Goal: Task Accomplishment & Management: Manage account settings

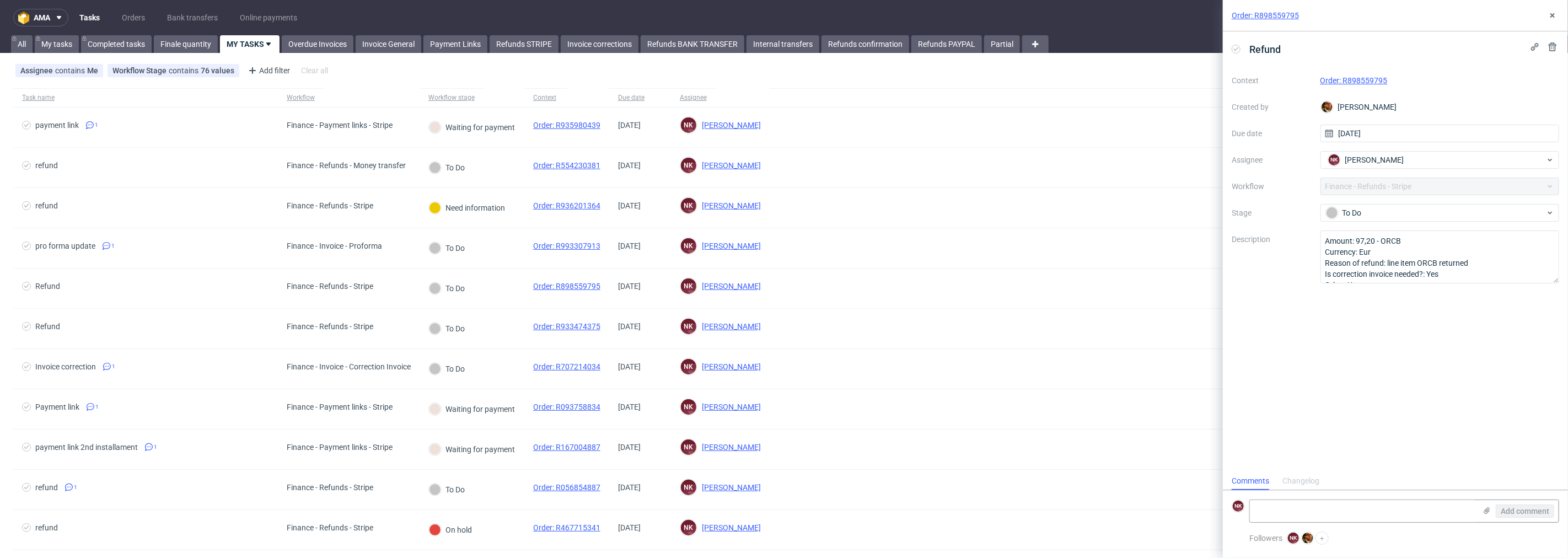
scroll to position [8, 0]
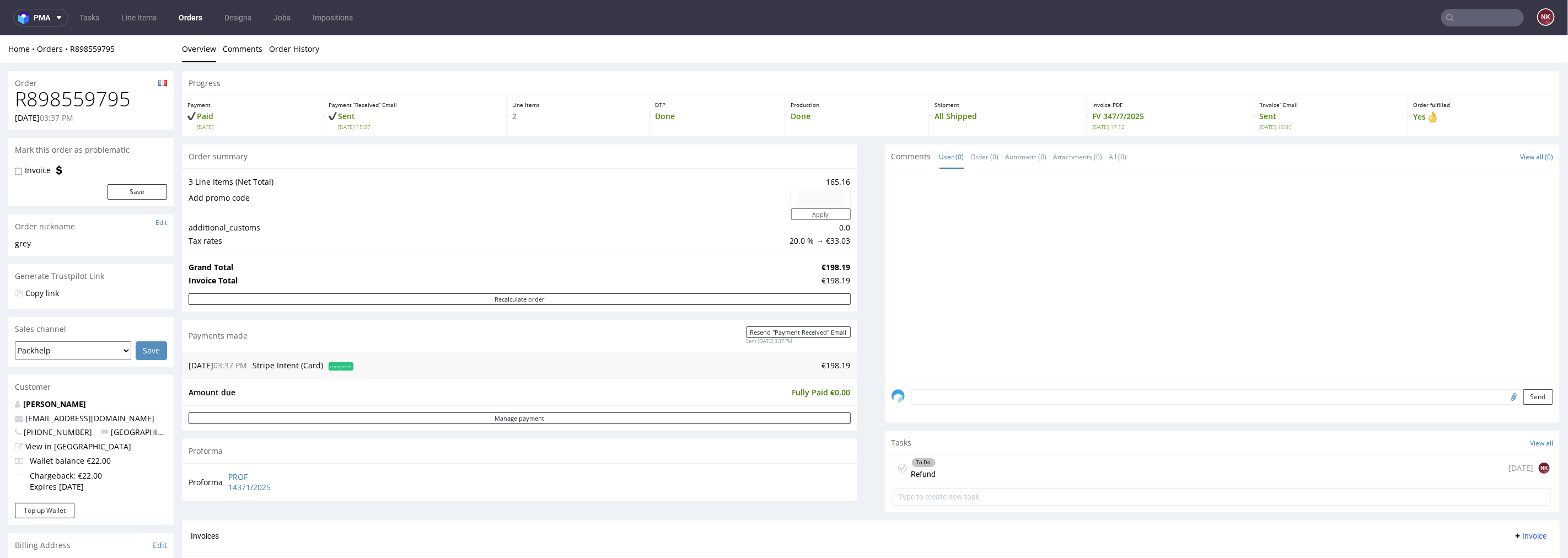
scroll to position [306, 0]
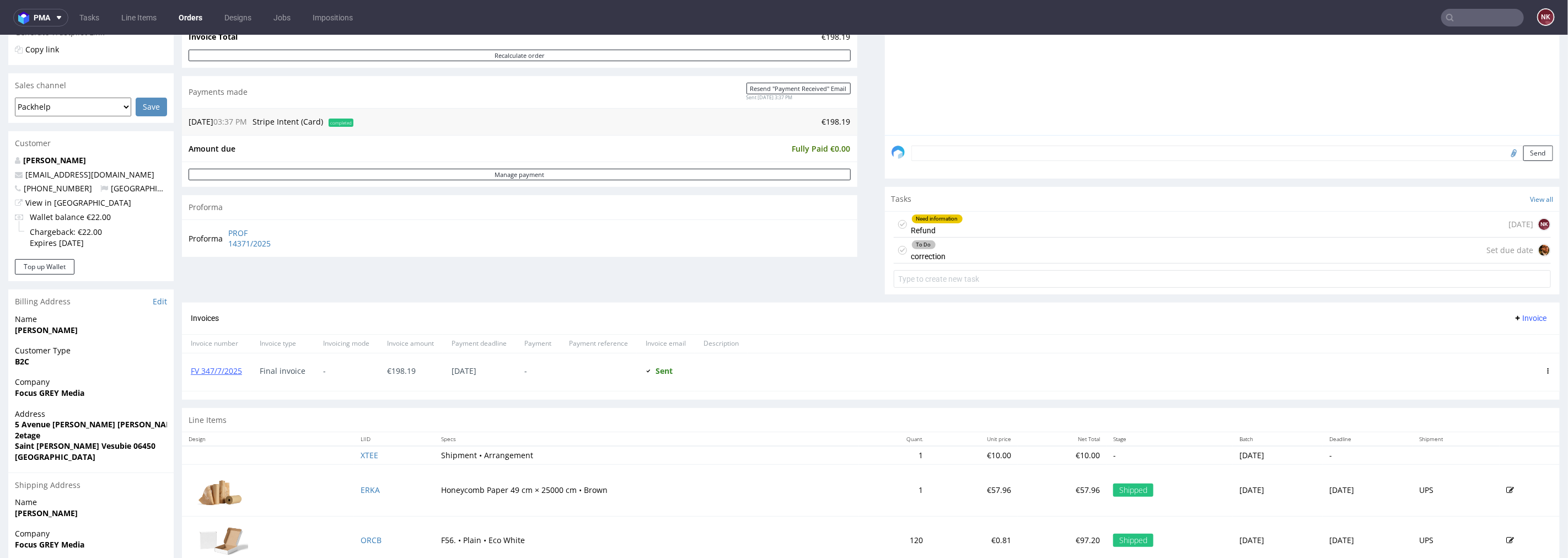
scroll to position [245, 0]
click at [980, 251] on div "To Do correction Set due date" at bounding box center [1222, 249] width 657 height 26
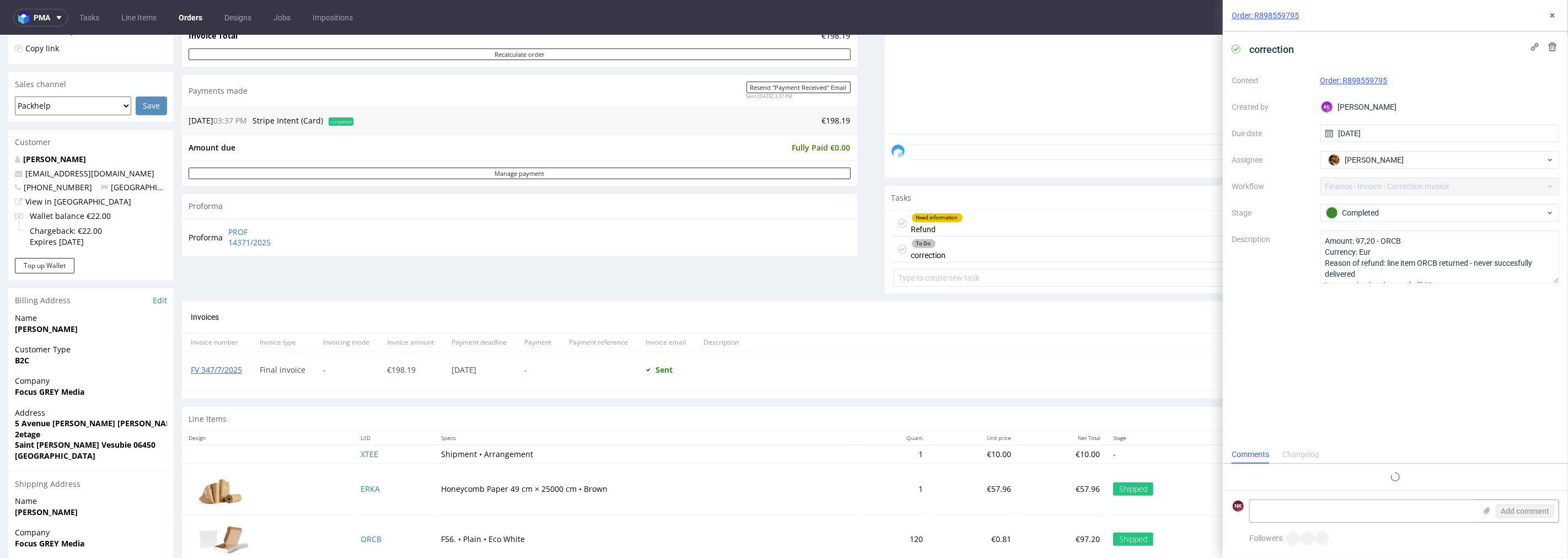
scroll to position [8, 0]
drag, startPoint x: 243, startPoint y: 369, endPoint x: 191, endPoint y: 371, distance: 52.0
click at [191, 371] on div "FV 347/7/2025" at bounding box center [216, 370] width 69 height 37
copy link "FV 347/7/2025"
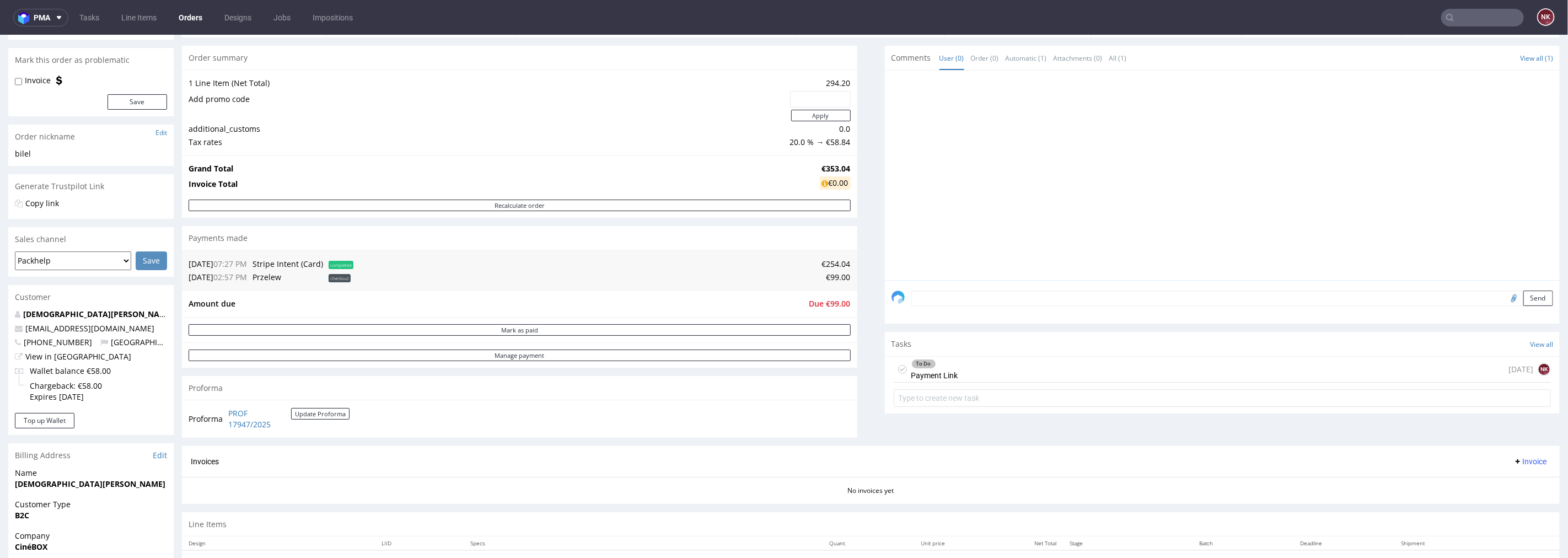
scroll to position [184, 0]
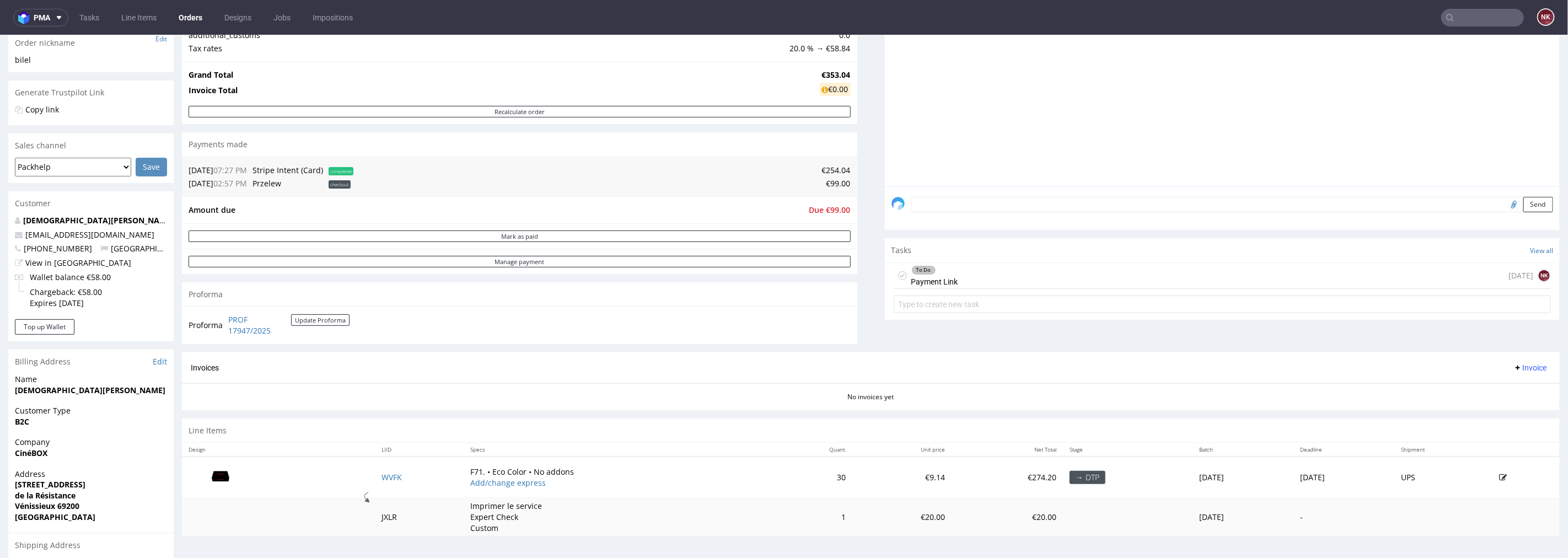
click at [960, 276] on div "To Do Payment Link today NK" at bounding box center [1222, 276] width 657 height 26
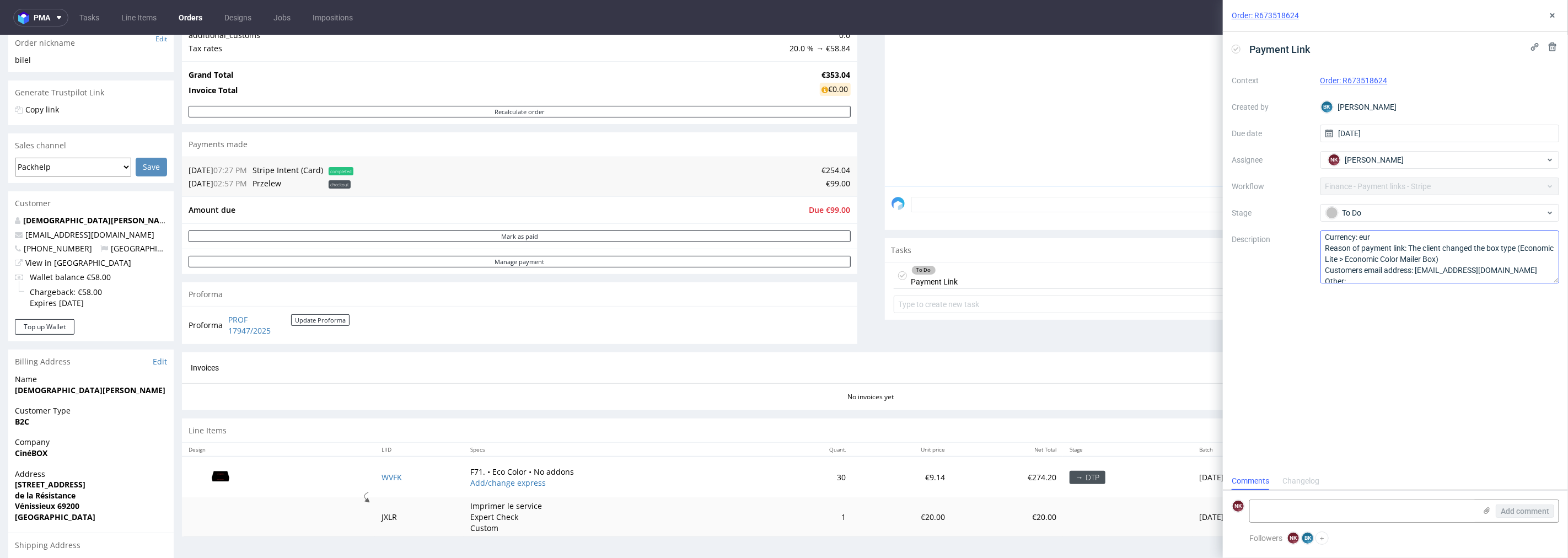
scroll to position [23, 0]
drag, startPoint x: 1518, startPoint y: 262, endPoint x: 1417, endPoint y: 262, distance: 101.0
click at [1417, 262] on textarea "Amount: the amount due Currency: eur Reason of payment link: The client changed…" at bounding box center [1440, 257] width 240 height 53
click at [836, 216] on td "Due €99.00" at bounding box center [828, 210] width 44 height 14
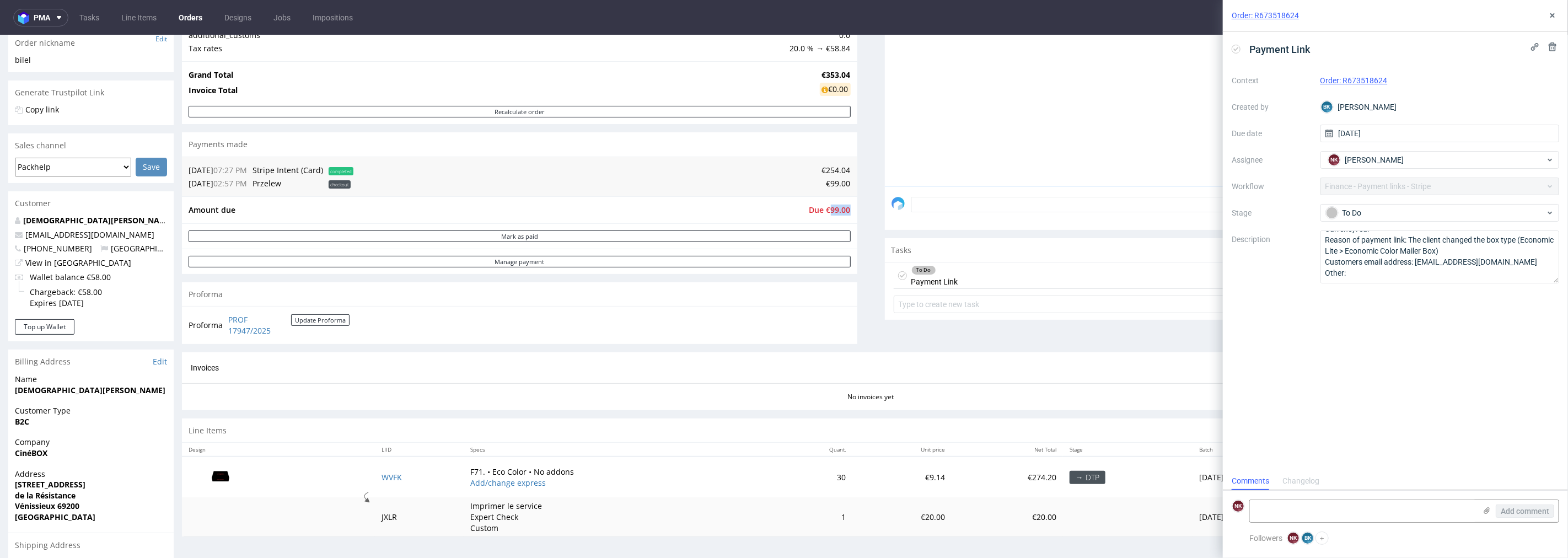
scroll to position [0, 0]
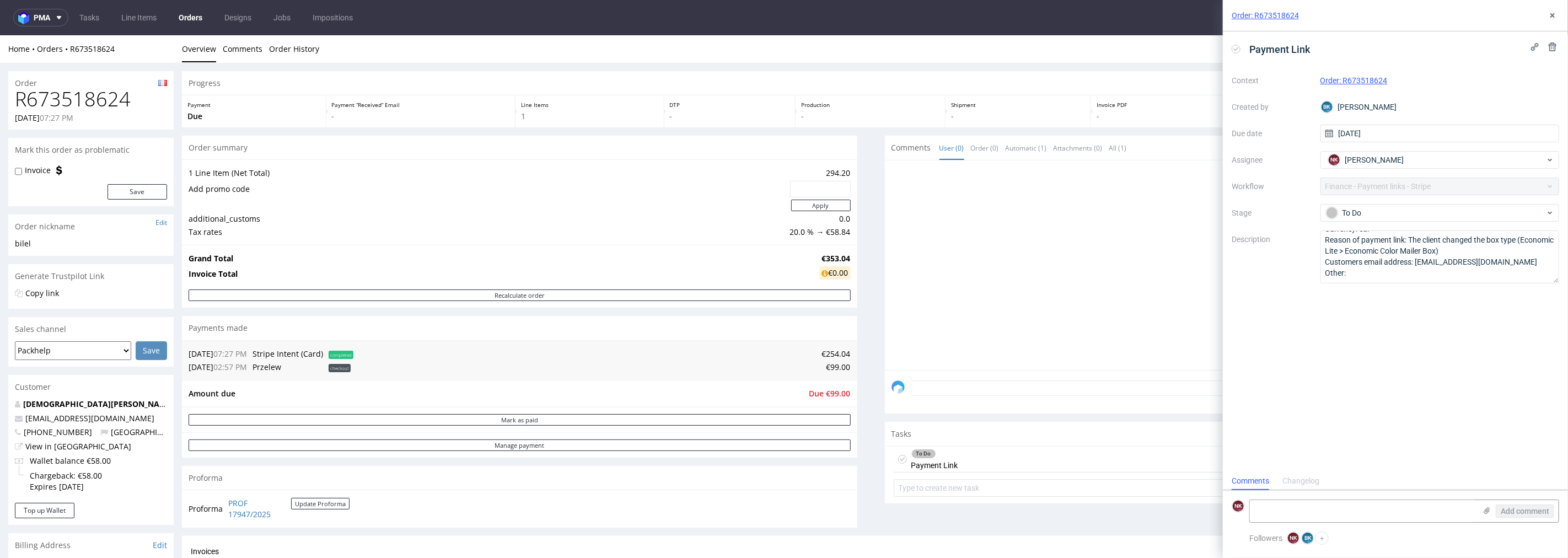
click at [104, 102] on h1 "R673518624" at bounding box center [91, 98] width 152 height 22
copy h1 "R673518624"
click at [829, 392] on span "Due €99.00" at bounding box center [830, 392] width 41 height 10
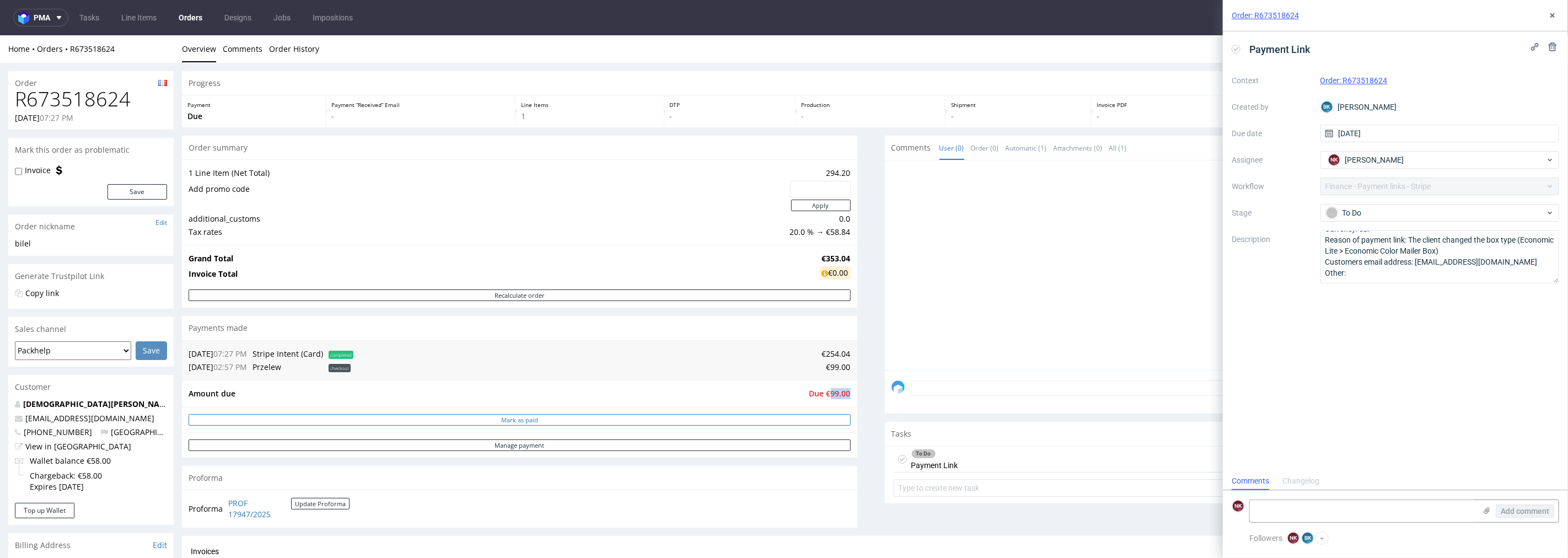
copy span "99.00"
click at [73, 101] on h1 "R673518624" at bounding box center [91, 98] width 152 height 22
copy h1 "R673518624"
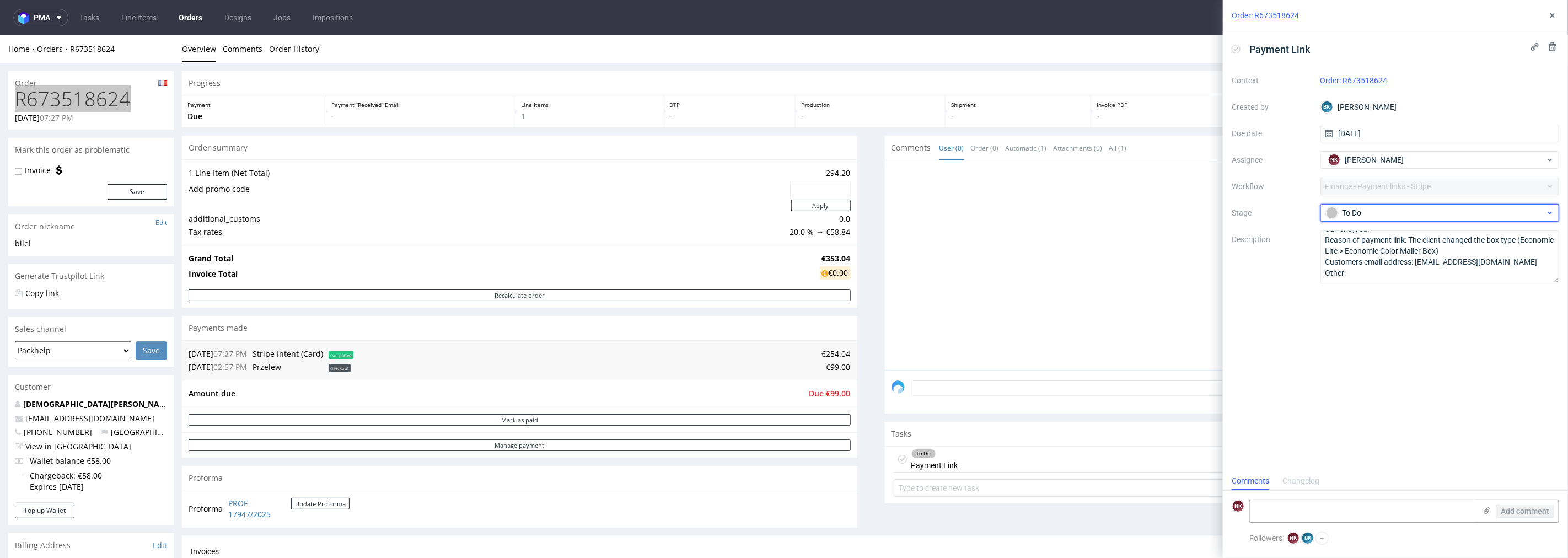
click at [1396, 221] on div "To Do" at bounding box center [1440, 213] width 240 height 18
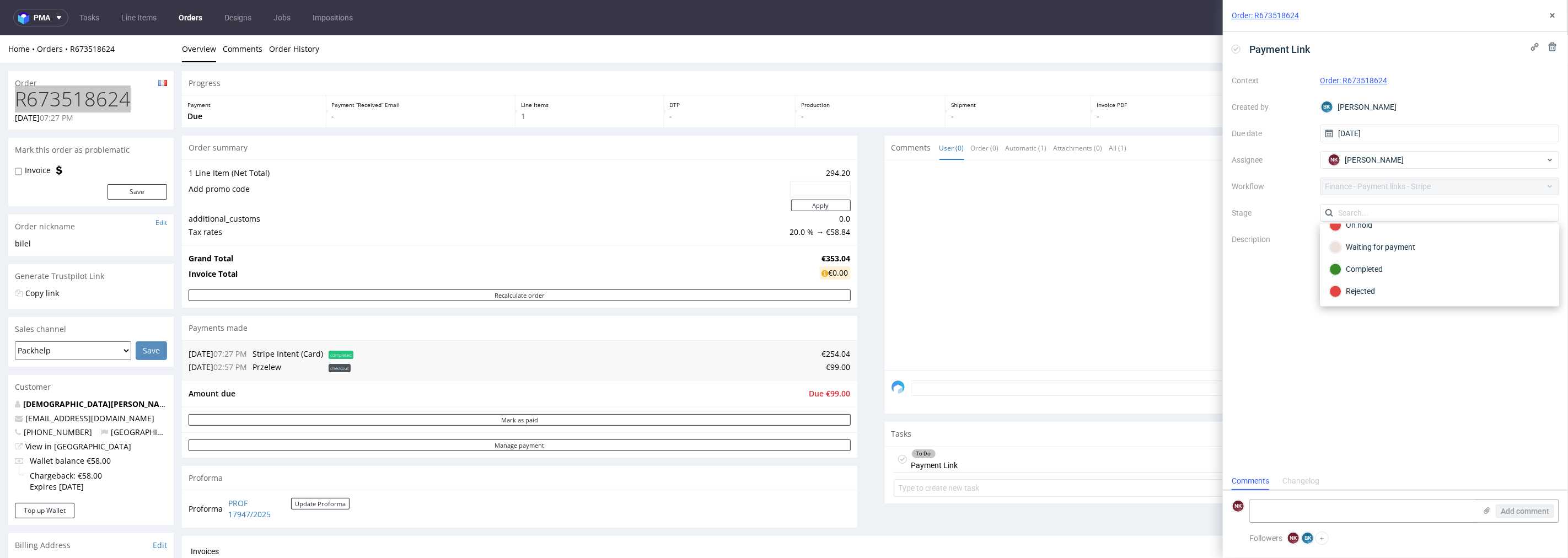
scroll to position [81, 0]
click at [1384, 238] on div "Waiting for payment" at bounding box center [1440, 247] width 231 height 22
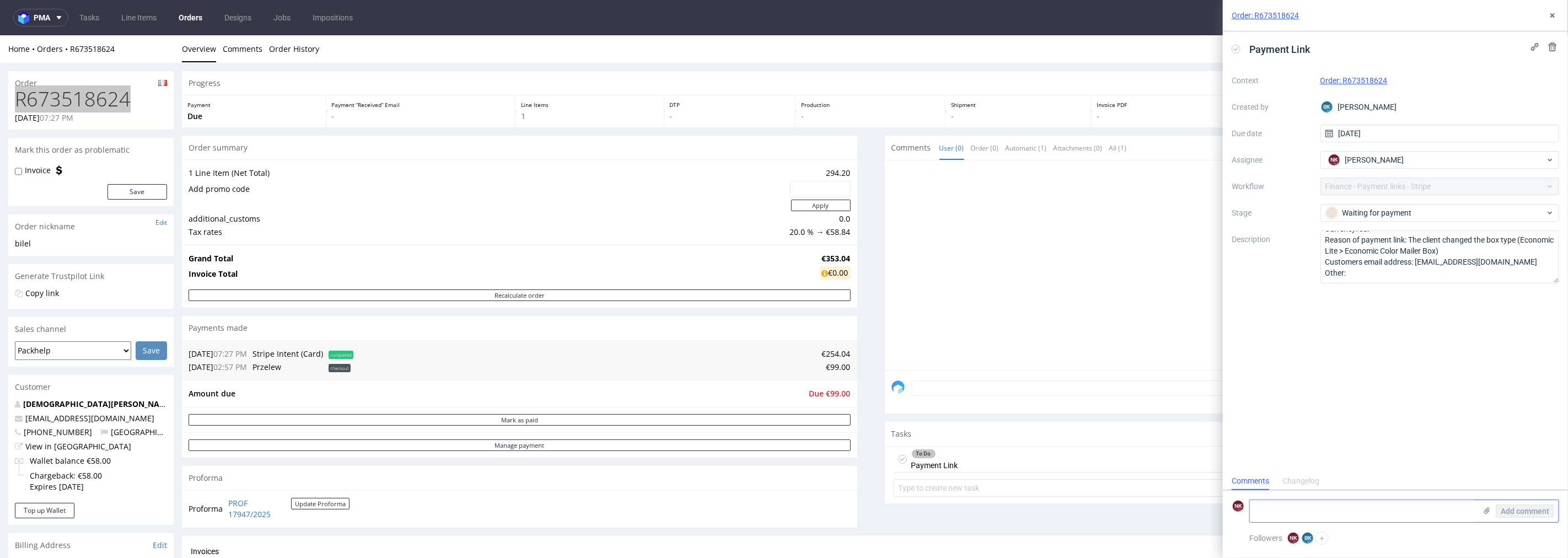
click at [1351, 513] on textarea at bounding box center [1362, 511] width 226 height 22
type textarea "payment link sent"
click at [1518, 510] on span "Add comment" at bounding box center [1525, 511] width 49 height 7
click at [1556, 9] on button at bounding box center [1553, 16] width 14 height 14
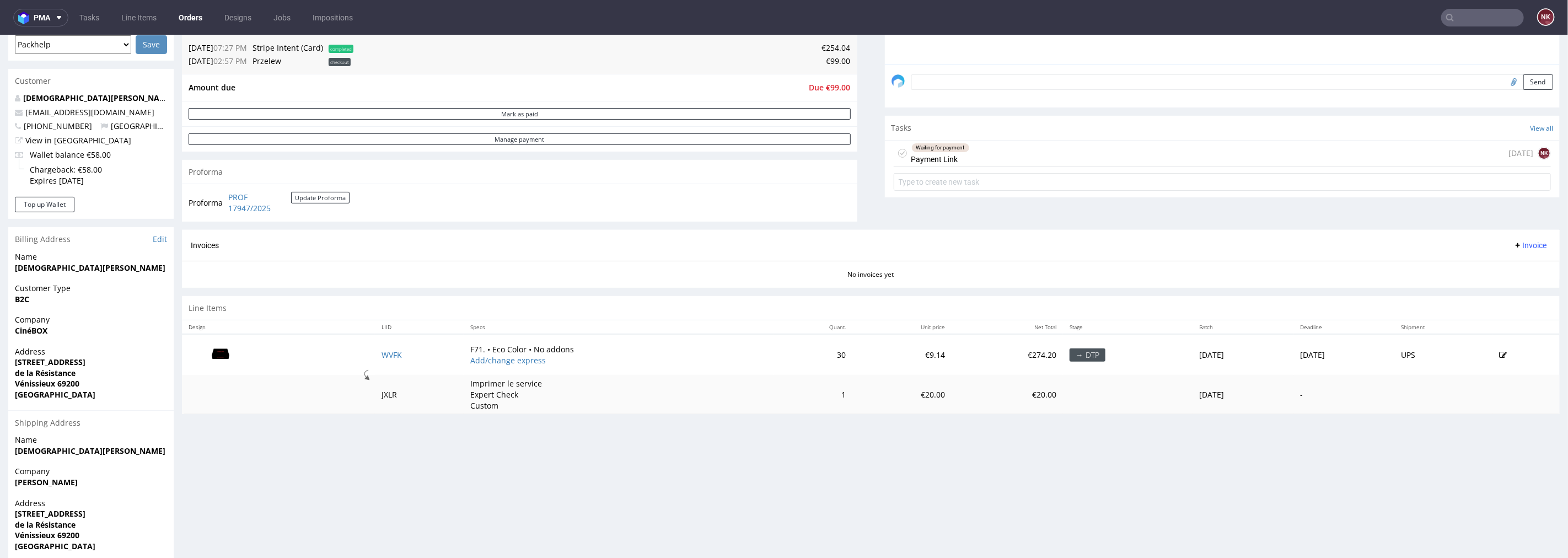
scroll to position [184, 0]
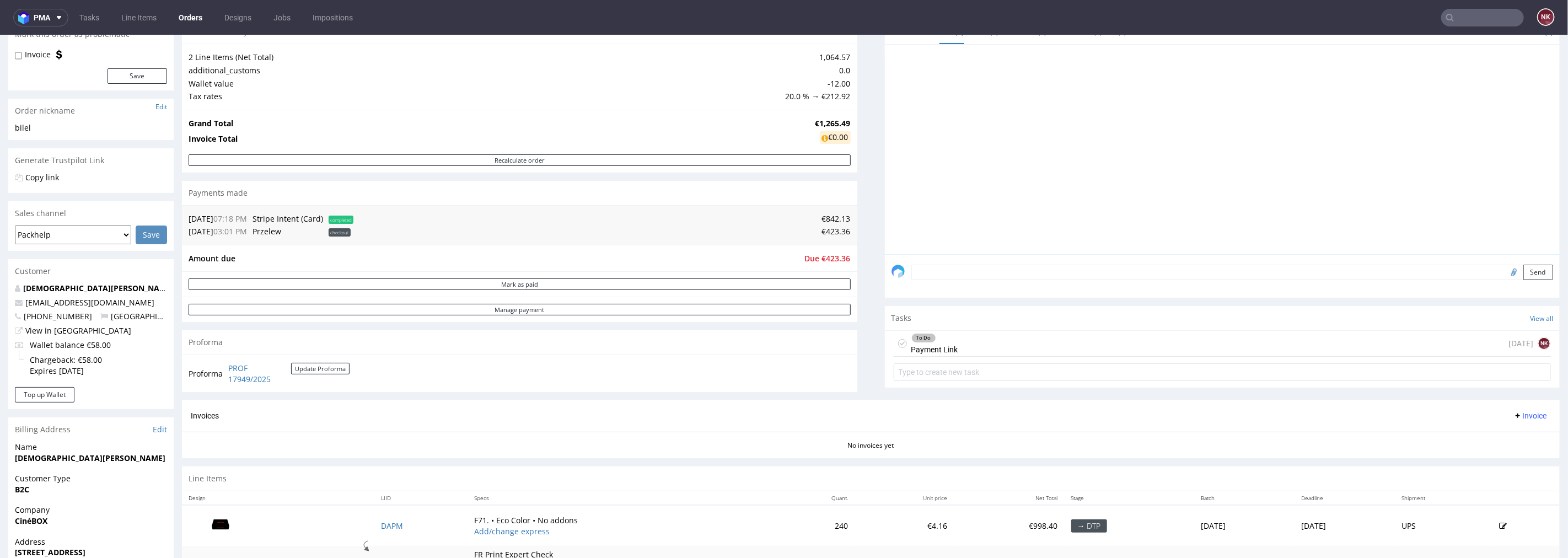
scroll to position [184, 0]
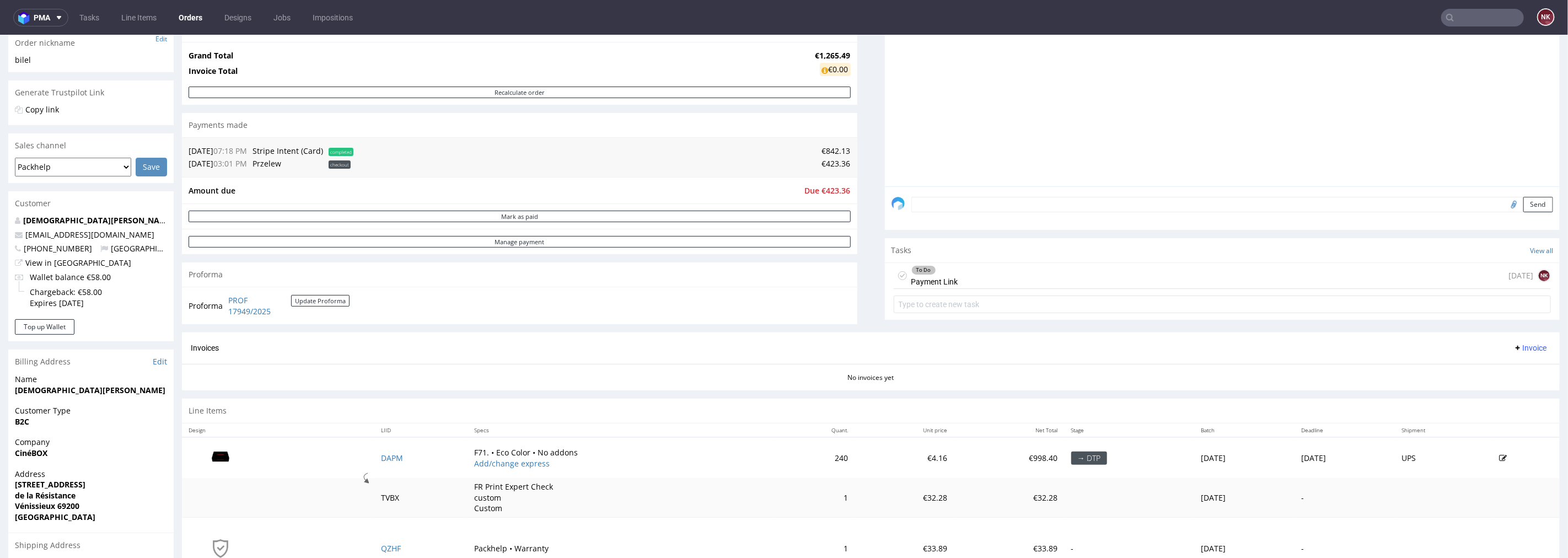
click at [989, 276] on div "To Do Payment Link today NK" at bounding box center [1222, 276] width 657 height 26
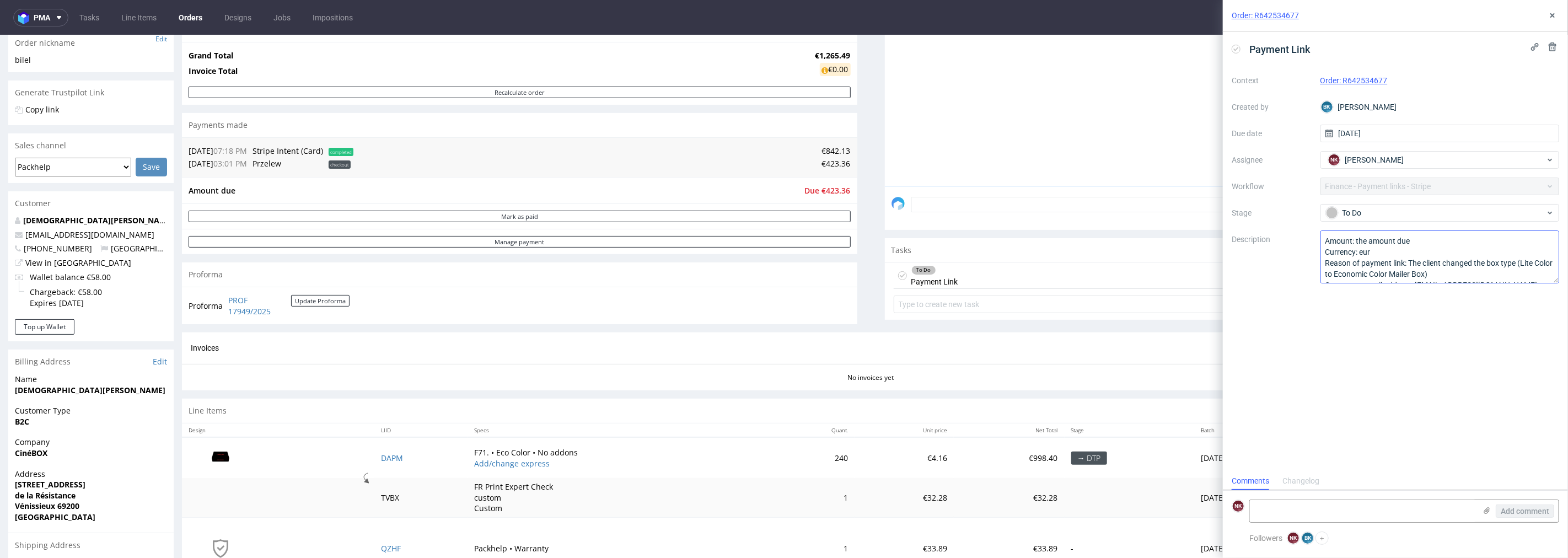
scroll to position [23, 0]
drag, startPoint x: 1512, startPoint y: 262, endPoint x: 1419, endPoint y: 262, distance: 93.0
click at [1419, 262] on textarea "Amount: the amount due Currency: eur Reason of payment link: The client changed…" at bounding box center [1440, 257] width 240 height 53
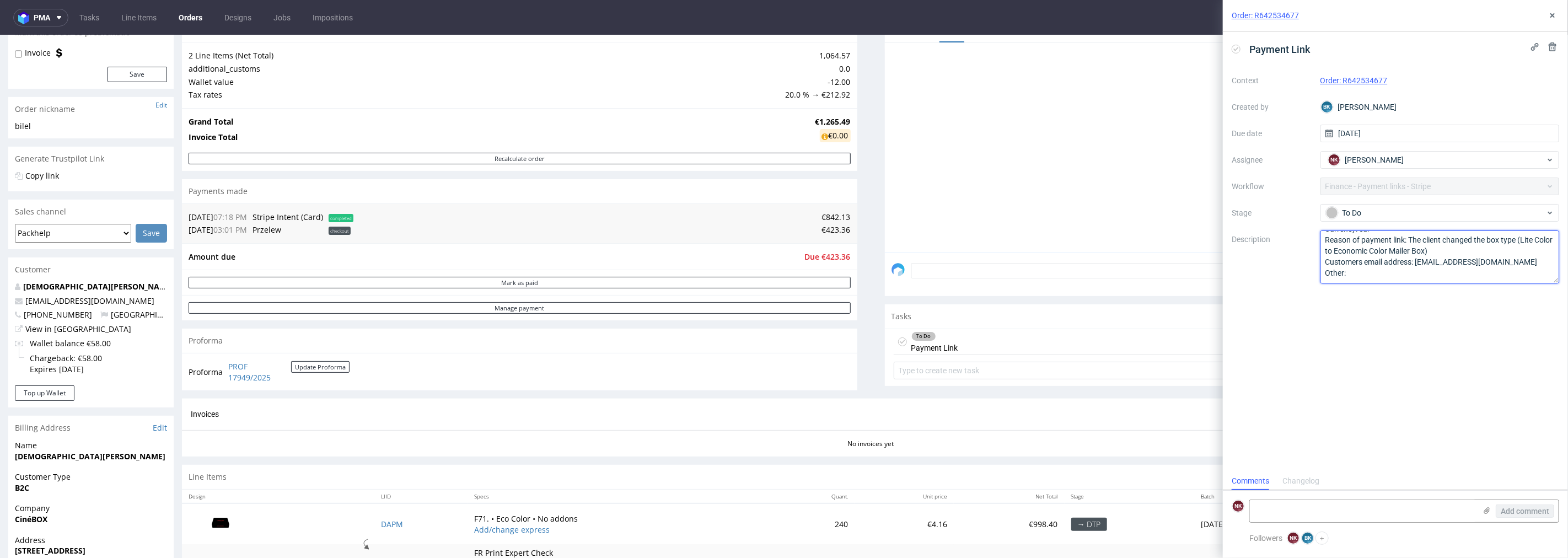
scroll to position [0, 0]
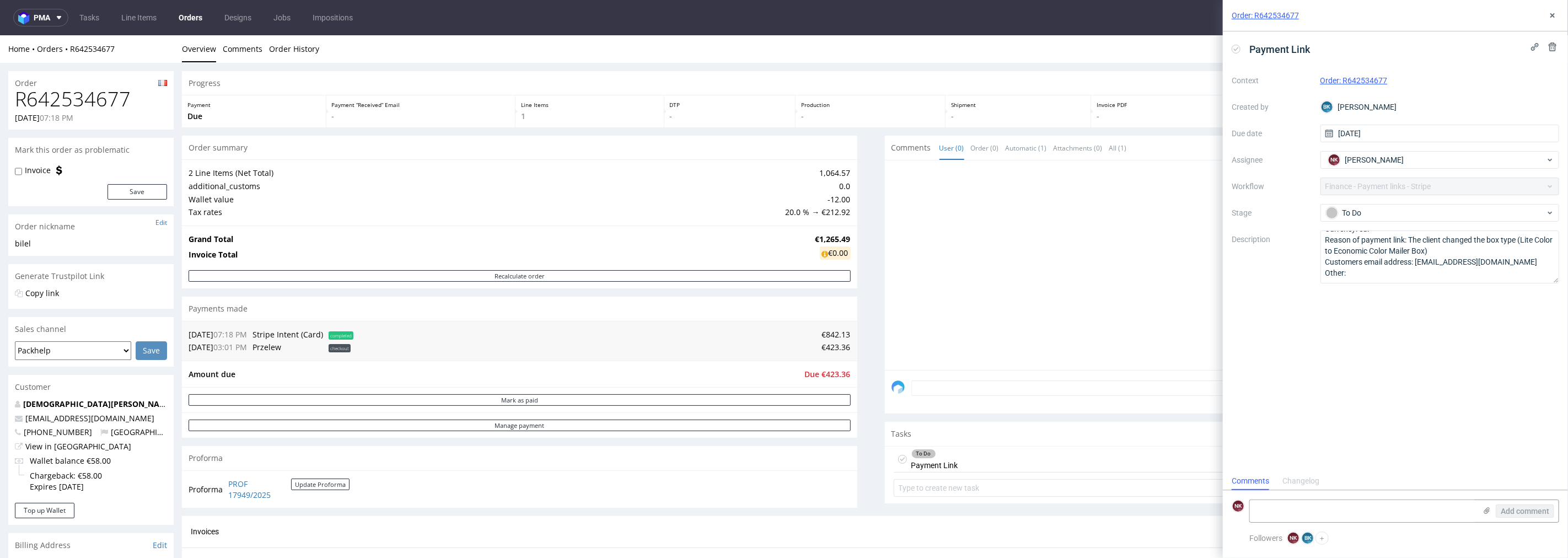
click at [104, 105] on h1 "R642534677" at bounding box center [91, 98] width 152 height 22
copy h1 "R642534677"
click at [827, 376] on span "Due €423.36" at bounding box center [827, 373] width 45 height 10
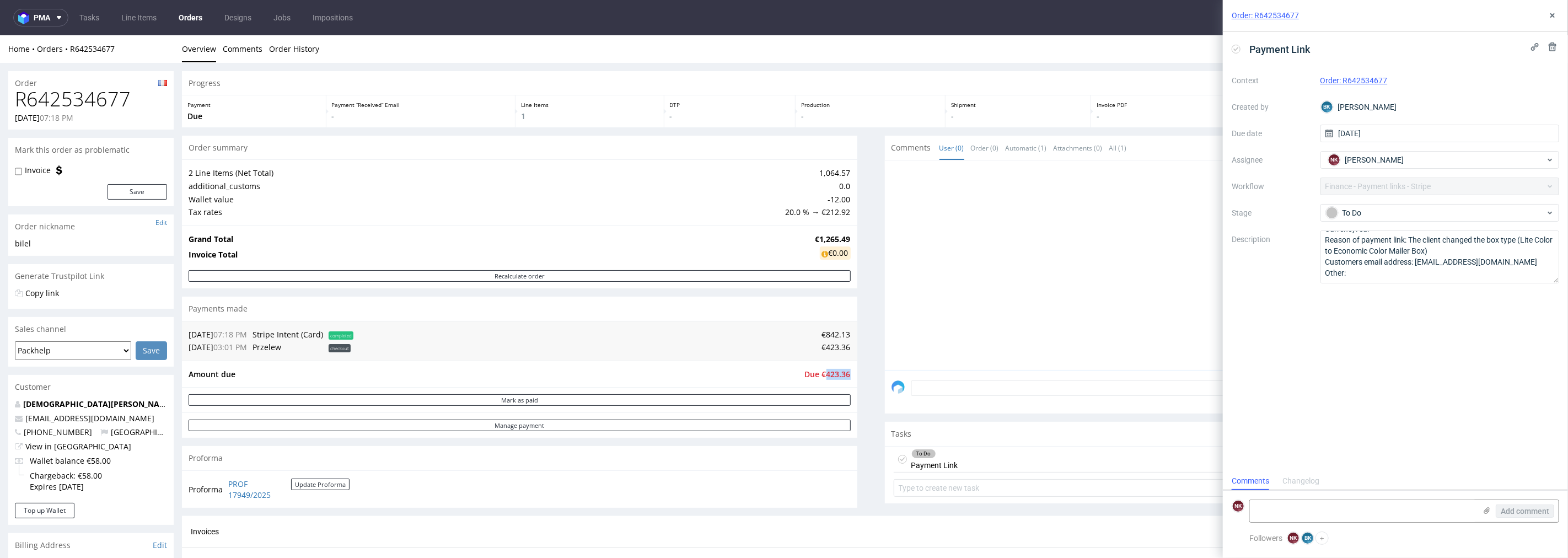
copy span "423.36"
click at [98, 103] on h1 "R642534677" at bounding box center [91, 98] width 152 height 22
copy h1 "R642534677"
click at [1402, 210] on div "To Do" at bounding box center [1435, 213] width 219 height 12
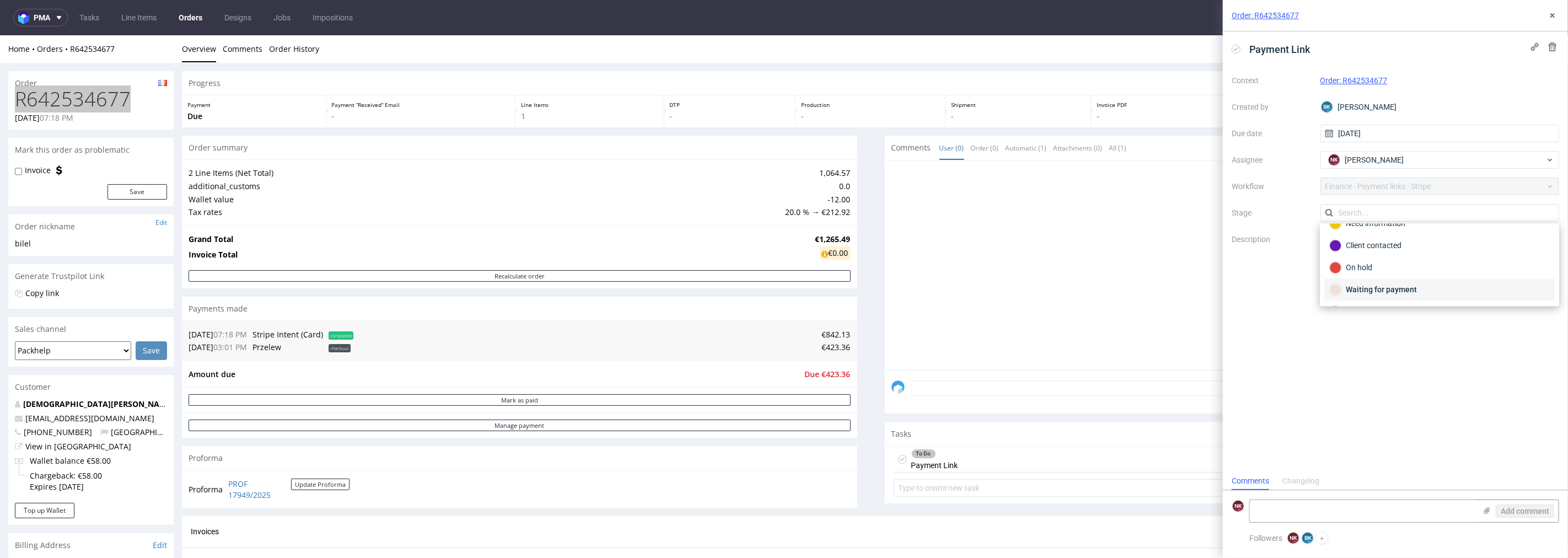
scroll to position [81, 0]
click at [1380, 250] on div "Waiting for payment" at bounding box center [1439, 247] width 221 height 12
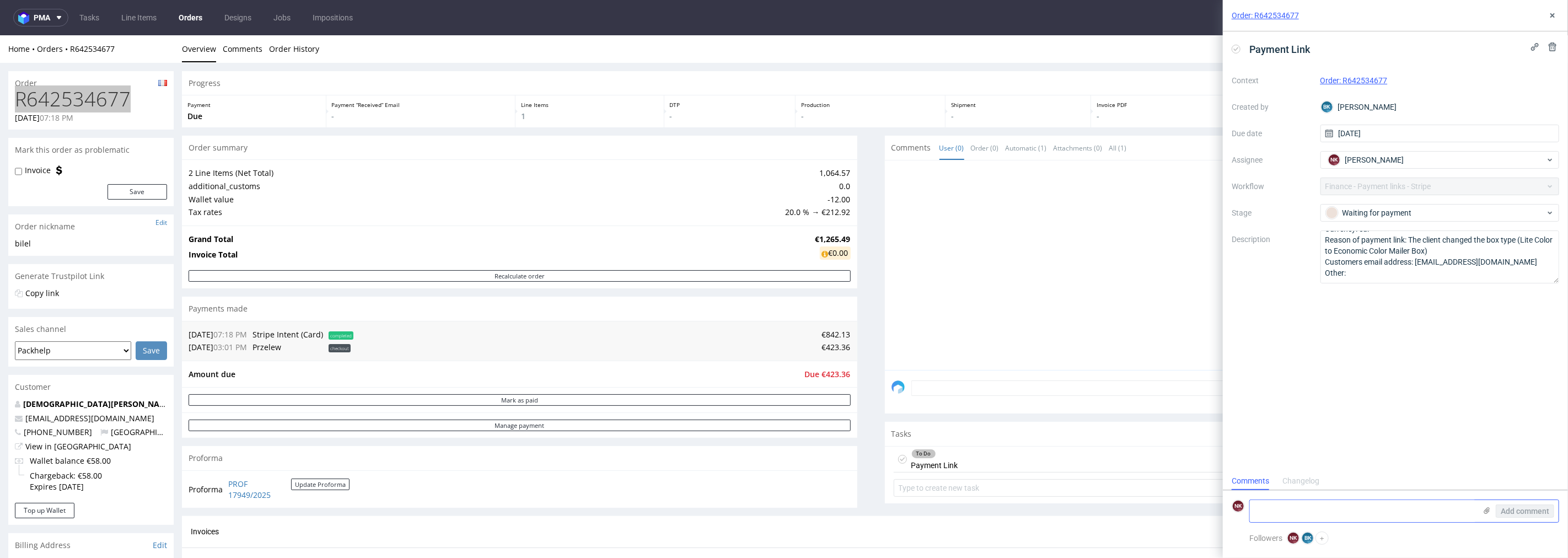
click at [1358, 501] on textarea at bounding box center [1362, 511] width 226 height 22
type textarea "payment link sent"
click at [1515, 504] on div "Add comment" at bounding box center [1517, 511] width 83 height 22
click at [1515, 508] on span "Add comment" at bounding box center [1525, 511] width 49 height 7
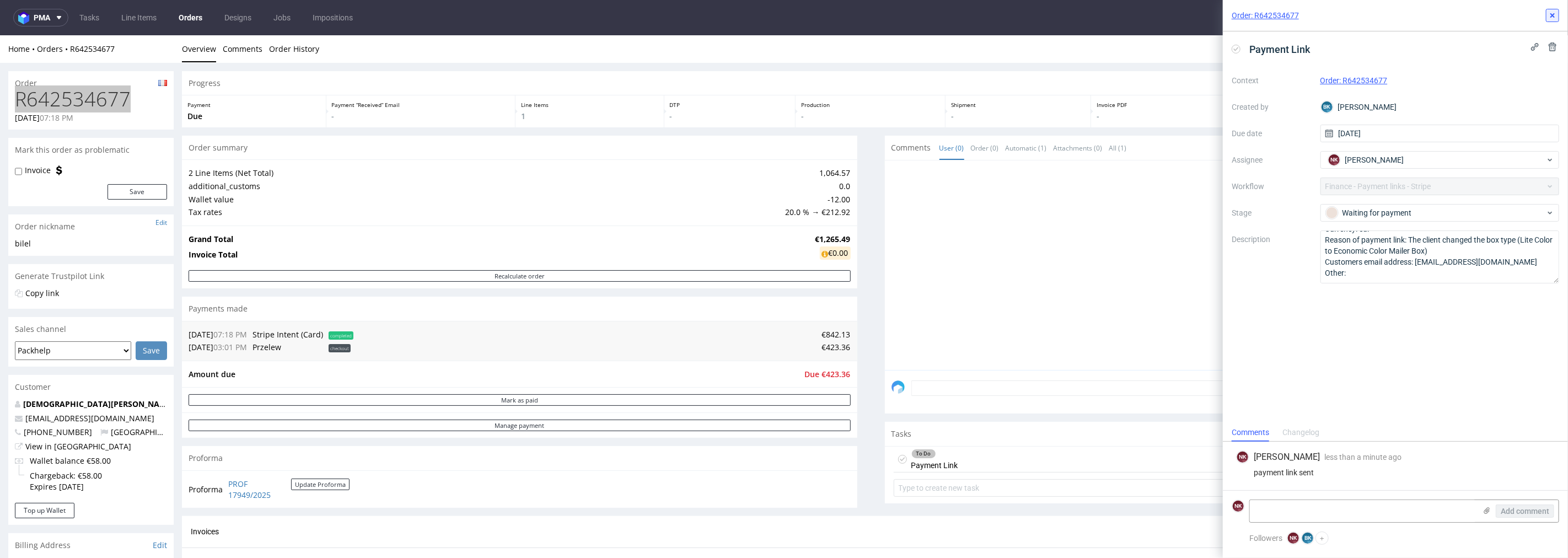
click at [1552, 17] on icon at bounding box center [1552, 15] width 9 height 9
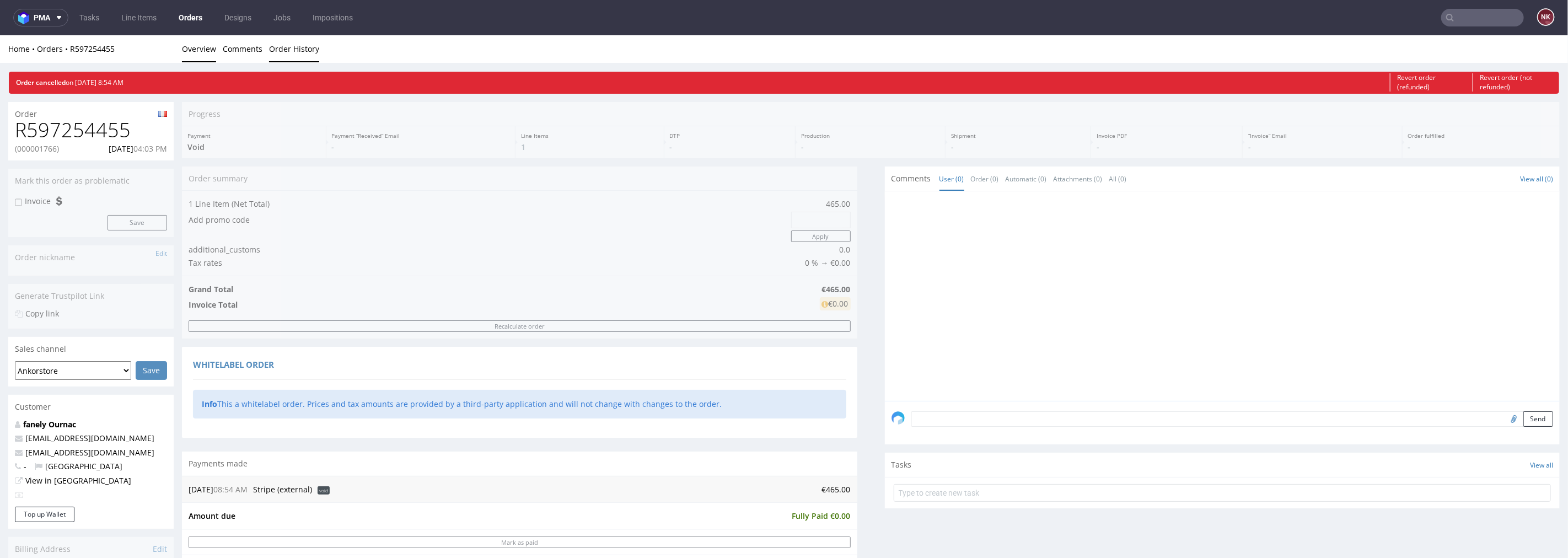
click at [275, 47] on link "Order History" at bounding box center [294, 48] width 50 height 27
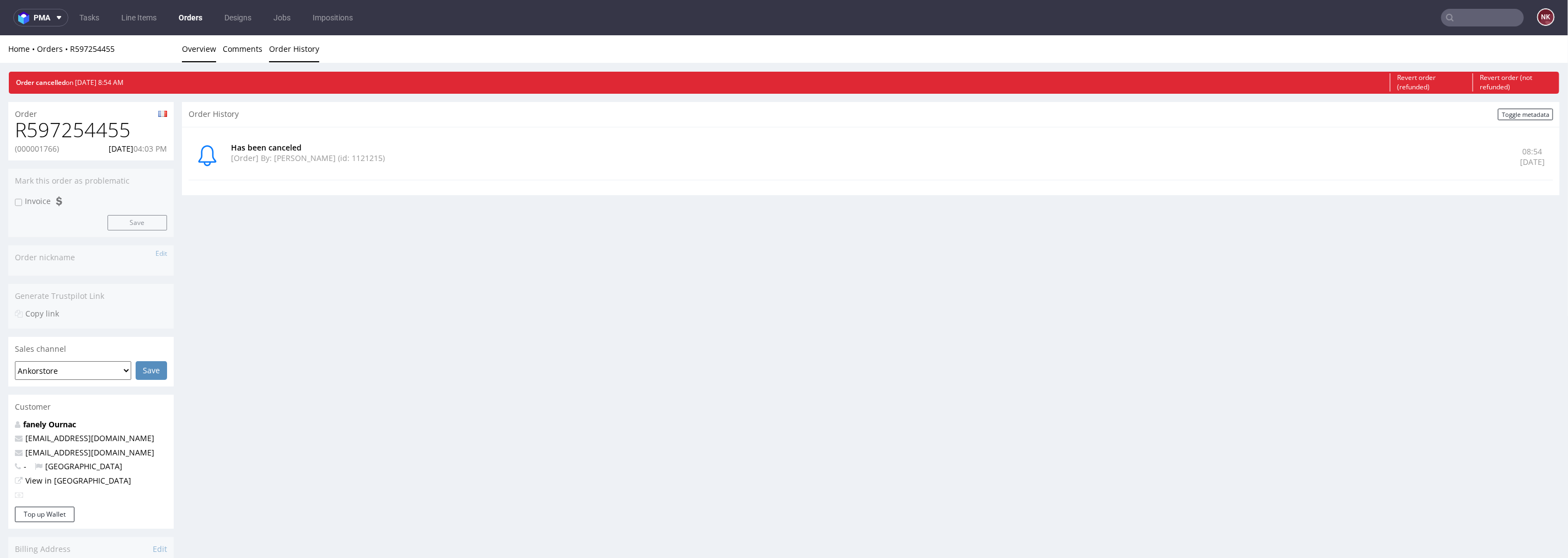
click at [205, 45] on link "Overview" at bounding box center [199, 48] width 34 height 27
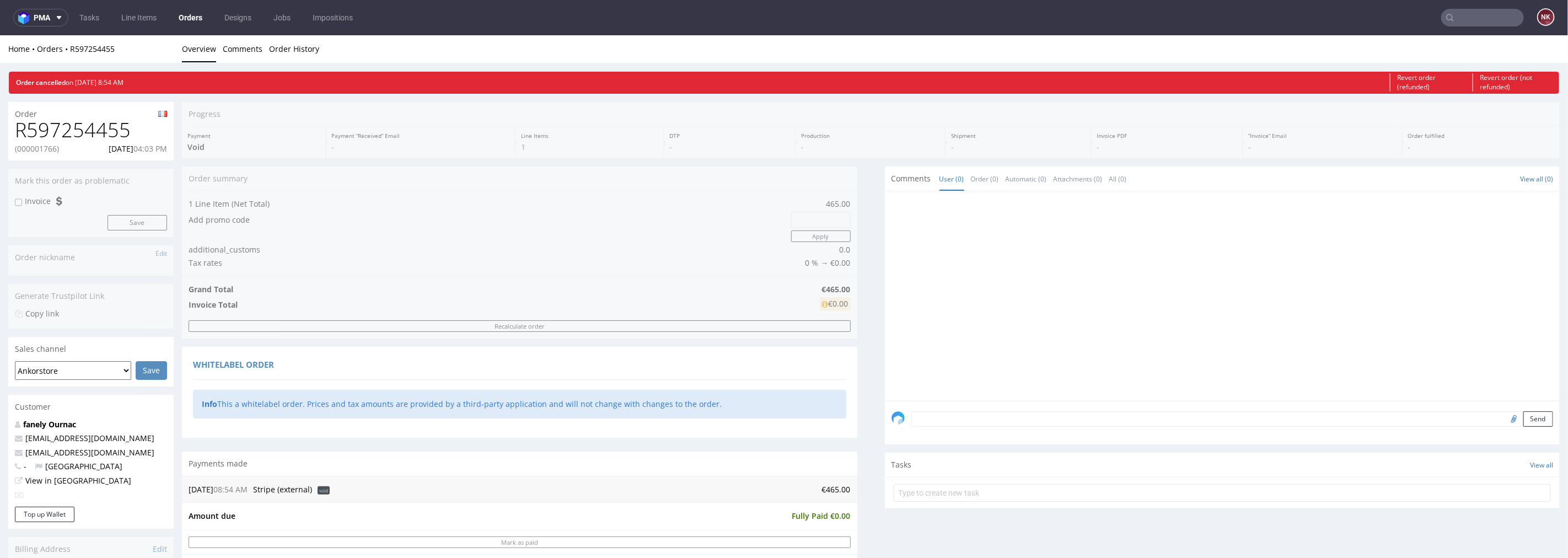
click at [85, 130] on h1 "R597254455" at bounding box center [91, 130] width 152 height 22
click at [45, 147] on p "(000001766)" at bounding box center [37, 148] width 44 height 11
copy p "000001766"
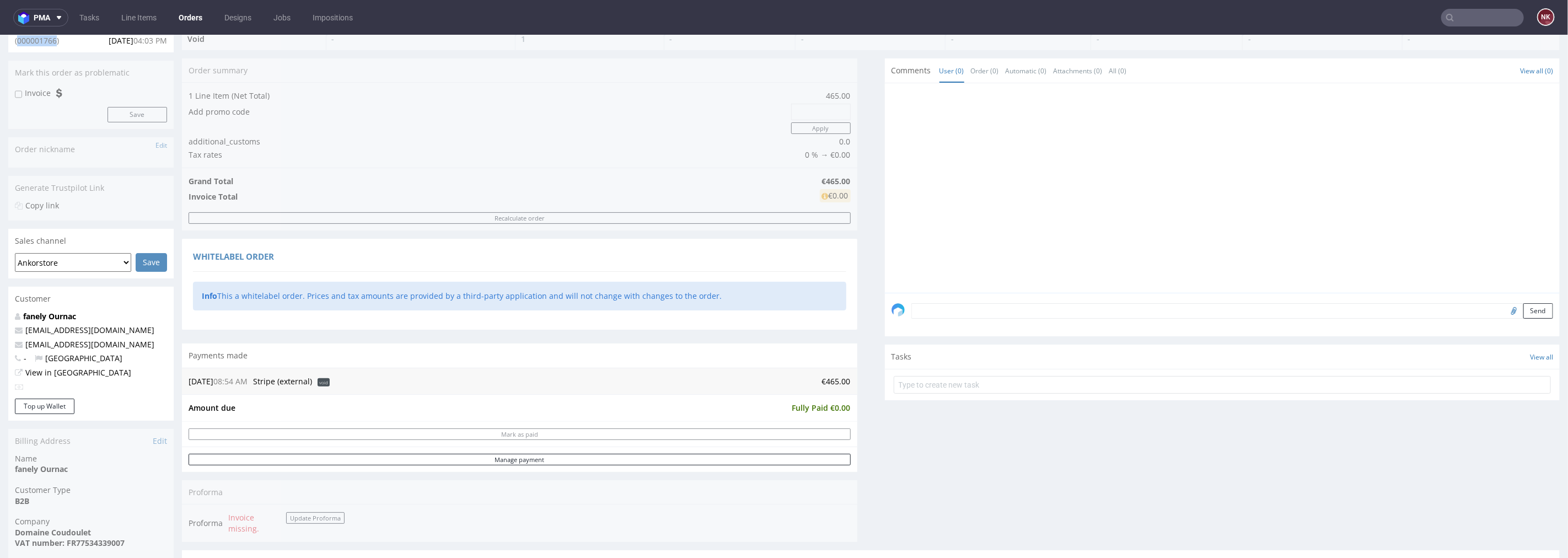
scroll to position [245, 0]
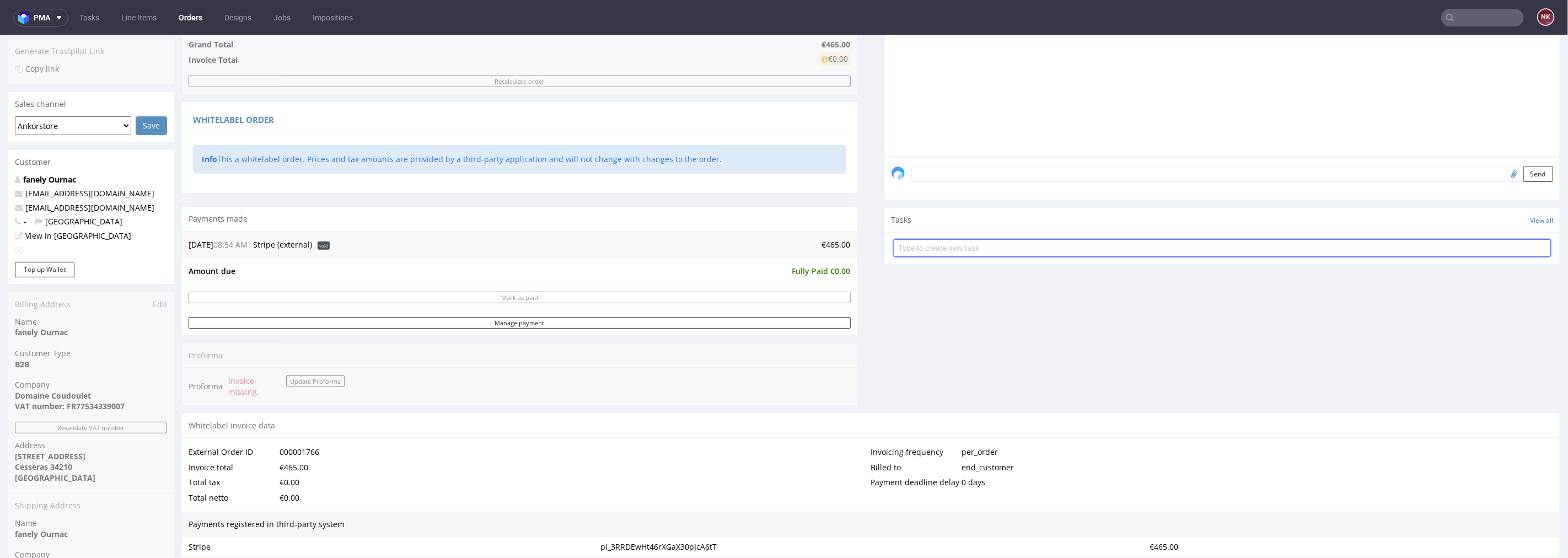
click at [957, 250] on input "text" at bounding box center [1222, 248] width 657 height 18
type input "Refund"
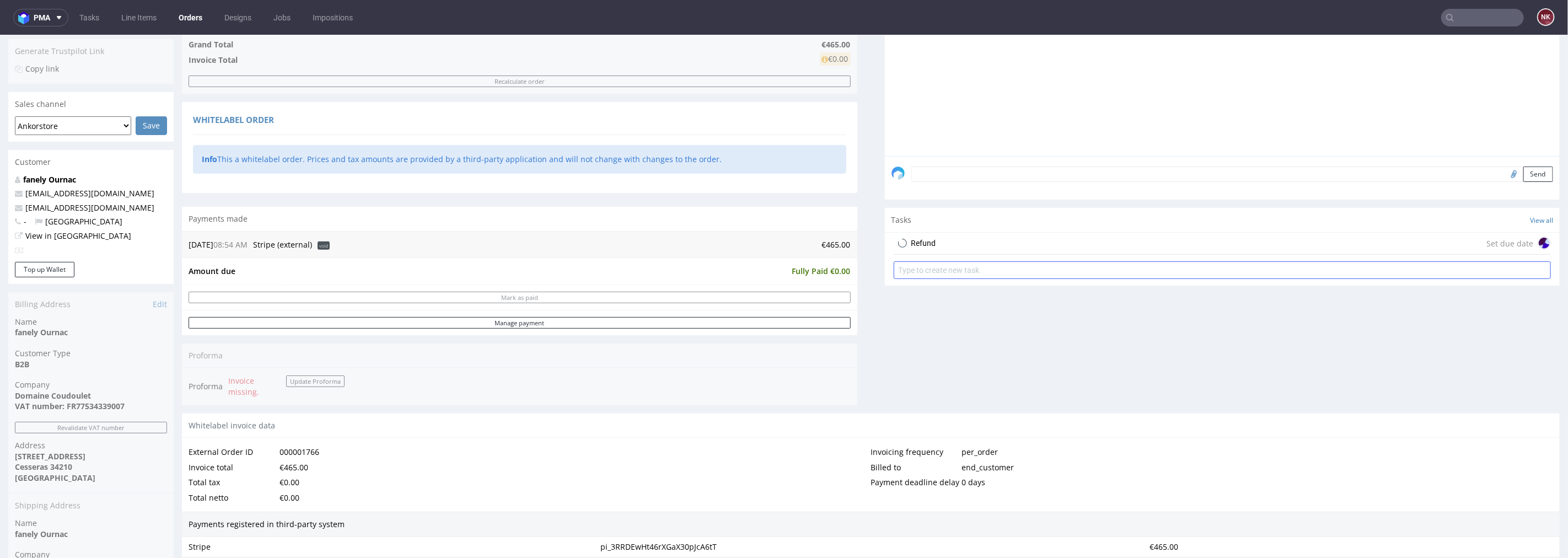
click at [957, 249] on div "Refund Set due date" at bounding box center [1222, 243] width 657 height 22
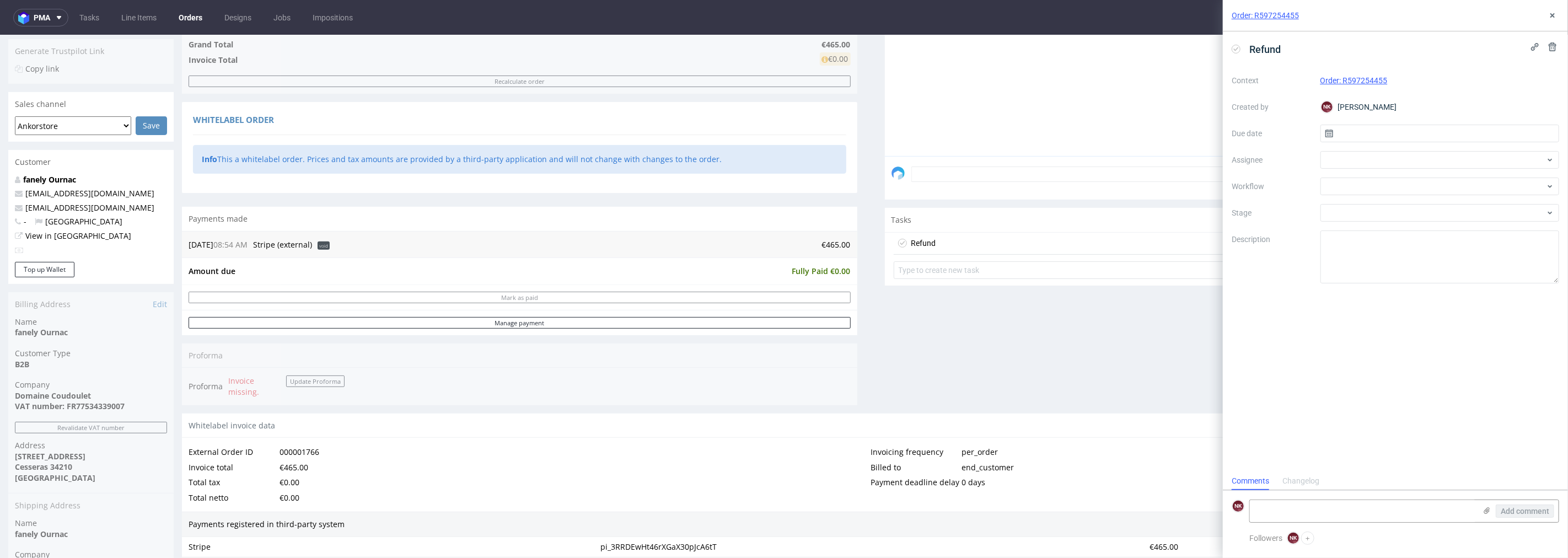
scroll to position [8, 0]
click at [1346, 197] on div "Context Order: R597254455 Created by NK Natalia Kaczorowska Due date Assignee W…" at bounding box center [1395, 178] width 328 height 212
click at [1346, 184] on div at bounding box center [1440, 187] width 240 height 18
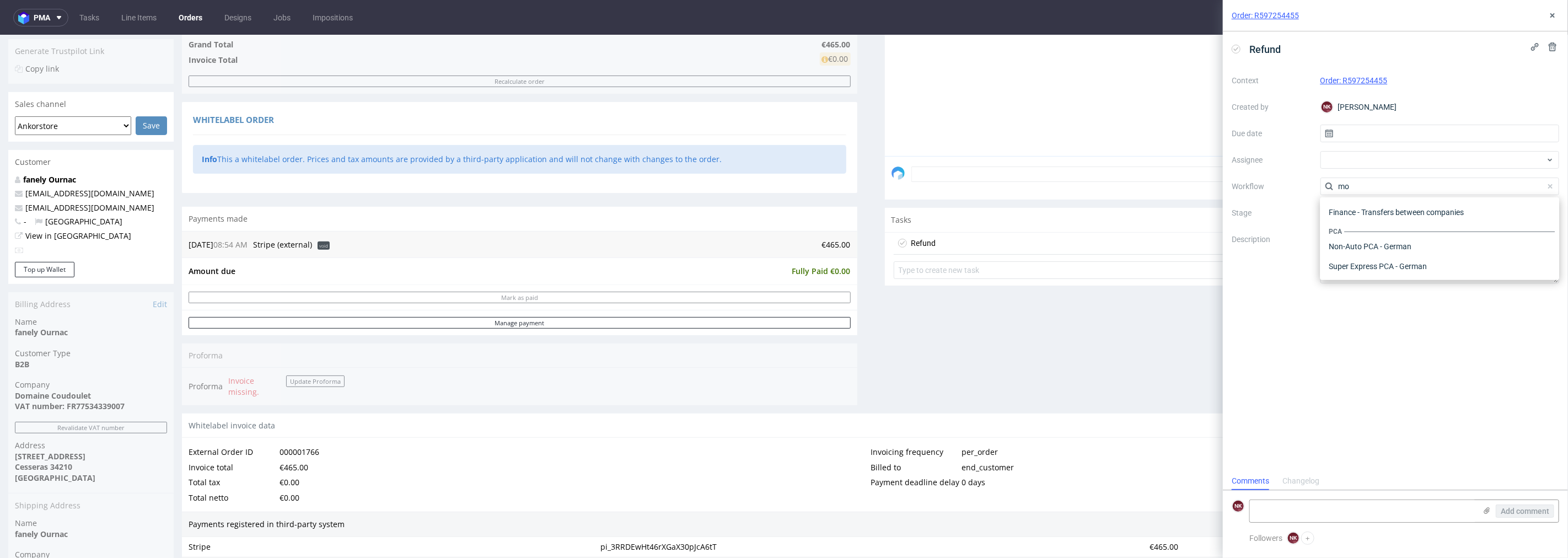
scroll to position [0, 0]
type input "money"
click at [1374, 223] on div "Finance - Refunds - Money transfer" at bounding box center [1440, 226] width 231 height 20
click at [1390, 240] on textarea "Amount: Currency: Reason of refund: Is correction invoice needed?: Other:" at bounding box center [1440, 257] width 240 height 53
click at [1390, 251] on textarea "Amount: Currency: Reason of refund: Is correction invoice needed?: Other:" at bounding box center [1440, 257] width 240 height 53
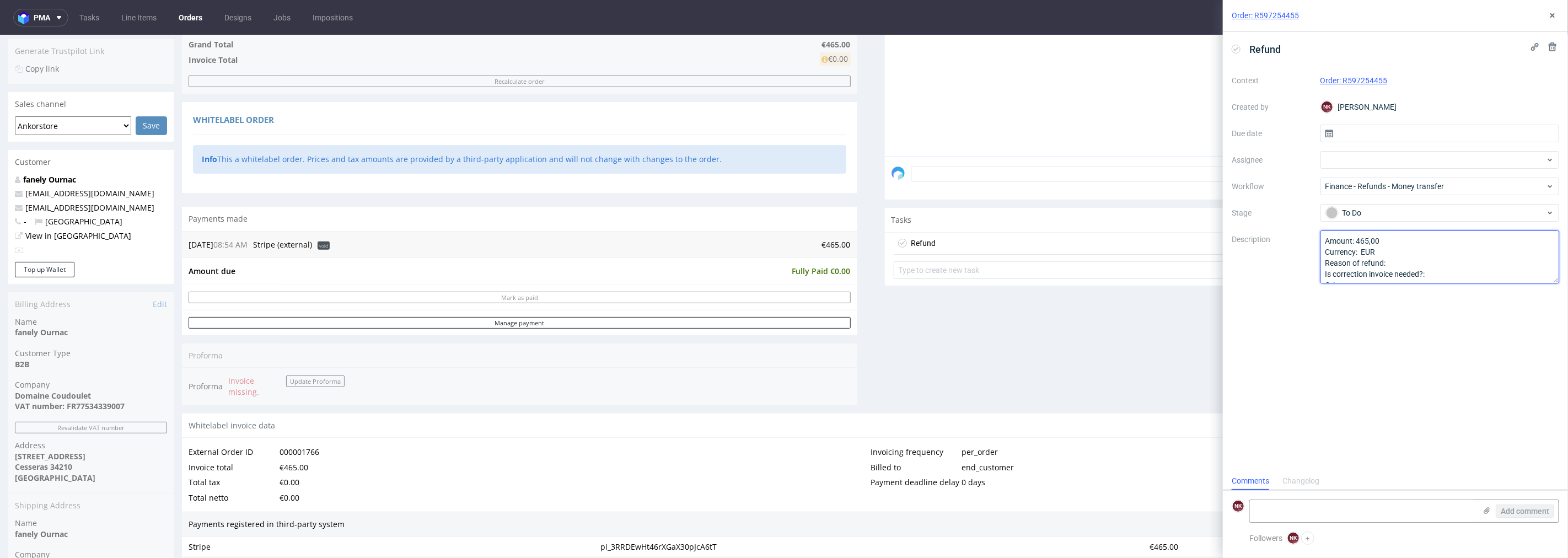
click at [1417, 269] on textarea "Amount: Currency: Reason of refund: Is correction invoice needed?: Other:" at bounding box center [1440, 257] width 240 height 53
click at [1415, 257] on textarea "Amount: Currency: Reason of refund: Is correction invoice needed?: Other:" at bounding box center [1440, 257] width 240 height 53
click at [1446, 276] on textarea "Amount: Currency: Reason of refund: Is correction invoice needed?: Other:" at bounding box center [1440, 257] width 240 height 53
type textarea "Amount: 465,00 Currency: EUR Reason of refund: product out of stock Is correcti…"
click at [1432, 324] on div "Refund Context Order: R597254455 Created by NK Natalia Kaczorowska Due date Ass…" at bounding box center [1395, 251] width 345 height 441
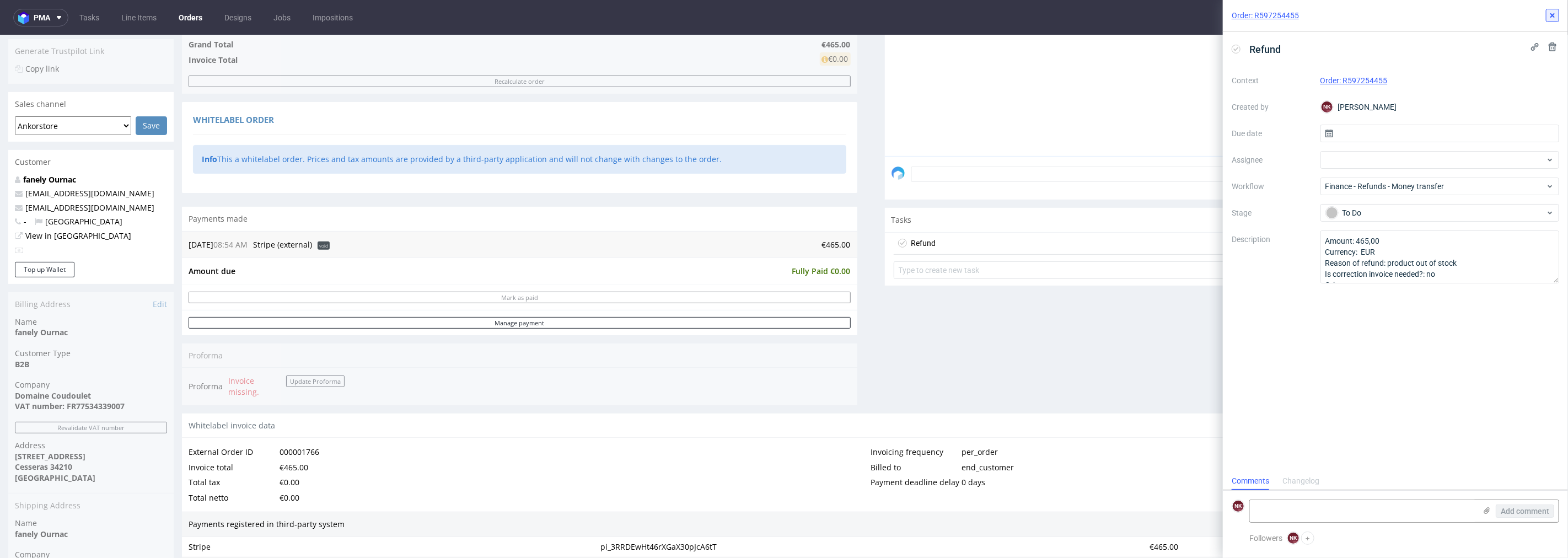
click at [1552, 16] on use at bounding box center [1552, 16] width 5 height 5
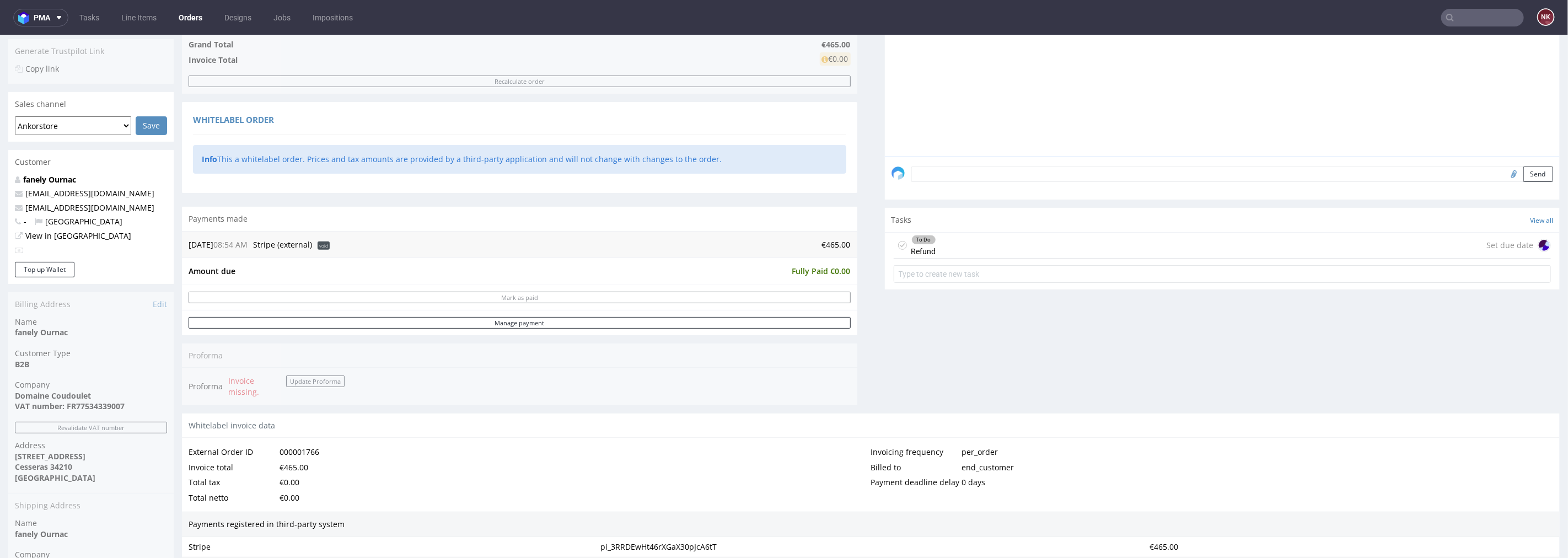
click at [955, 248] on div "To Do Refund Set due date" at bounding box center [1222, 245] width 657 height 26
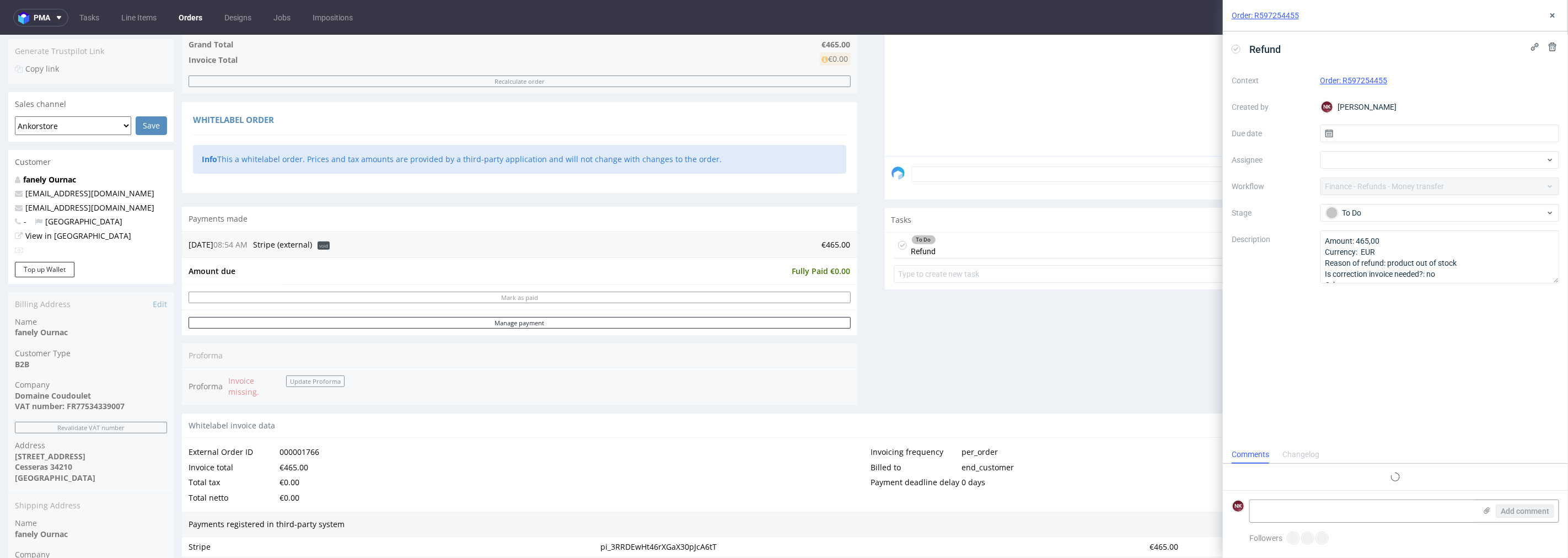
scroll to position [8, 0]
click at [1355, 510] on textarea at bounding box center [1362, 511] width 226 height 22
type textarea "Stripe not money transfer"
click at [1529, 508] on span "Add comment" at bounding box center [1525, 511] width 49 height 7
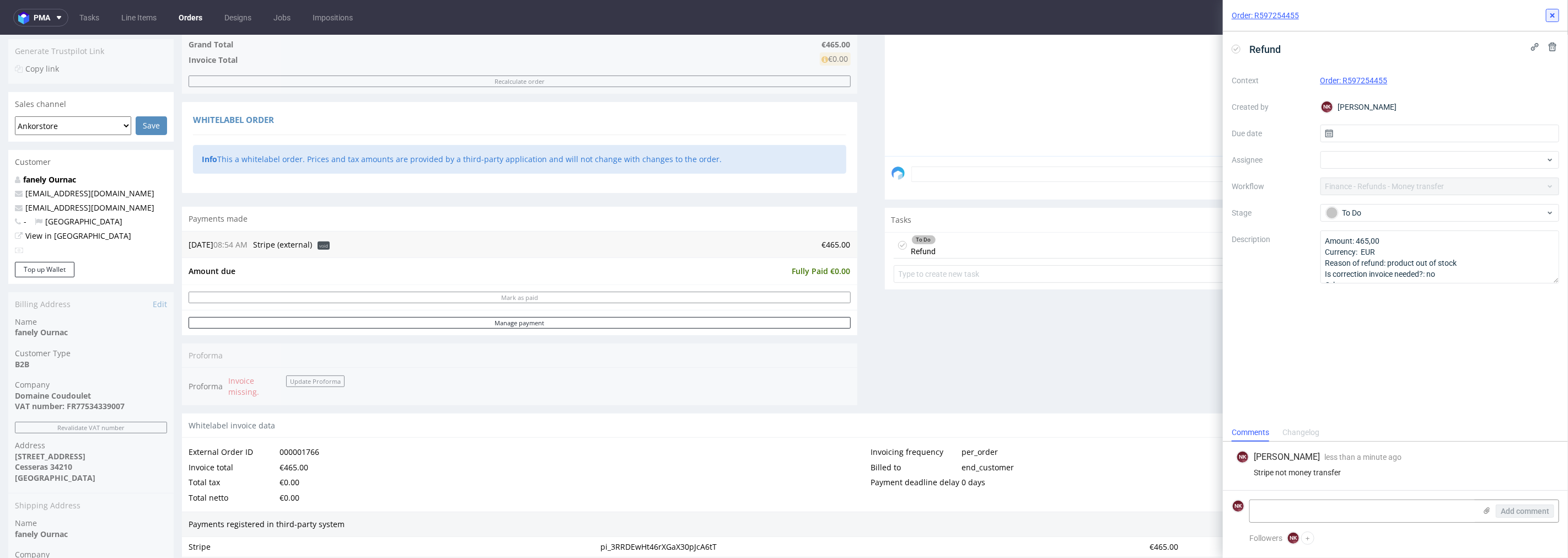
click at [1552, 13] on icon at bounding box center [1552, 15] width 9 height 9
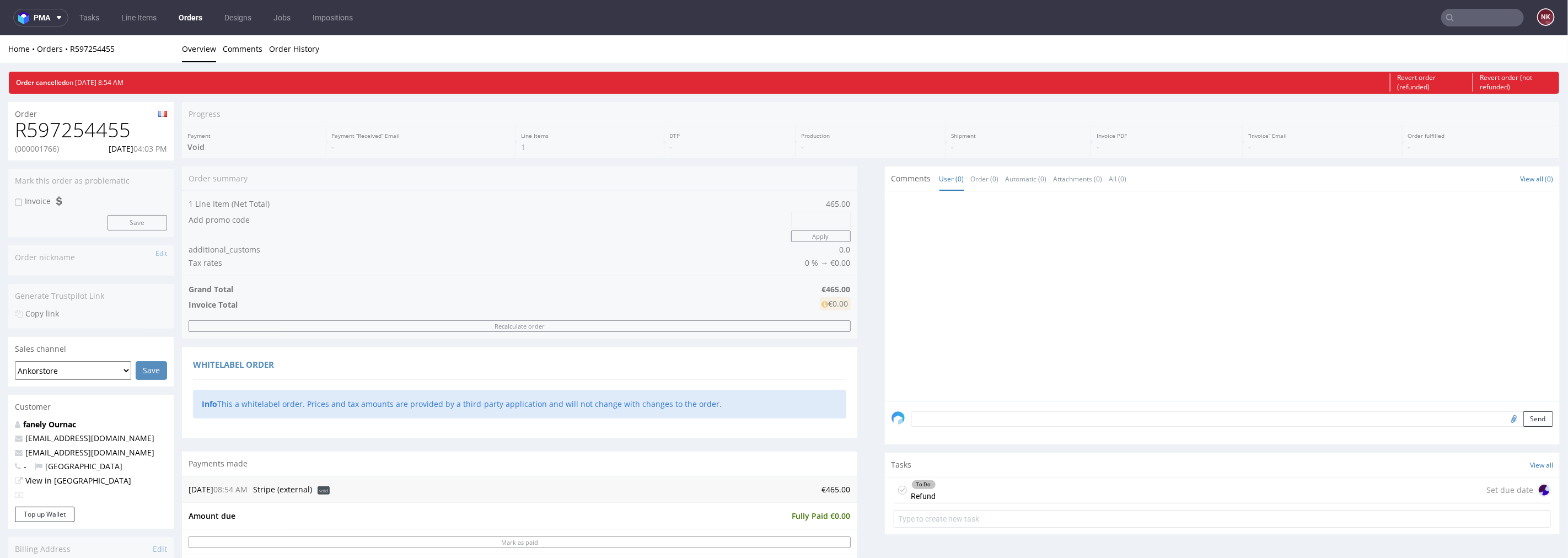
click at [81, 133] on h1 "R597254455" at bounding box center [91, 130] width 152 height 22
copy h1 "R597254455"
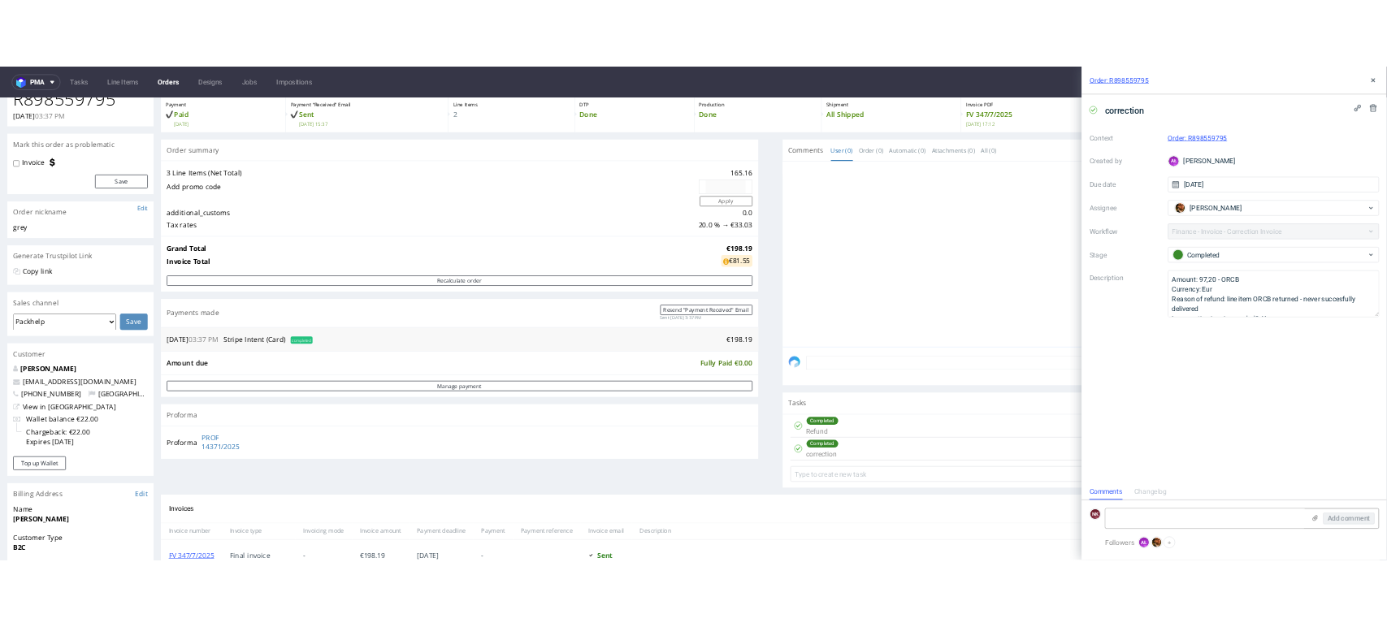
scroll to position [361, 0]
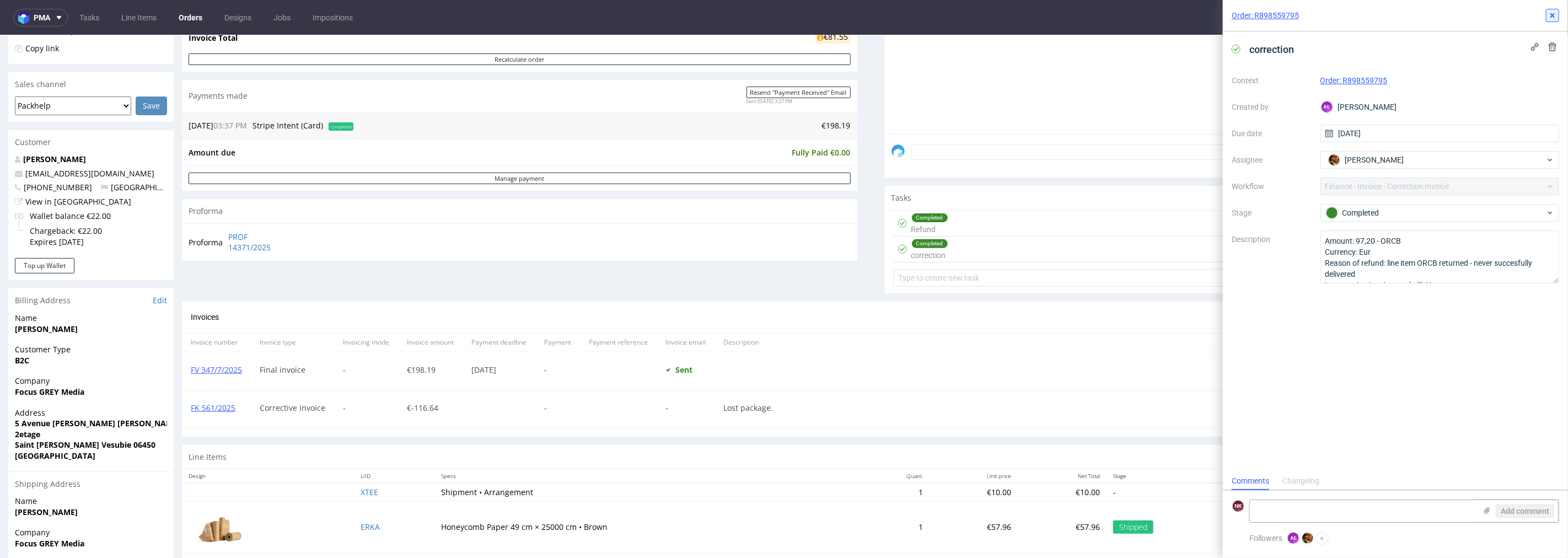
click at [1552, 14] on icon at bounding box center [1552, 15] width 9 height 9
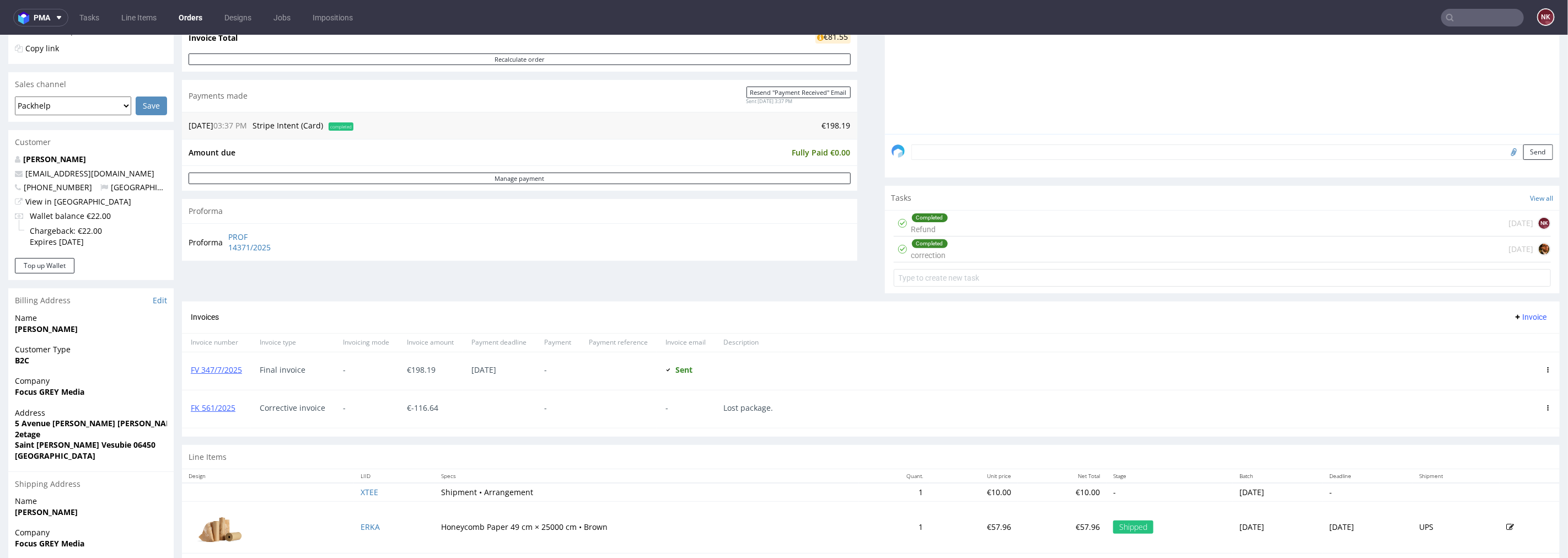
click at [951, 228] on div "Completed Refund [DATE] NK" at bounding box center [1222, 223] width 657 height 26
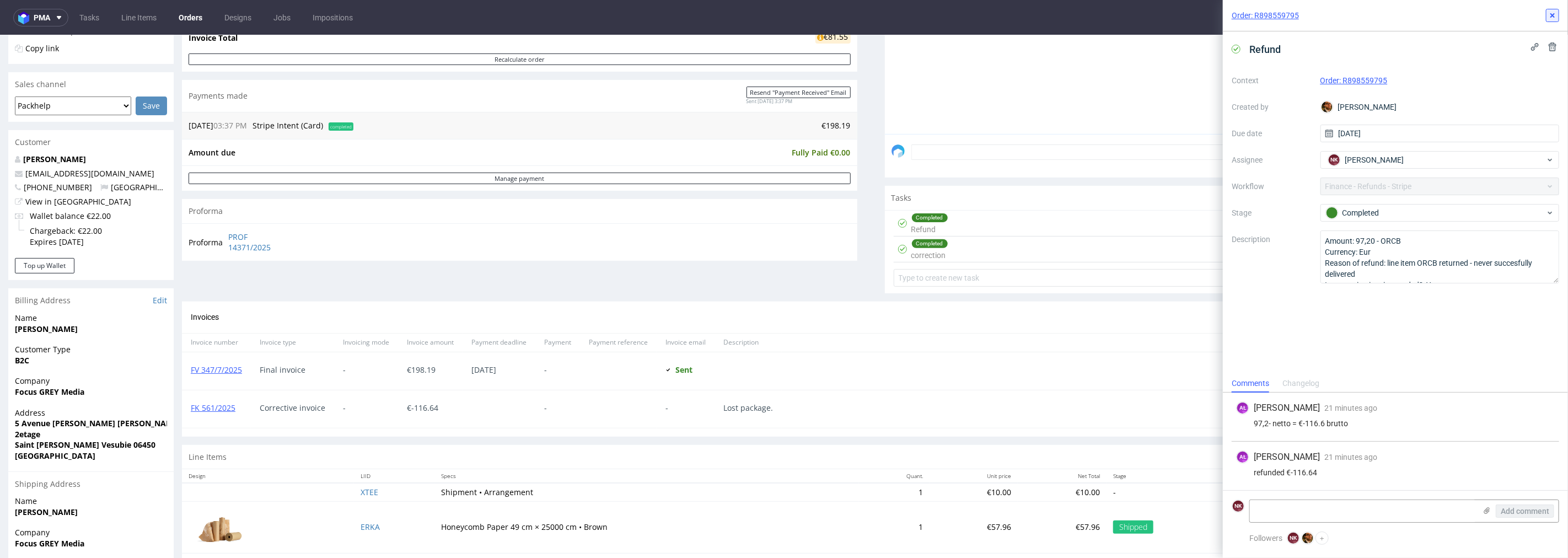
click at [1555, 14] on icon at bounding box center [1552, 15] width 9 height 9
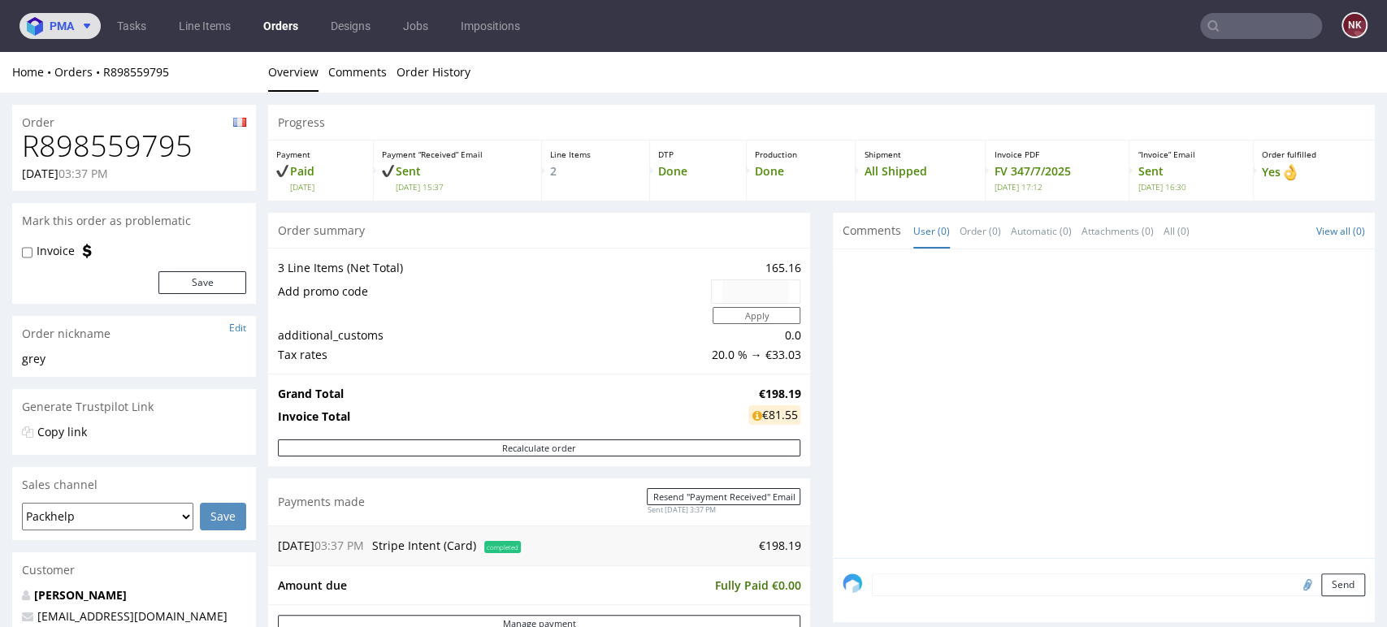
click at [85, 29] on icon at bounding box center [86, 26] width 13 height 13
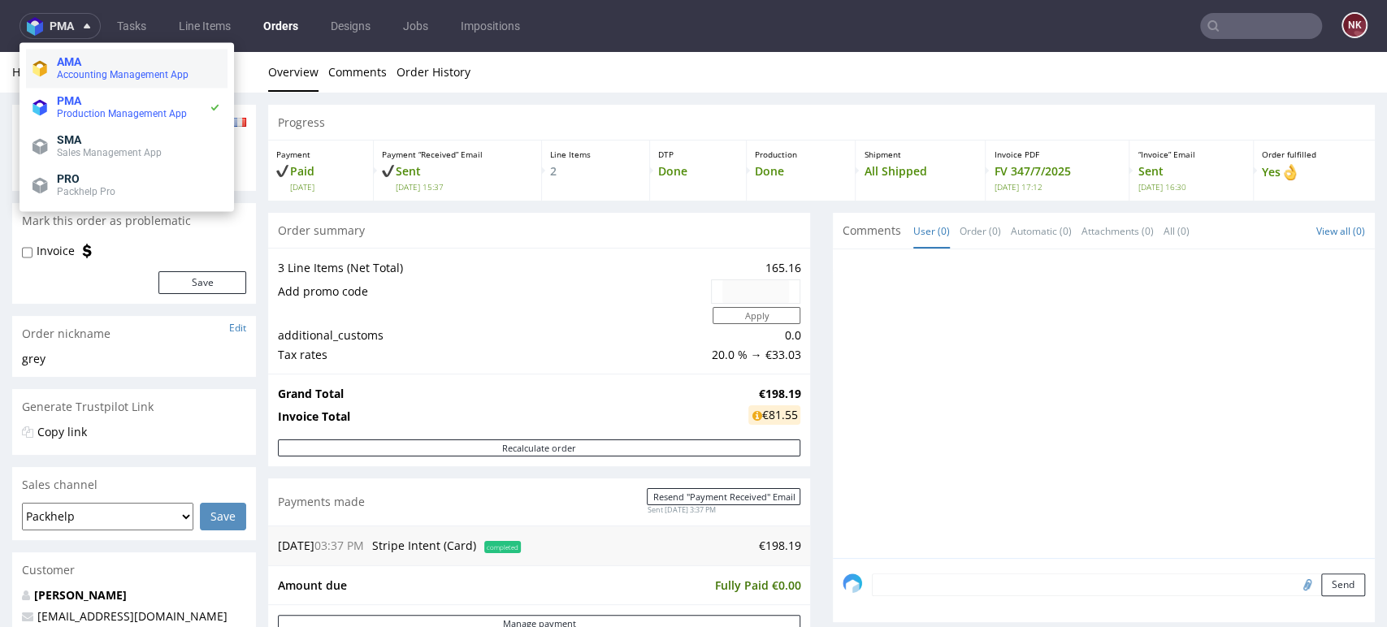
click at [111, 58] on span "AMA" at bounding box center [139, 61] width 164 height 13
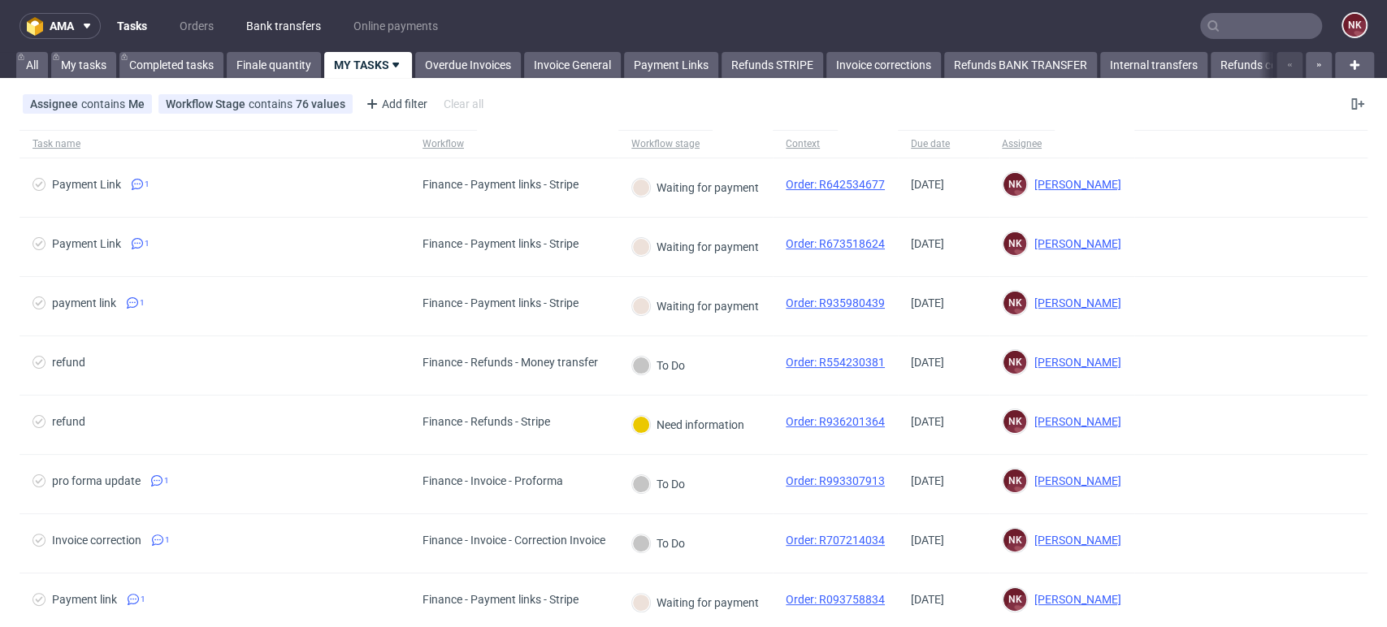
click at [272, 27] on link "Bank transfers" at bounding box center [283, 26] width 94 height 26
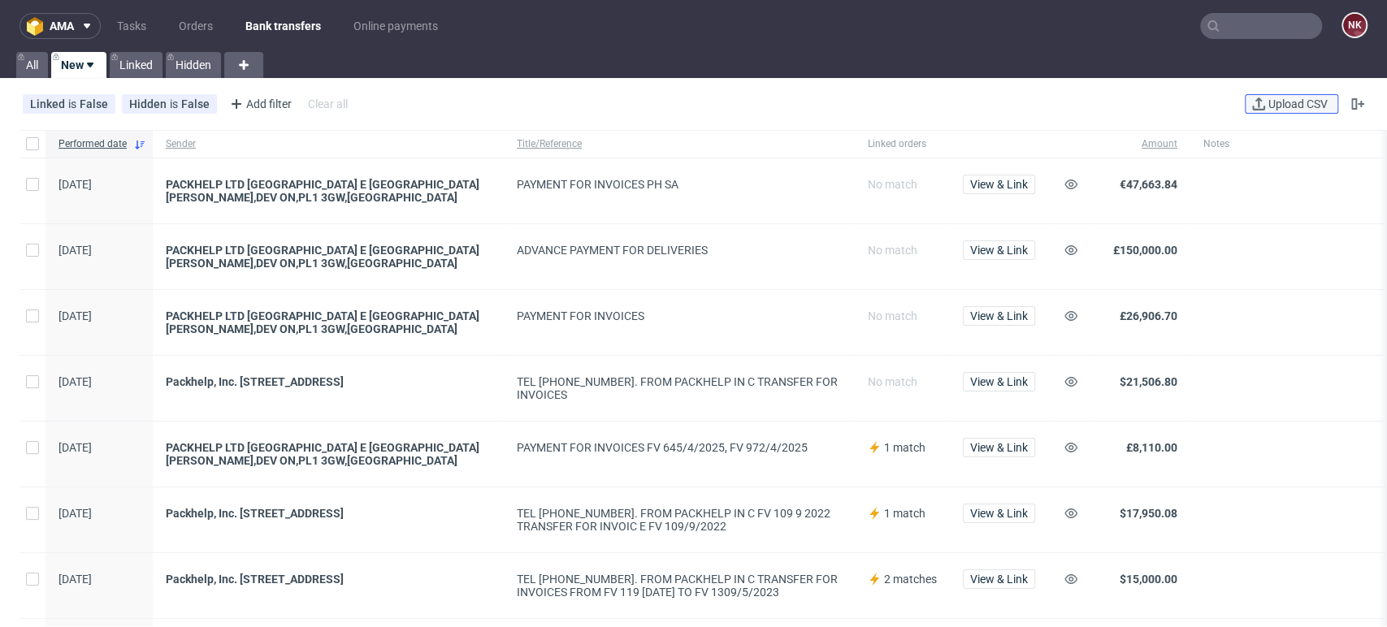
click at [1280, 110] on button "Upload CSV" at bounding box center [1291, 104] width 93 height 20
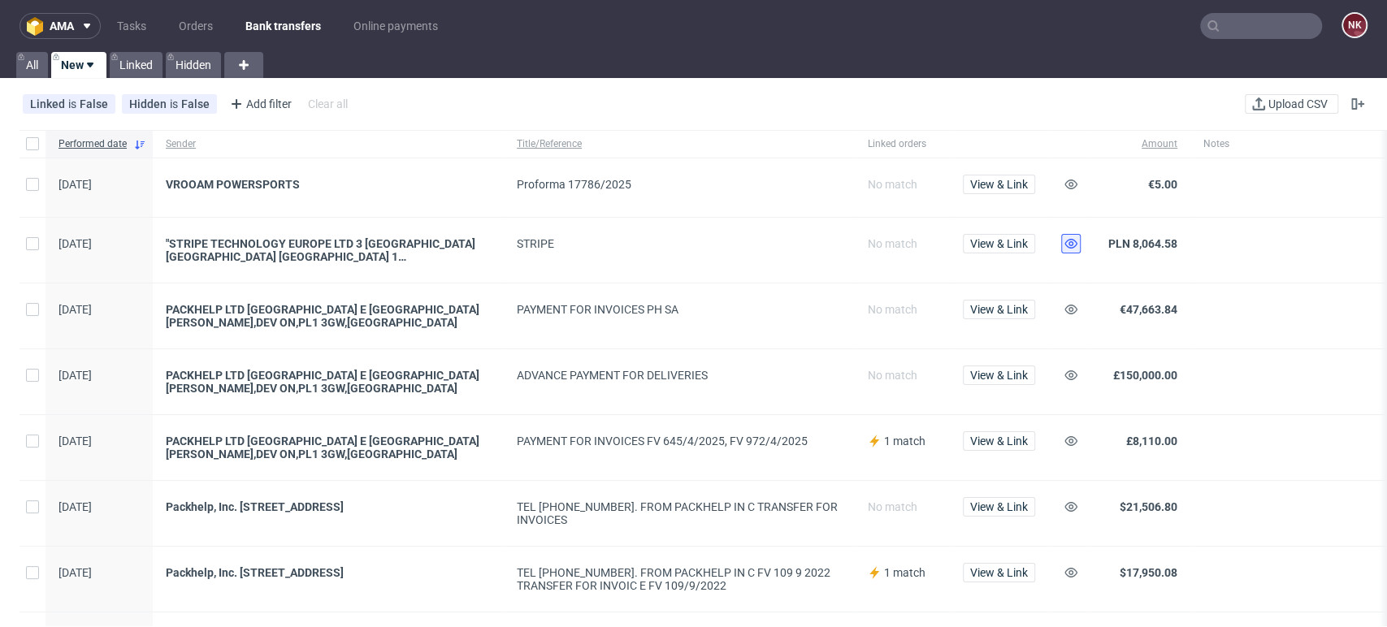
click at [1067, 246] on use at bounding box center [1070, 244] width 13 height 10
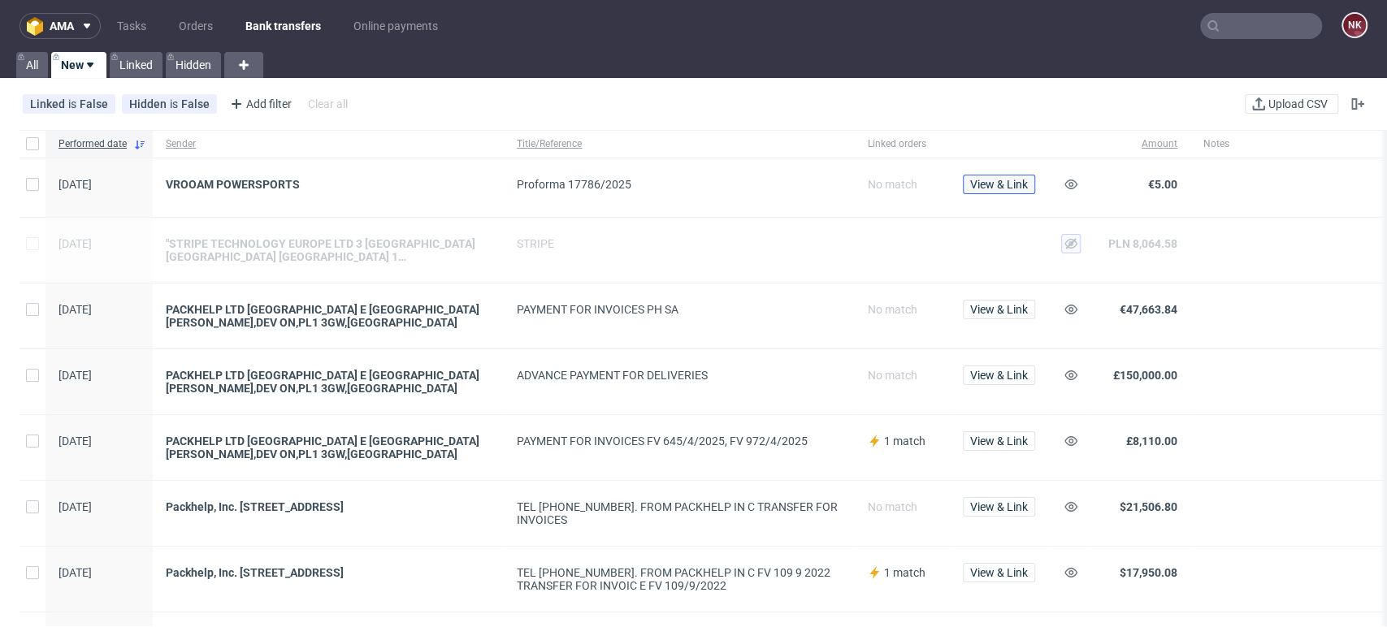
click at [1021, 185] on span "View & Link" at bounding box center [999, 184] width 58 height 11
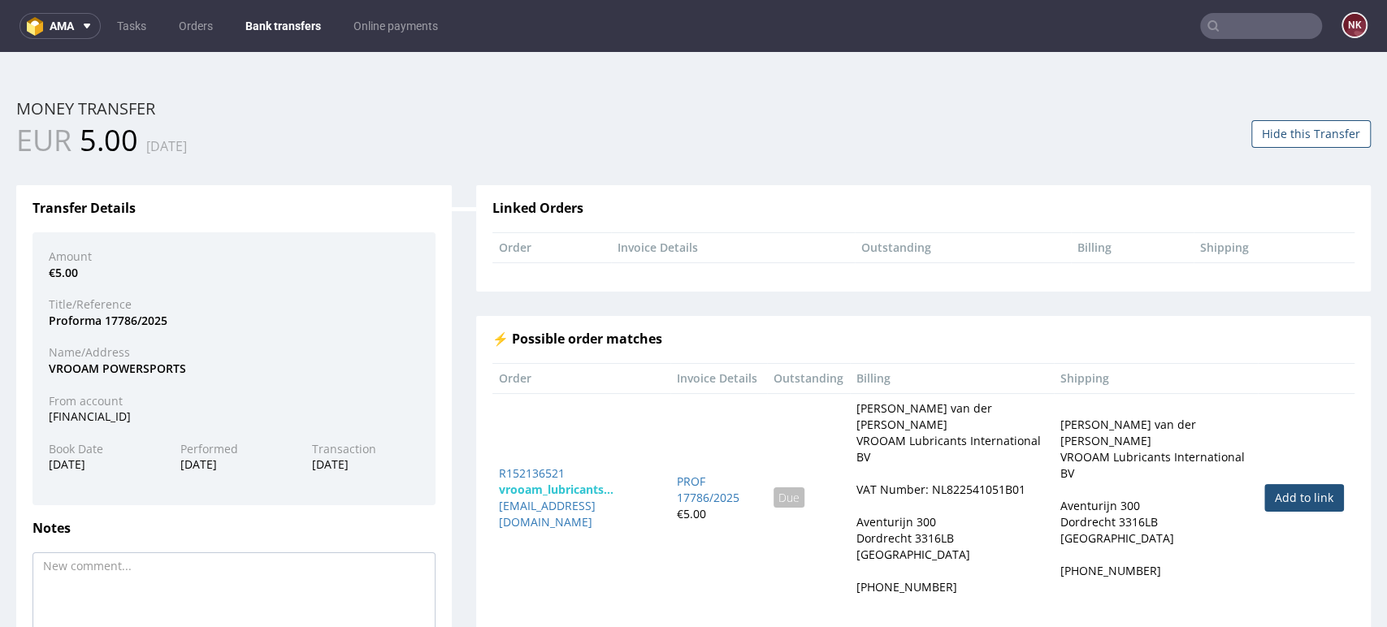
click at [1264, 488] on link "Add to link" at bounding box center [1304, 498] width 80 height 28
type input "R152136521"
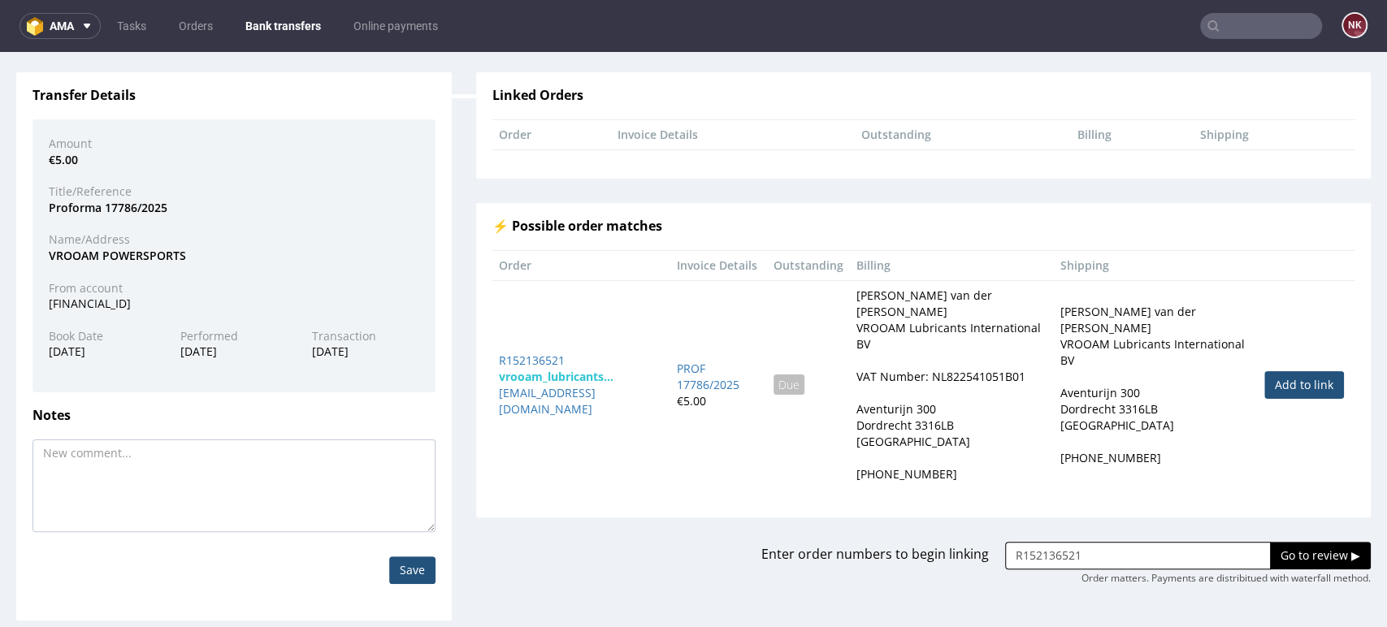
click at [1270, 542] on input "Go to review ▶" at bounding box center [1320, 556] width 101 height 28
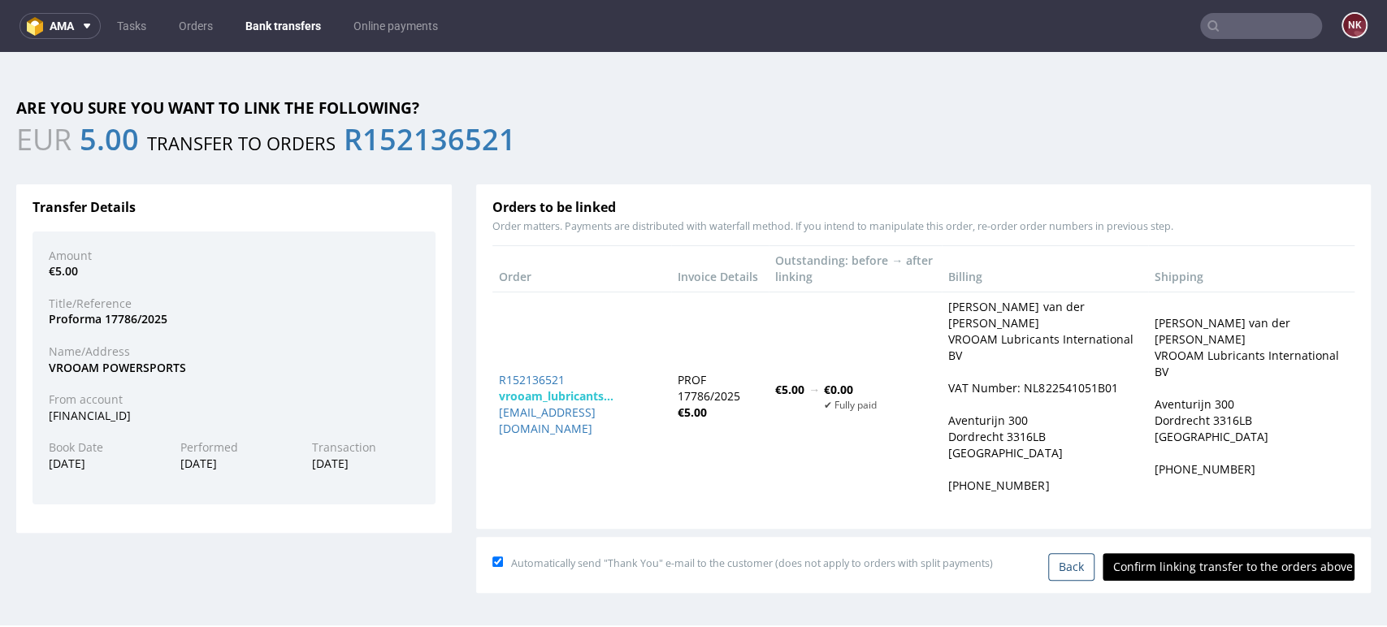
scroll to position [0, 0]
click at [1220, 553] on input "Confirm linking transfer to the orders above" at bounding box center [1229, 567] width 252 height 28
type input "In progress..."
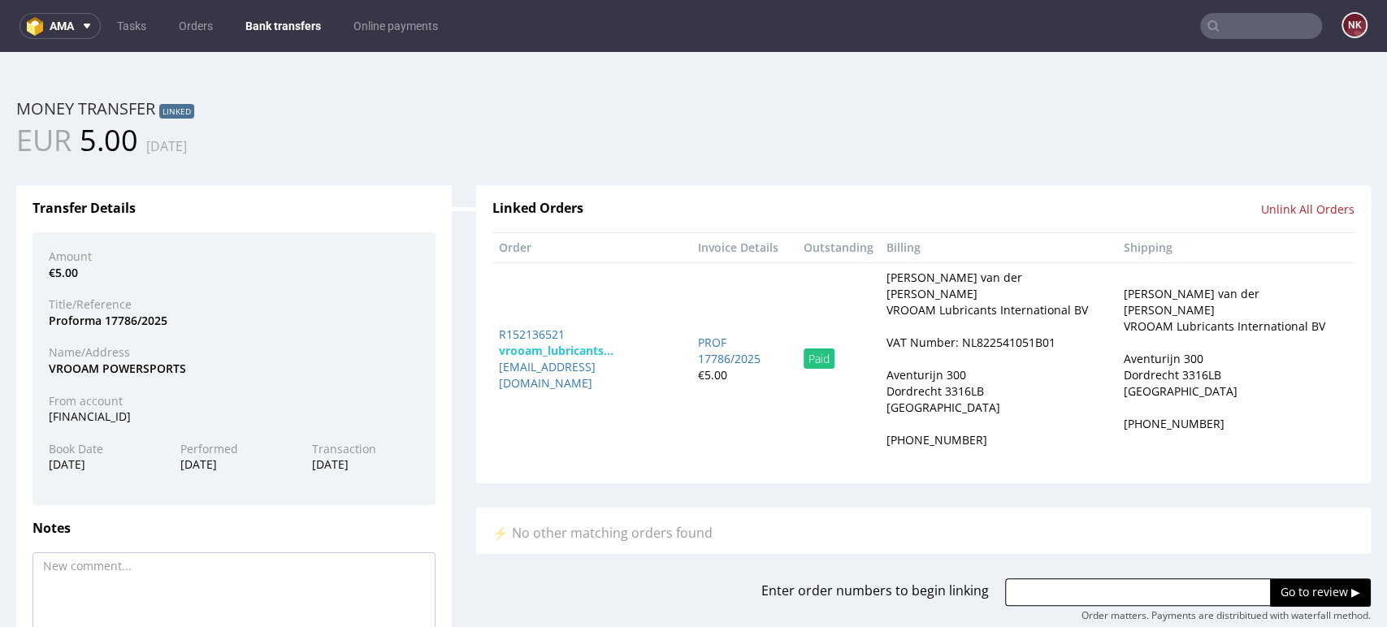
click at [271, 30] on link "Bank transfers" at bounding box center [283, 26] width 95 height 26
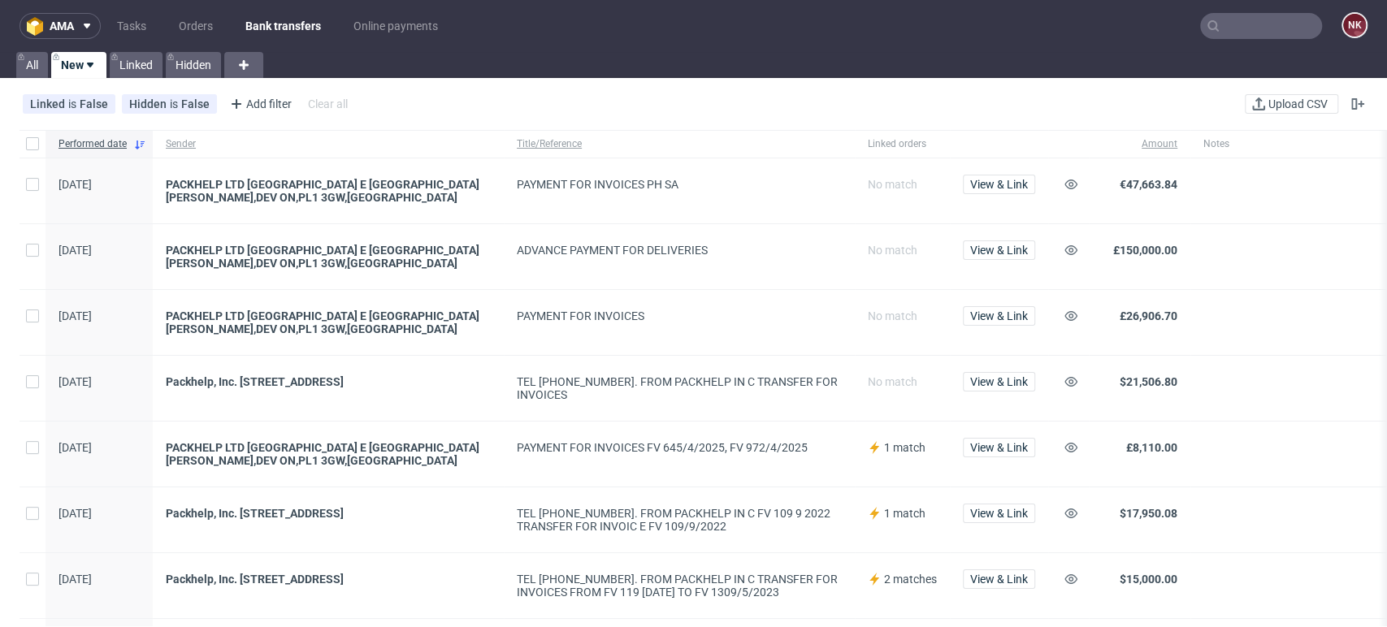
click at [898, 196] on span "No match" at bounding box center [902, 191] width 69 height 26
click at [189, 16] on link "Orders" at bounding box center [196, 26] width 54 height 26
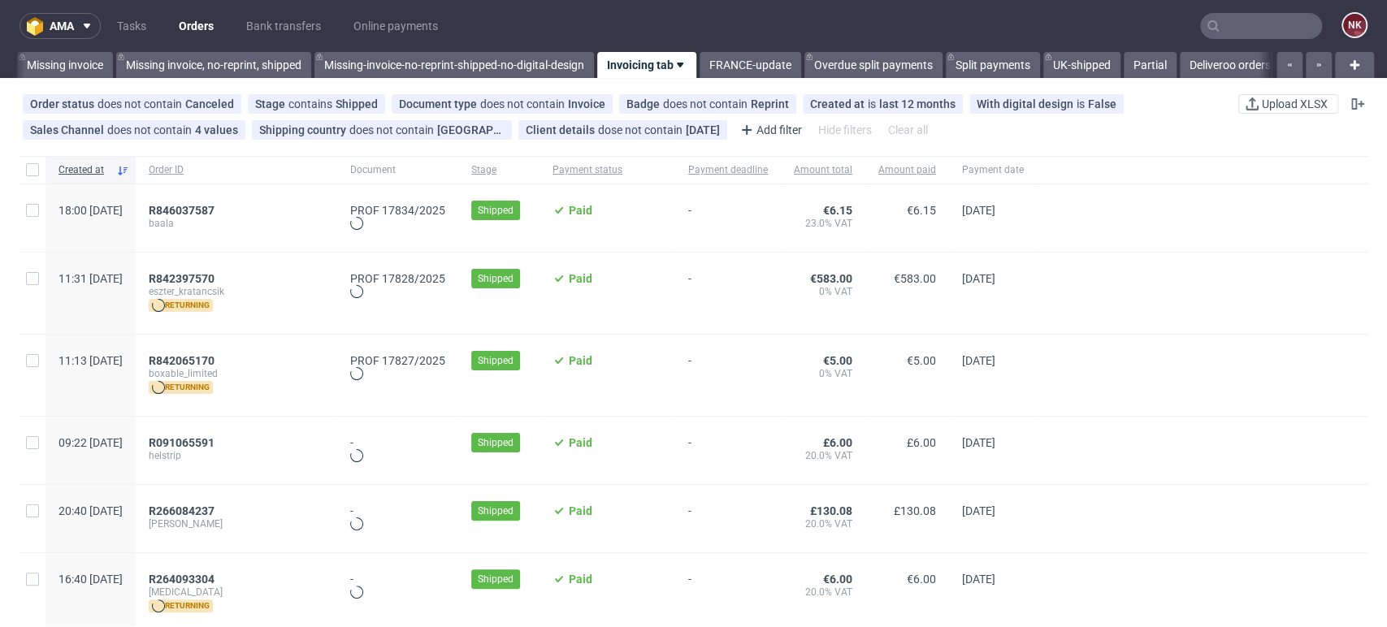
scroll to position [0, 2479]
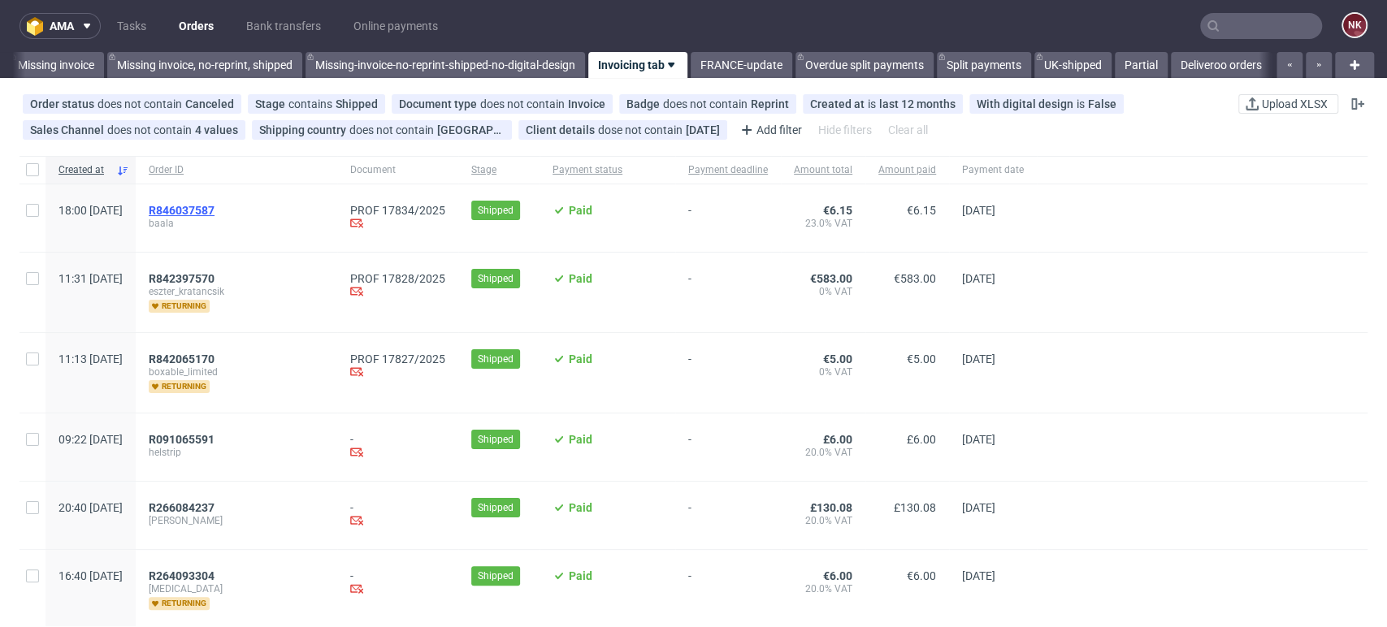
click at [215, 207] on span "R846037587" at bounding box center [182, 210] width 66 height 13
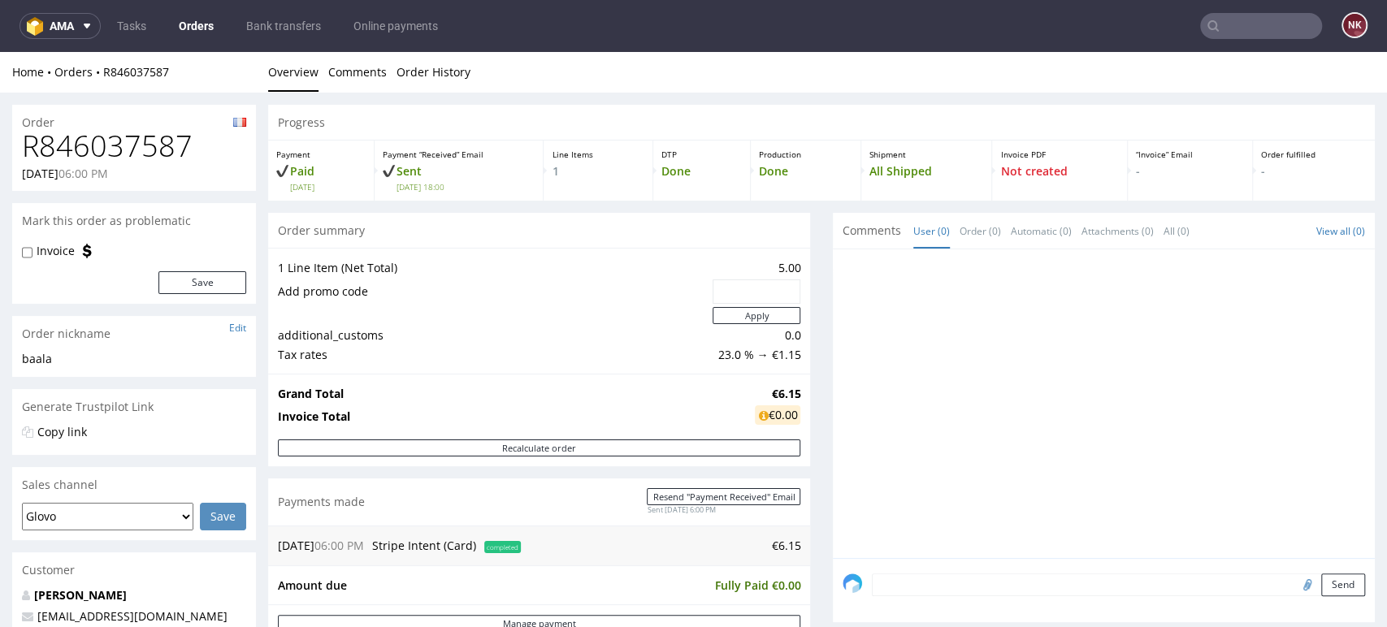
click at [193, 17] on link "Orders" at bounding box center [196, 26] width 54 height 26
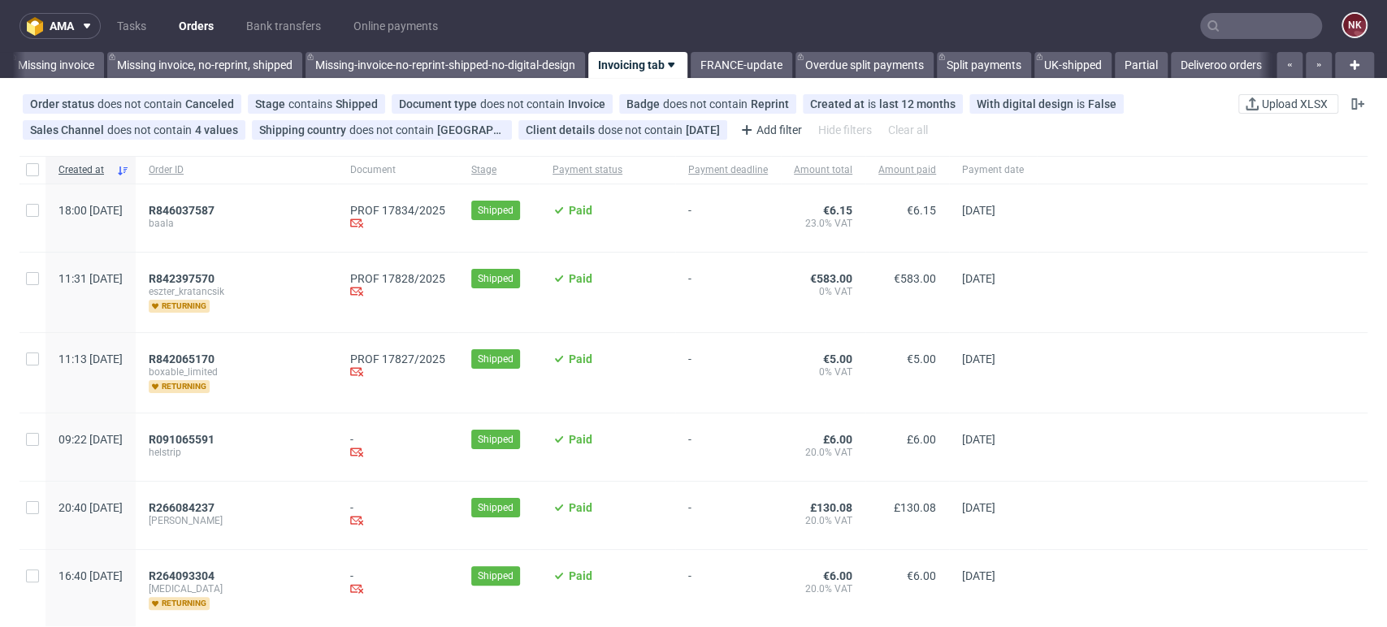
scroll to position [0, 2479]
click at [215, 275] on span "R842397570" at bounding box center [182, 278] width 66 height 13
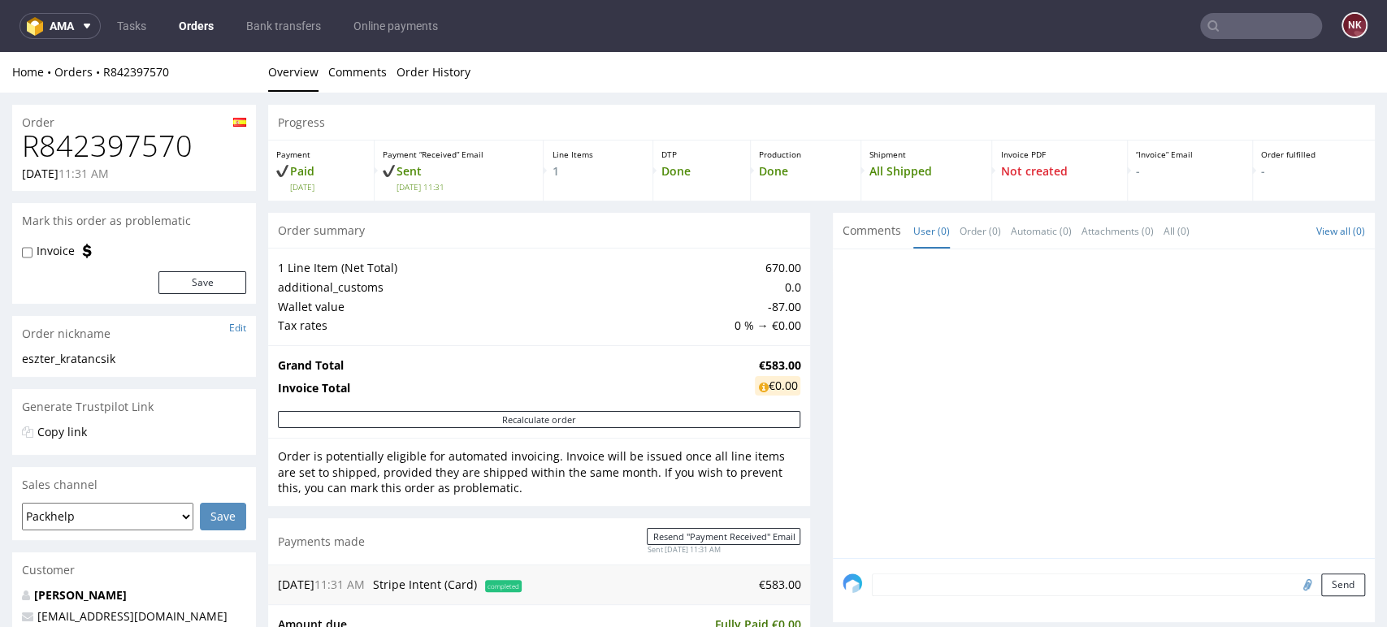
click at [811, 437] on div "Progress Payment Paid Sat 23 Aug Payment “Received” Email Sent Sat 23 Aug 11:31…" at bounding box center [821, 586] width 1107 height 963
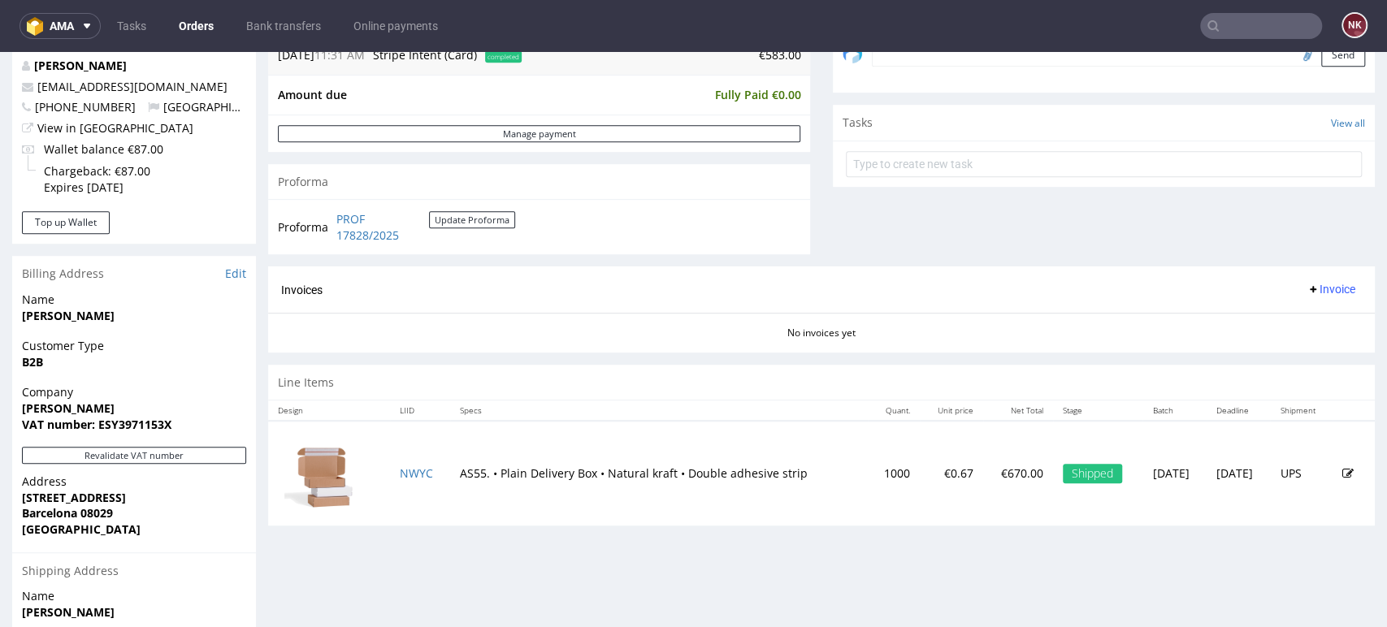
scroll to position [531, 0]
click at [195, 457] on button "Revalidate VAT number" at bounding box center [134, 454] width 224 height 17
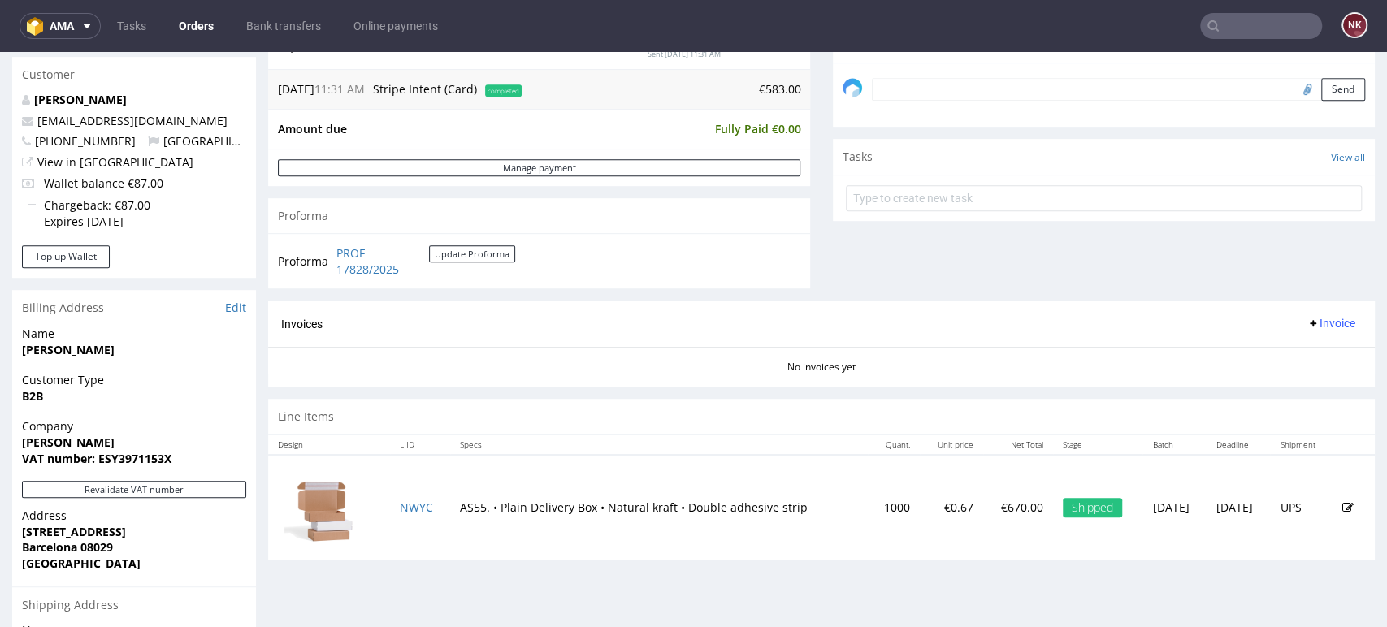
scroll to position [495, 0]
click at [1307, 325] on span "Invoice" at bounding box center [1331, 324] width 49 height 13
click at [1280, 356] on span "Generate" at bounding box center [1303, 358] width 79 height 16
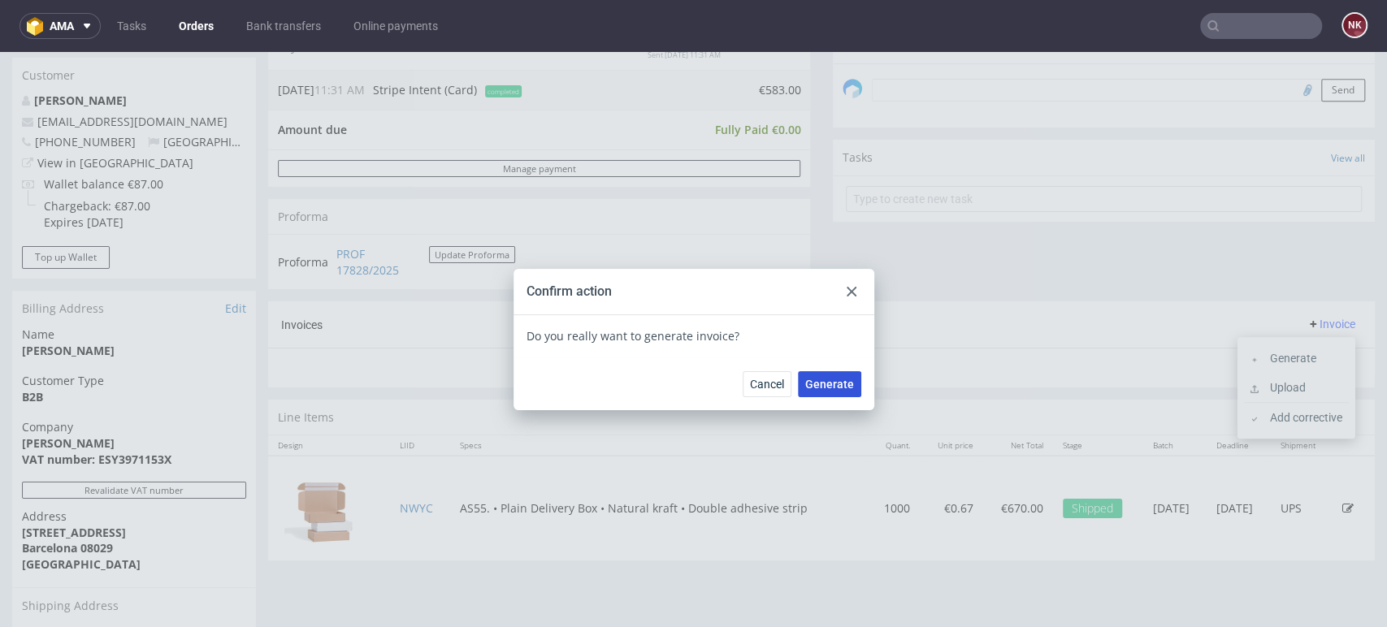
click at [809, 379] on span "Generate" at bounding box center [829, 384] width 49 height 11
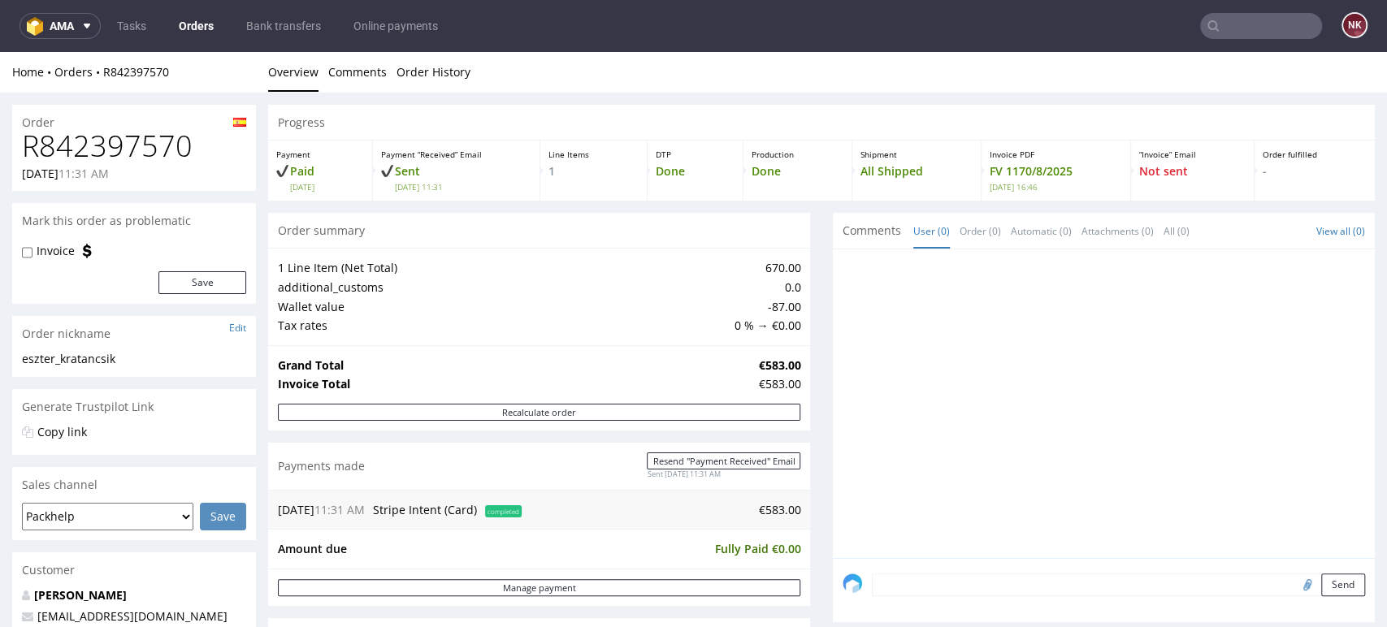
click at [196, 24] on link "Orders" at bounding box center [196, 26] width 54 height 26
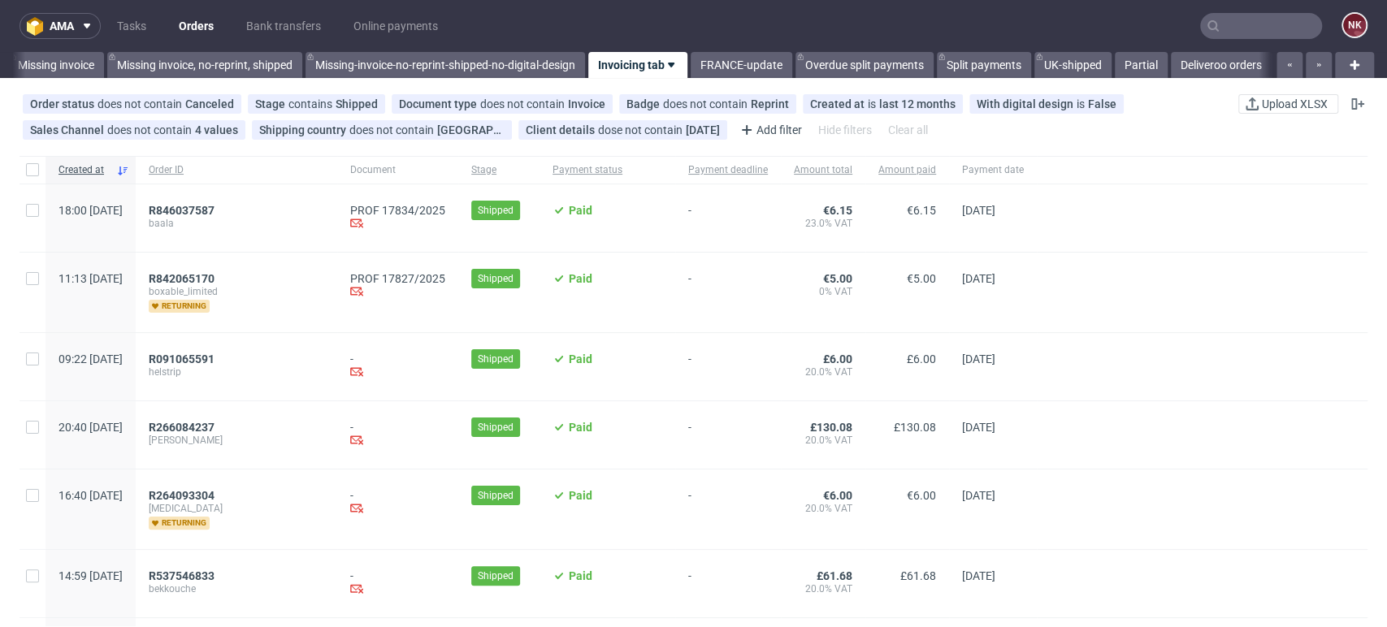
scroll to position [0, 2479]
click at [215, 275] on span "R842065170" at bounding box center [182, 278] width 66 height 13
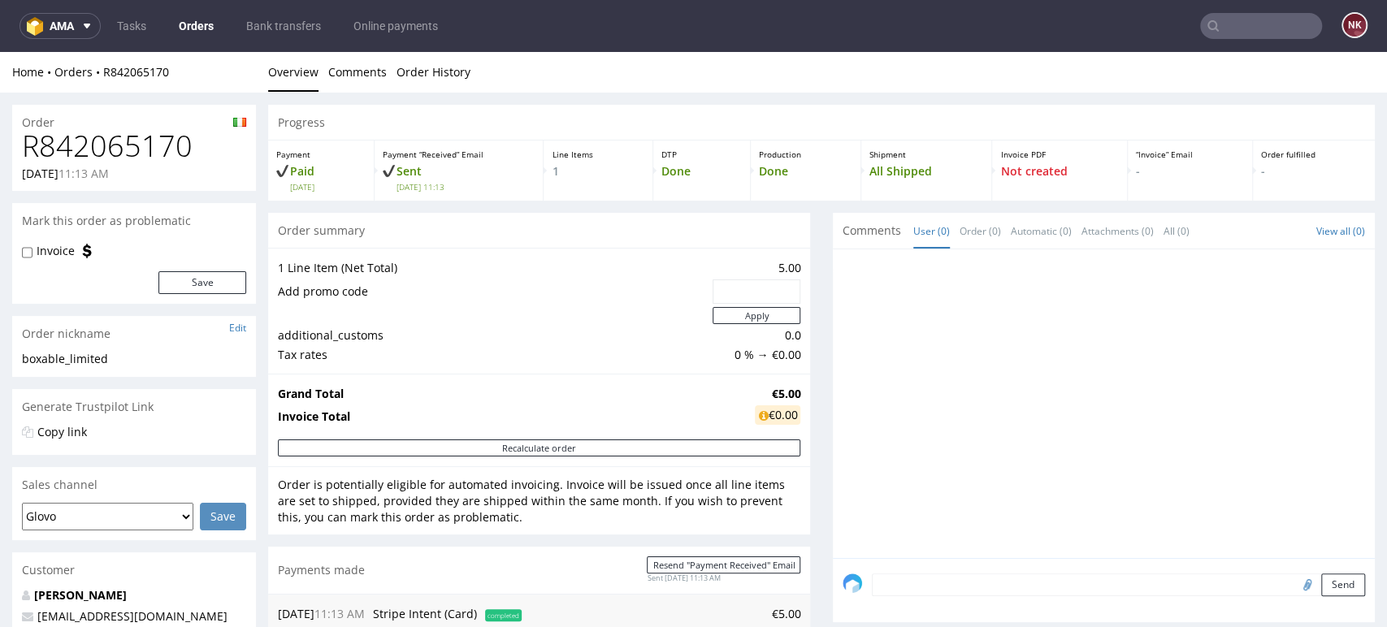
click at [806, 423] on div "Progress Payment Paid Sat 23 Aug Payment “Received” Email Sent Sat 23 Aug 11:13…" at bounding box center [821, 625] width 1107 height 1041
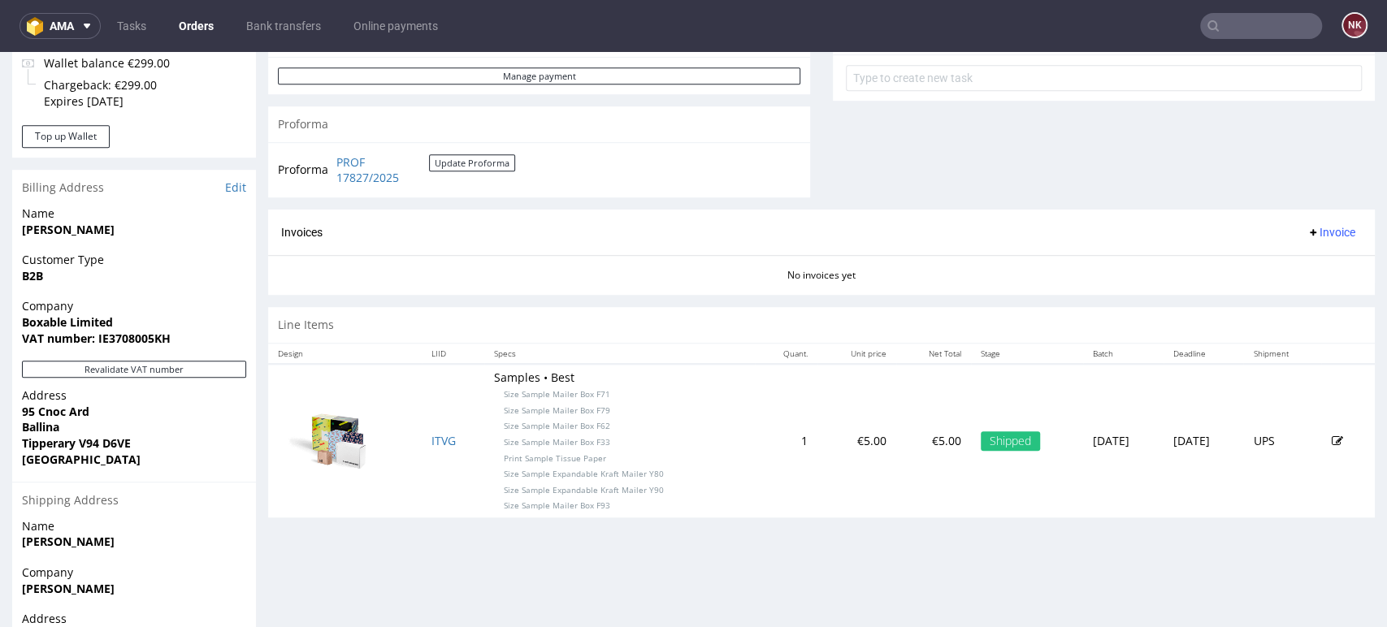
scroll to position [619, 0]
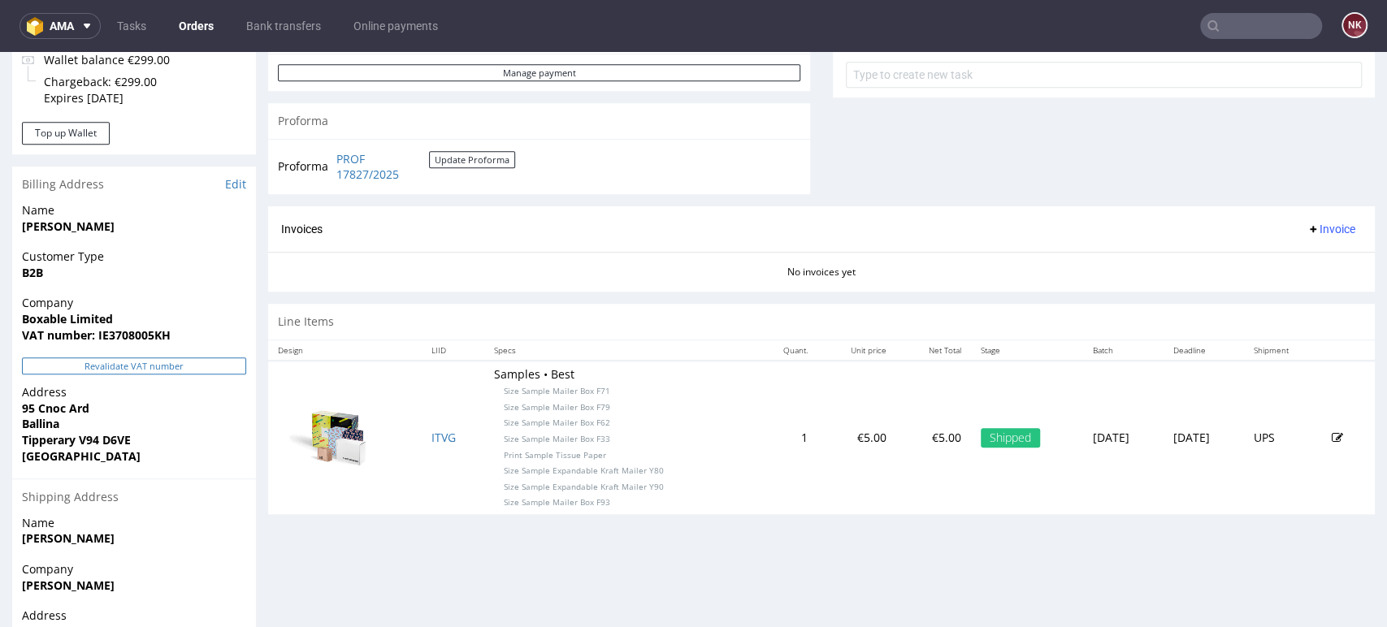
click at [153, 369] on button "Revalidate VAT number" at bounding box center [134, 366] width 224 height 17
click at [1317, 232] on span "Invoice" at bounding box center [1331, 229] width 49 height 13
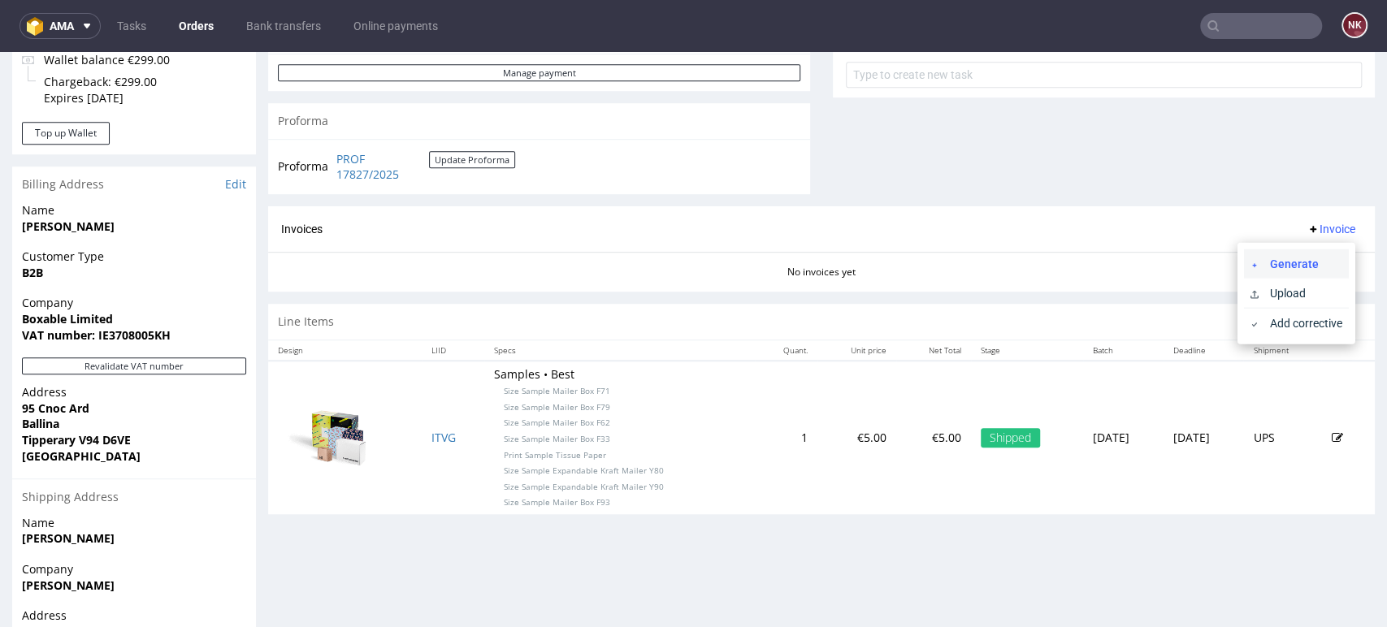
click at [1269, 258] on span "Generate" at bounding box center [1303, 263] width 79 height 16
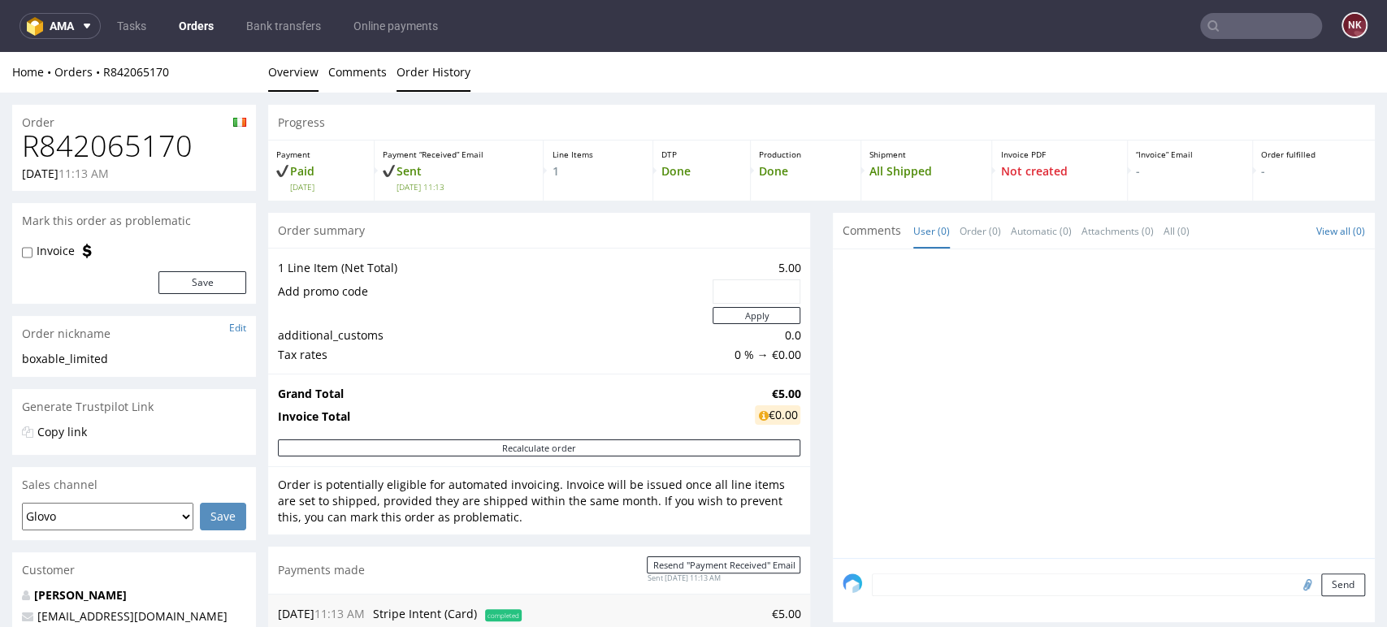
click at [449, 54] on link "Order History" at bounding box center [434, 72] width 74 height 40
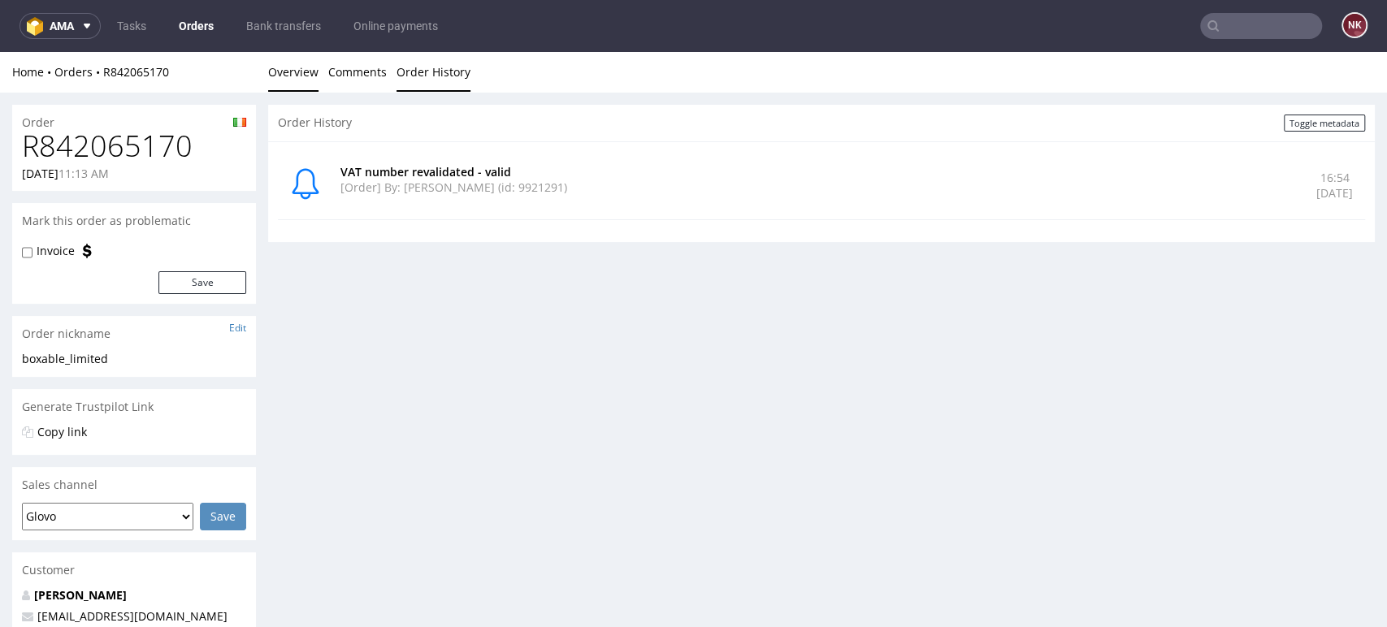
click at [275, 83] on link "Overview" at bounding box center [293, 72] width 50 height 40
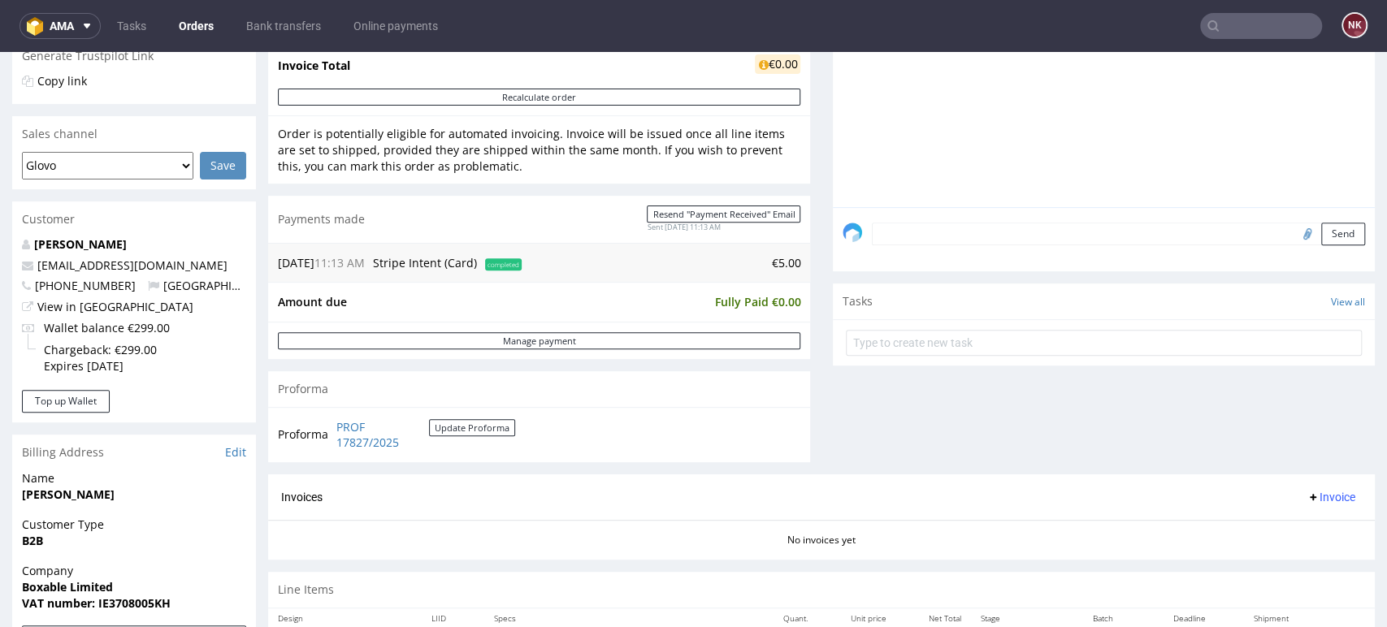
scroll to position [414, 0]
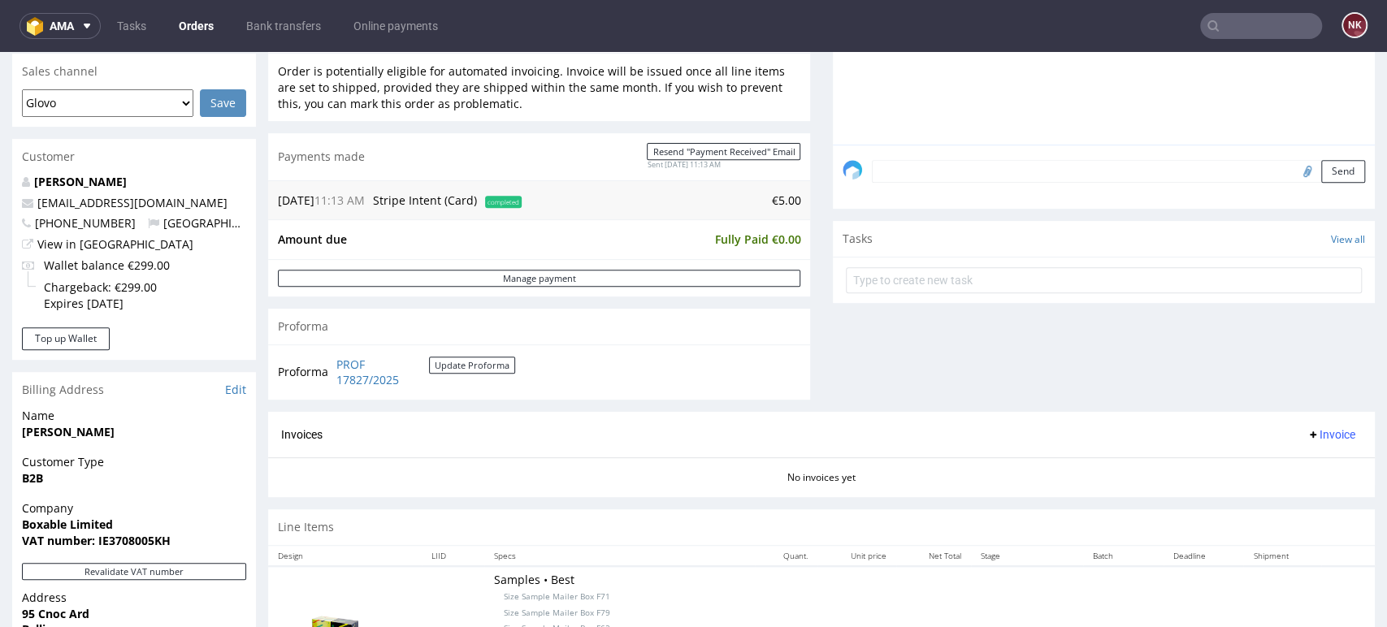
click at [1315, 439] on span "Invoice" at bounding box center [1331, 434] width 49 height 13
click at [1278, 469] on span "Generate" at bounding box center [1303, 469] width 79 height 16
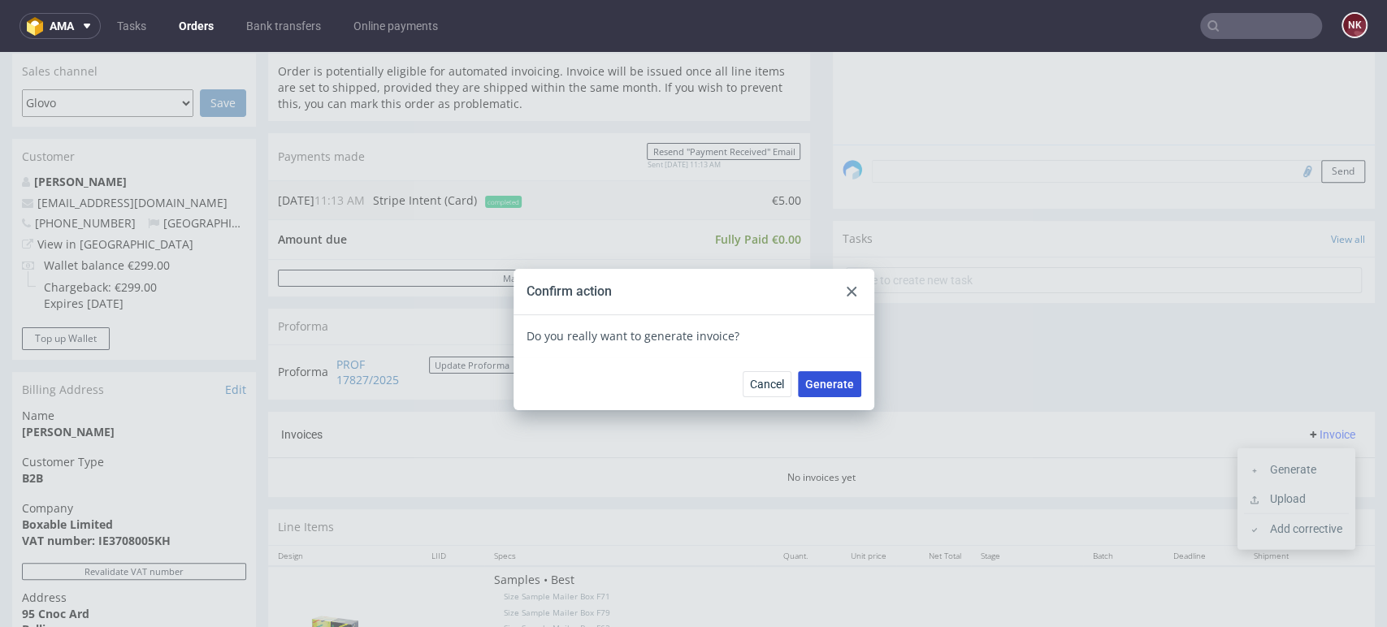
click at [820, 375] on button "Generate" at bounding box center [829, 384] width 63 height 26
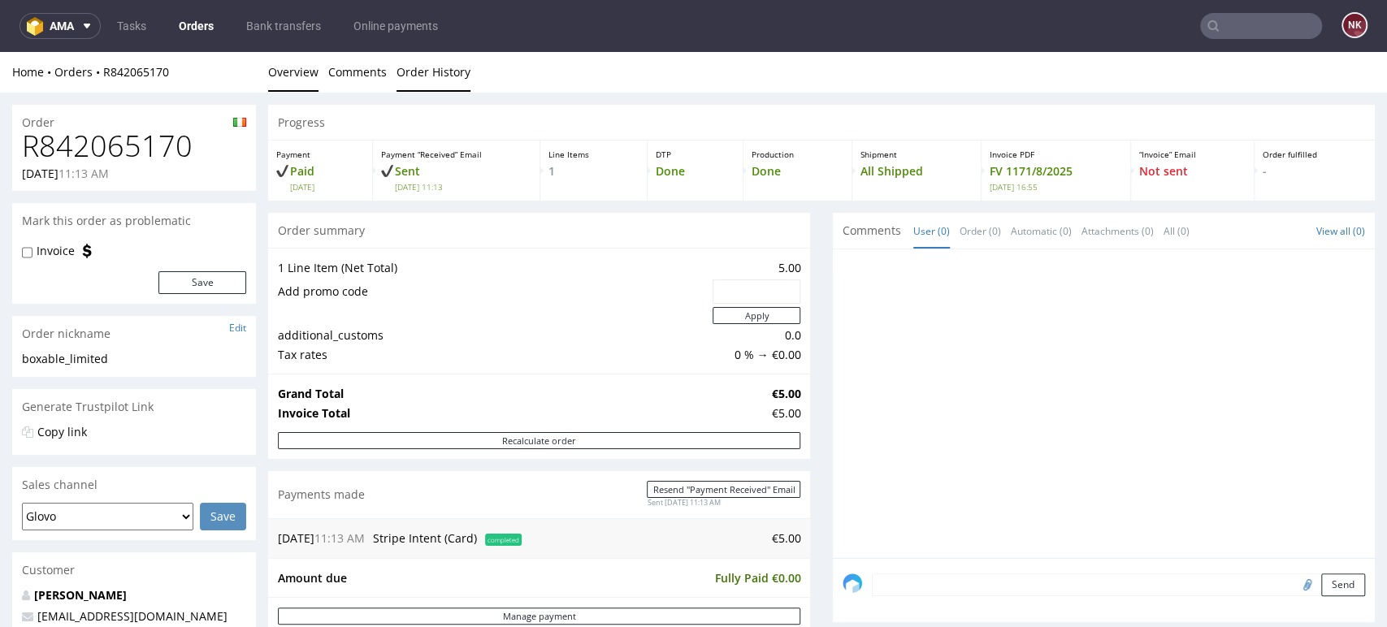
click at [442, 70] on link "Order History" at bounding box center [434, 72] width 74 height 40
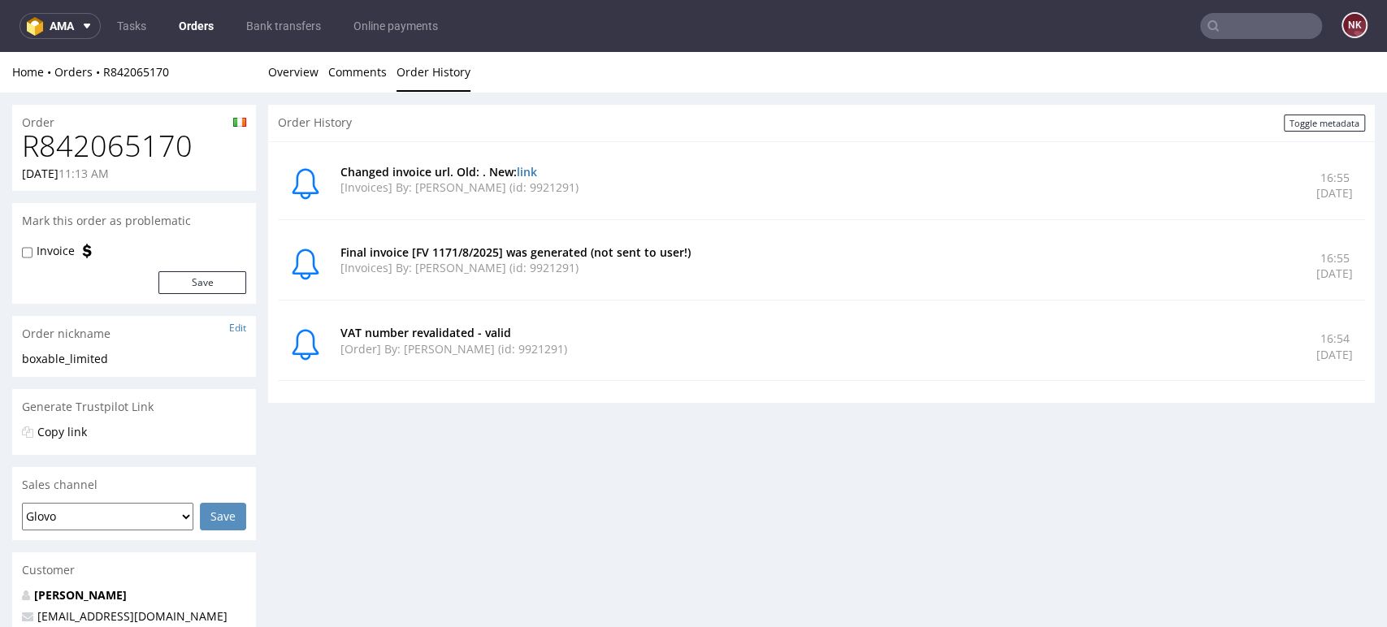
click at [150, 142] on h1 "R842065170" at bounding box center [134, 146] width 224 height 33
copy h1 "R842065170"
click at [194, 21] on link "Orders" at bounding box center [196, 26] width 54 height 26
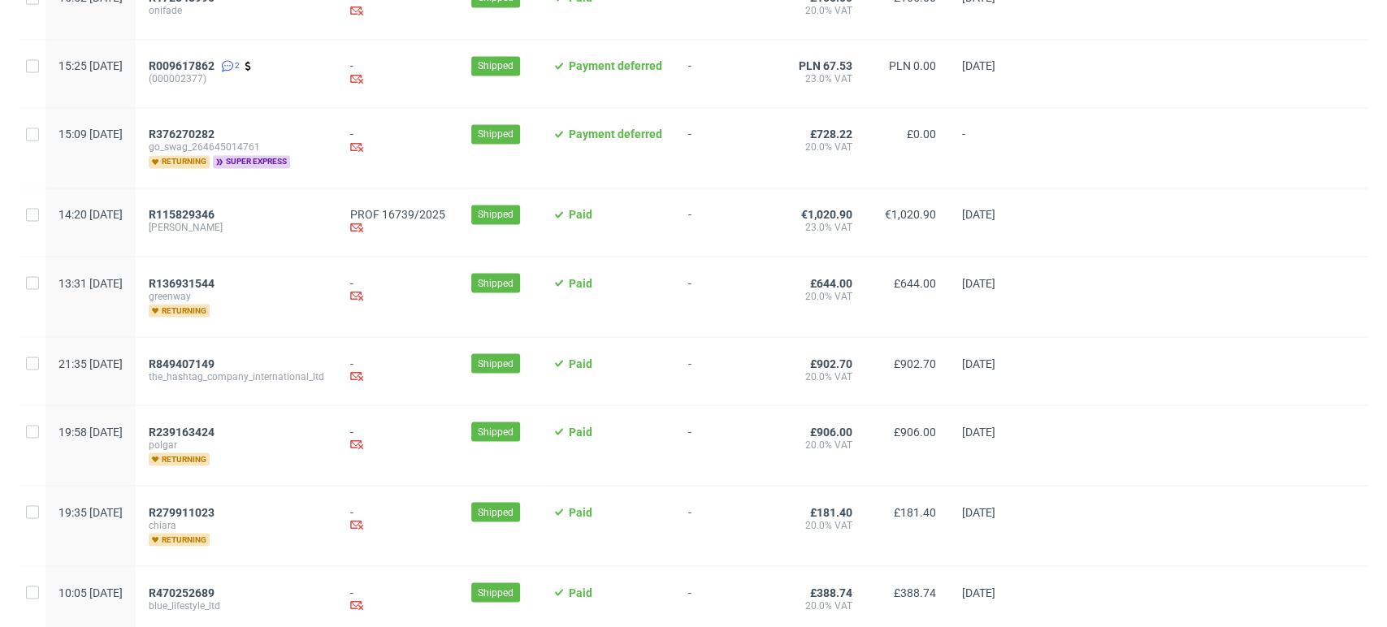
scroll to position [1859, 0]
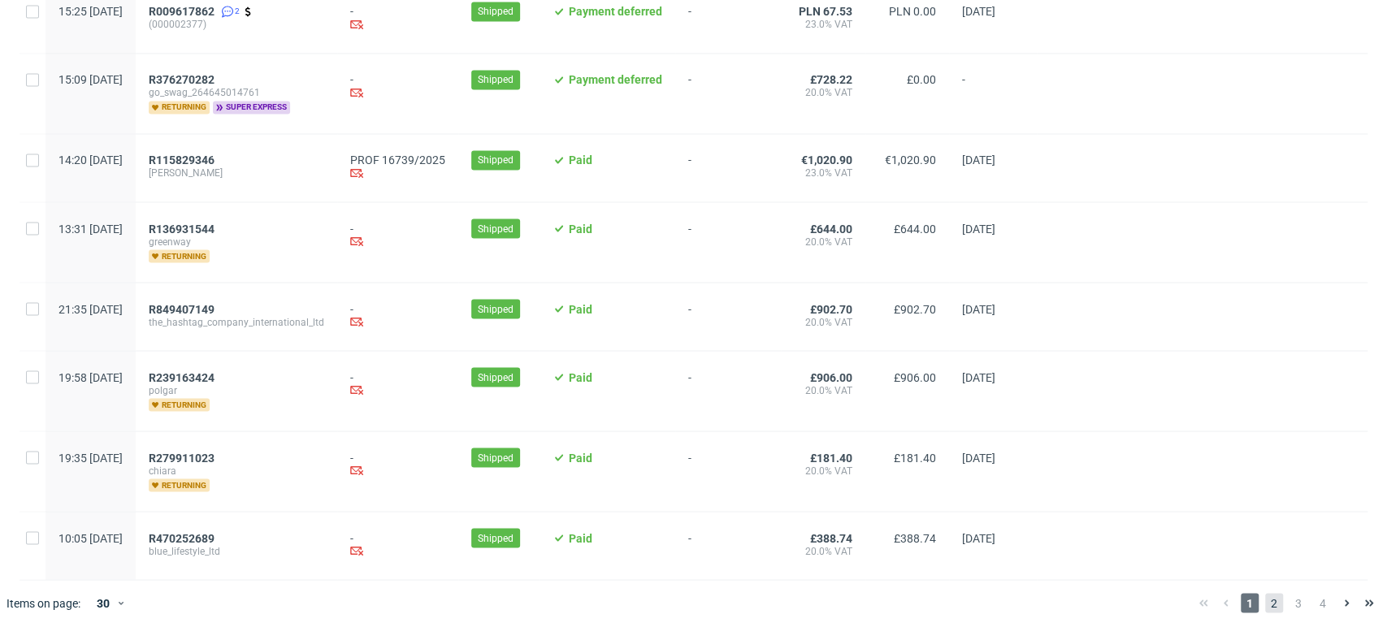
click at [1265, 601] on span "2" at bounding box center [1274, 603] width 18 height 20
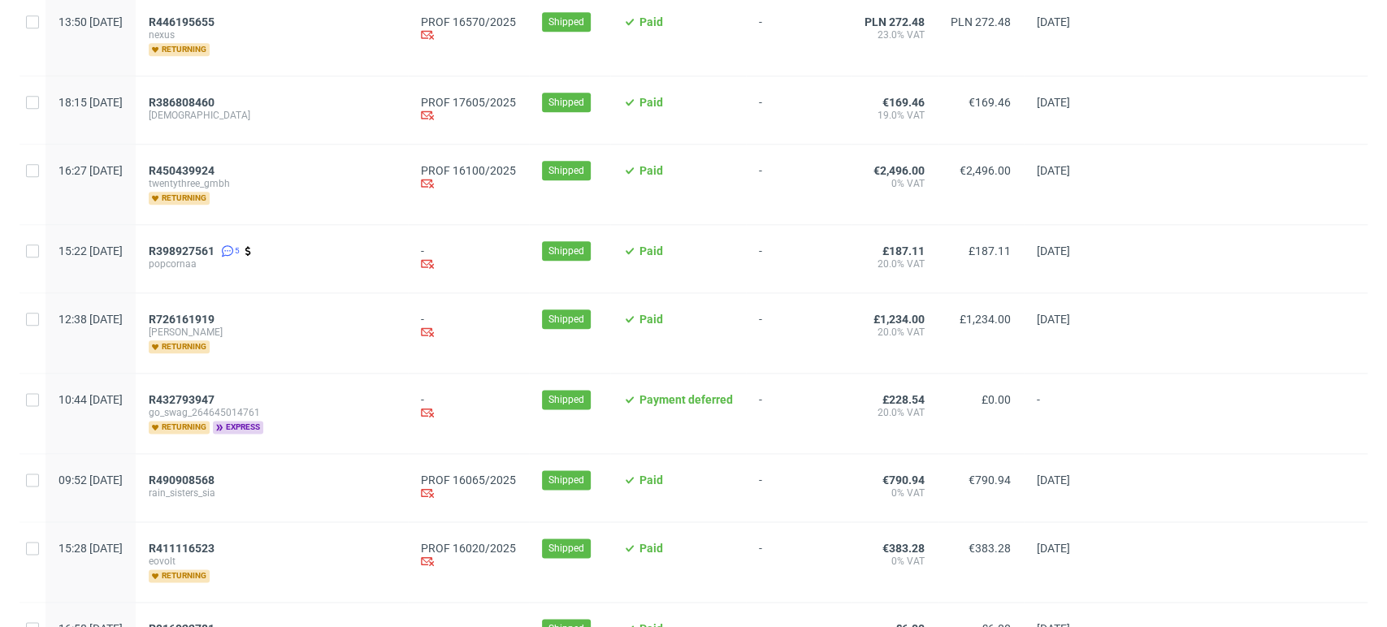
scroll to position [1278, 0]
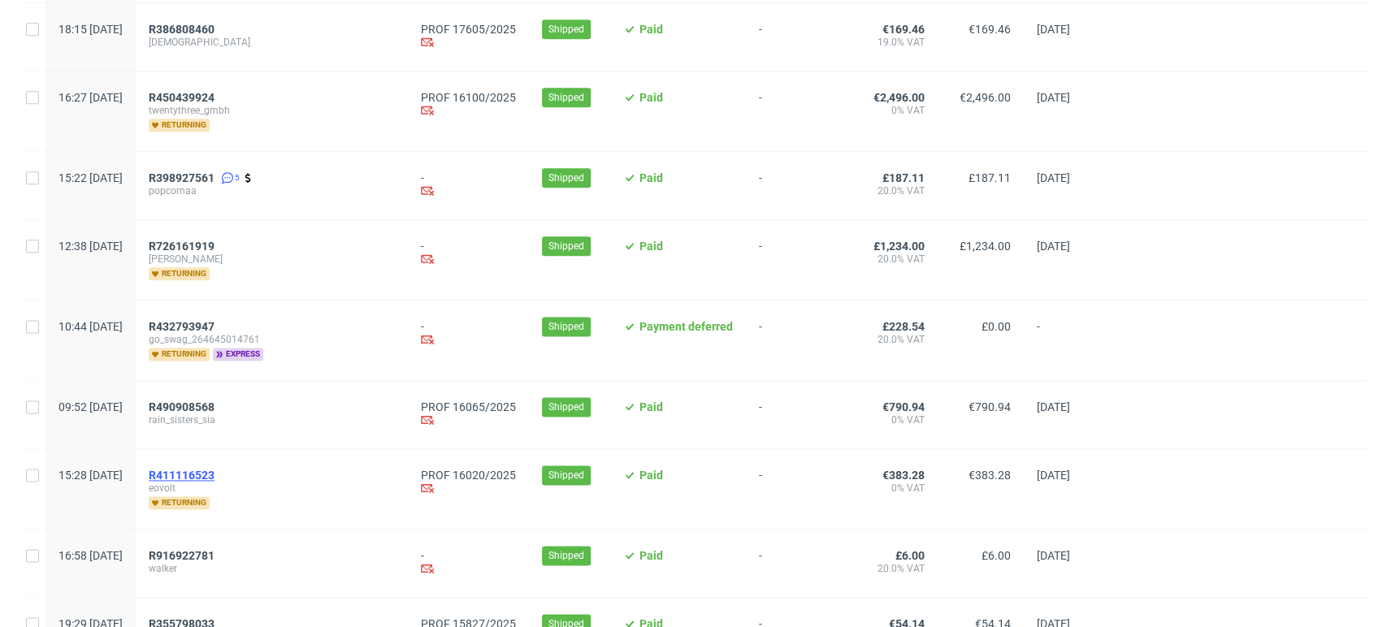
drag, startPoint x: 245, startPoint y: 483, endPoint x: 229, endPoint y: 474, distance: 17.8
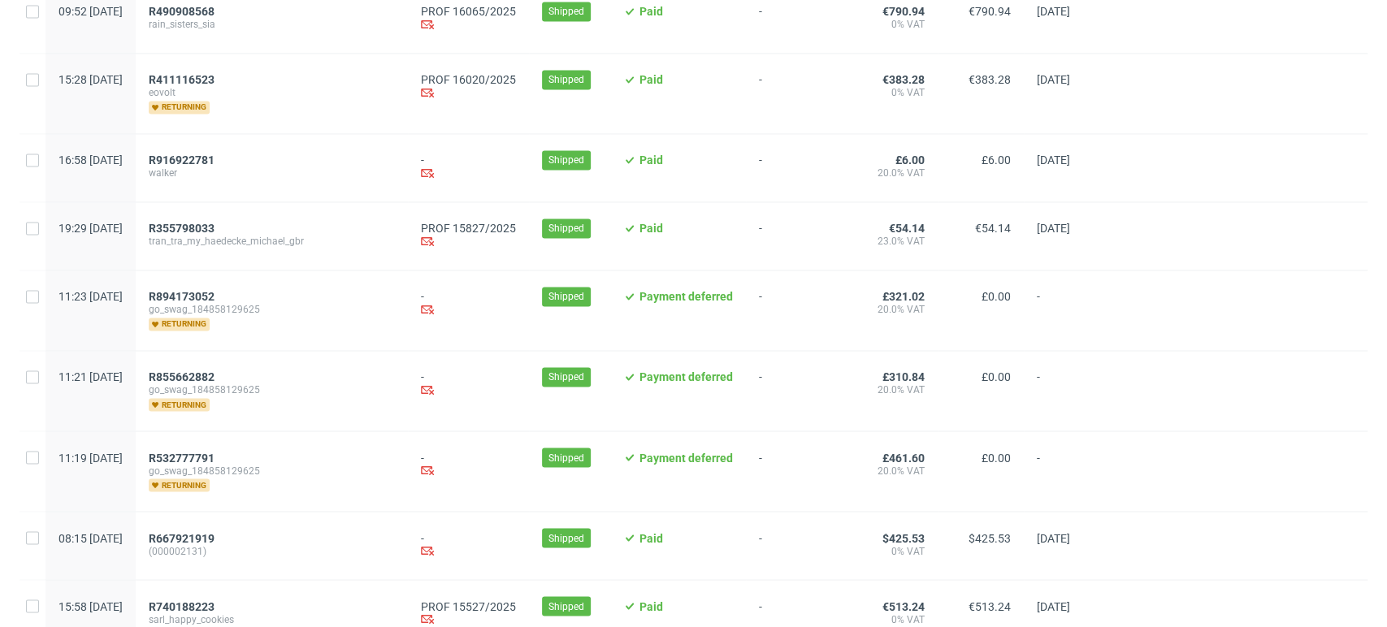
scroll to position [1825, 0]
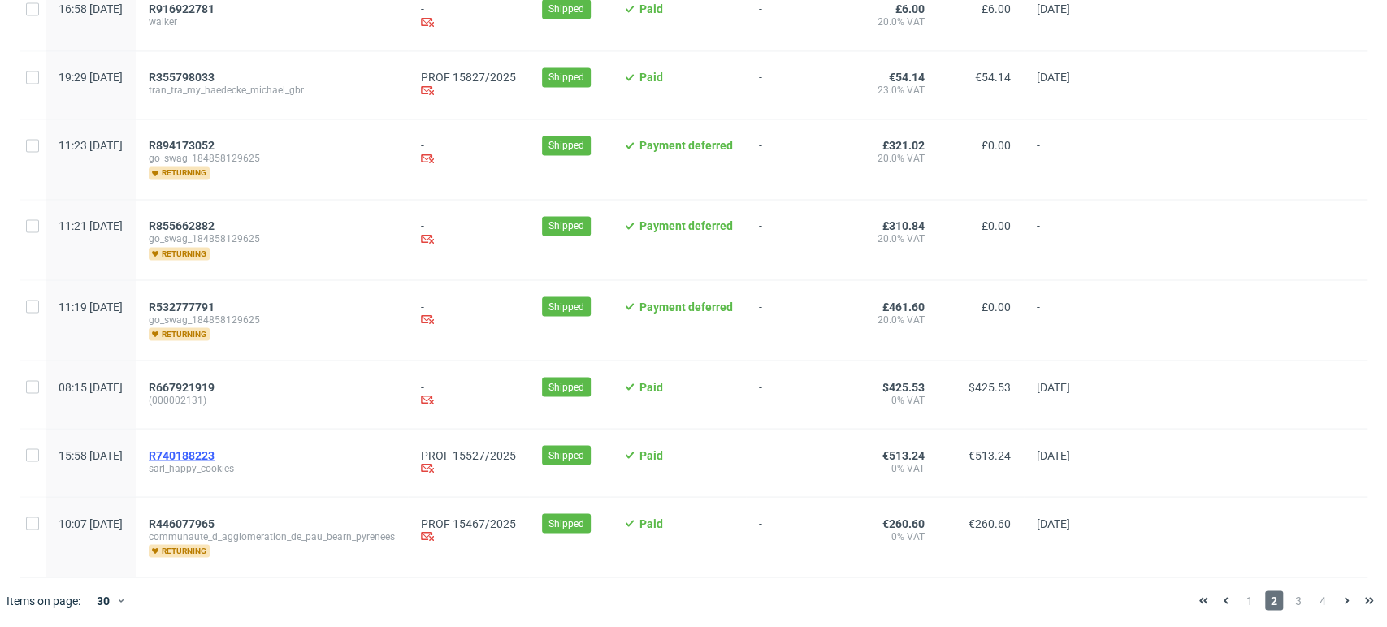
click at [215, 451] on span "R740188223" at bounding box center [182, 455] width 66 height 13
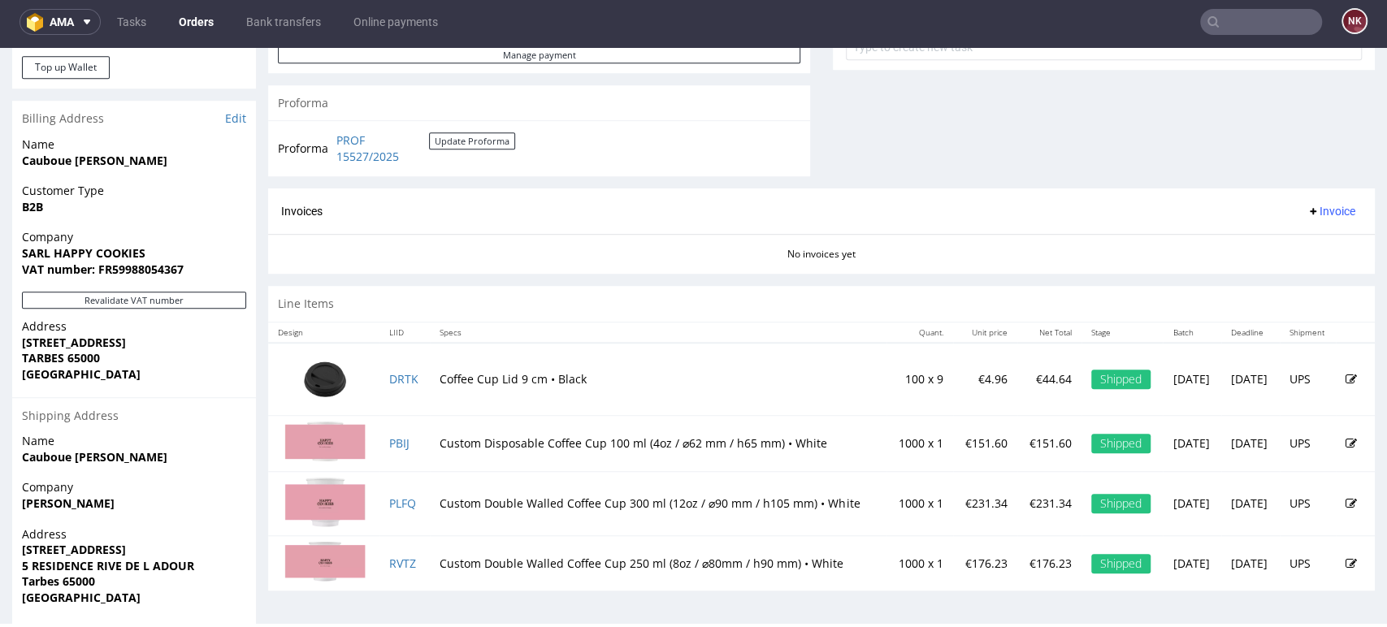
scroll to position [670, 0]
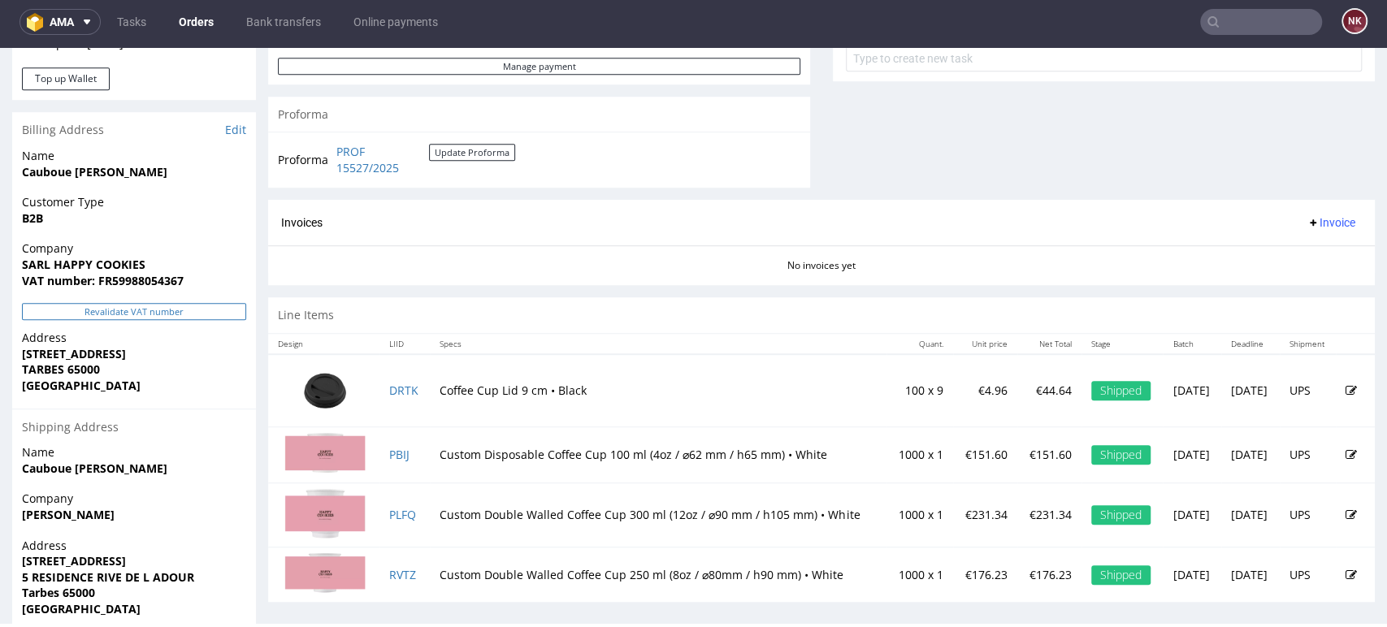
click at [214, 309] on button "Revalidate VAT number" at bounding box center [134, 311] width 224 height 17
click at [1314, 223] on span "Invoice" at bounding box center [1331, 222] width 49 height 13
click at [1287, 247] on li "Generate" at bounding box center [1296, 255] width 105 height 29
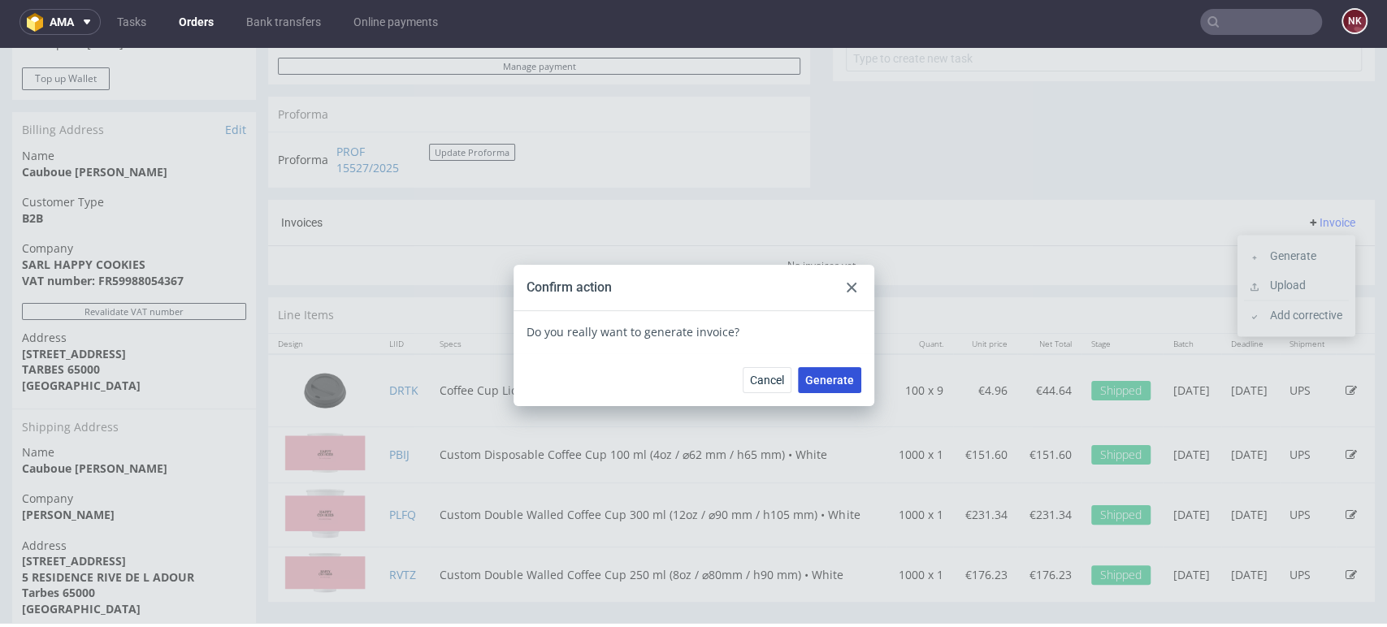
click at [822, 371] on button "Generate" at bounding box center [829, 380] width 63 height 26
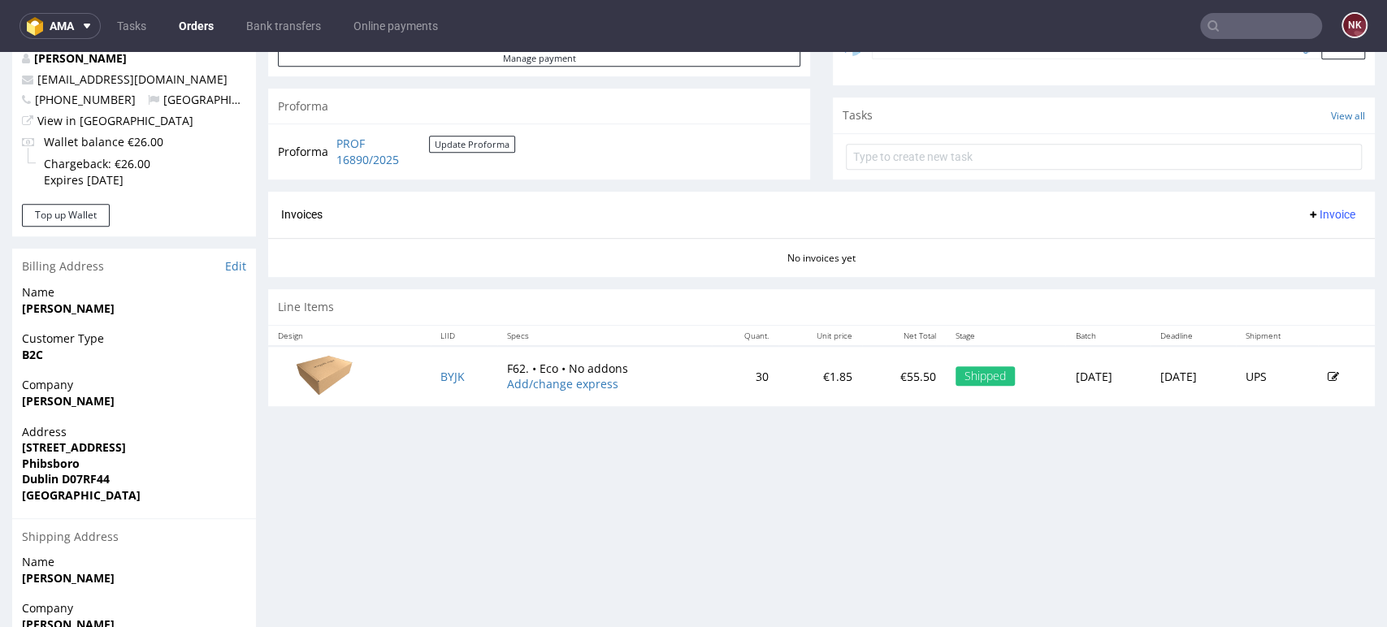
scroll to position [553, 0]
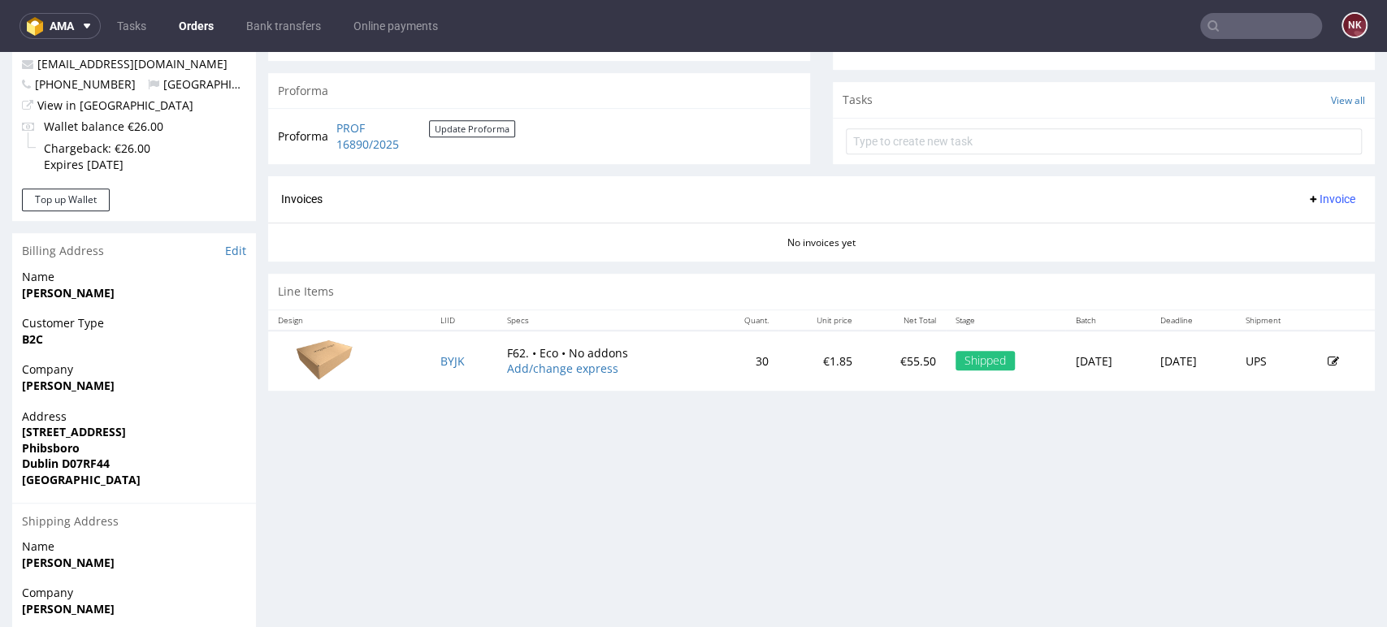
click at [1307, 189] on button "Invoice" at bounding box center [1331, 199] width 62 height 20
click at [1301, 226] on span "Generate" at bounding box center [1303, 232] width 79 height 16
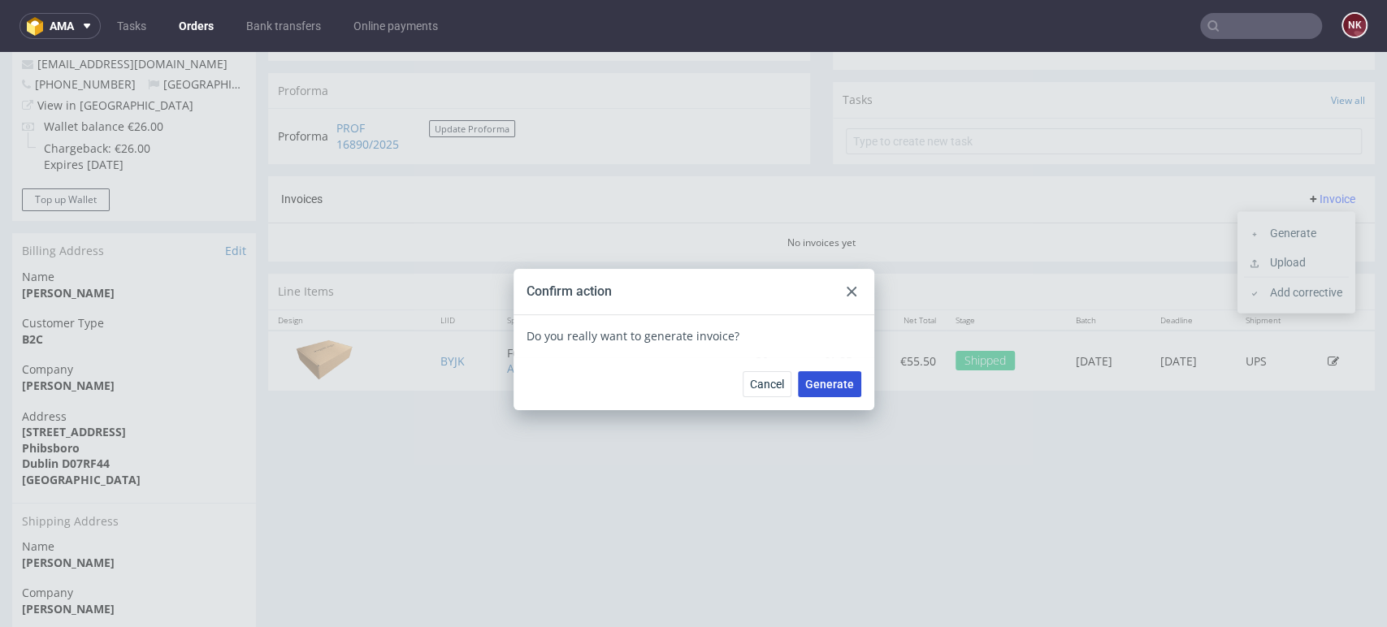
click at [831, 381] on span "Generate" at bounding box center [829, 384] width 49 height 11
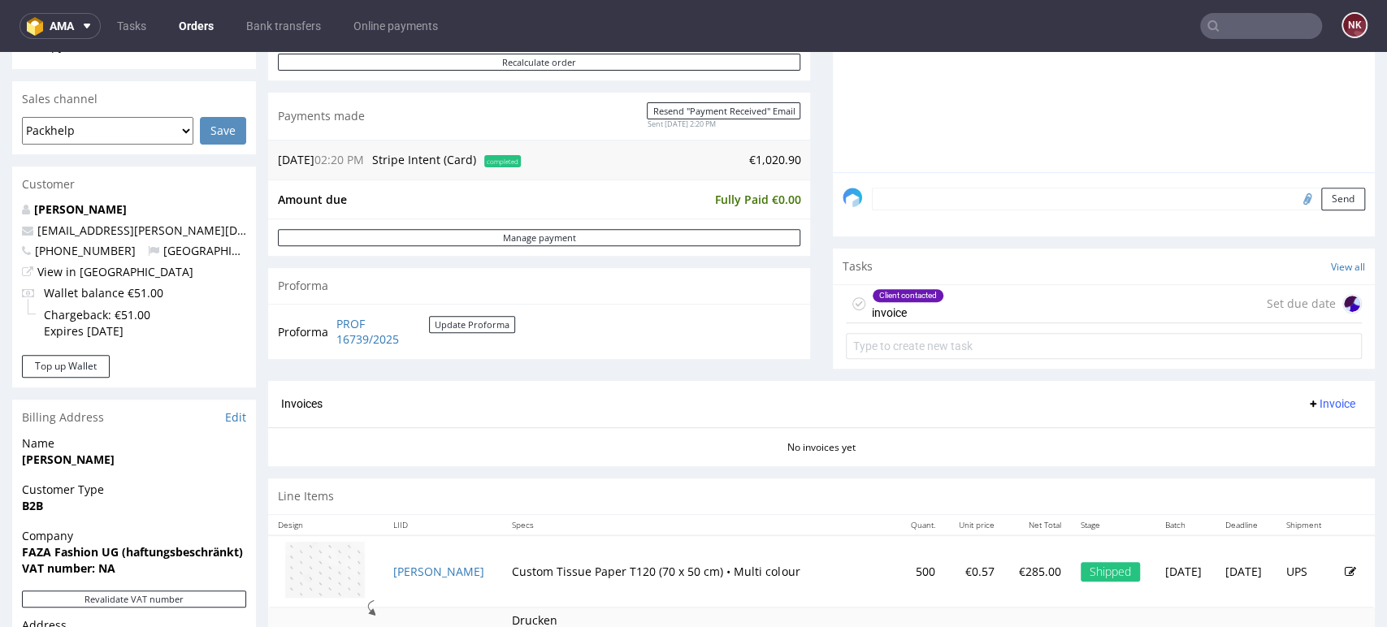
scroll to position [403, 0]
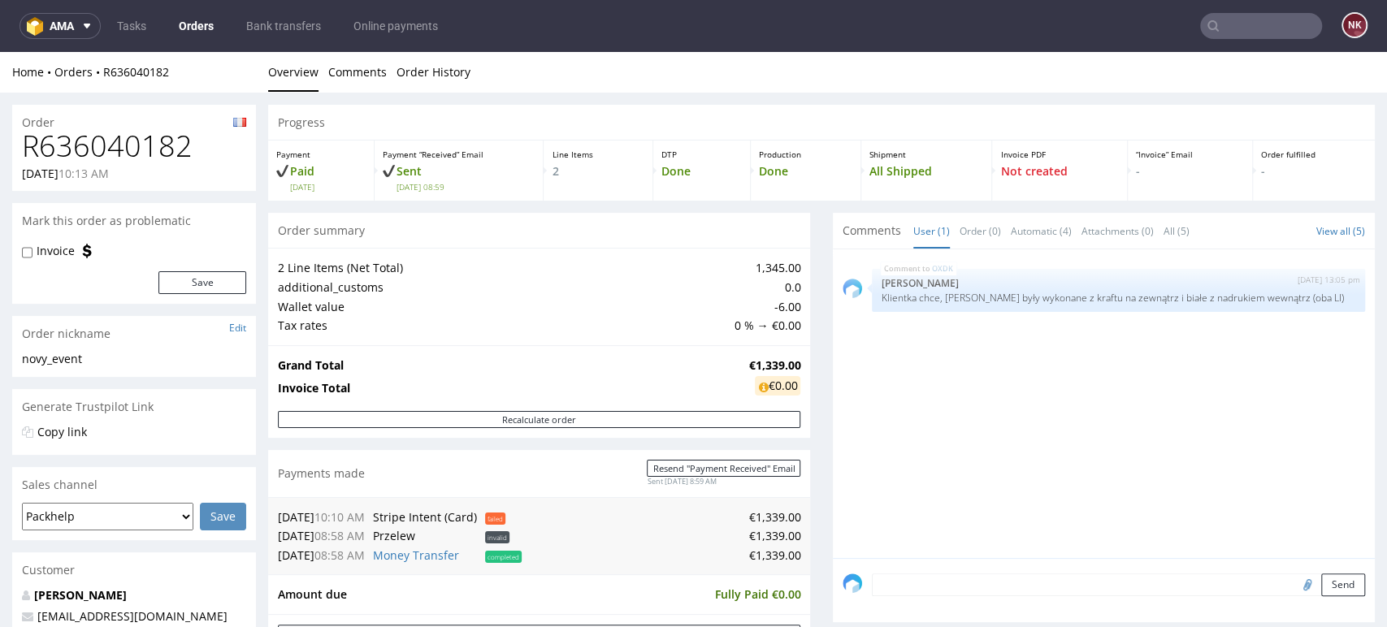
click at [814, 388] on div "Progress Payment Paid Thu 07 Aug Payment “Received” Email Sent Thu 7 Aug 08:59 …" at bounding box center [821, 617] width 1107 height 1024
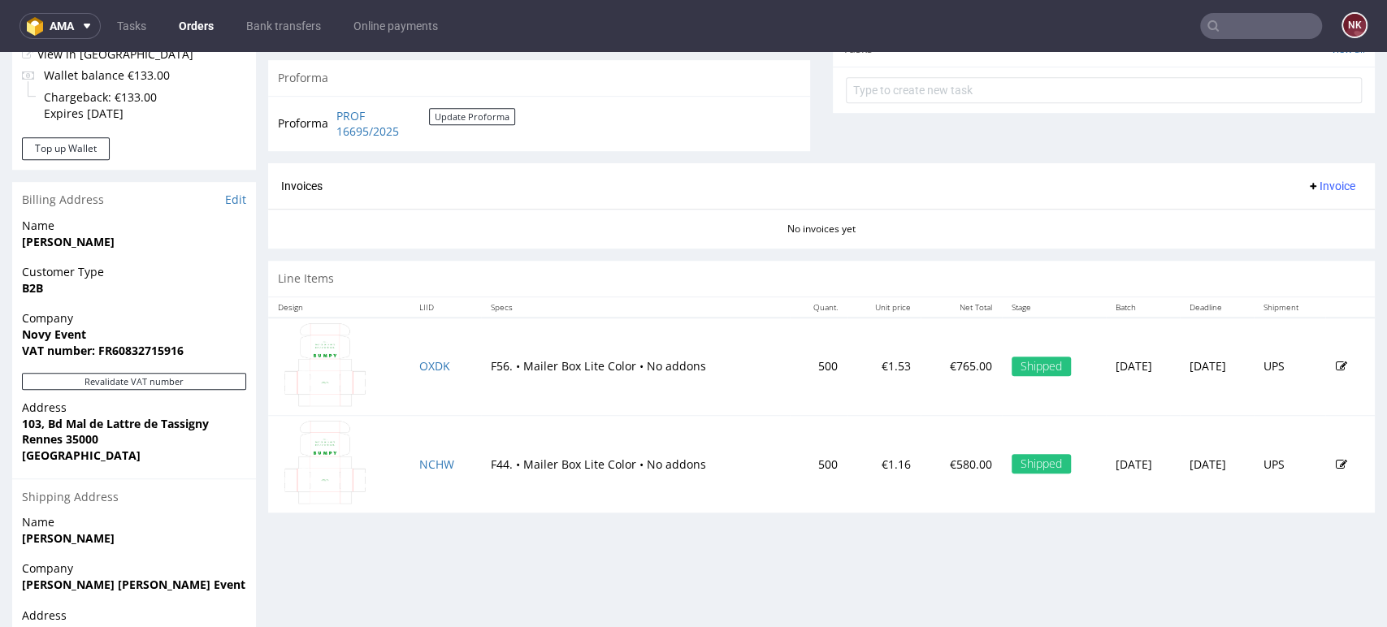
scroll to position [603, 0]
click at [163, 386] on button "Revalidate VAT number" at bounding box center [134, 382] width 224 height 17
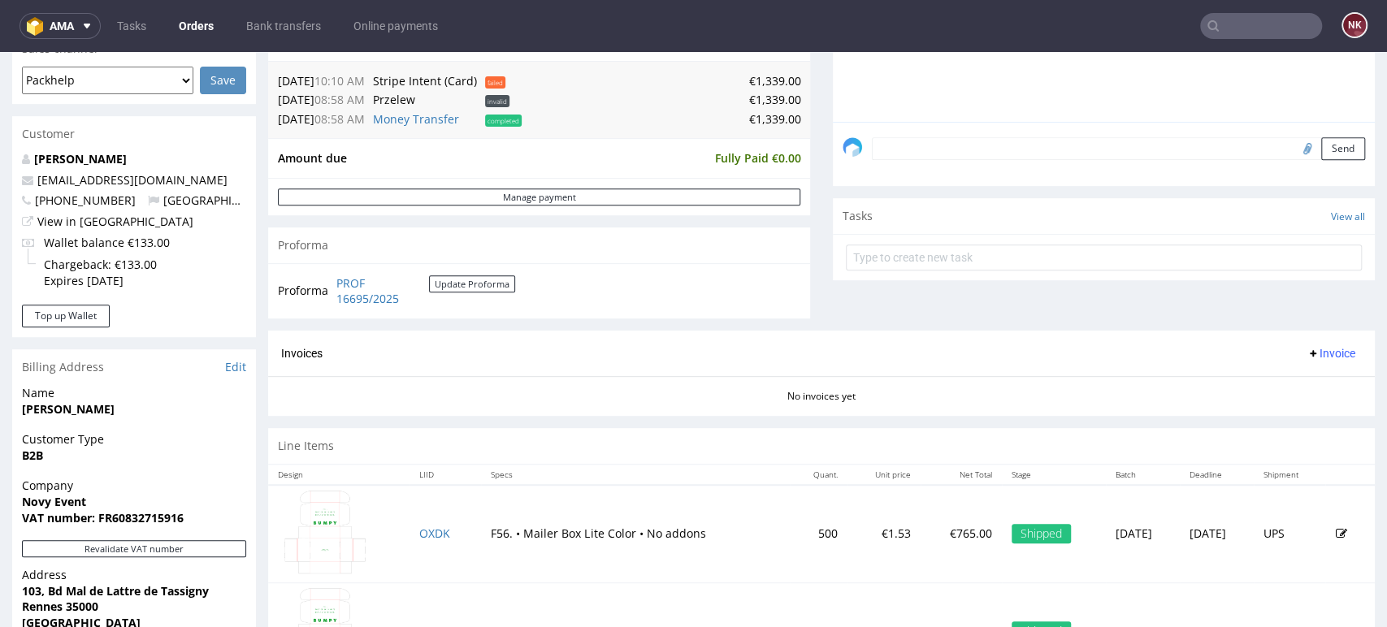
scroll to position [439, 0]
click at [1307, 350] on span "Invoice" at bounding box center [1331, 351] width 49 height 13
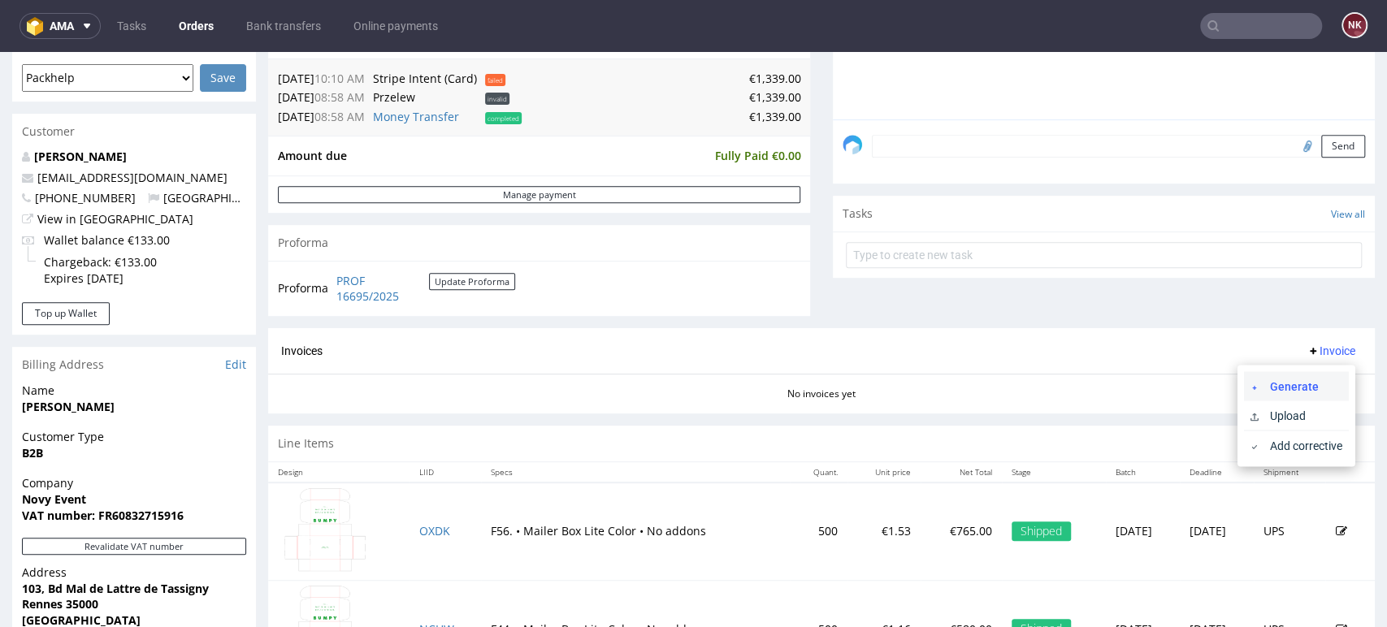
click at [1262, 383] on span at bounding box center [1257, 385] width 13 height 13
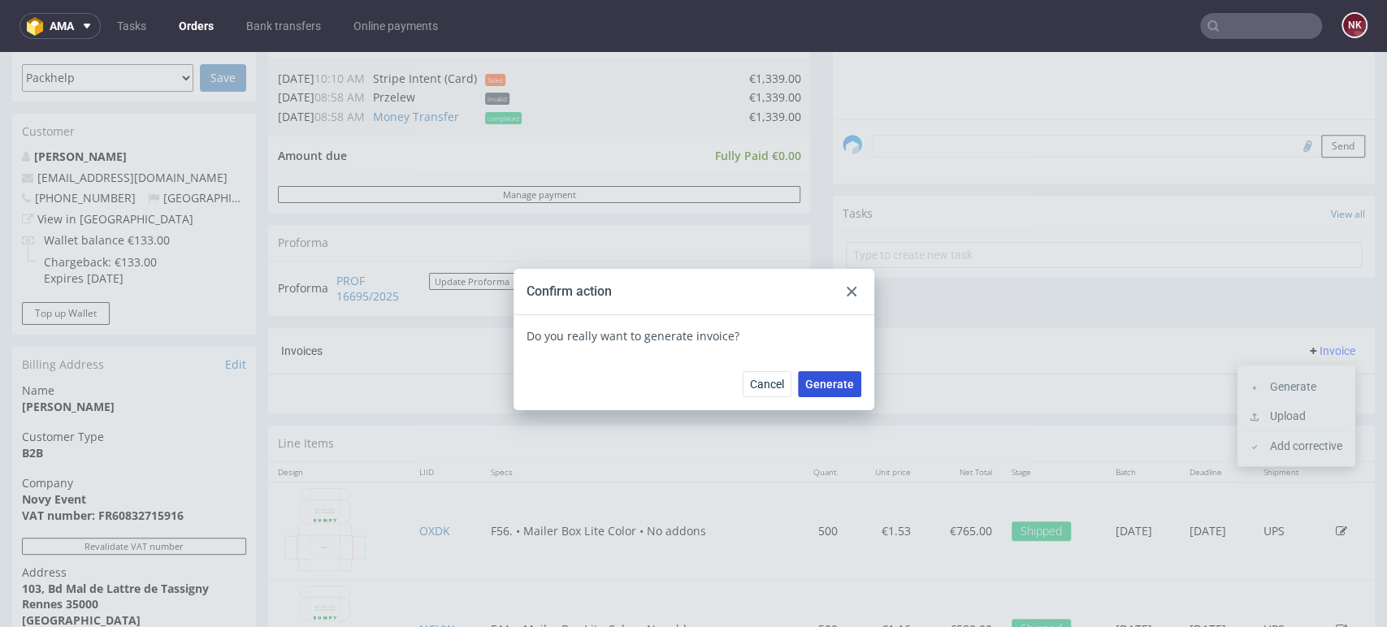
click at [834, 389] on span "Generate" at bounding box center [829, 384] width 49 height 11
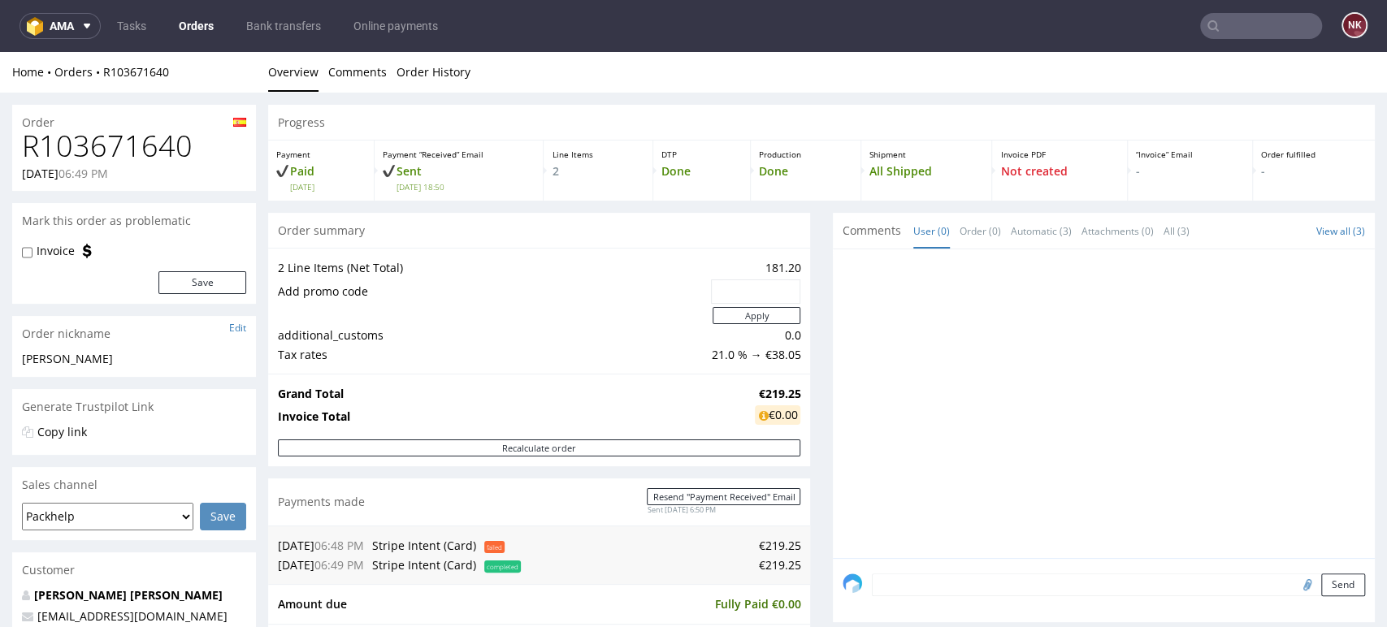
click at [805, 398] on div "Progress Payment Paid [DATE] Payment “Received” Email Sent [DATE] 18:50 Line It…" at bounding box center [821, 637] width 1107 height 1064
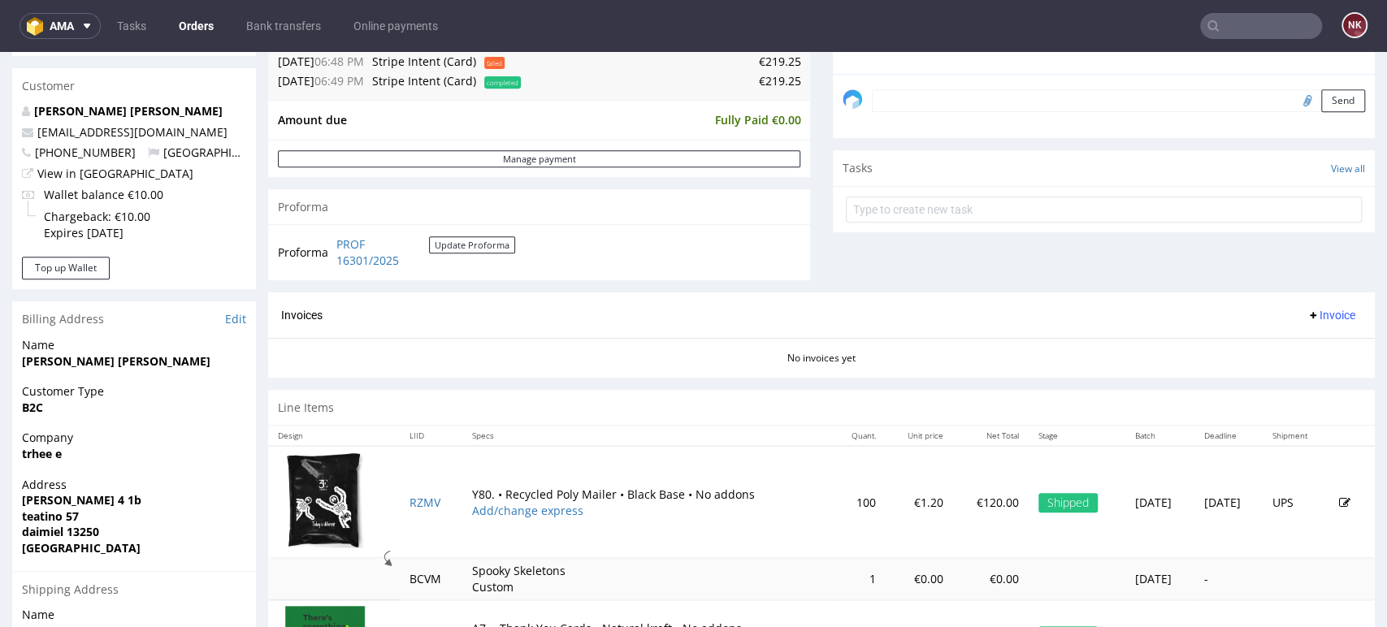
scroll to position [477, 0]
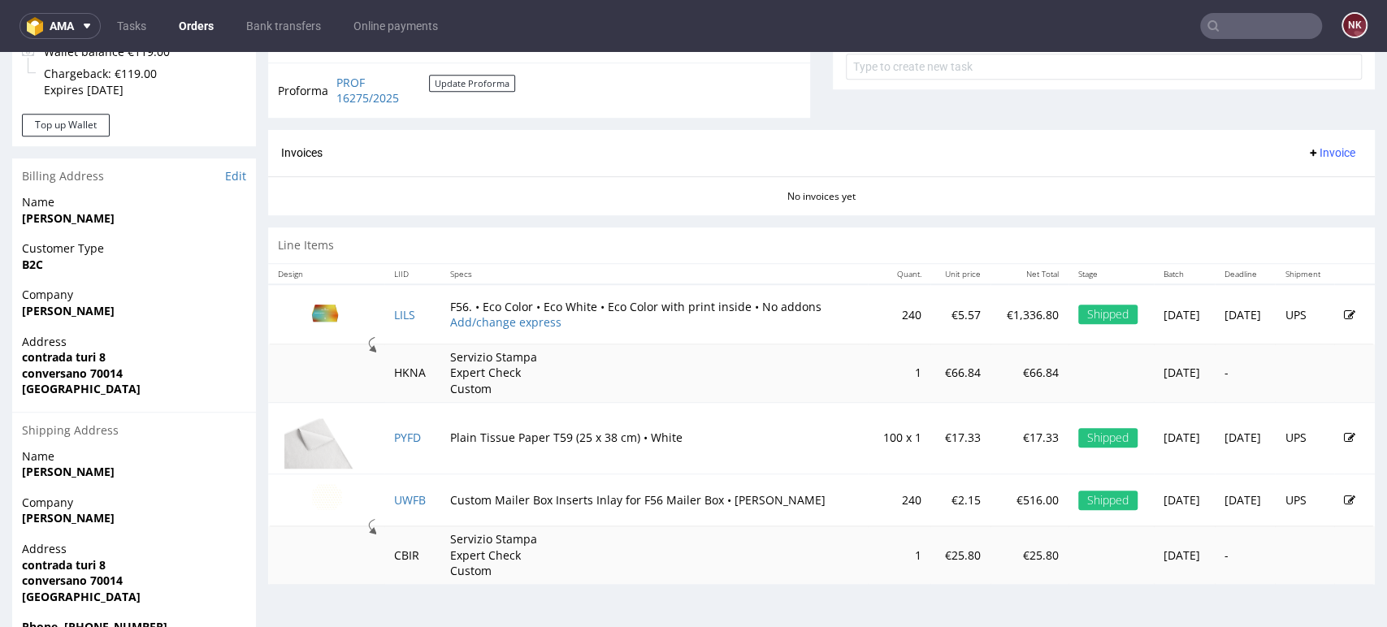
scroll to position [611, 0]
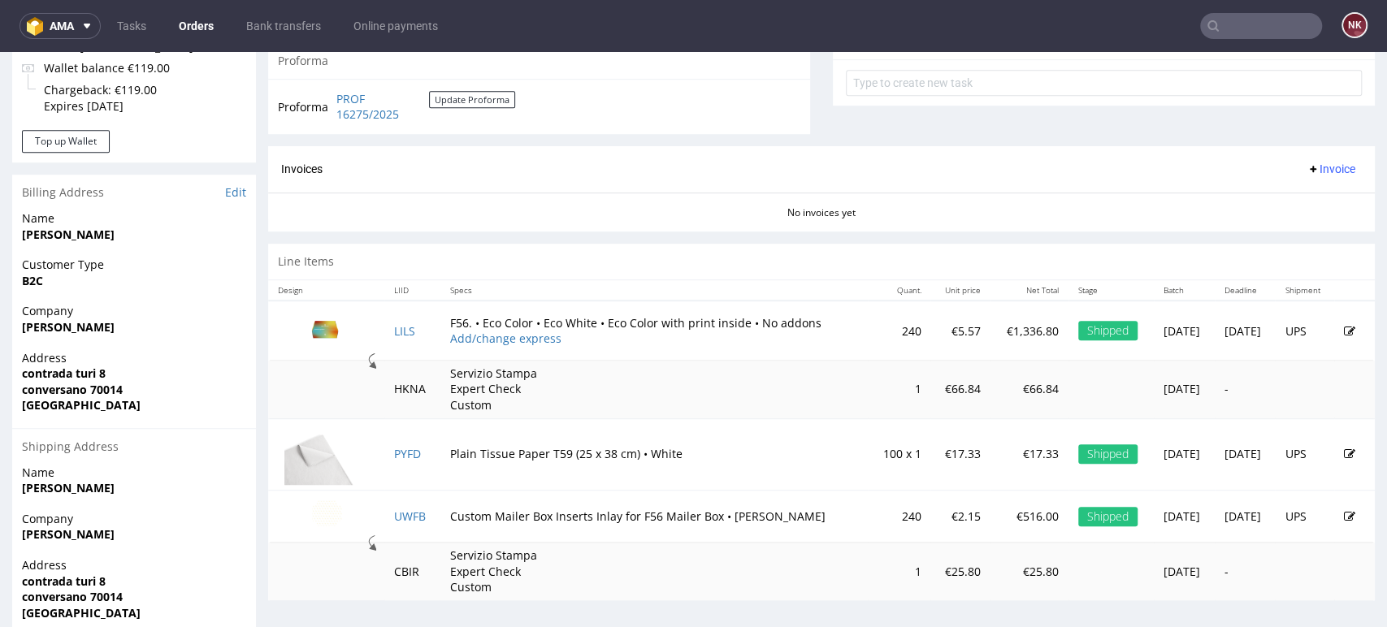
click at [1307, 173] on span "Invoice" at bounding box center [1331, 169] width 49 height 13
click at [1293, 206] on span "Generate" at bounding box center [1303, 203] width 79 height 16
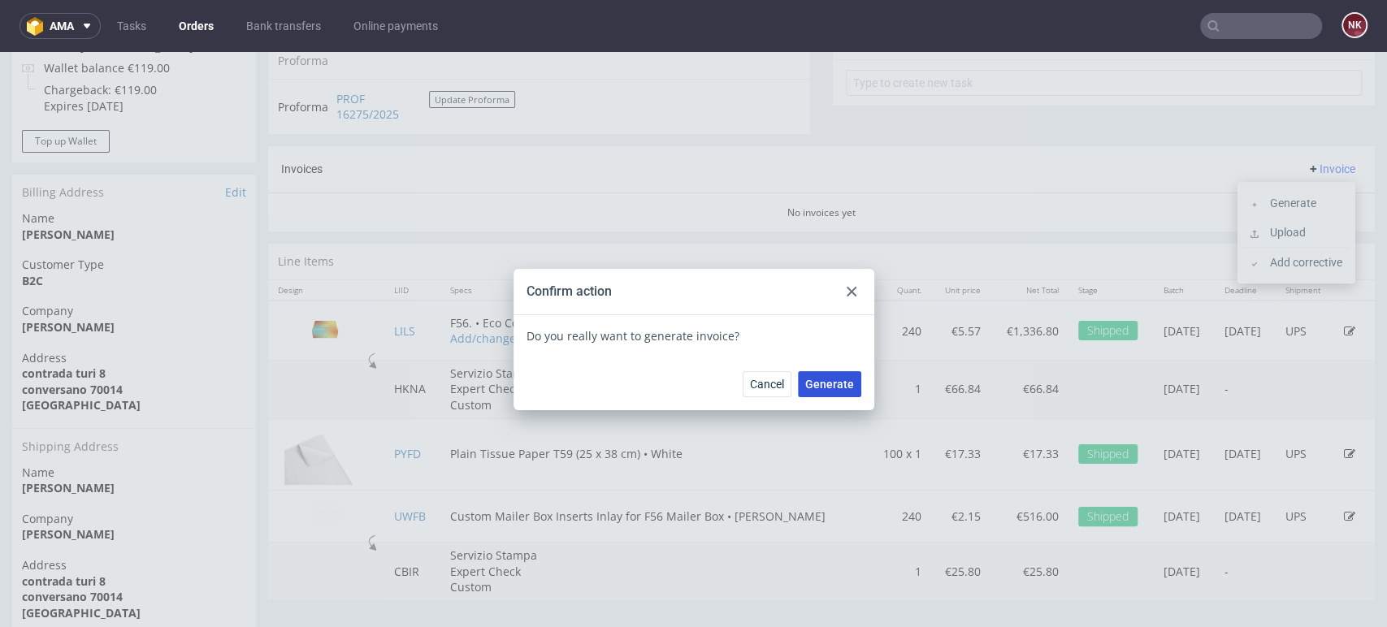
click at [830, 379] on span "Generate" at bounding box center [829, 384] width 49 height 11
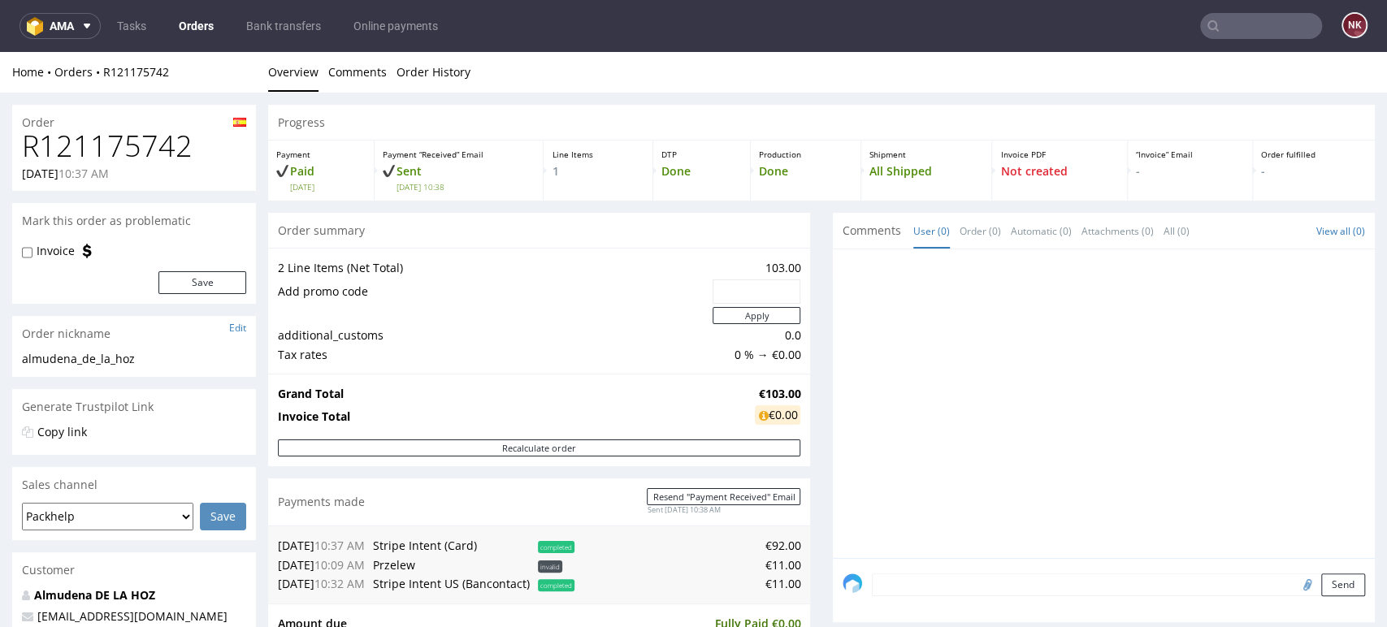
click at [804, 475] on div "Progress Payment Paid Thu 31 Jul Payment “Received” Email Sent Thu 31 Jul 10:38…" at bounding box center [821, 585] width 1107 height 960
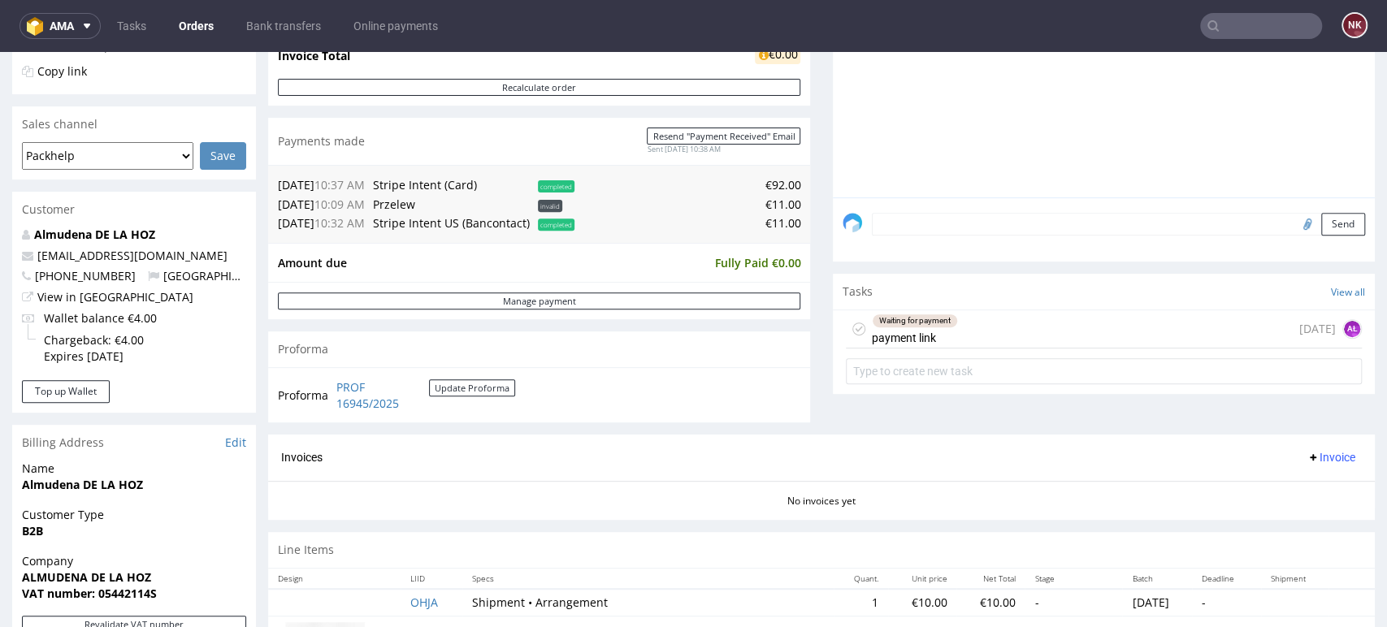
scroll to position [471, 0]
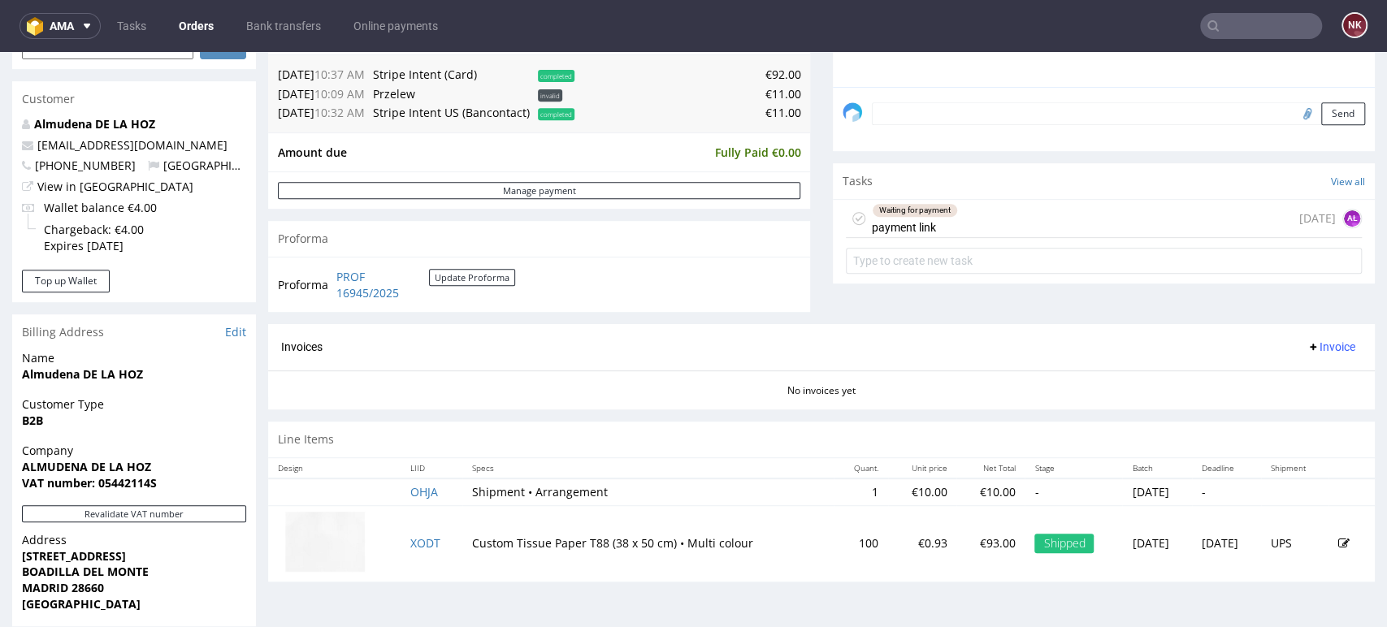
click at [997, 221] on div "Waiting for payment payment link 13 days ago AŁ" at bounding box center [1104, 219] width 516 height 38
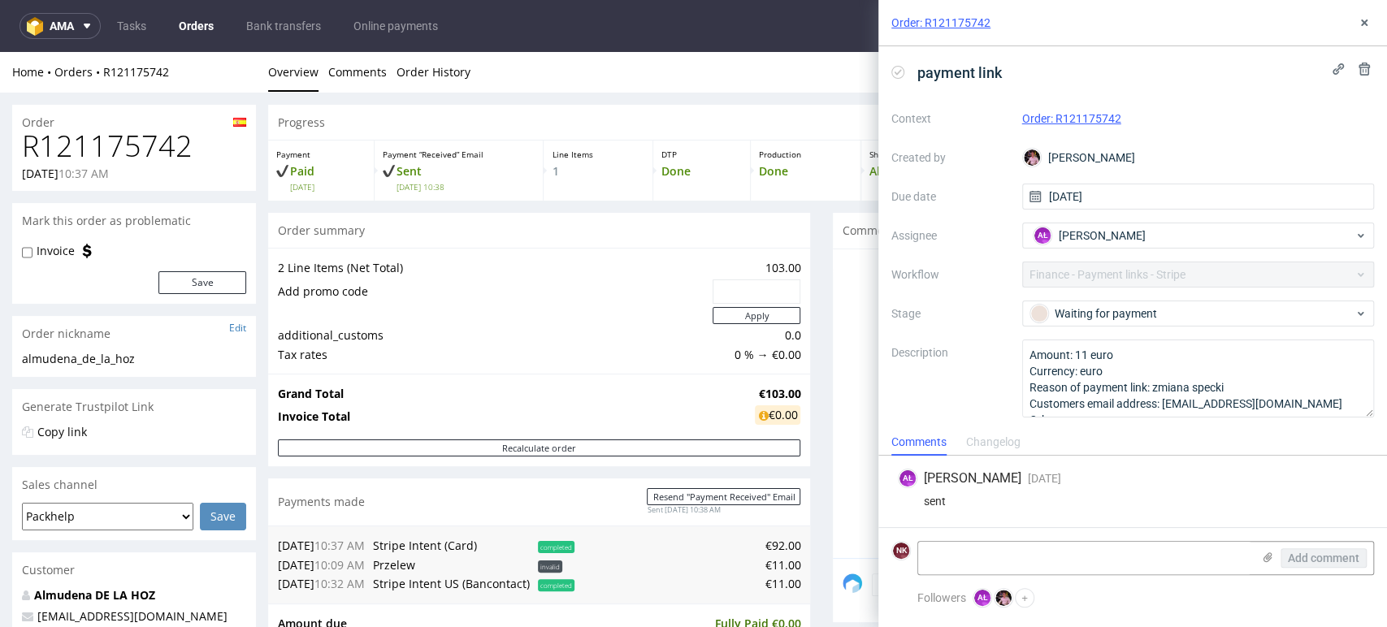
click at [169, 149] on h1 "R121175742" at bounding box center [134, 146] width 224 height 33
copy h1 "R121175742"
click at [1021, 553] on textarea at bounding box center [1084, 558] width 333 height 33
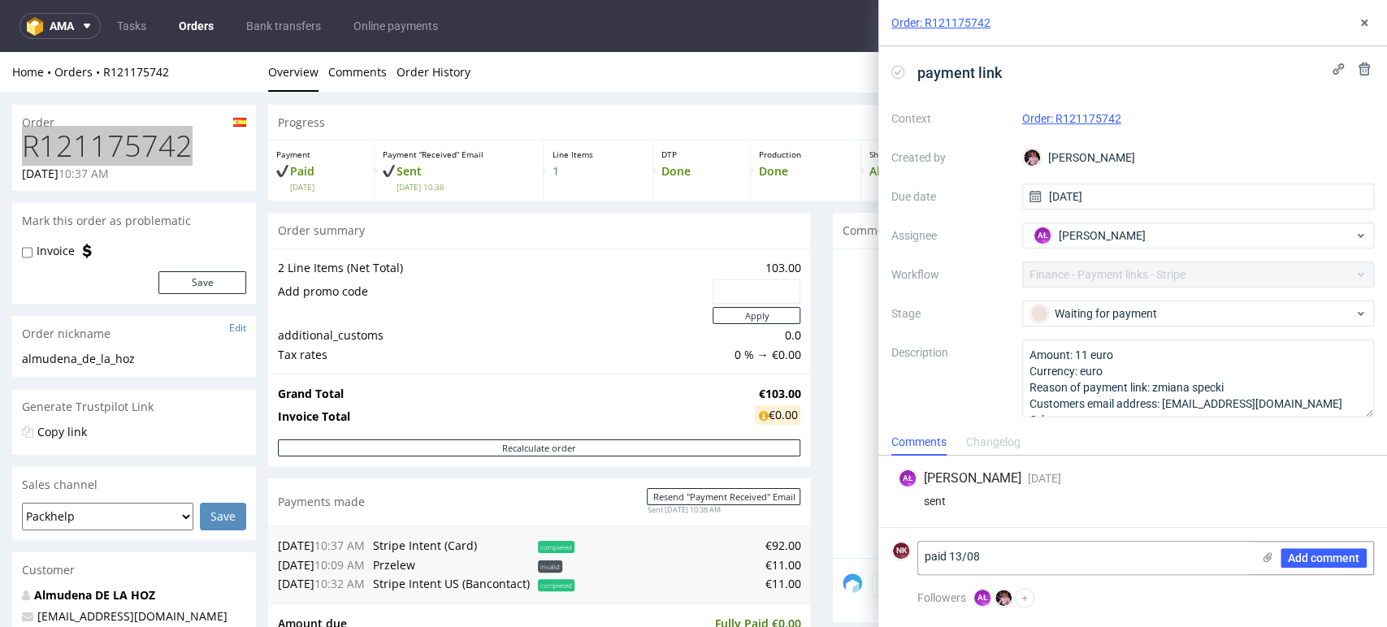
scroll to position [115, 0]
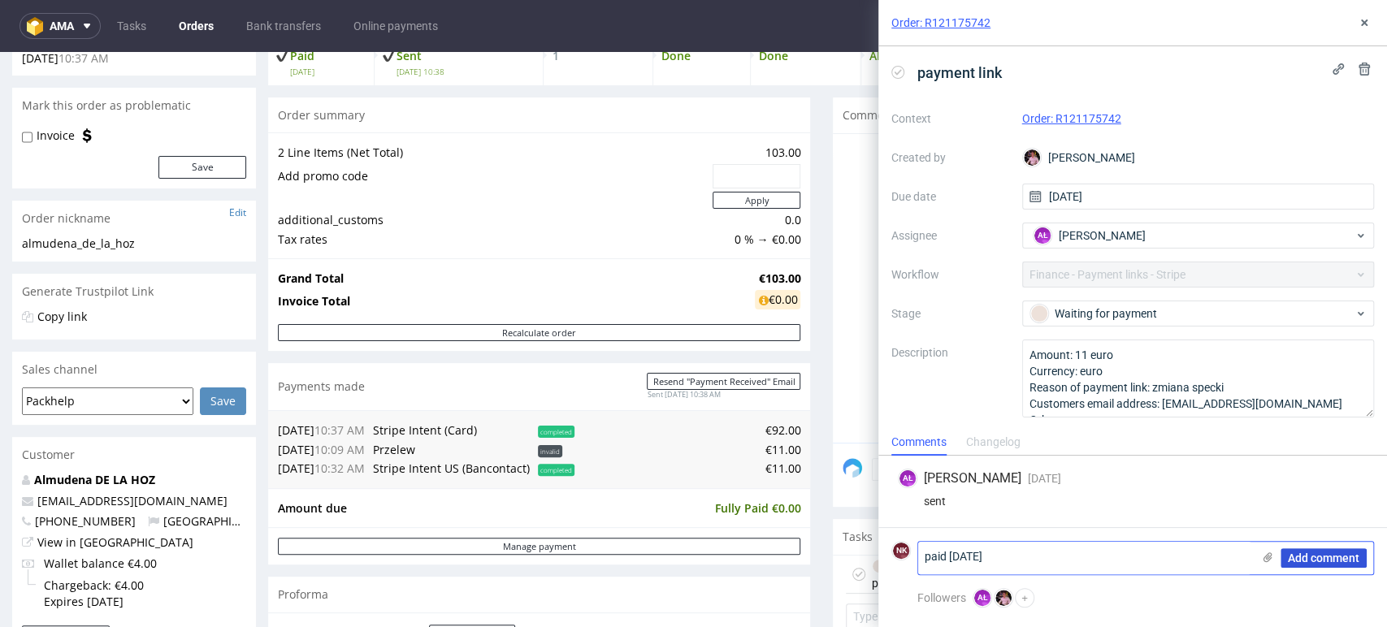
type textarea "paid 13/08/2025"
click at [1298, 559] on span "Add comment" at bounding box center [1324, 558] width 72 height 11
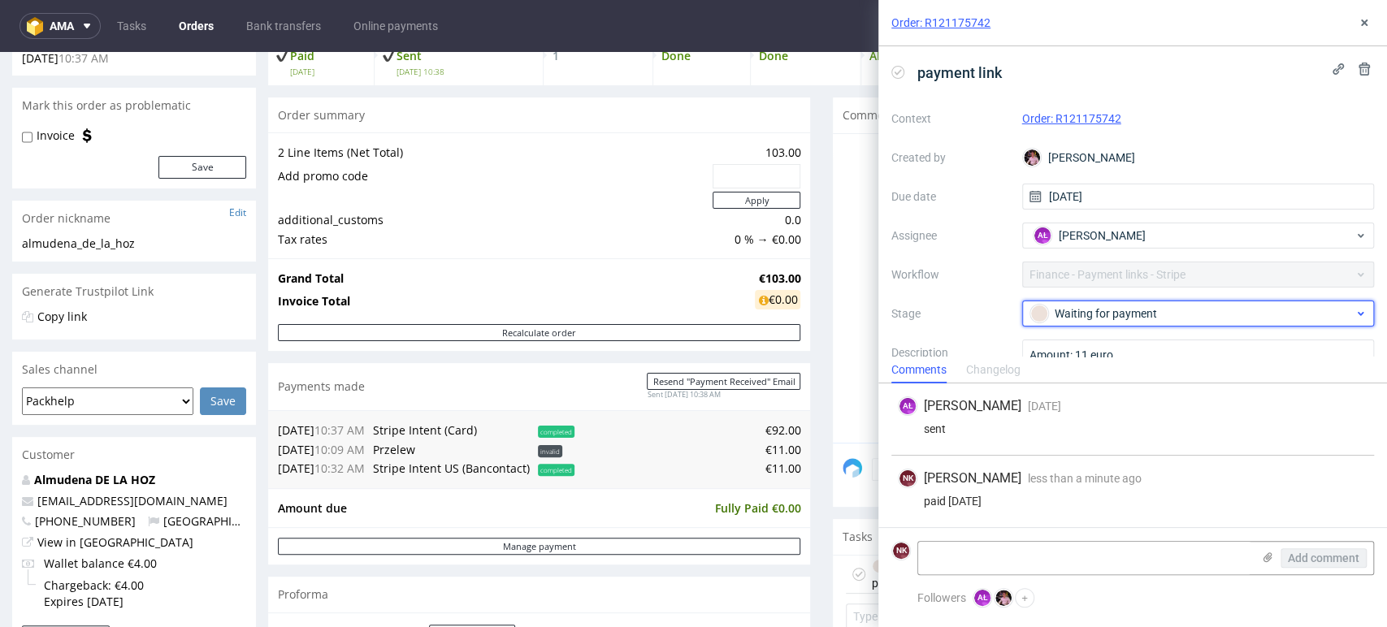
click at [1156, 310] on div "Waiting for payment" at bounding box center [1191, 314] width 323 height 18
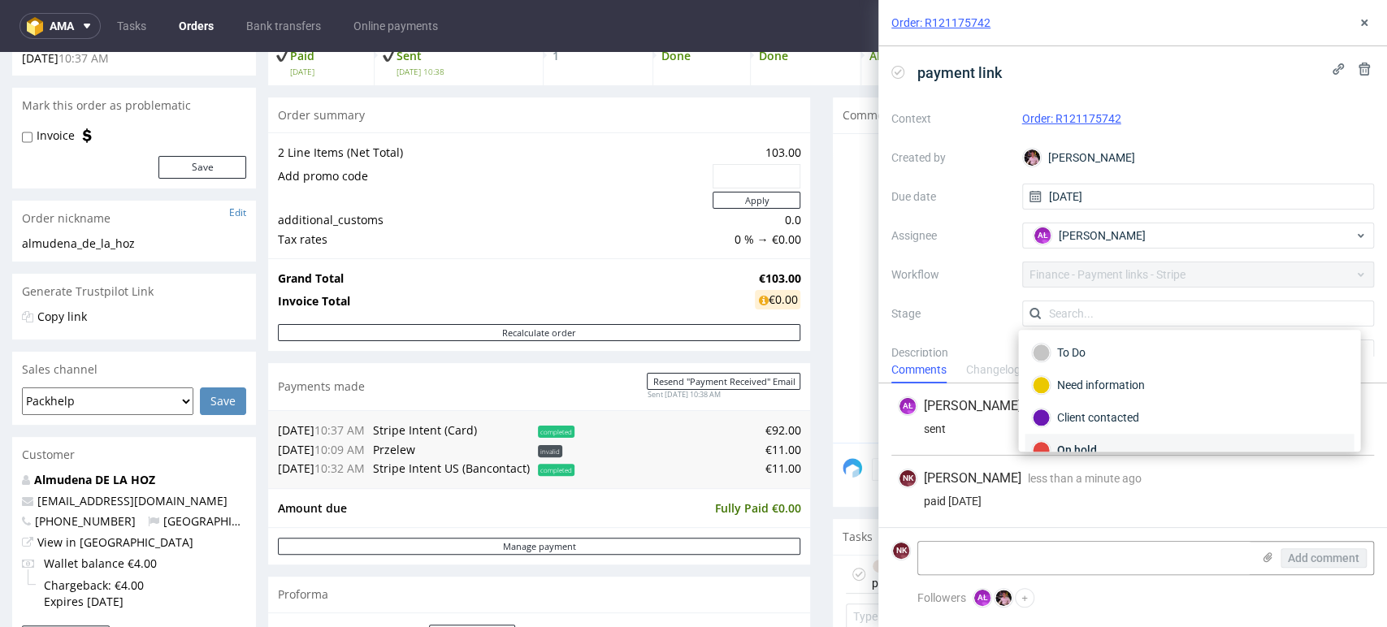
scroll to position [91, 0]
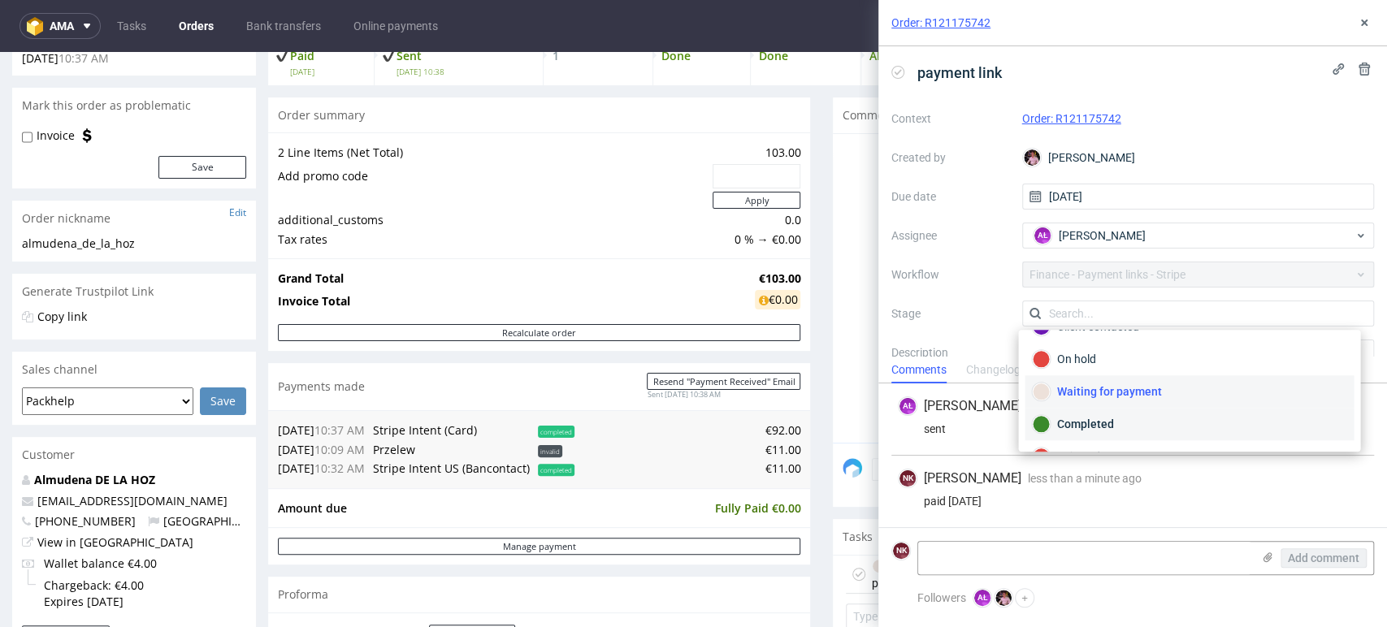
click at [1105, 427] on div "Completed" at bounding box center [1189, 424] width 314 height 18
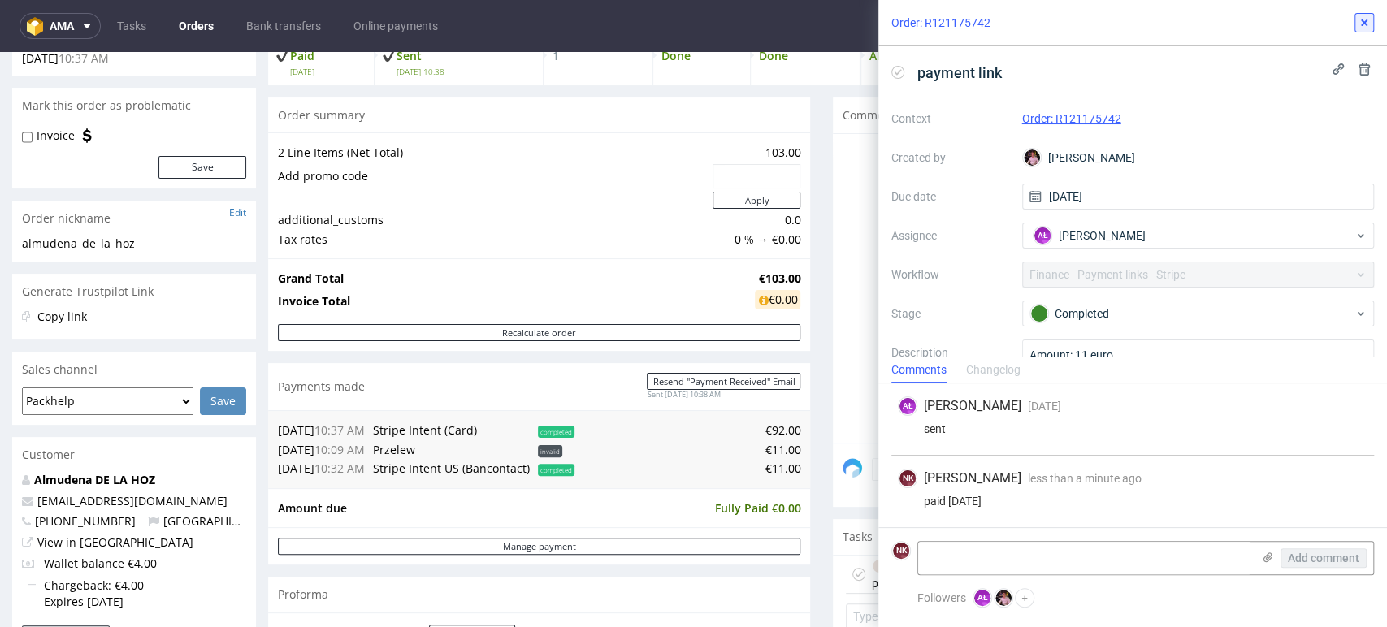
click at [1359, 25] on icon at bounding box center [1364, 22] width 13 height 13
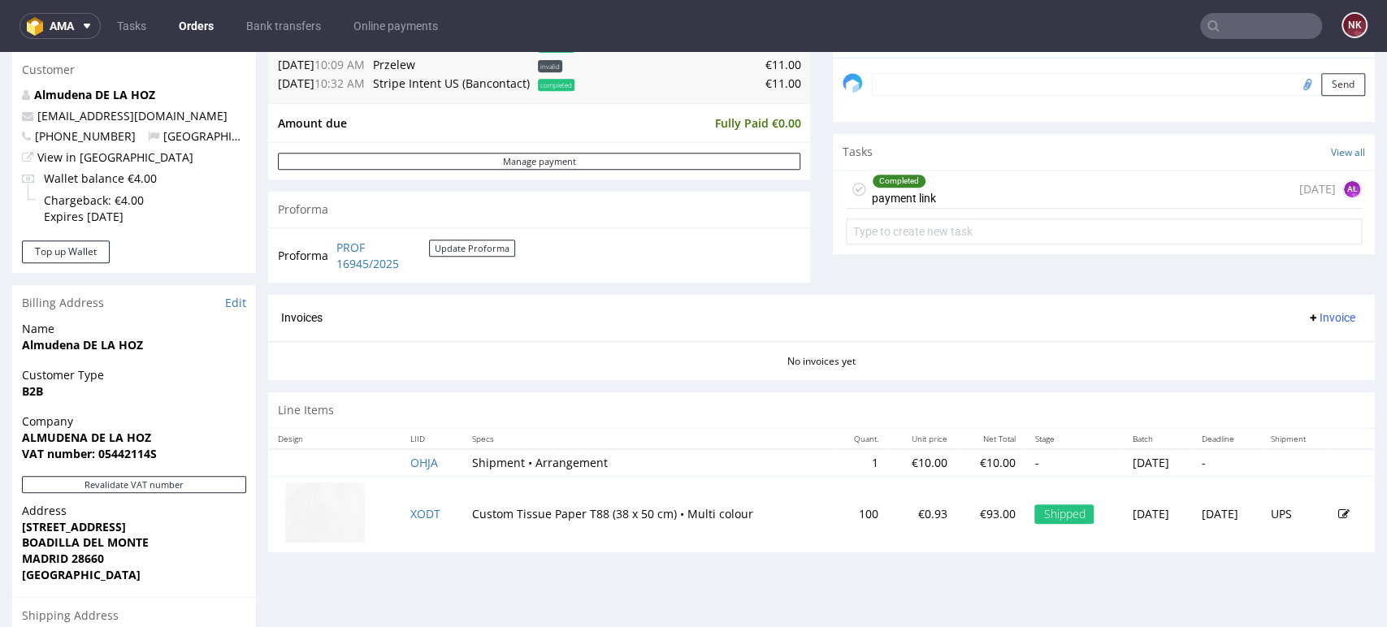
scroll to position [501, 0]
click at [186, 482] on button "Revalidate VAT number" at bounding box center [134, 484] width 224 height 17
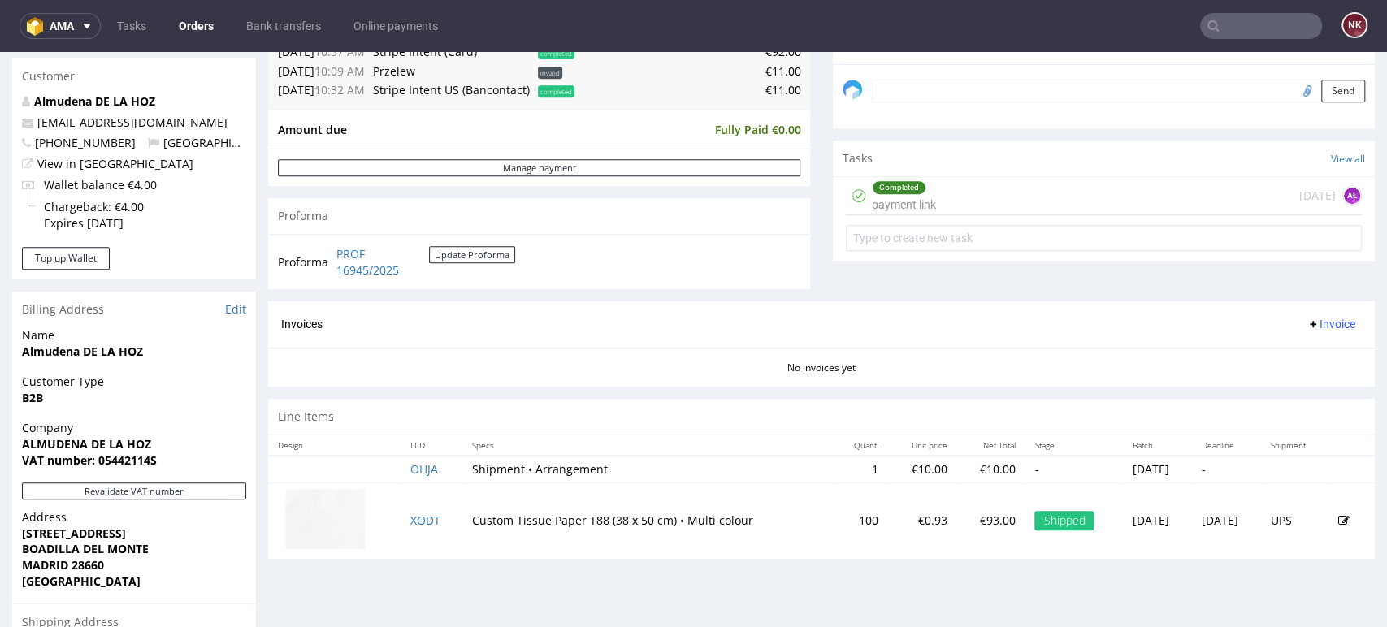
scroll to position [496, 0]
click at [1307, 323] on span "Invoice" at bounding box center [1331, 322] width 49 height 13
click at [1279, 354] on span "Generate" at bounding box center [1303, 358] width 79 height 16
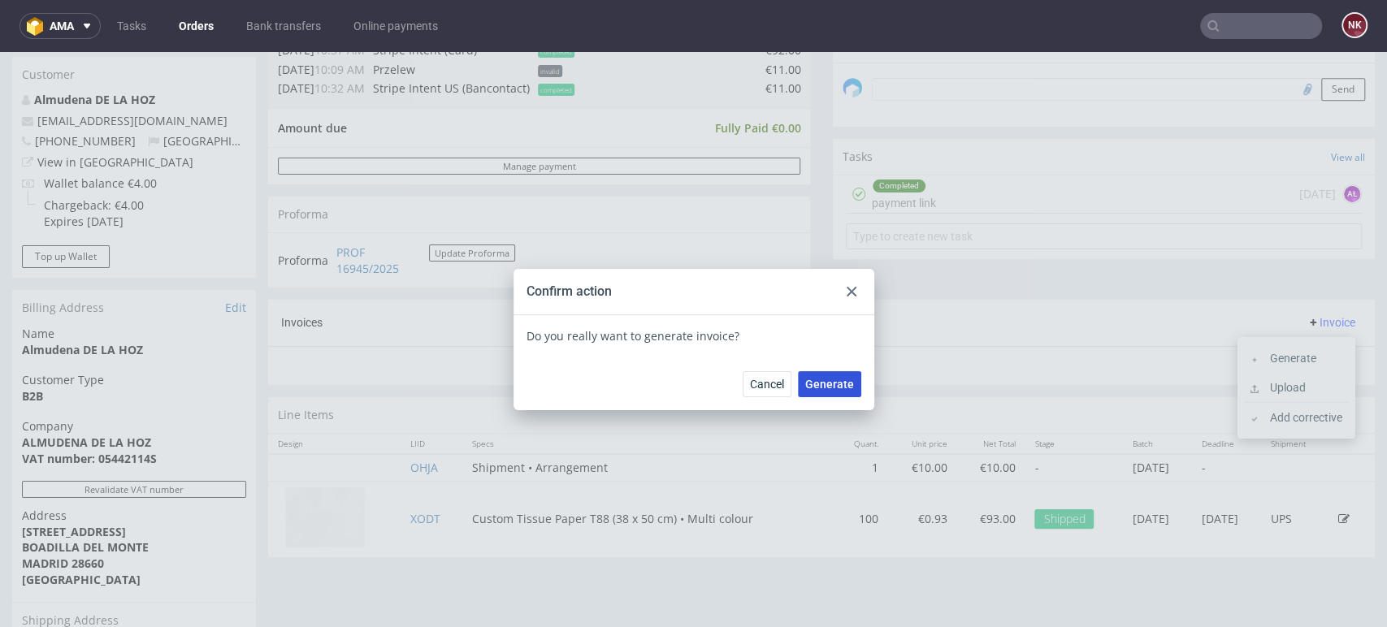
click at [824, 384] on span "Generate" at bounding box center [829, 384] width 49 height 11
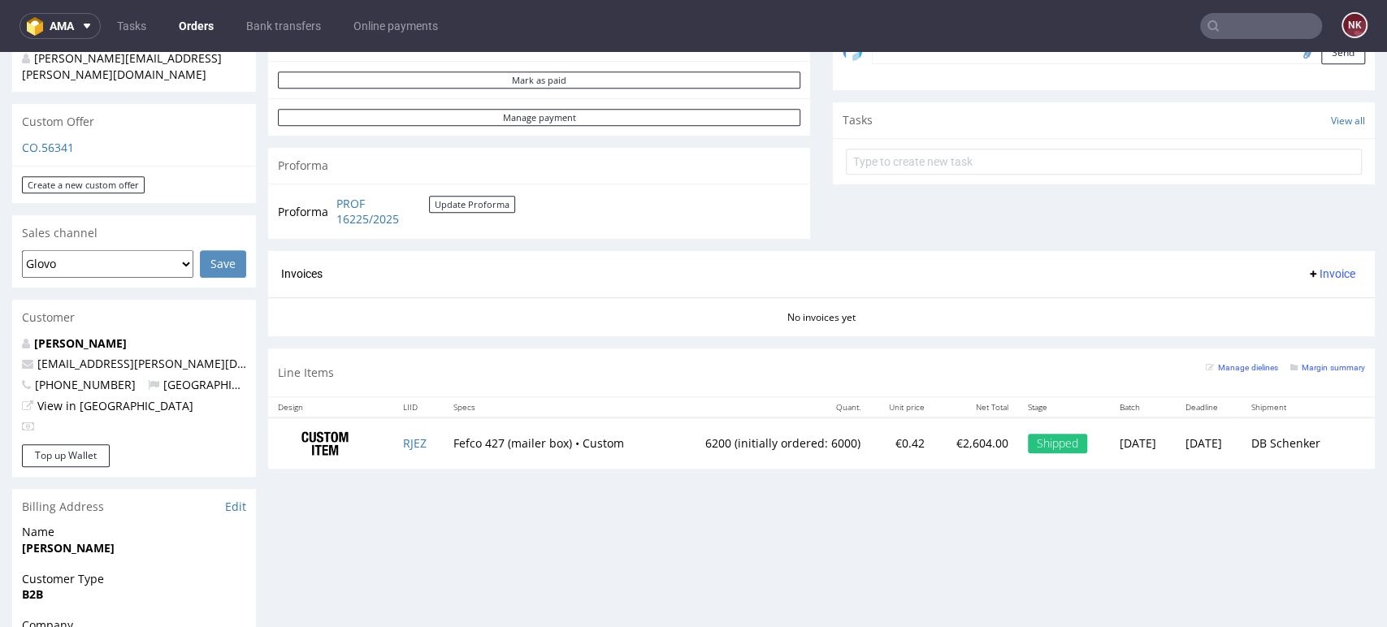
scroll to position [540, 0]
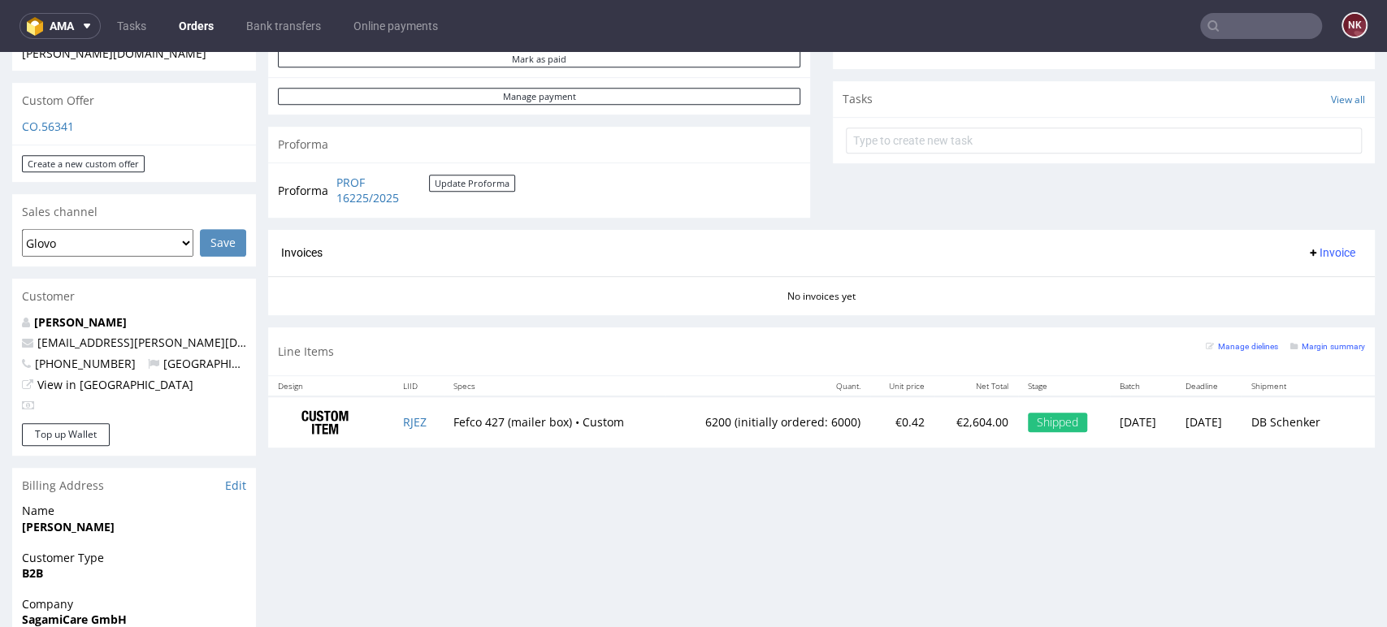
click at [444, 206] on td "PROF 16225/2025 Update Proforma" at bounding box center [423, 190] width 183 height 35
drag, startPoint x: 444, startPoint y: 206, endPoint x: 347, endPoint y: 184, distance: 99.9
click at [347, 184] on td "PROF 16225/2025 Update Proforma" at bounding box center [423, 190] width 183 height 35
copy td "PROF 16225/2025 Update Proforma"
drag, startPoint x: 785, startPoint y: 291, endPoint x: 633, endPoint y: 85, distance: 255.6
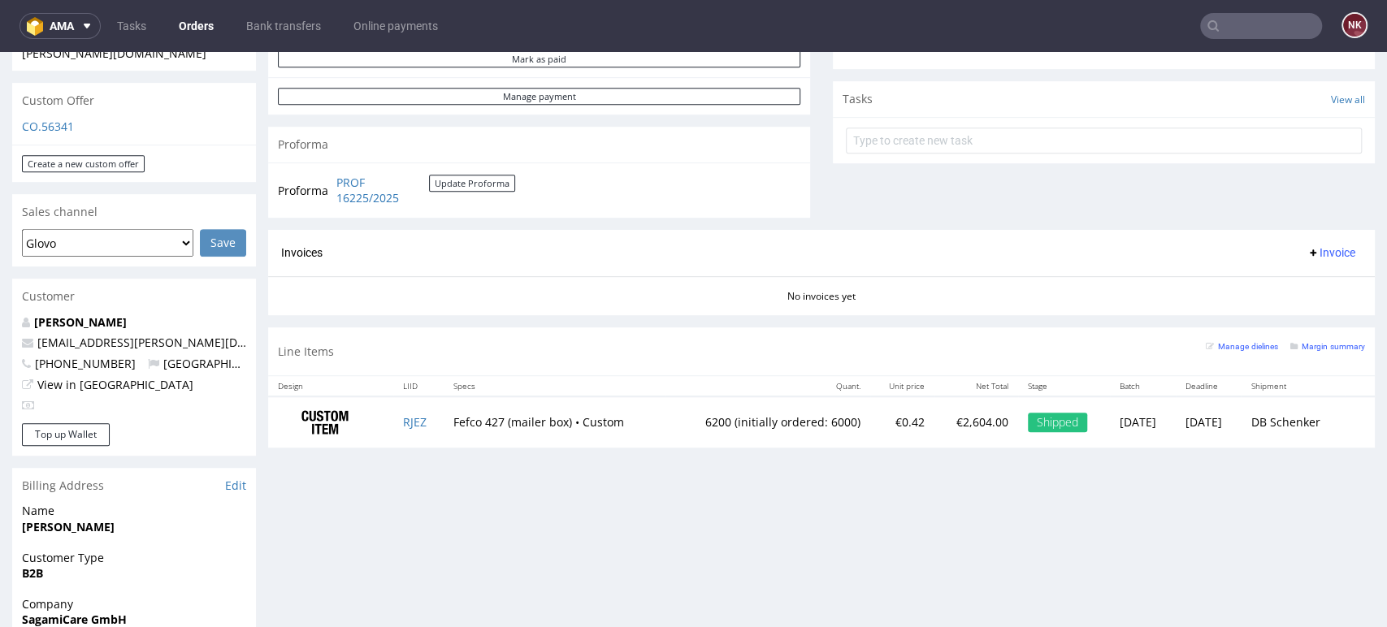
click at [785, 291] on div "No invoices yet" at bounding box center [821, 290] width 1107 height 28
click at [677, 418] on td "6200 (initially ordered: 6000)" at bounding box center [768, 422] width 204 height 51
copy td "6200"
click at [752, 323] on div "Progress Payment Due Payment “Received” Email - Line Items 1 DTP - Production -…" at bounding box center [821, 11] width 1107 height 895
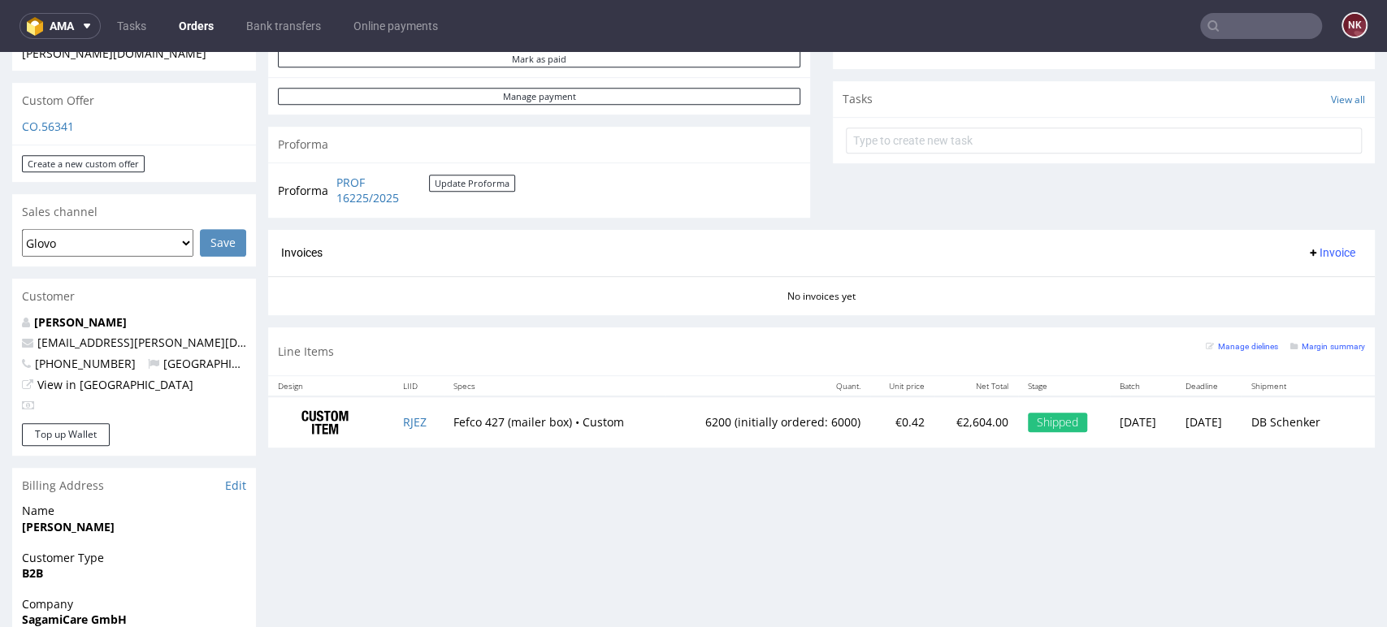
scroll to position [397, 0]
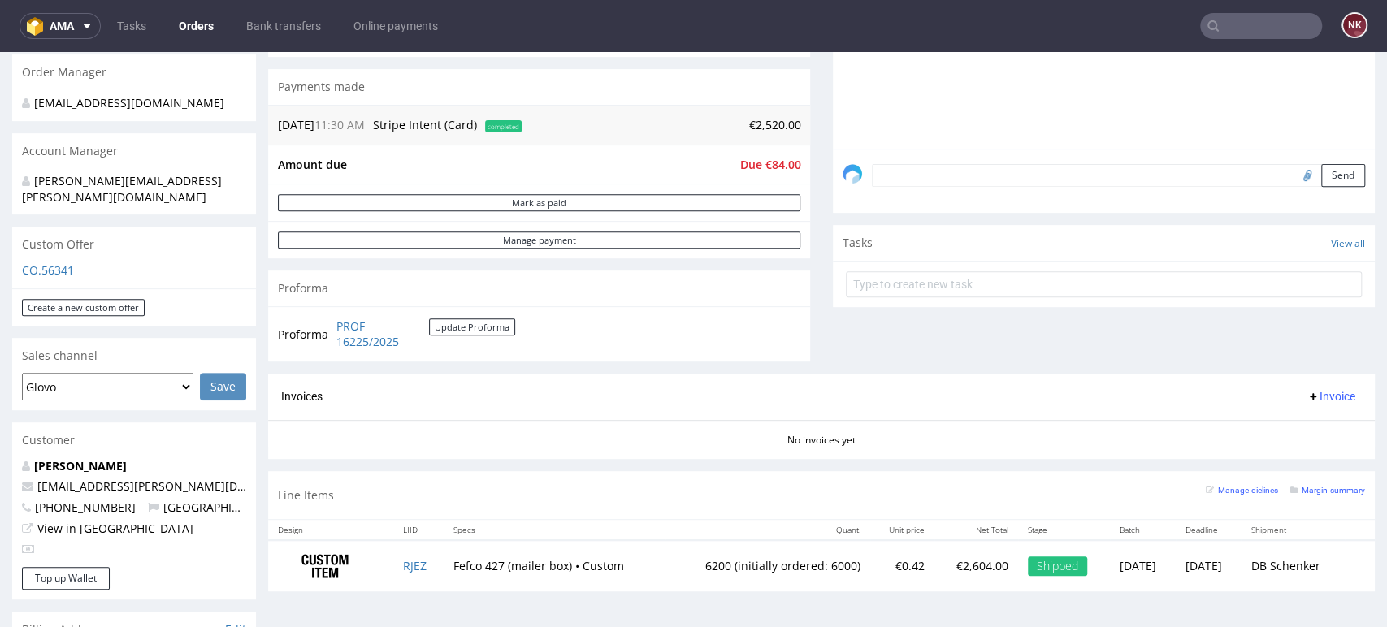
click at [771, 166] on span "Due €84.00" at bounding box center [769, 164] width 61 height 15
copy span "84.00"
click at [842, 354] on div "Comments User (2) Order (0) Automatic (0) Attachments (1) All (2) View all (2) …" at bounding box center [1104, 88] width 542 height 570
click at [761, 128] on td "€2,520.00" at bounding box center [663, 125] width 275 height 20
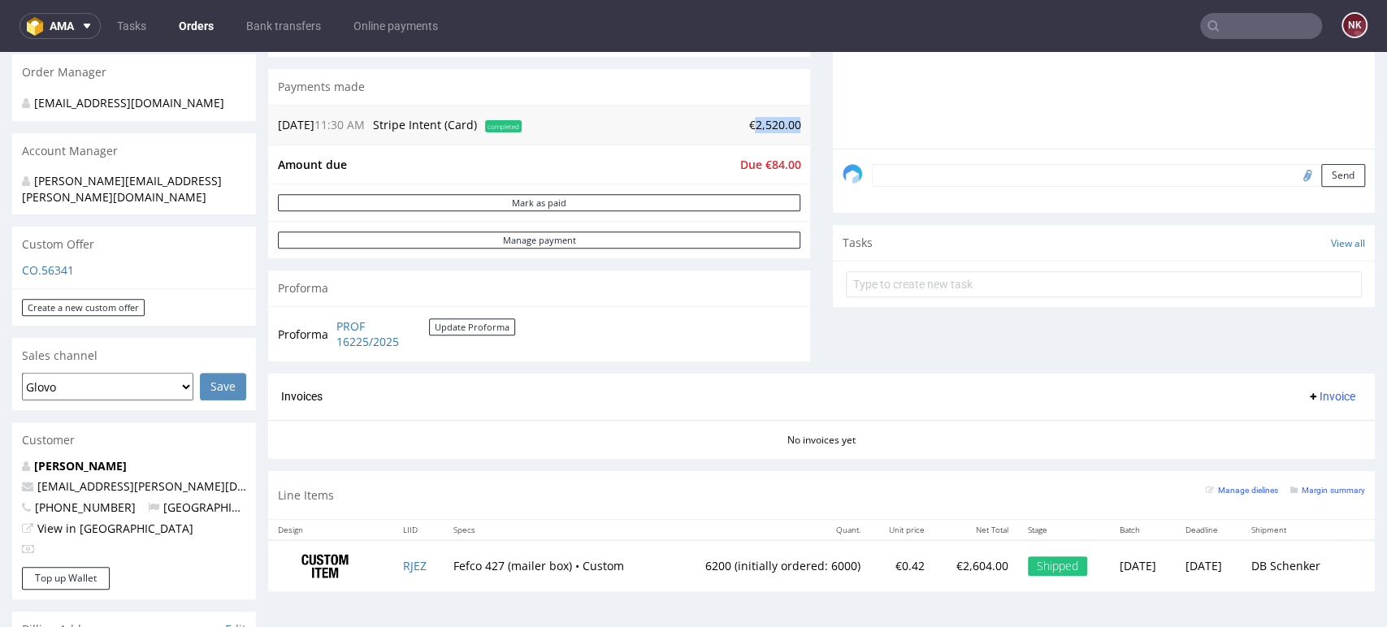
click at [761, 128] on td "€2,520.00" at bounding box center [663, 125] width 275 height 20
copy td "2,520.00"
click at [1314, 401] on span "Invoice" at bounding box center [1331, 396] width 49 height 13
click at [1253, 464] on use at bounding box center [1255, 461] width 8 height 8
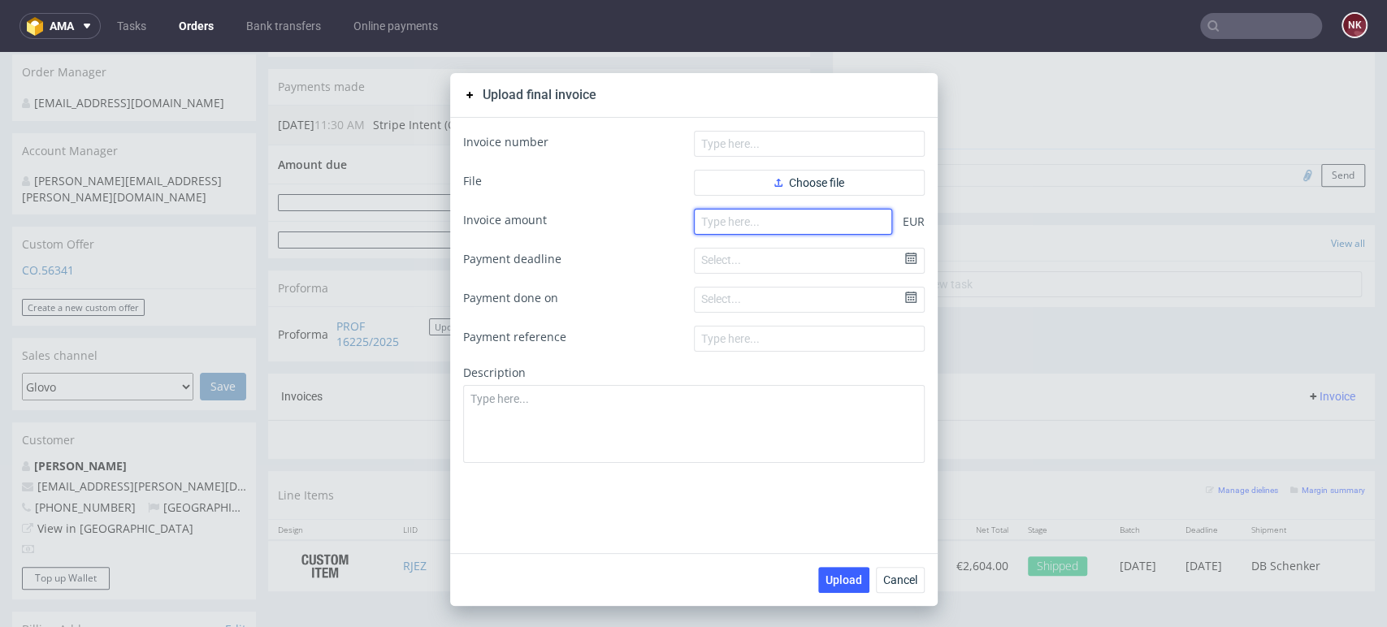
click at [817, 219] on input "number" at bounding box center [793, 222] width 198 height 26
paste input "2.52000"
click at [701, 219] on input "2.52000" at bounding box center [793, 222] width 198 height 26
type input "2520.00"
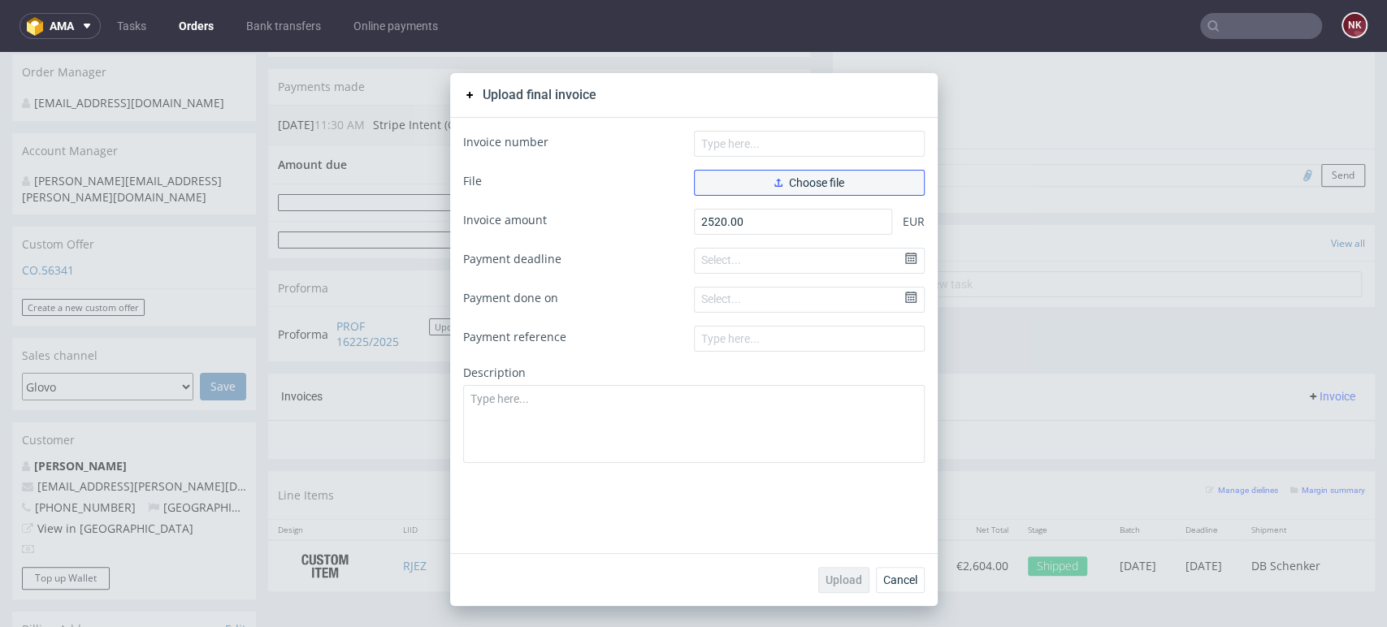
click at [774, 177] on span "Choose file" at bounding box center [809, 182] width 70 height 11
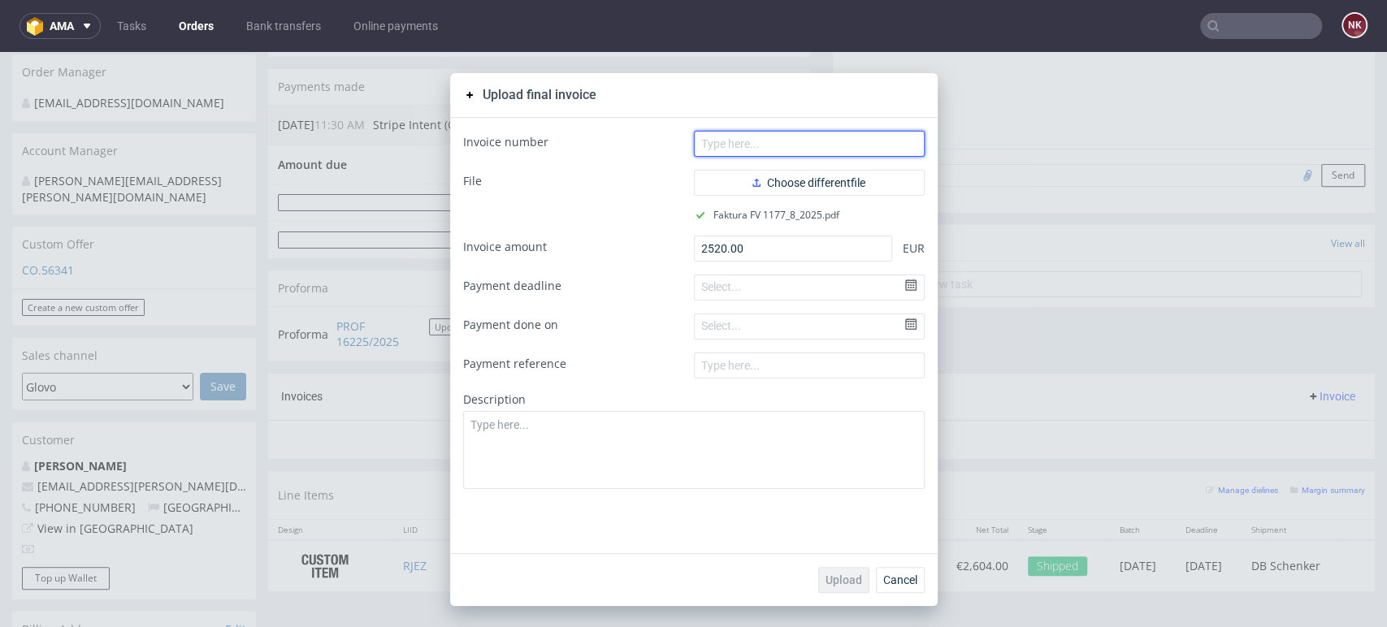
click at [748, 135] on input "text" at bounding box center [809, 144] width 231 height 26
type input "FV 1177/8/2025"
click at [836, 583] on span "Upload" at bounding box center [844, 580] width 37 height 11
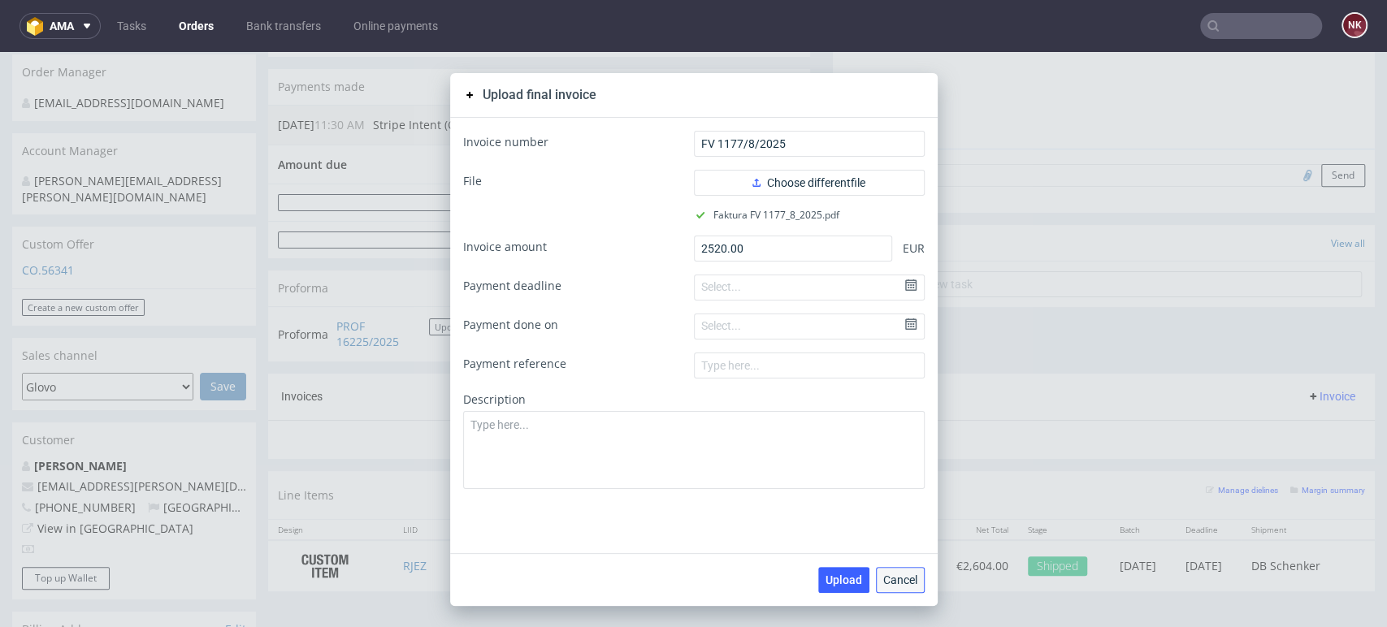
click at [898, 585] on span "Cancel" at bounding box center [900, 580] width 34 height 11
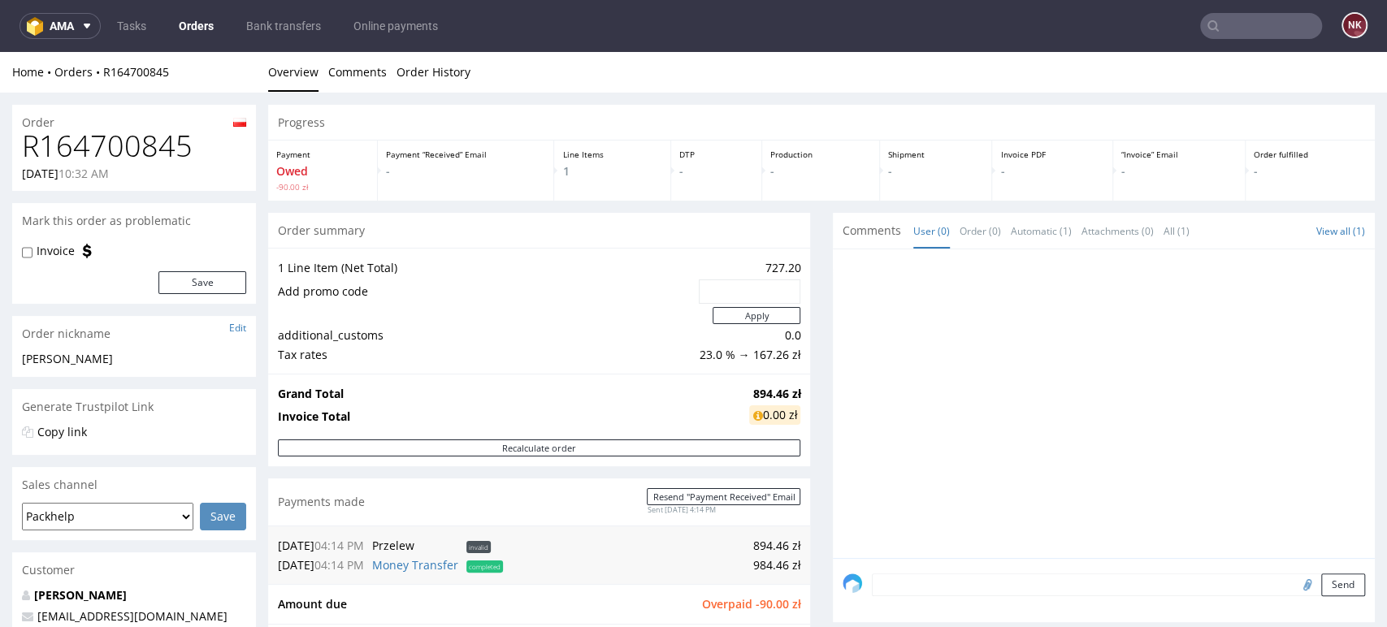
click at [833, 416] on div at bounding box center [1104, 403] width 542 height 309
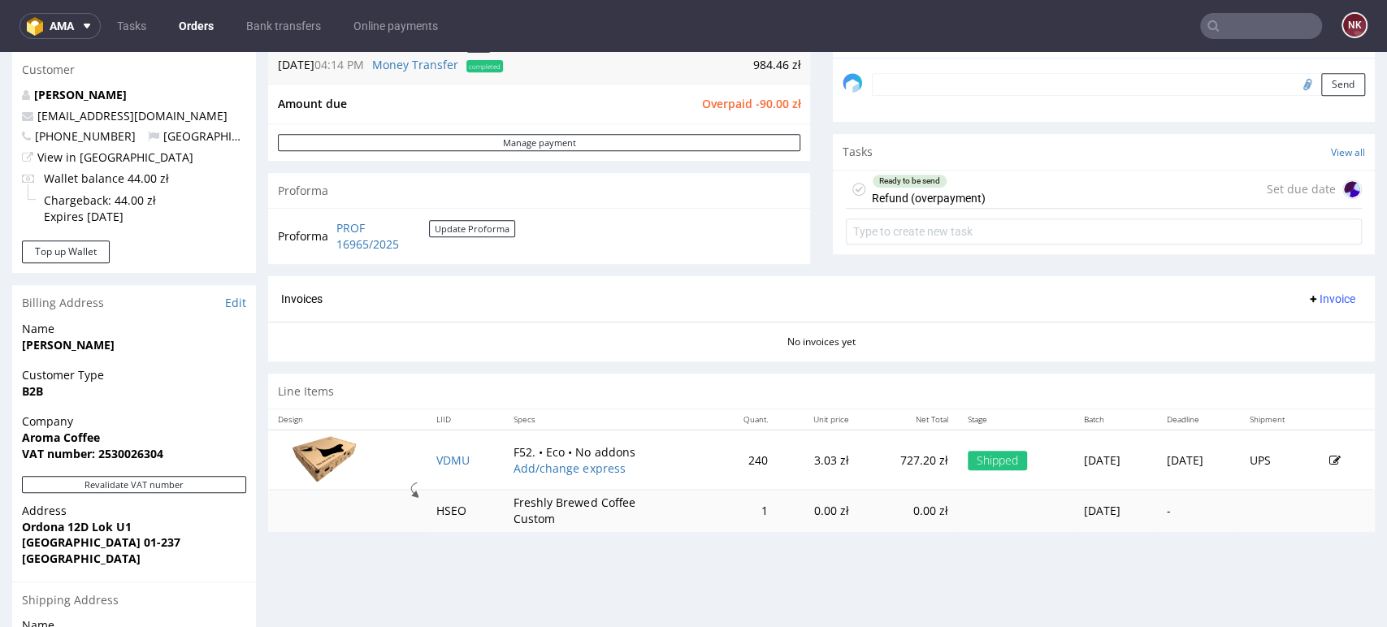
scroll to position [501, 0]
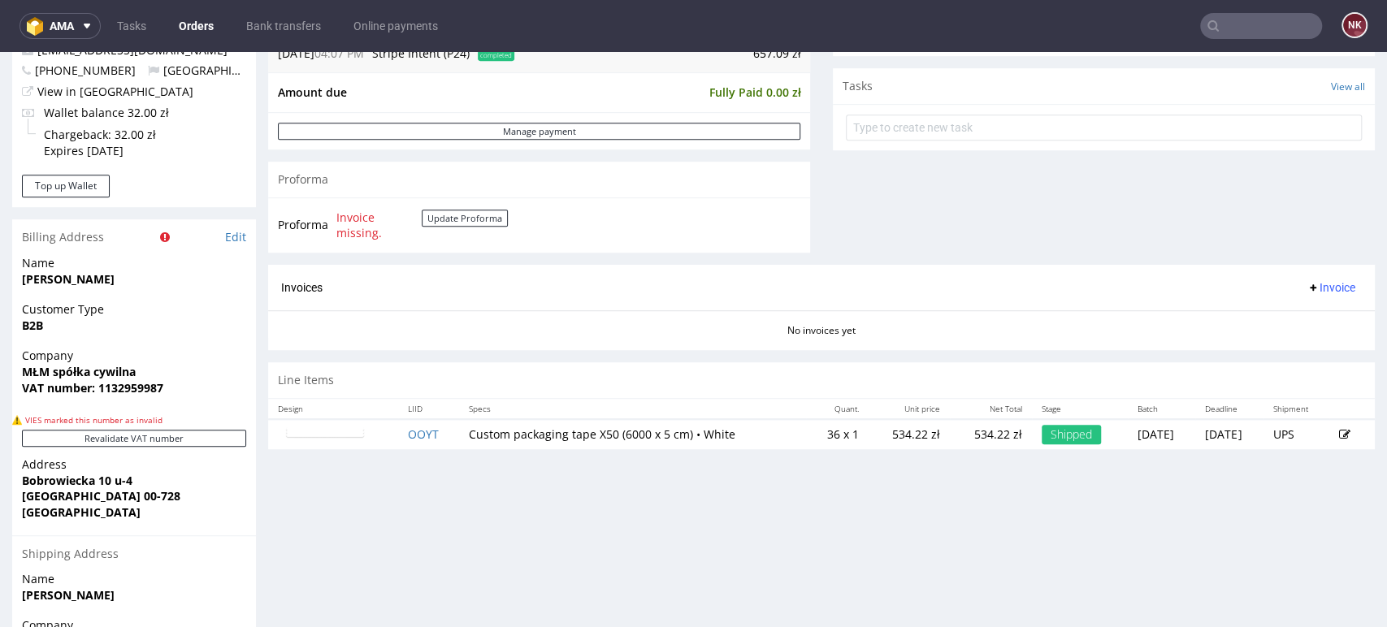
scroll to position [611, 0]
click at [216, 439] on button "Revalidate VAT number" at bounding box center [134, 439] width 224 height 17
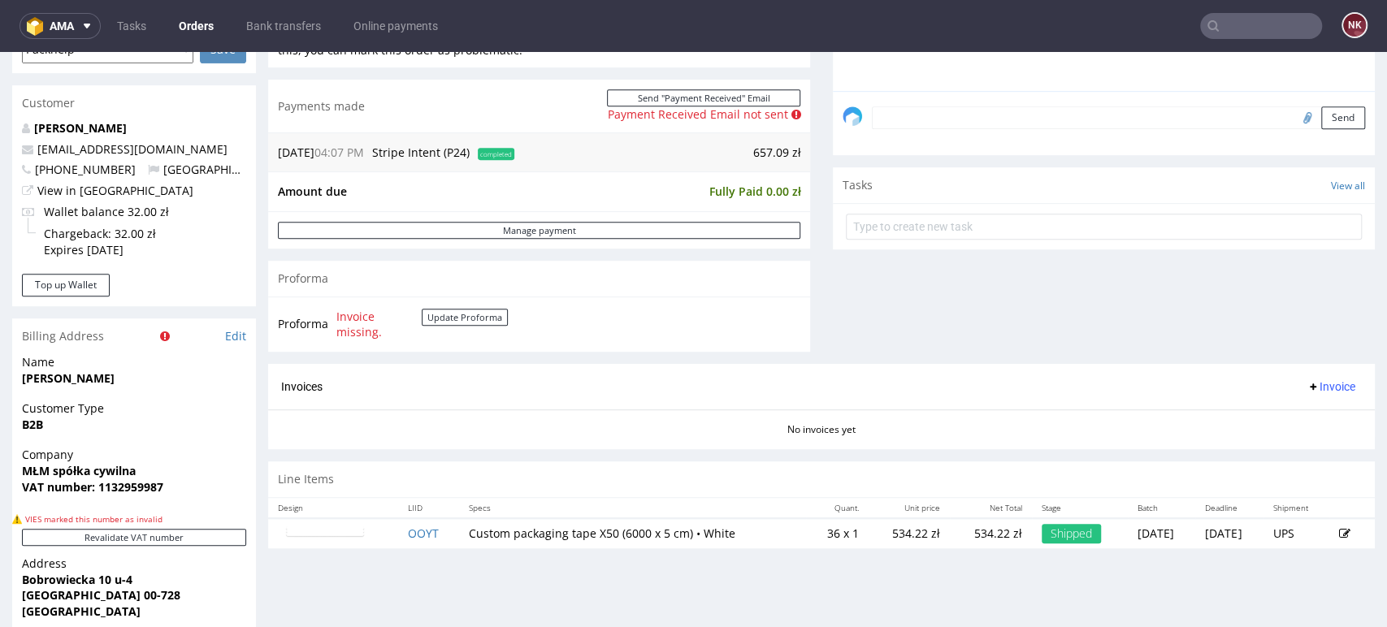
scroll to position [510, 0]
click at [1307, 389] on span "Invoice" at bounding box center [1331, 389] width 49 height 13
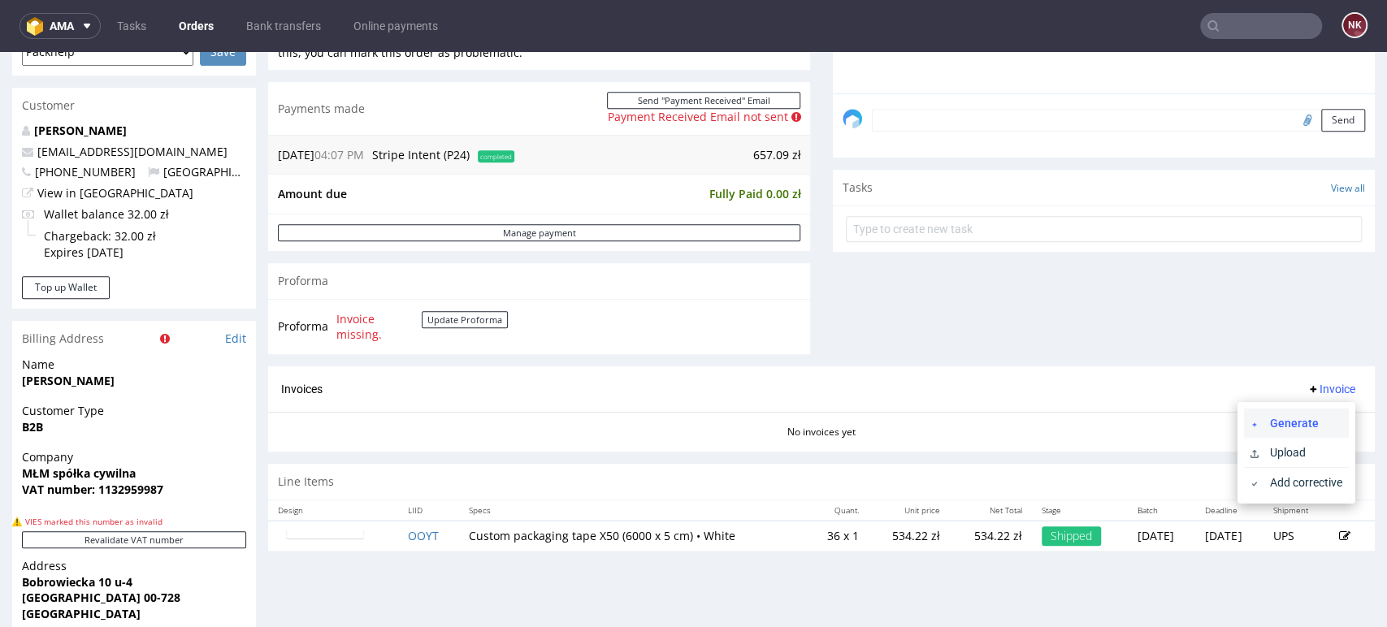
click at [1290, 411] on li "Generate" at bounding box center [1296, 423] width 105 height 29
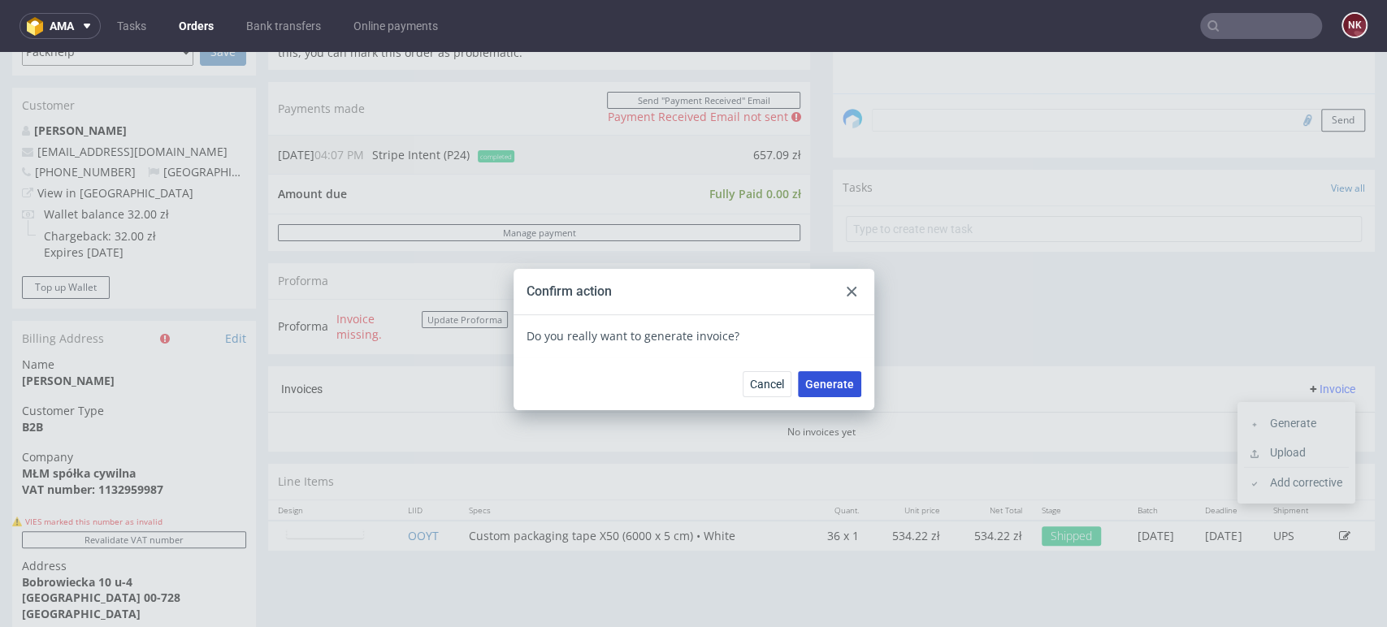
click at [826, 371] on button "Generate" at bounding box center [829, 384] width 63 height 26
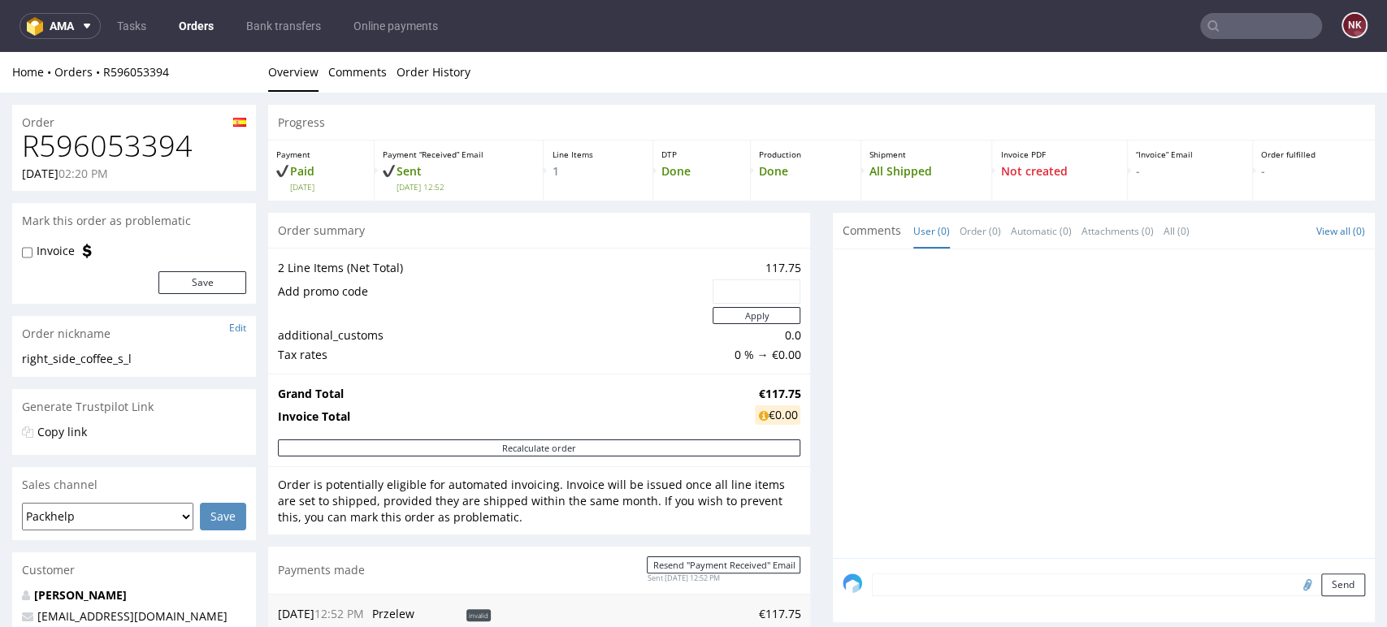
click at [808, 382] on div "Progress Payment Paid [DATE] Payment “Received” Email Sent [DATE] 12:52 Line It…" at bounding box center [821, 586] width 1107 height 963
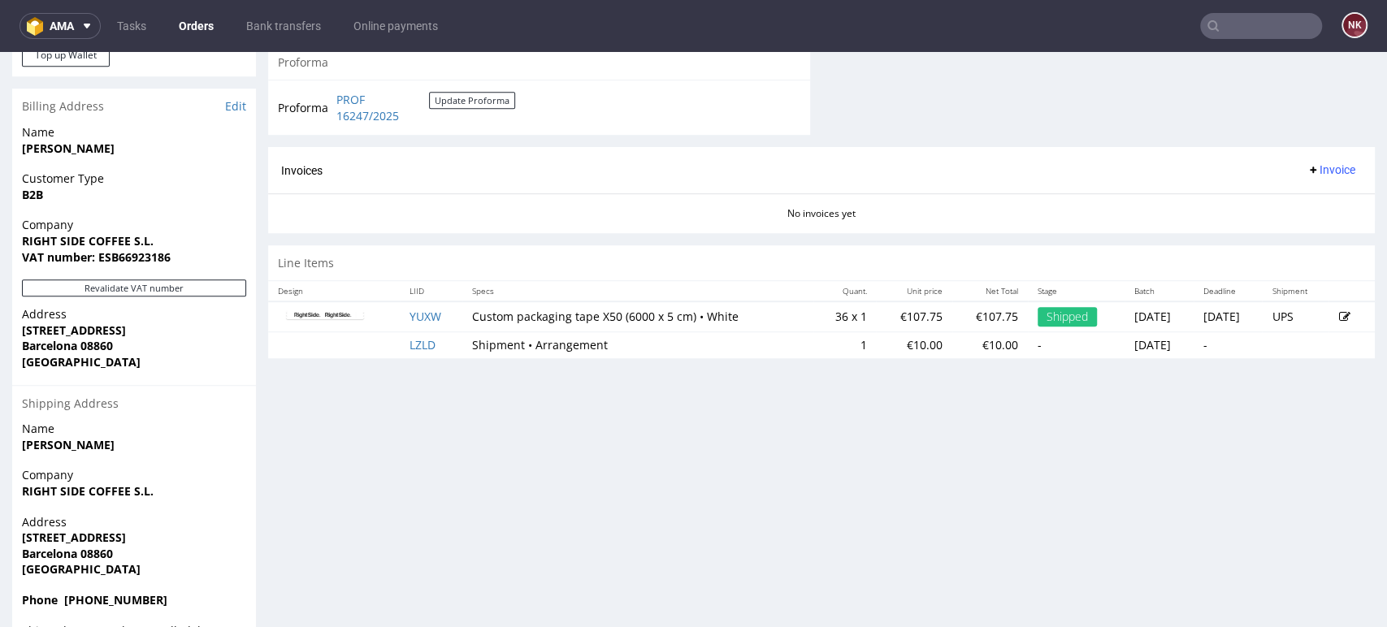
scroll to position [699, 0]
click at [210, 282] on button "Revalidate VAT number" at bounding box center [134, 286] width 224 height 17
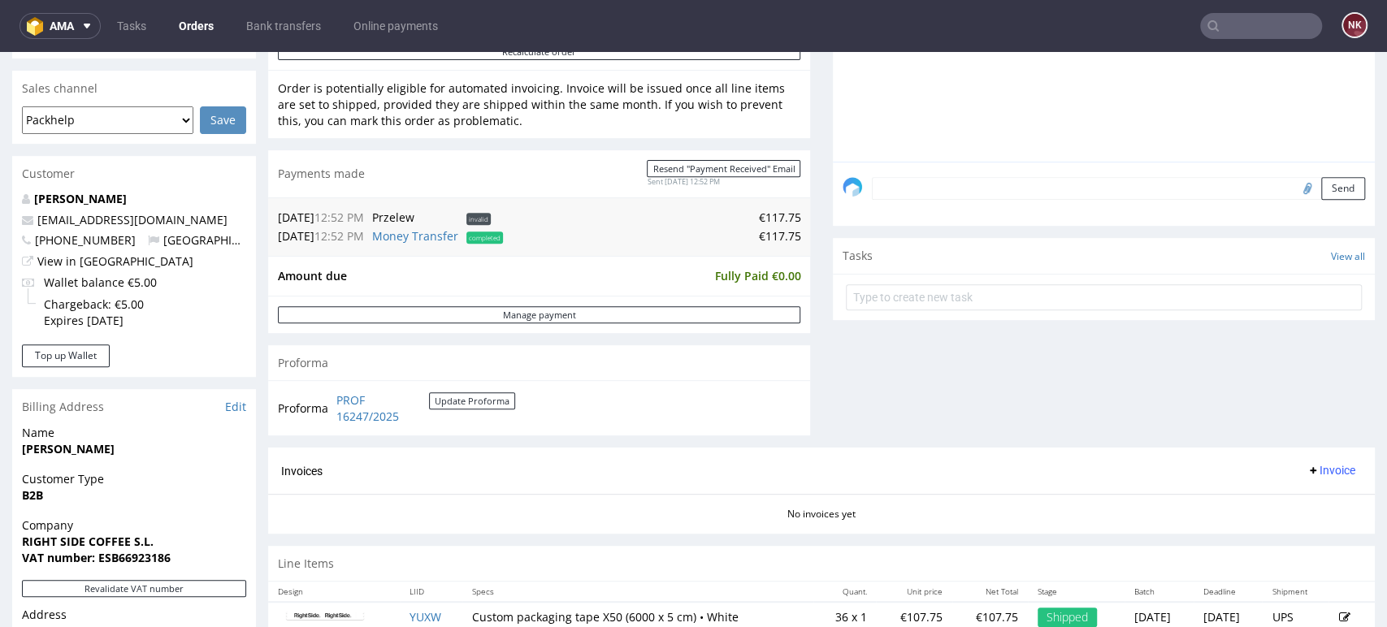
scroll to position [397, 0]
click at [1307, 466] on span "Invoice" at bounding box center [1331, 469] width 49 height 13
click at [1278, 499] on span "Generate" at bounding box center [1303, 504] width 79 height 16
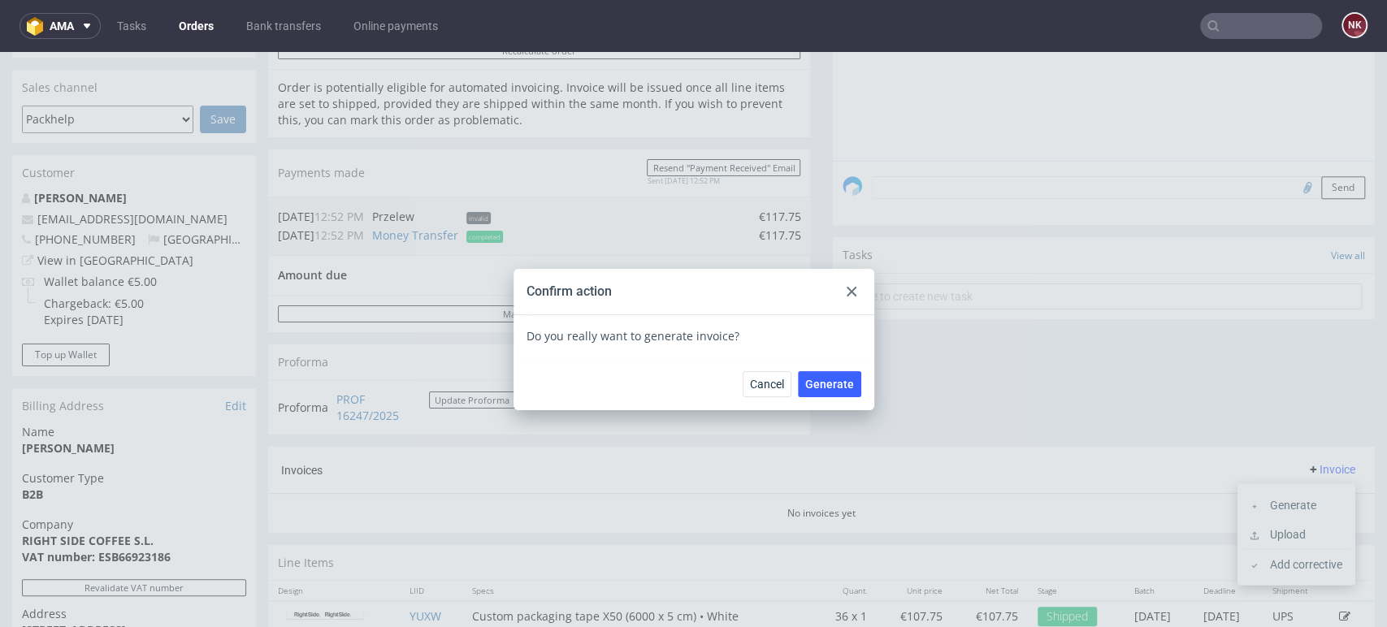
click at [837, 368] on div "Cancel Generate" at bounding box center [694, 384] width 361 height 53
click at [826, 382] on span "Generate" at bounding box center [829, 384] width 49 height 11
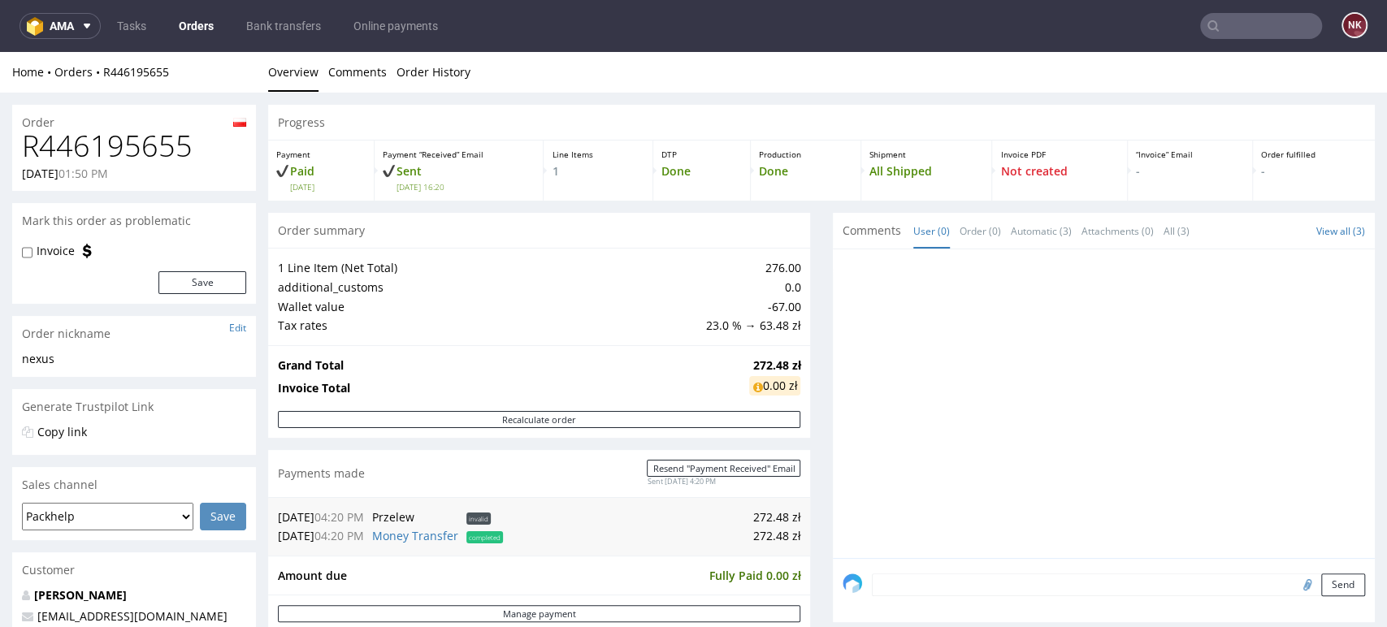
click at [807, 307] on div "Progress Payment Paid Tue 05 Aug Payment “Received” Email Sent Tue 5 Aug 16:20 …" at bounding box center [821, 539] width 1107 height 869
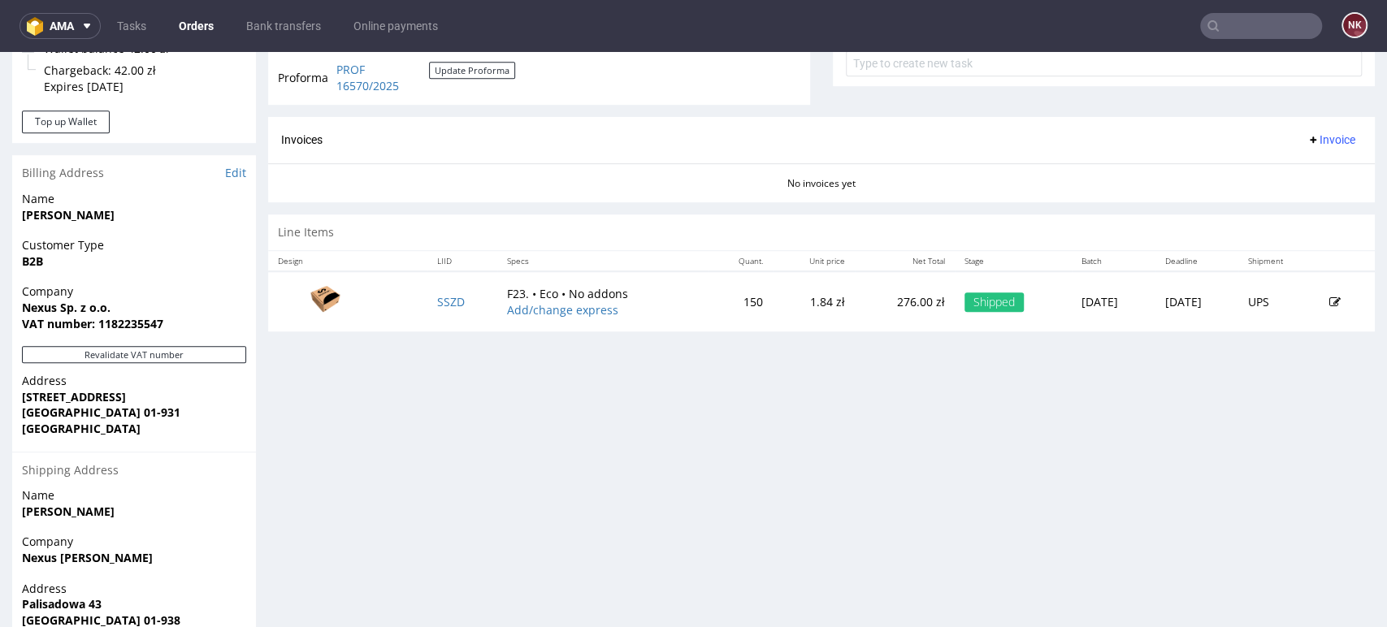
scroll to position [631, 0]
click at [208, 360] on button "Revalidate VAT number" at bounding box center [134, 353] width 224 height 17
click at [1307, 135] on span "Invoice" at bounding box center [1331, 138] width 49 height 13
click at [1294, 170] on span "Generate" at bounding box center [1303, 173] width 79 height 16
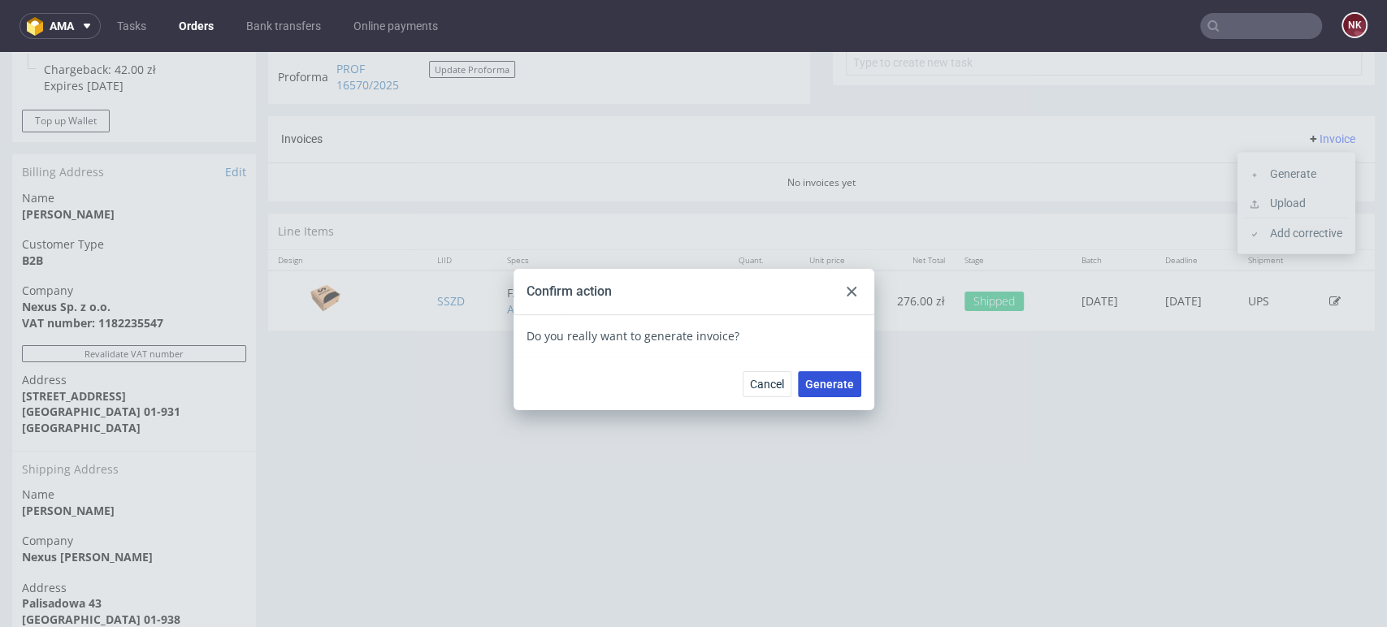
click at [838, 381] on span "Generate" at bounding box center [829, 384] width 49 height 11
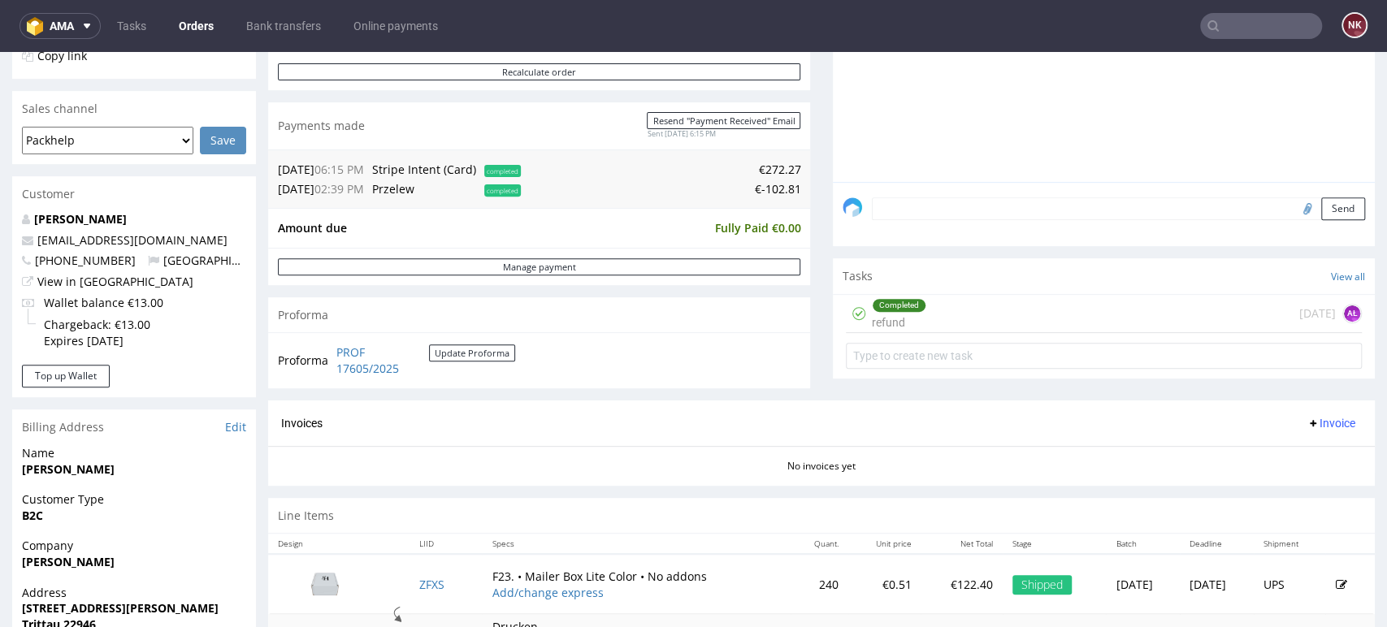
scroll to position [375, 0]
click at [1307, 423] on span "Invoice" at bounding box center [1331, 424] width 49 height 13
click at [1291, 451] on span "Generate" at bounding box center [1303, 459] width 79 height 16
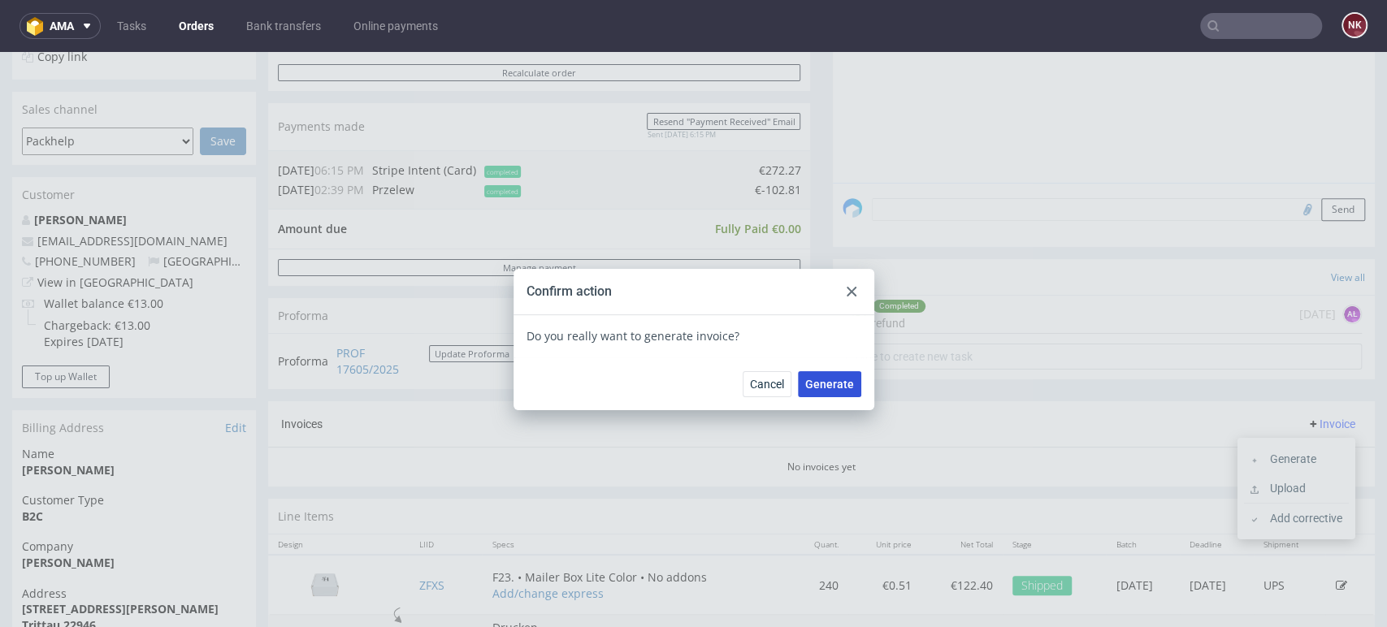
click at [828, 381] on span "Generate" at bounding box center [829, 384] width 49 height 11
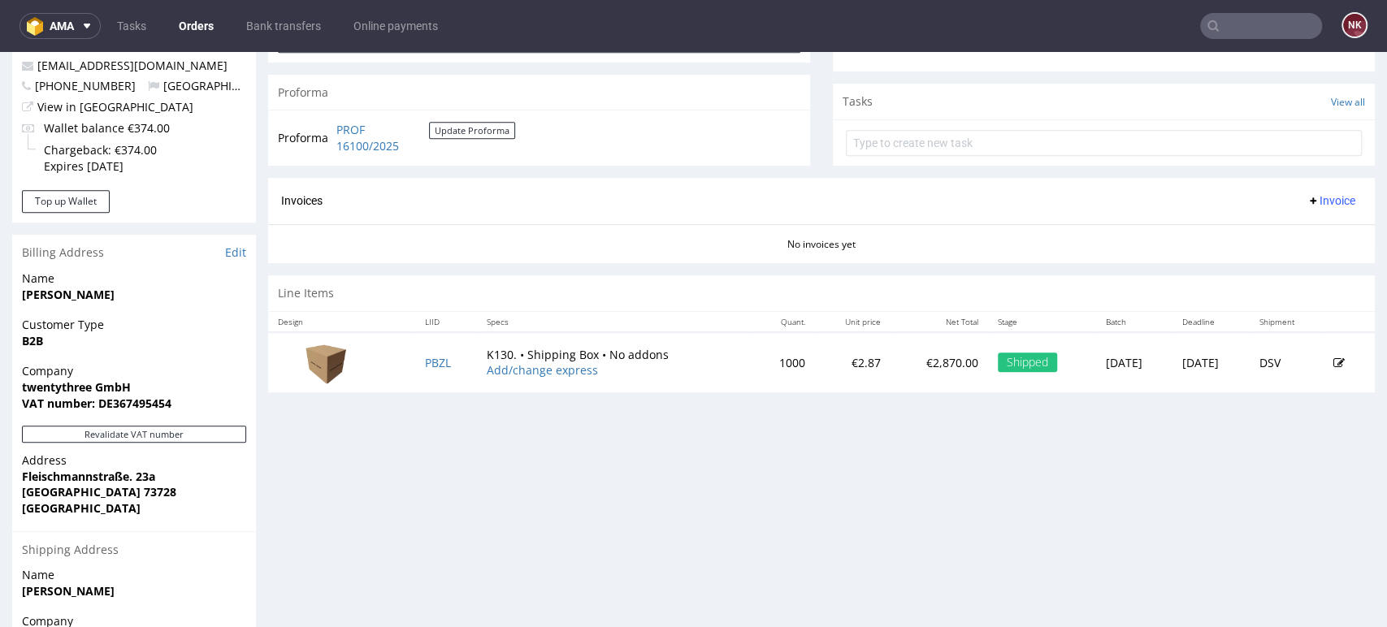
scroll to position [549, 0]
click at [174, 435] on button "Revalidate VAT number" at bounding box center [134, 435] width 224 height 17
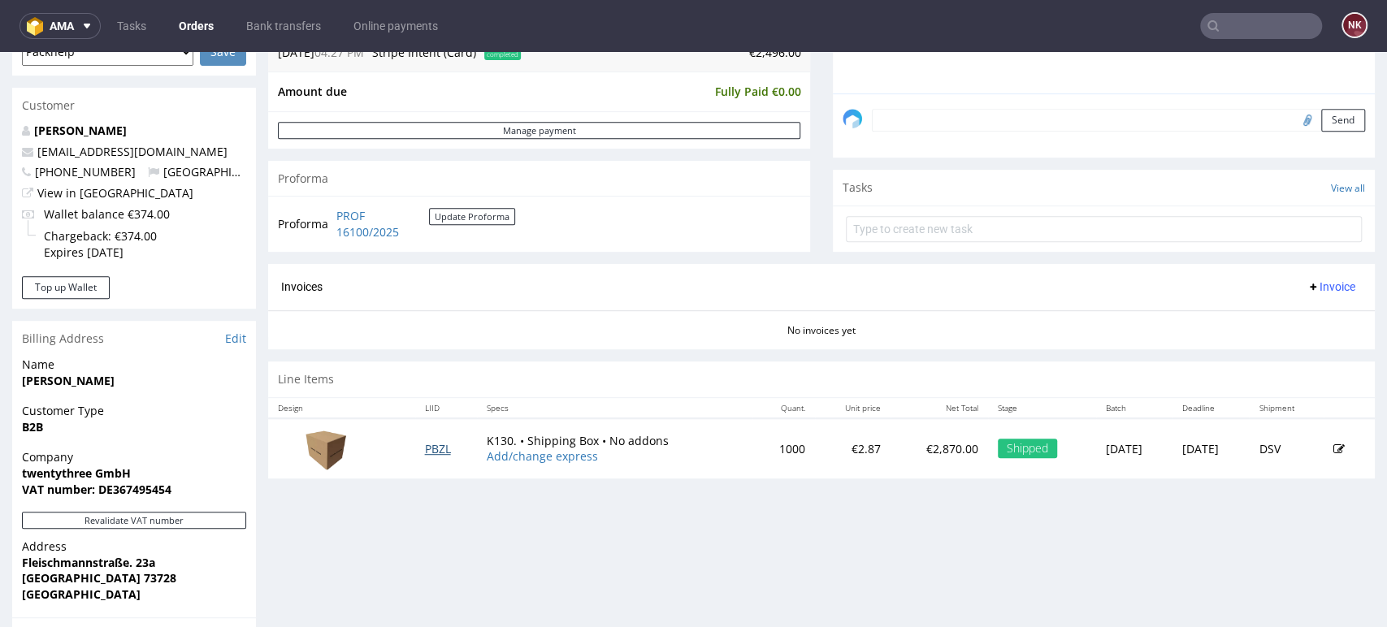
scroll to position [466, 0]
drag, startPoint x: 497, startPoint y: 239, endPoint x: 337, endPoint y: 219, distance: 161.3
click at [337, 219] on td "PROF 16100/2025 Update Proforma" at bounding box center [423, 223] width 183 height 35
copy tbody "Proforma"
click at [702, 327] on div "No invoices yet" at bounding box center [821, 324] width 1107 height 28
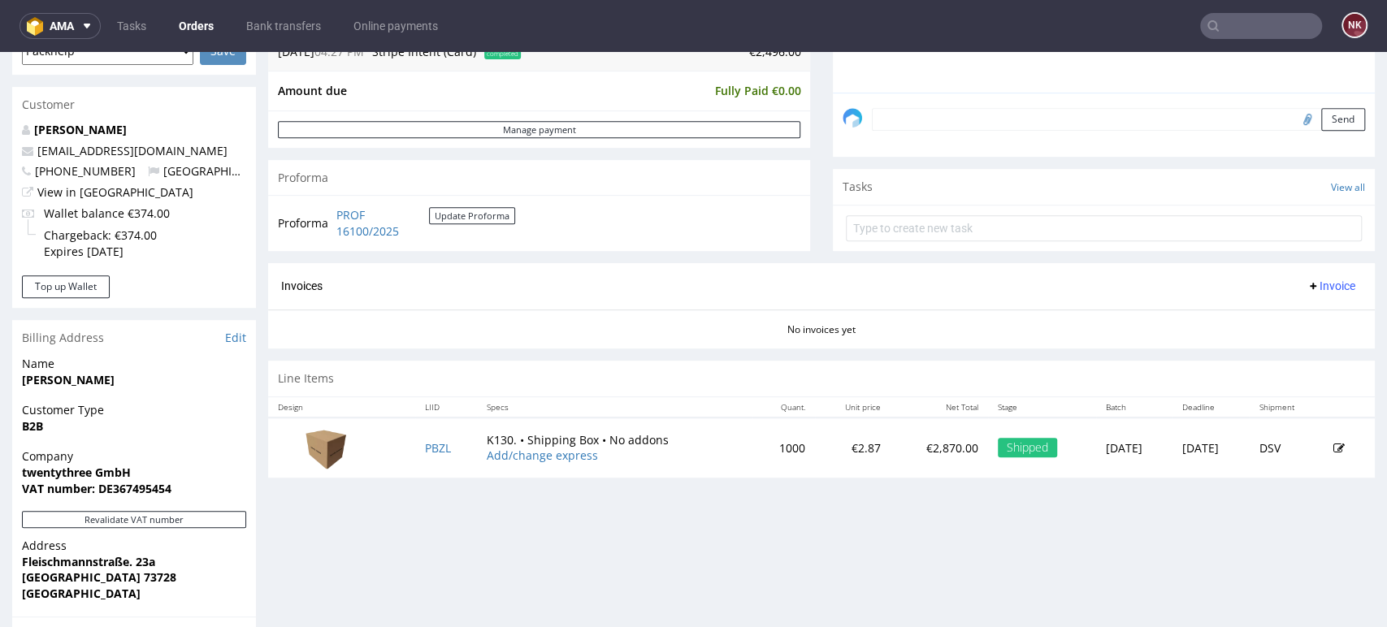
scroll to position [310, 0]
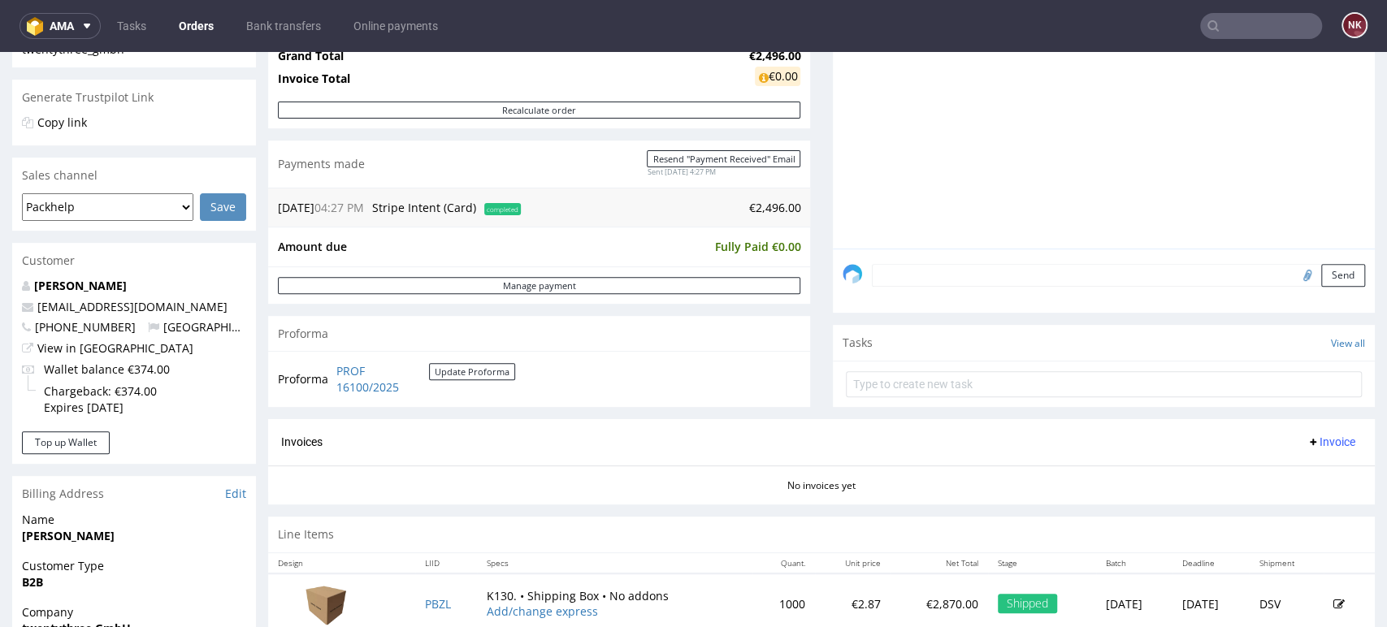
click at [767, 206] on td "€2,496.00" at bounding box center [662, 208] width 275 height 20
copy td "2,496.00"
click at [1316, 436] on span "Invoice" at bounding box center [1331, 442] width 49 height 13
click at [1293, 499] on span "Upload" at bounding box center [1303, 504] width 79 height 16
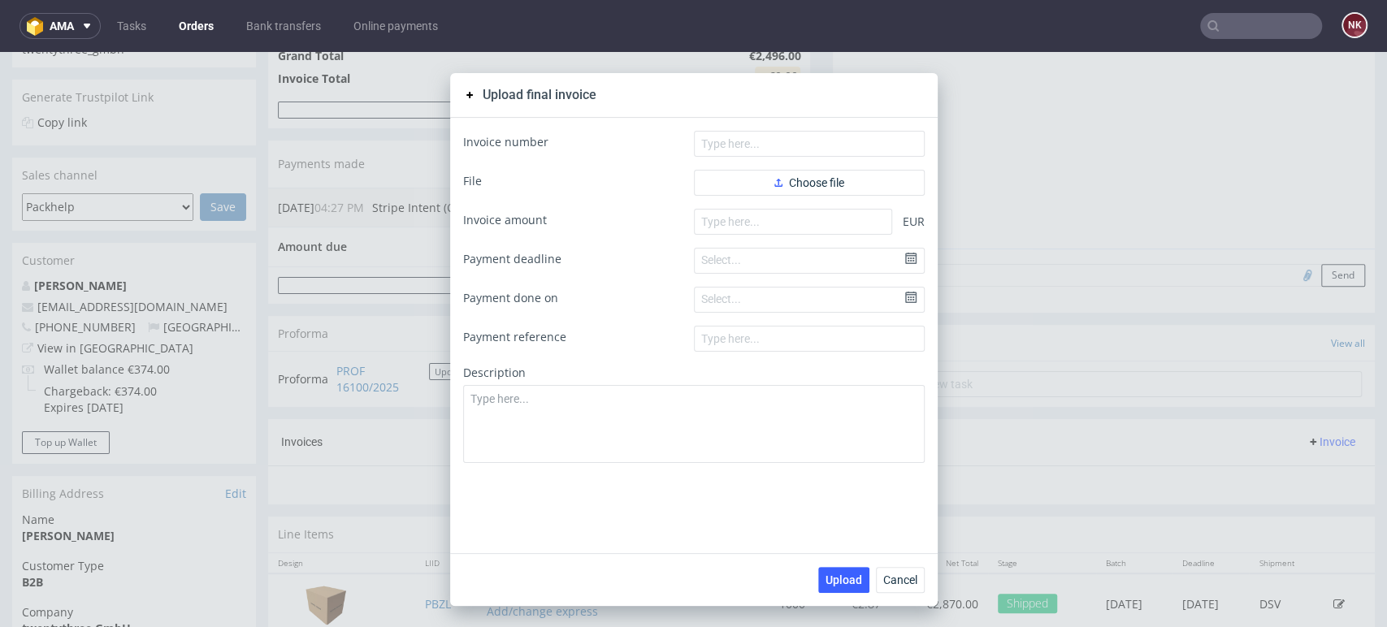
click at [814, 201] on form "Invoice number File Choose file Invoice amount EUR Payment deadline Select... P…" at bounding box center [694, 297] width 462 height 332
click at [817, 213] on input "number" at bounding box center [793, 222] width 198 height 26
paste input "2.49600"
click at [702, 224] on input "2.49600" at bounding box center [793, 222] width 198 height 26
type input "2496.00"
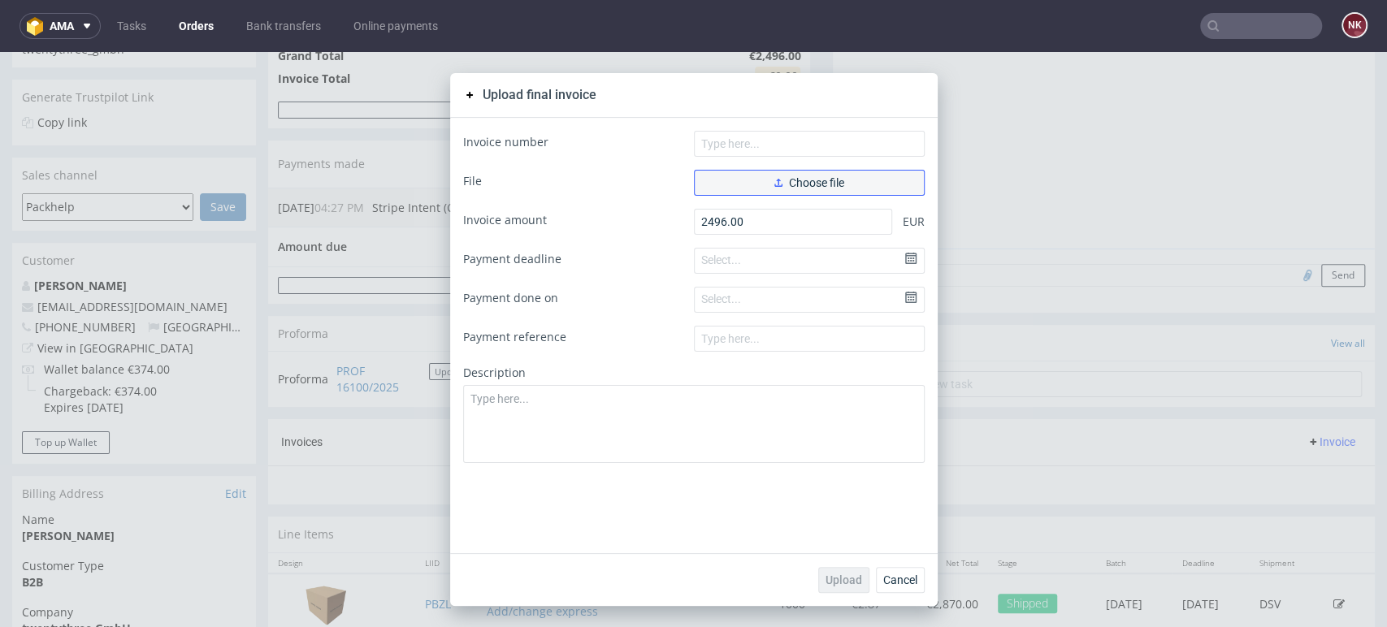
click at [780, 177] on span "Choose file" at bounding box center [809, 182] width 70 height 11
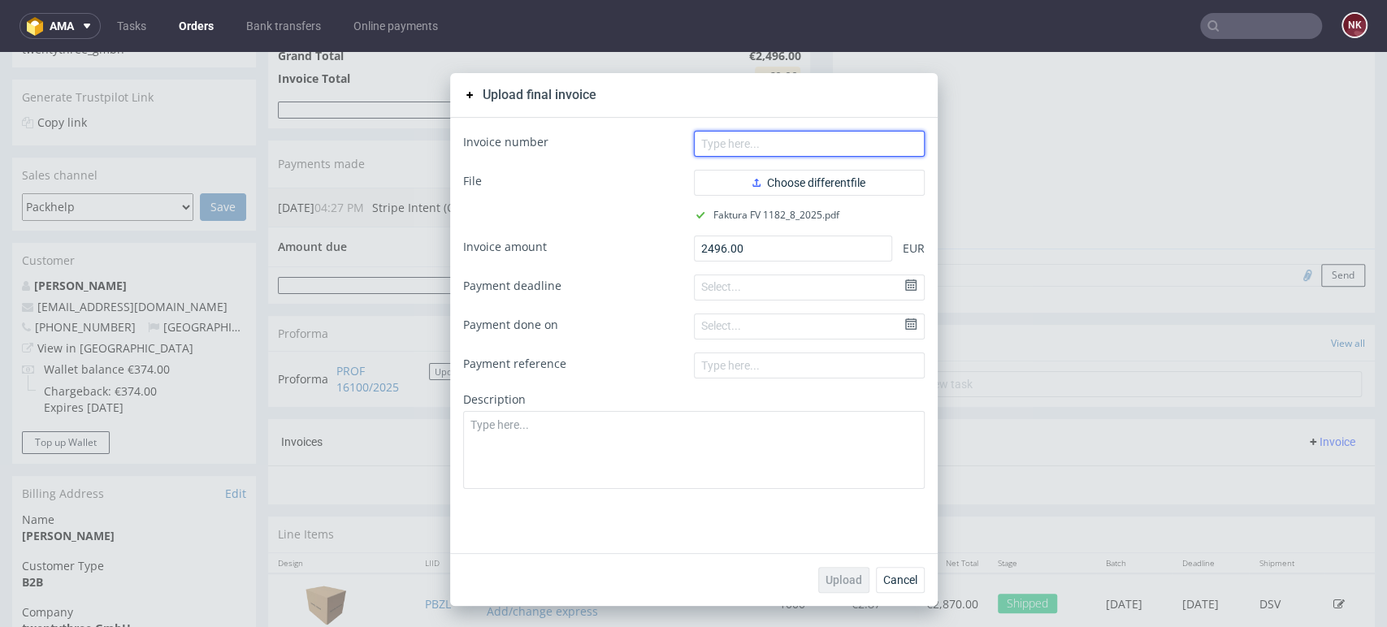
click at [754, 140] on input "text" at bounding box center [809, 144] width 231 height 26
paste input "FV 1182/8/2025"
type input "FV 1182/8/2025"
click at [843, 570] on button "Upload" at bounding box center [843, 580] width 51 height 26
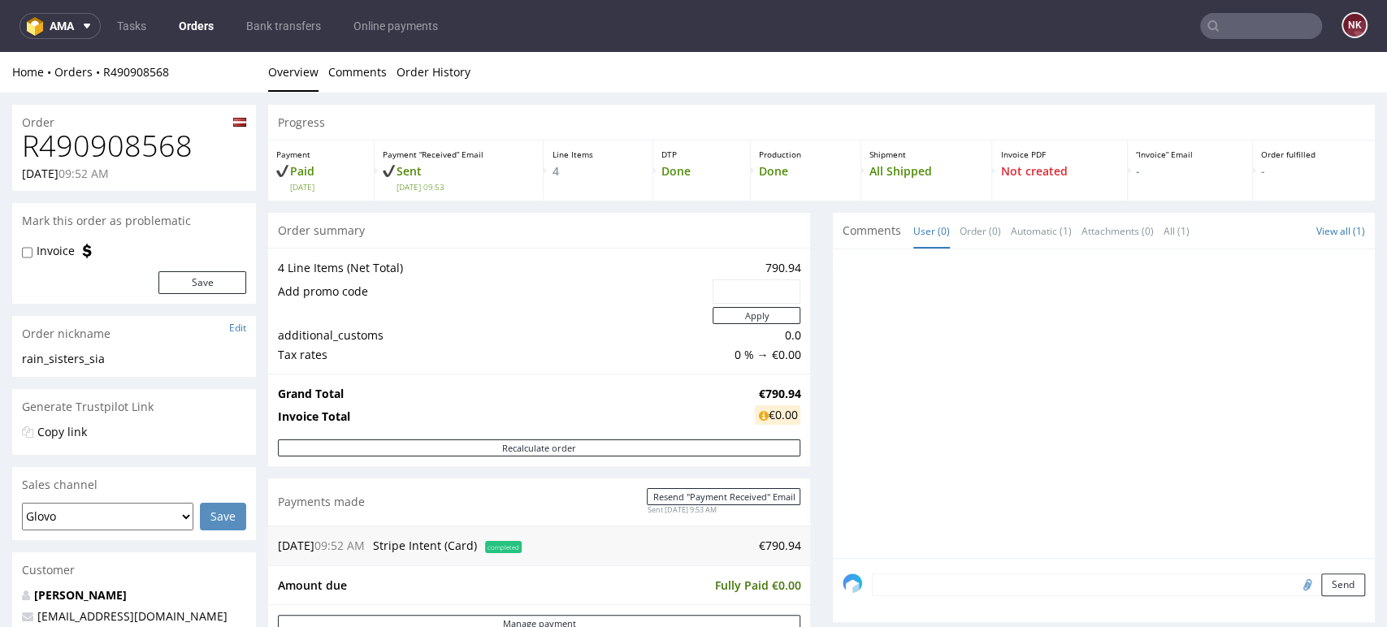
click at [833, 473] on div at bounding box center [1104, 403] width 542 height 309
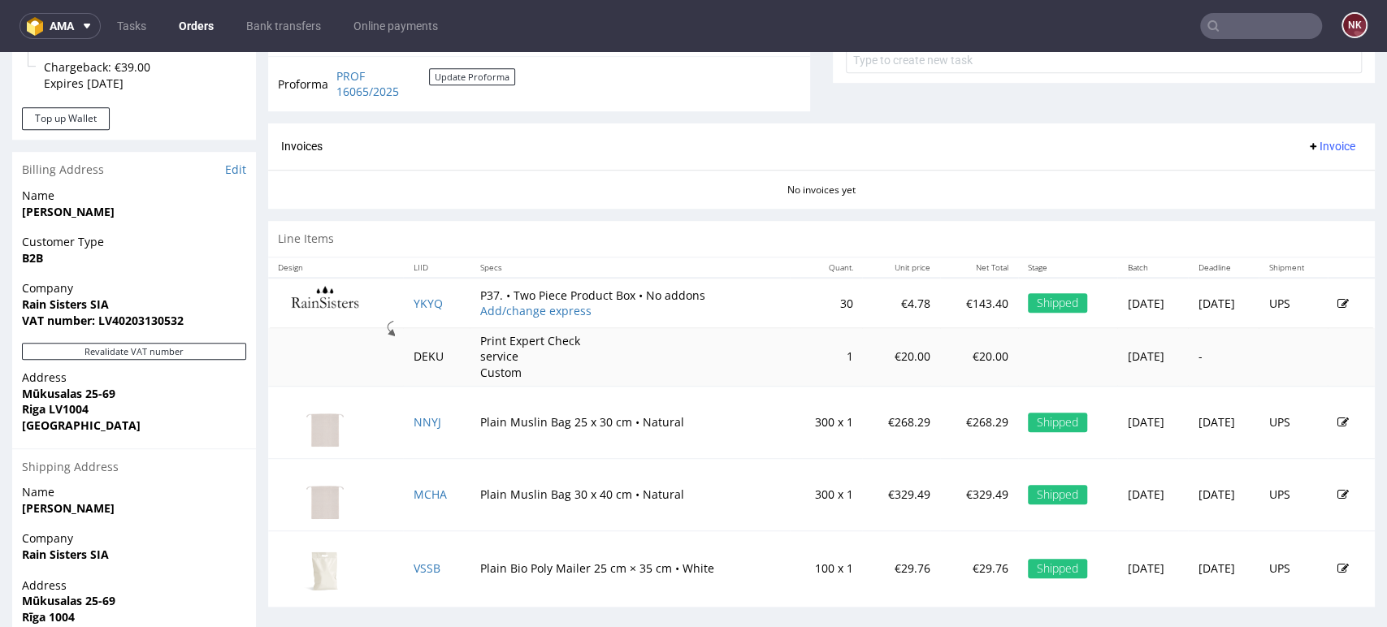
scroll to position [632, 0]
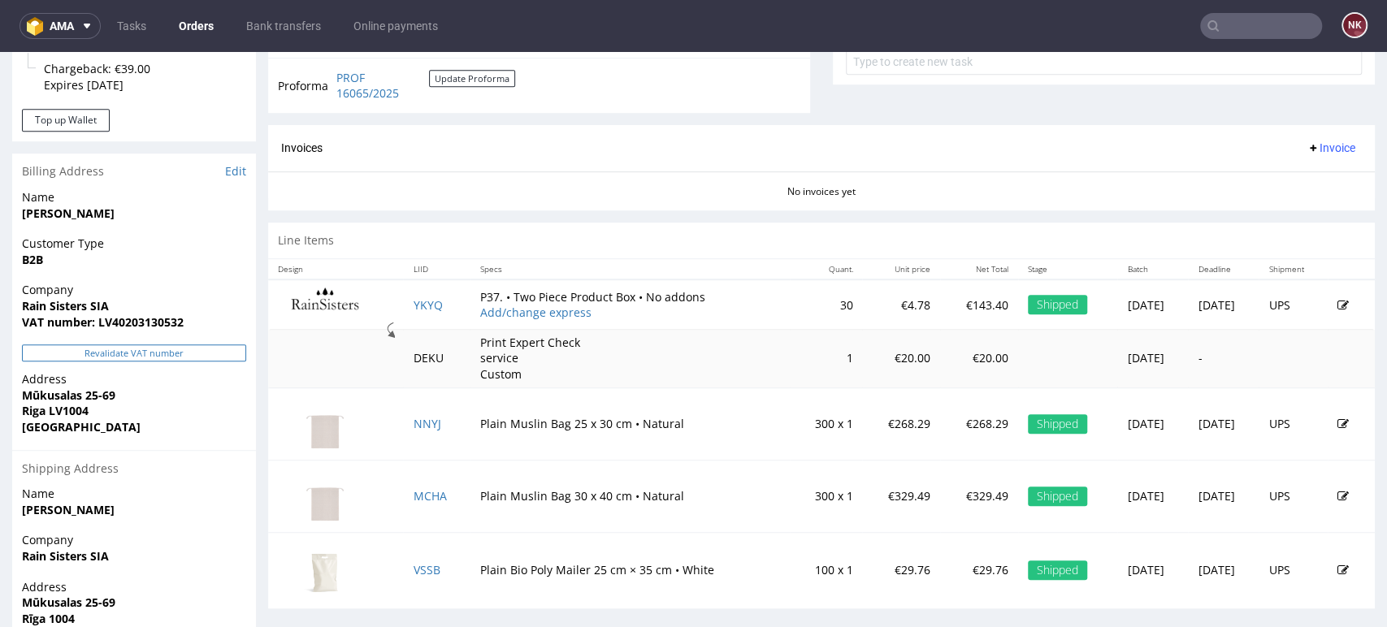
click at [152, 354] on button "Revalidate VAT number" at bounding box center [134, 353] width 224 height 17
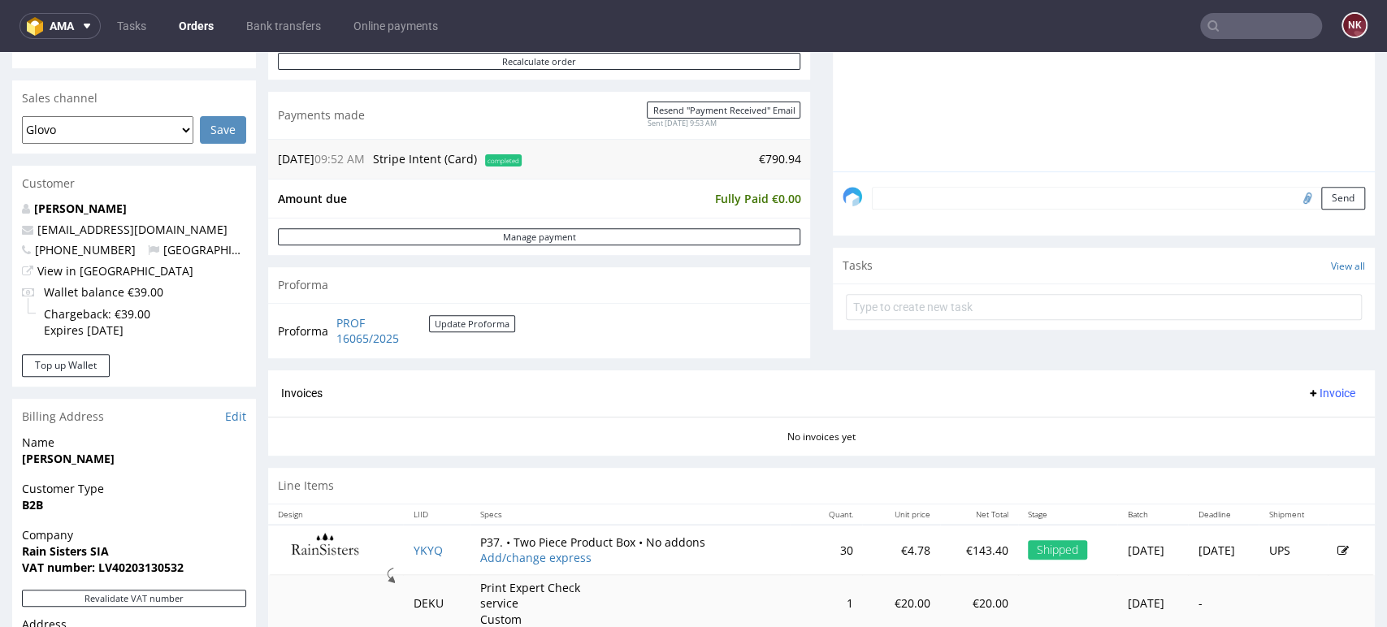
scroll to position [501, 0]
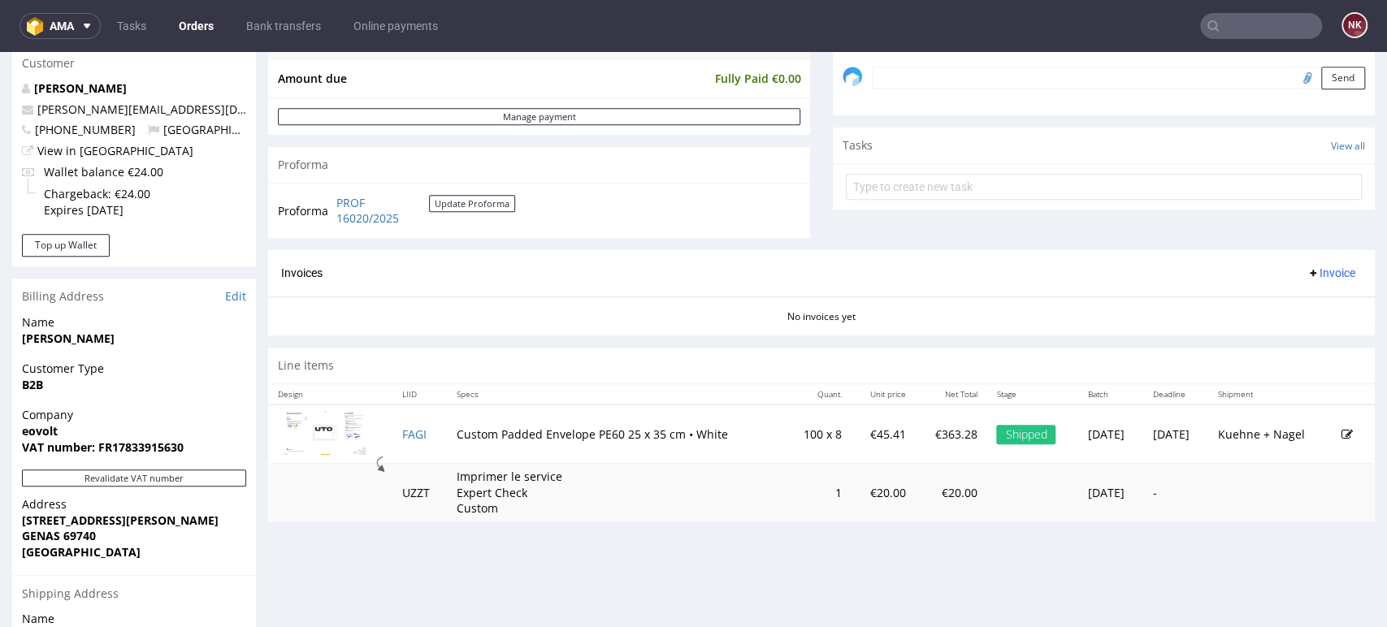
scroll to position [506, 0]
click at [214, 473] on button "Revalidate VAT number" at bounding box center [134, 478] width 224 height 17
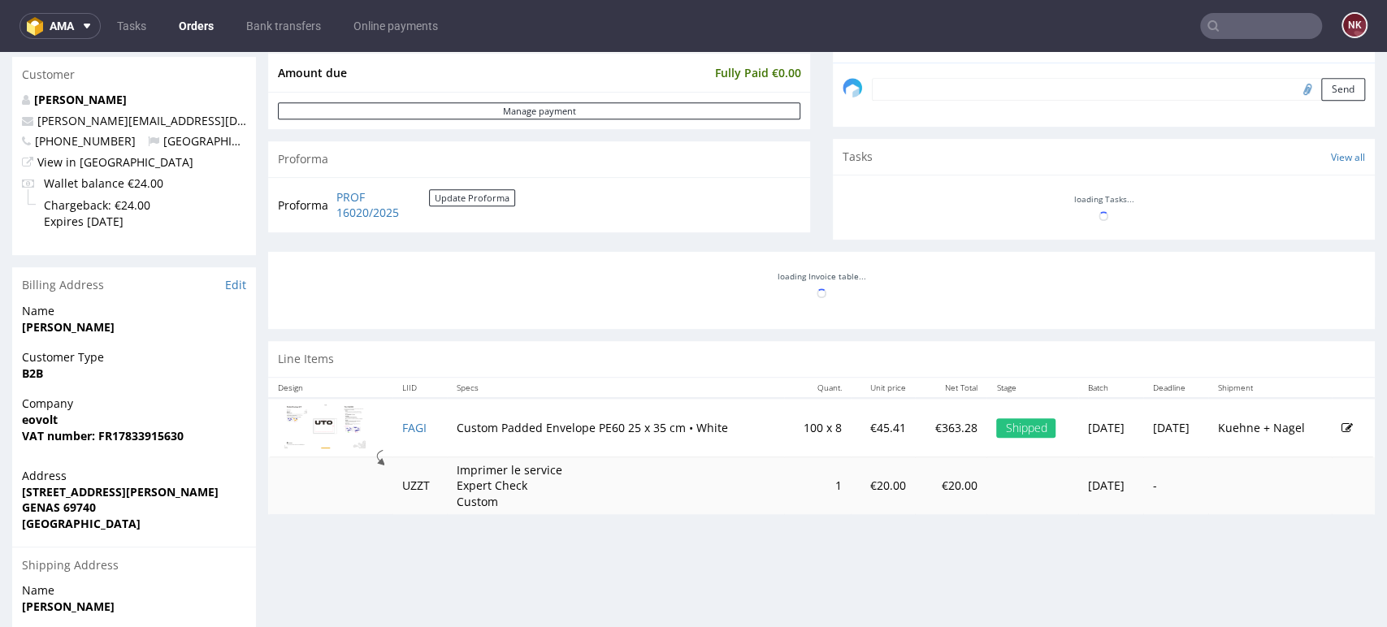
scroll to position [496, 0]
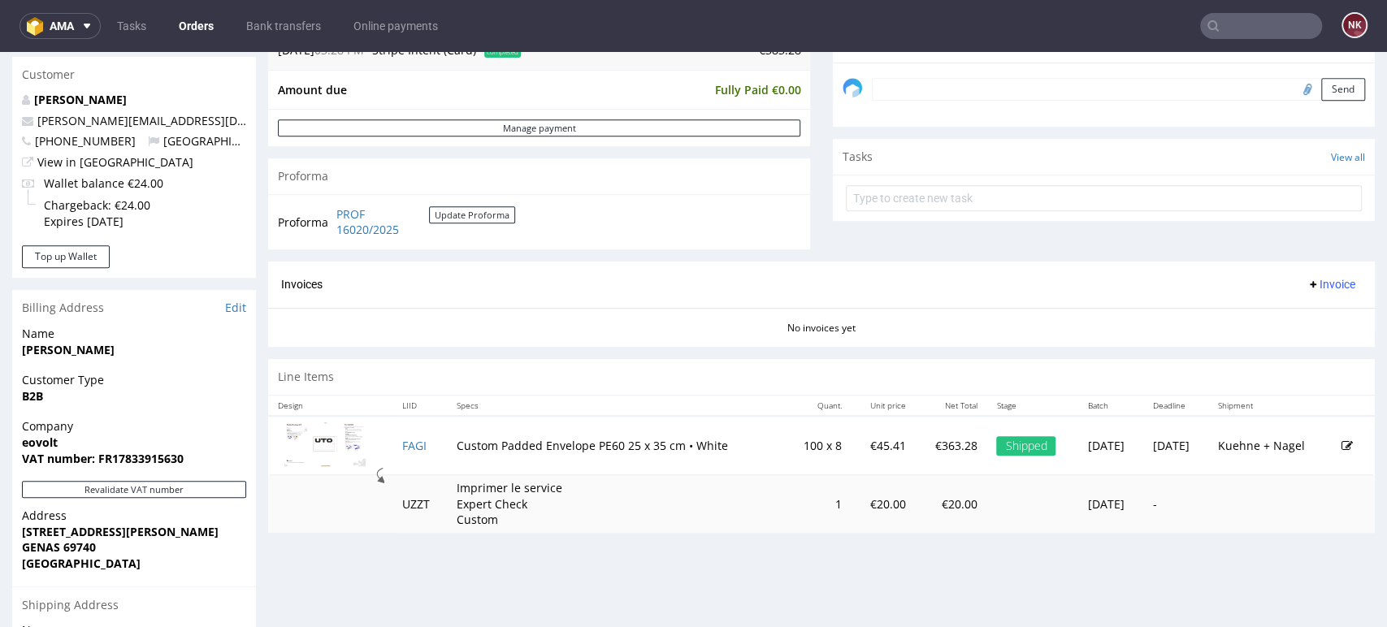
click at [1311, 279] on span "Invoice" at bounding box center [1331, 284] width 49 height 13
click at [1274, 321] on span "Generate" at bounding box center [1303, 318] width 79 height 16
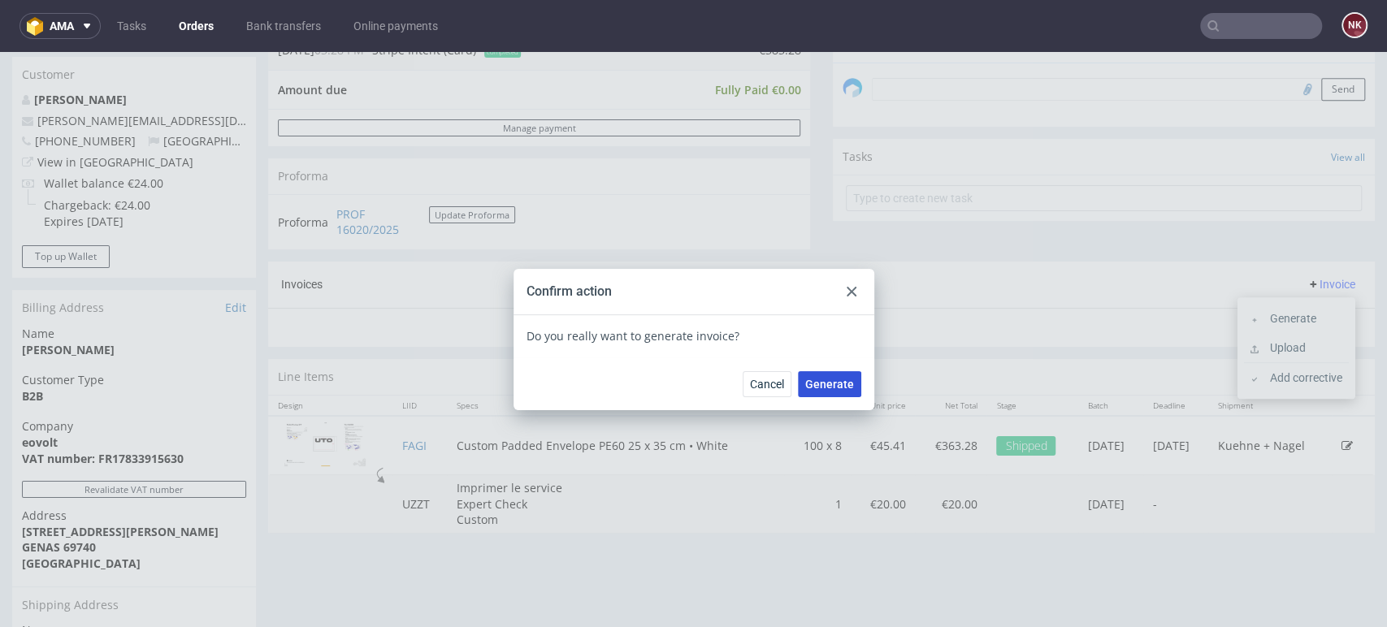
click at [827, 385] on span "Generate" at bounding box center [829, 384] width 49 height 11
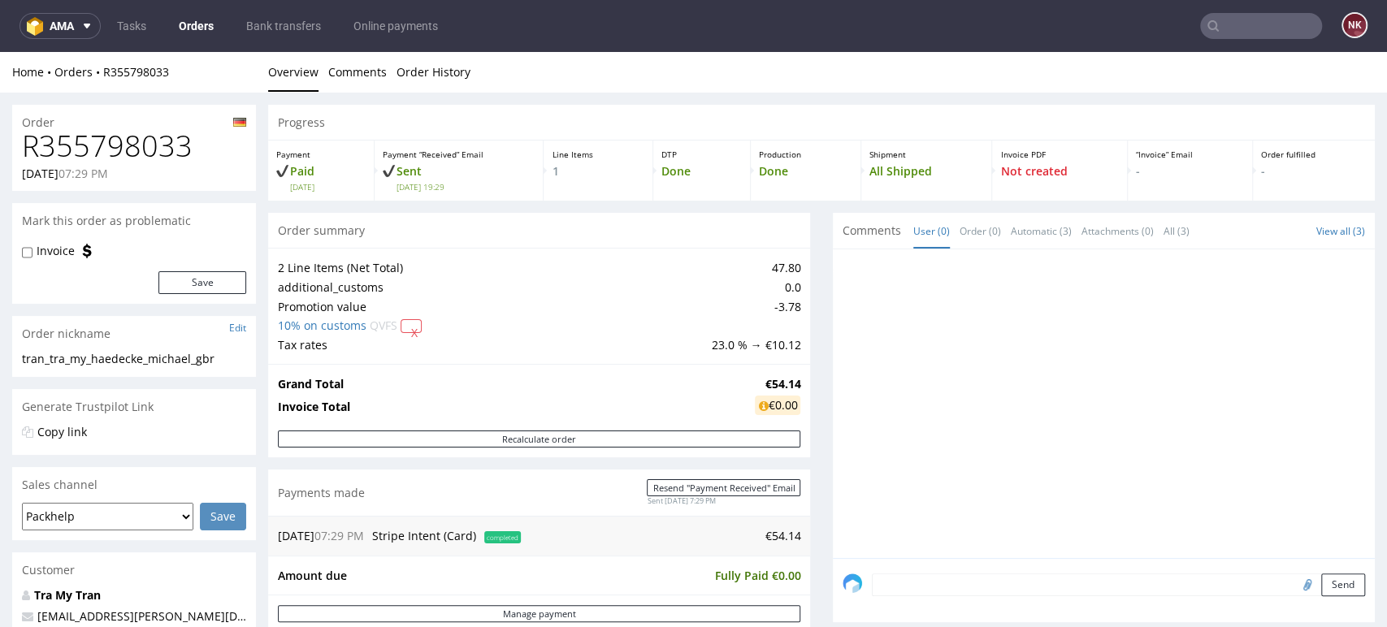
click at [797, 427] on div "Progress Payment Paid Thu 24 Jul Payment “Received” Email Sent Thu 24 Jul 19:29…" at bounding box center [821, 563] width 1107 height 916
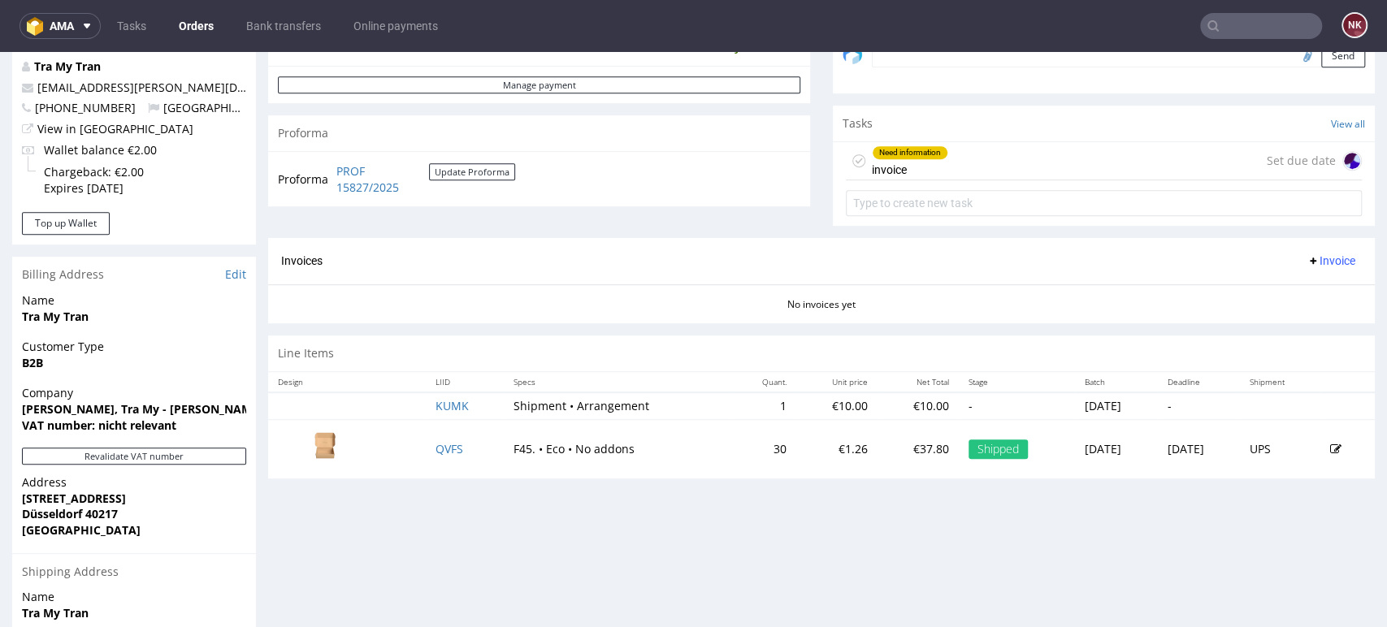
scroll to position [579, 0]
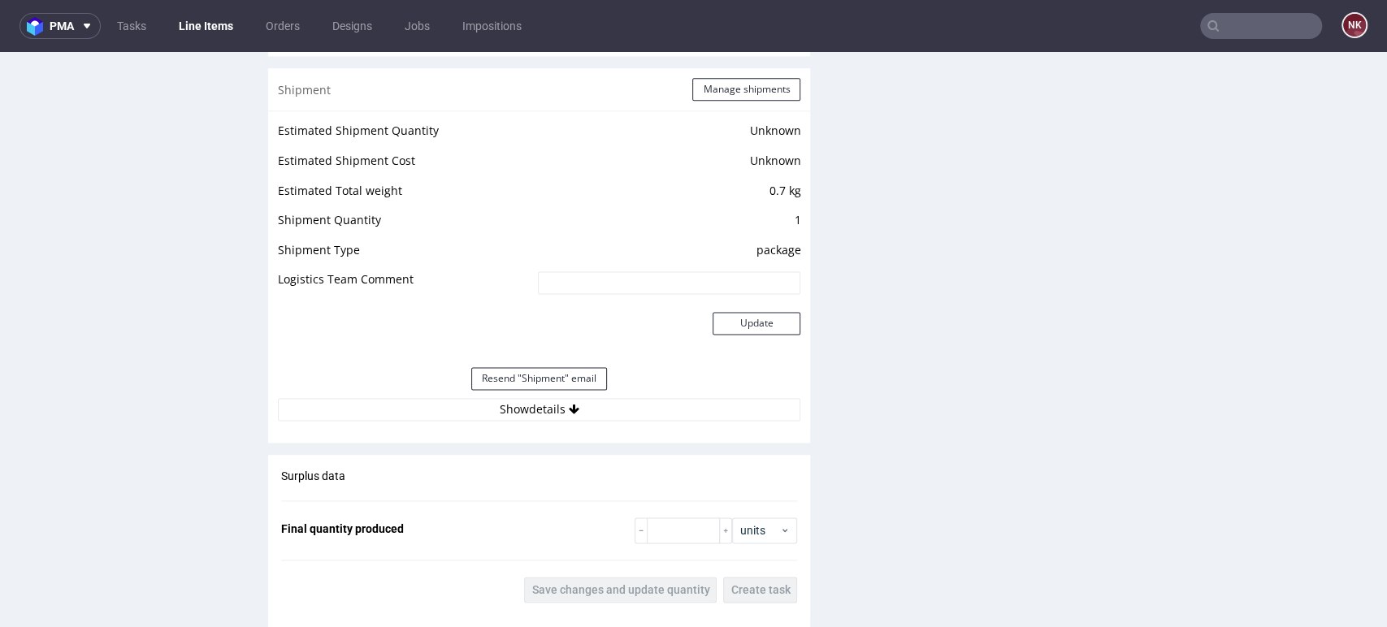
scroll to position [1508, 0]
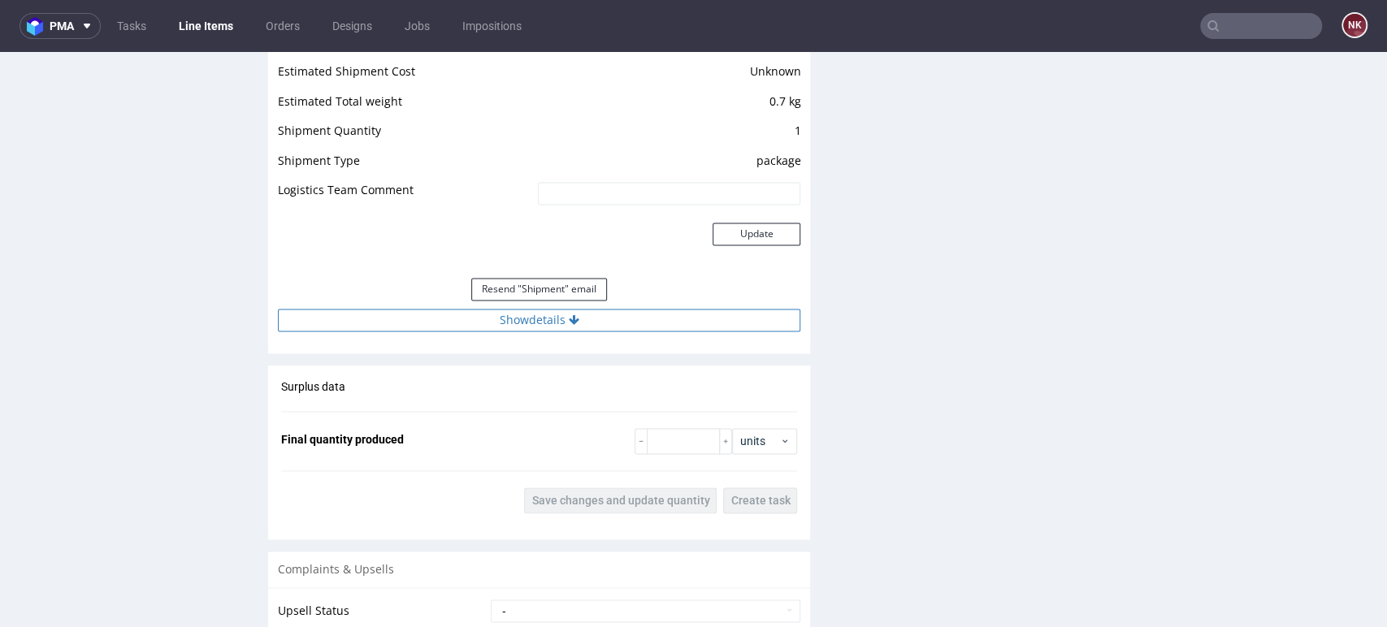
click at [557, 324] on button "Show details" at bounding box center [539, 320] width 522 height 23
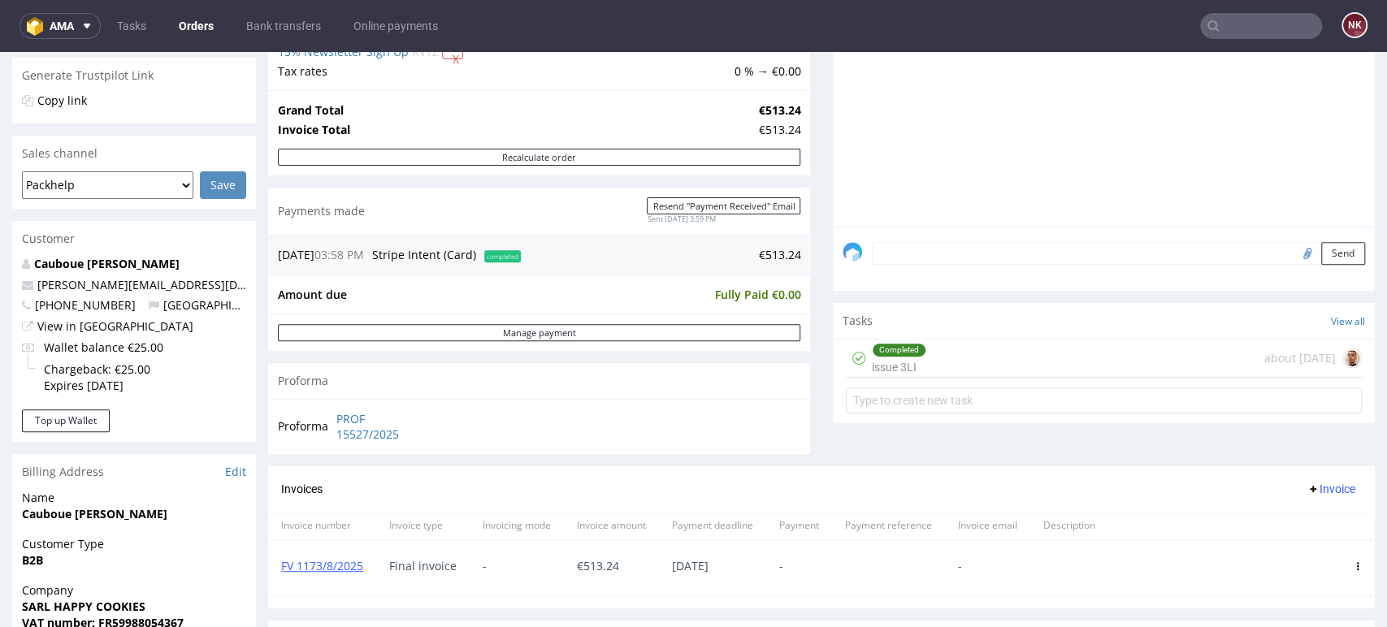
scroll to position [497, 0]
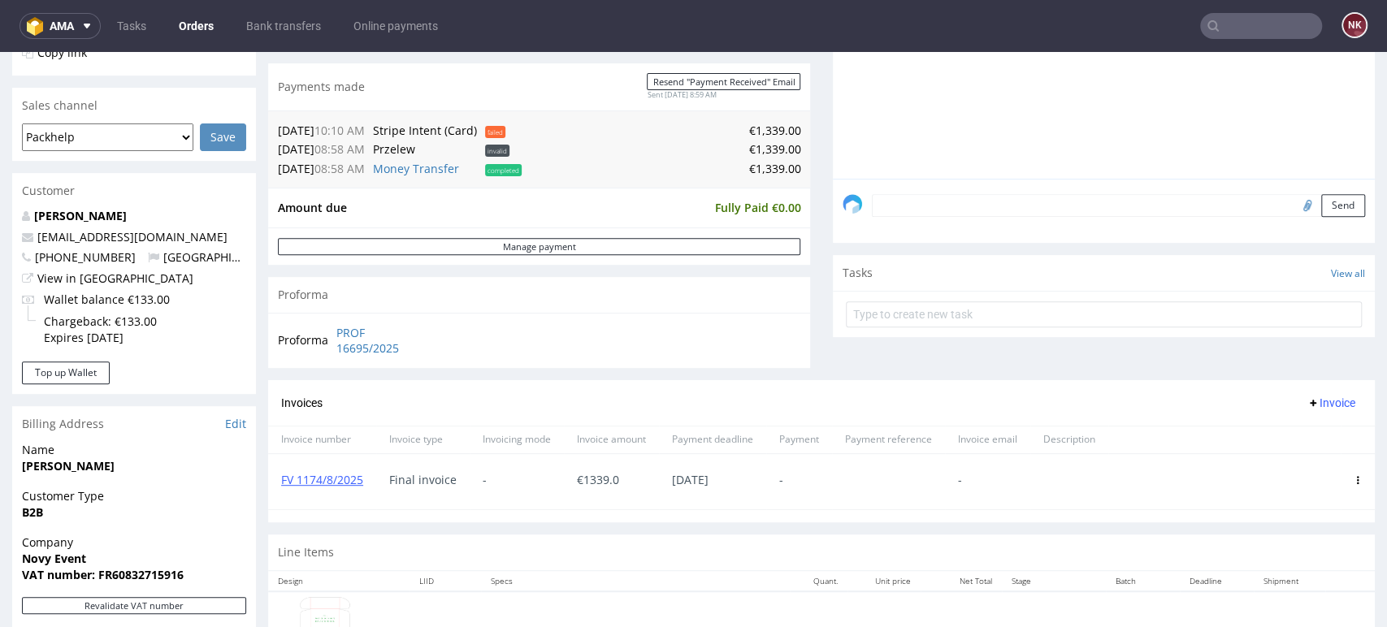
scroll to position [385, 0]
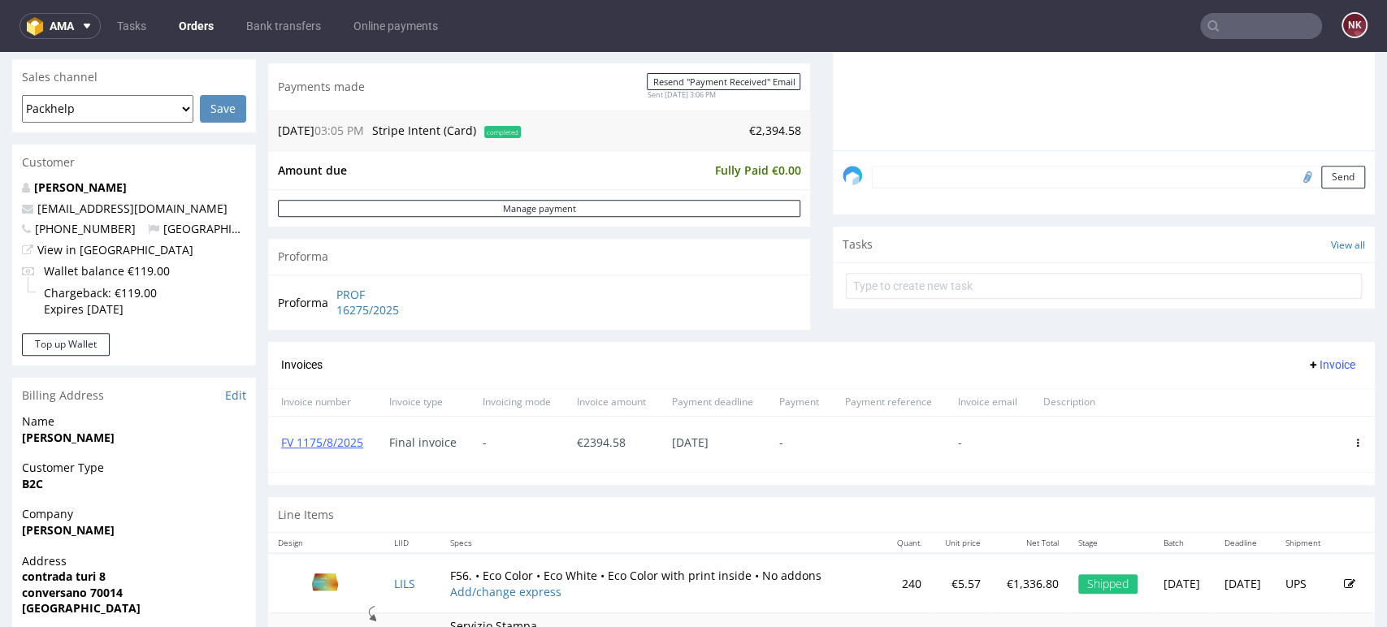
scroll to position [511, 0]
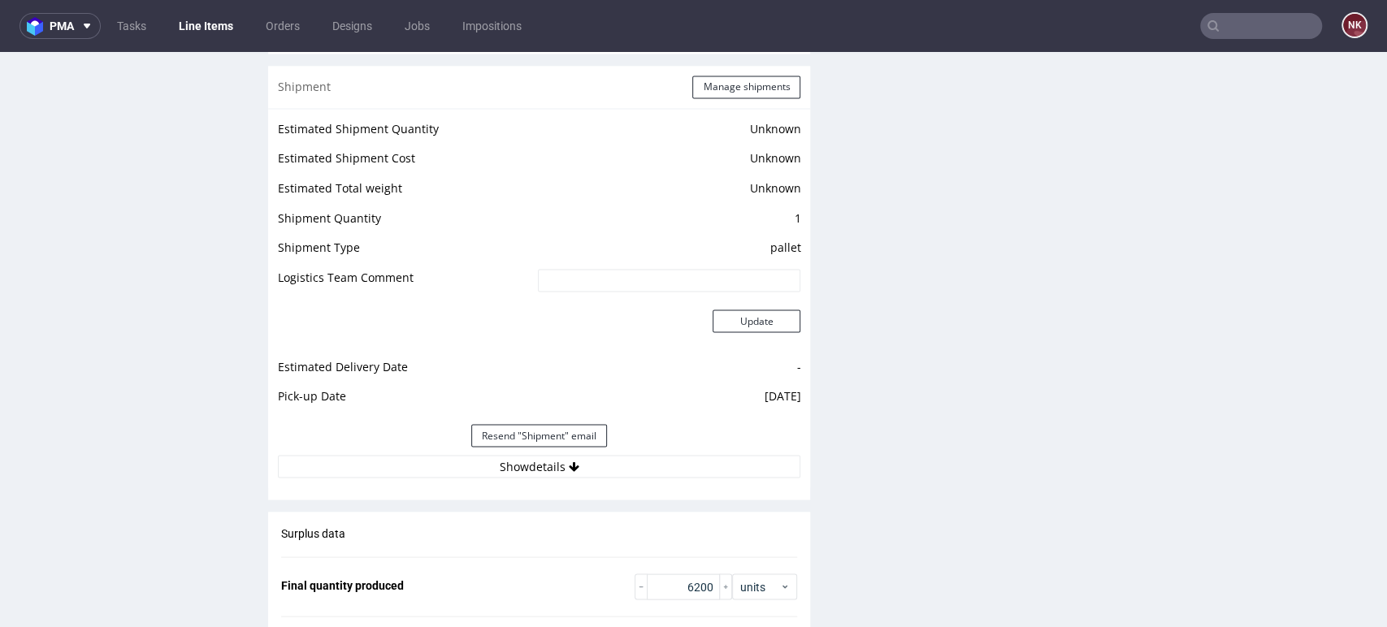
scroll to position [2092, 0]
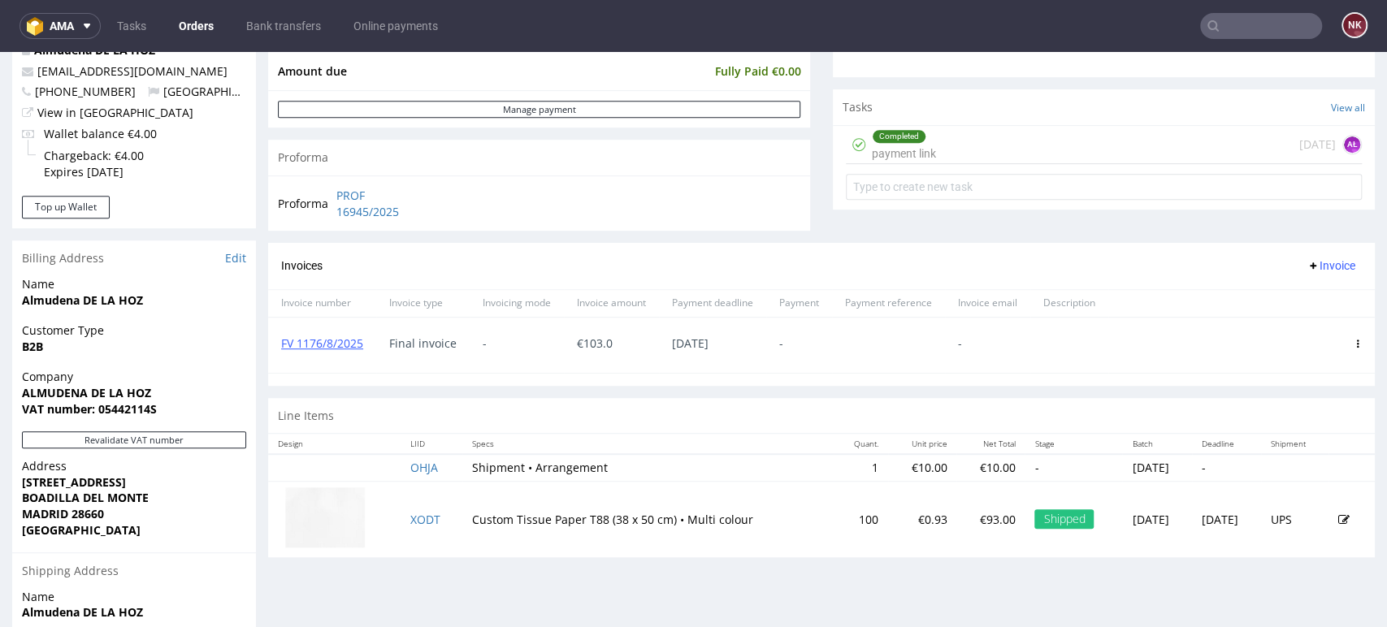
scroll to position [546, 0]
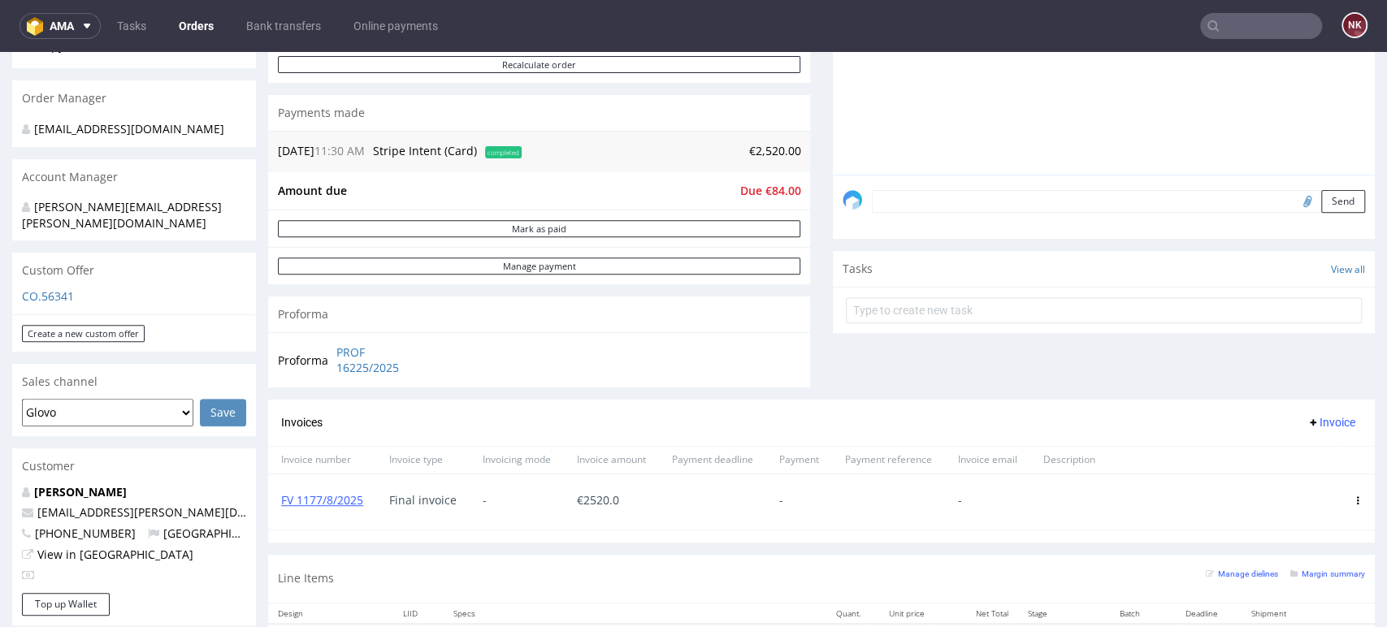
scroll to position [371, 0]
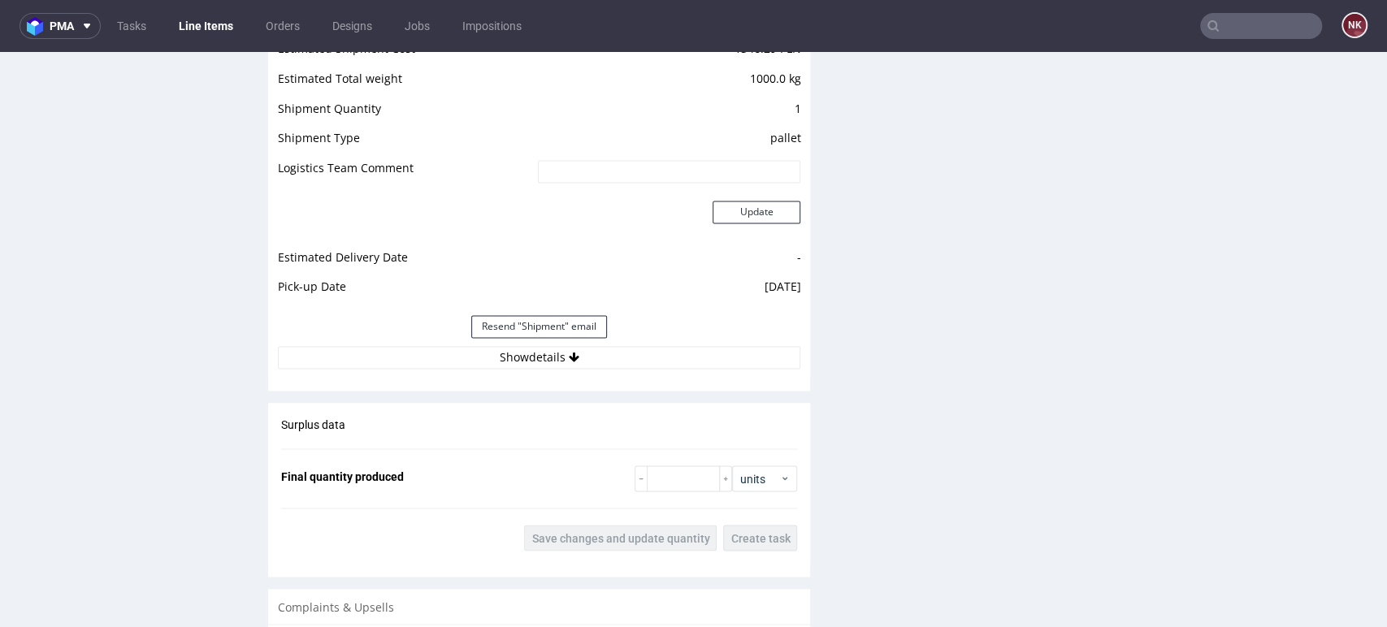
scroll to position [1751, 0]
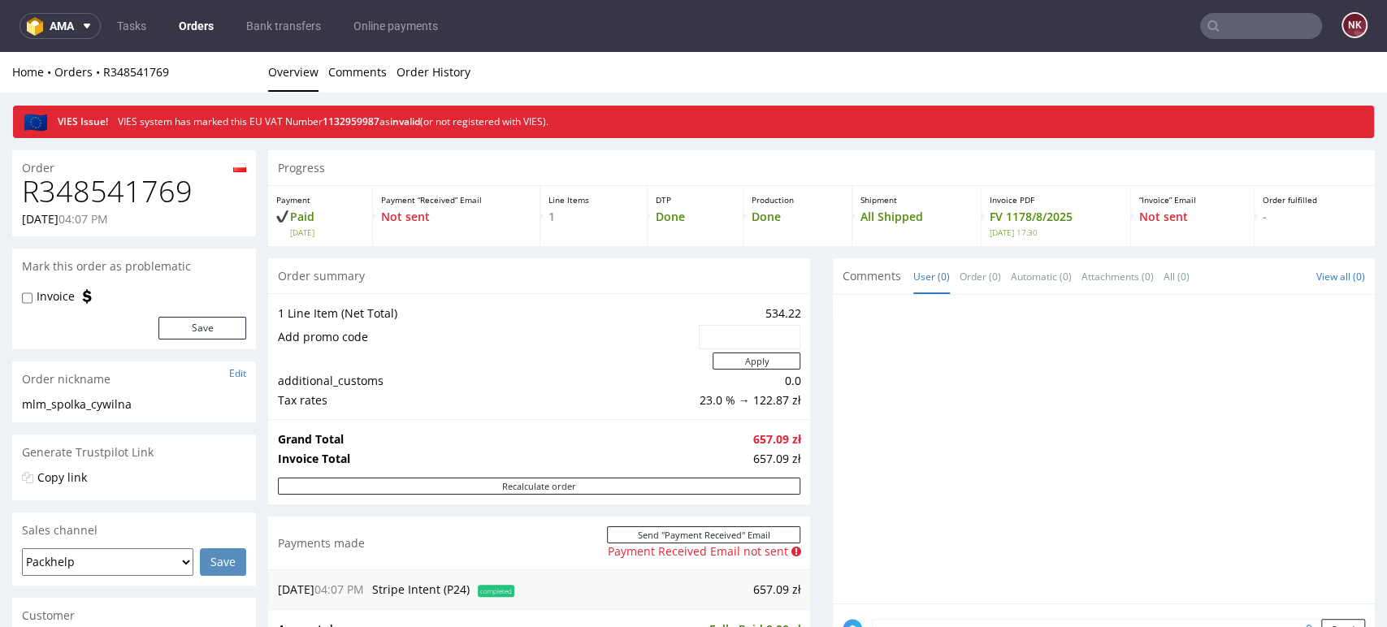
scroll to position [449, 0]
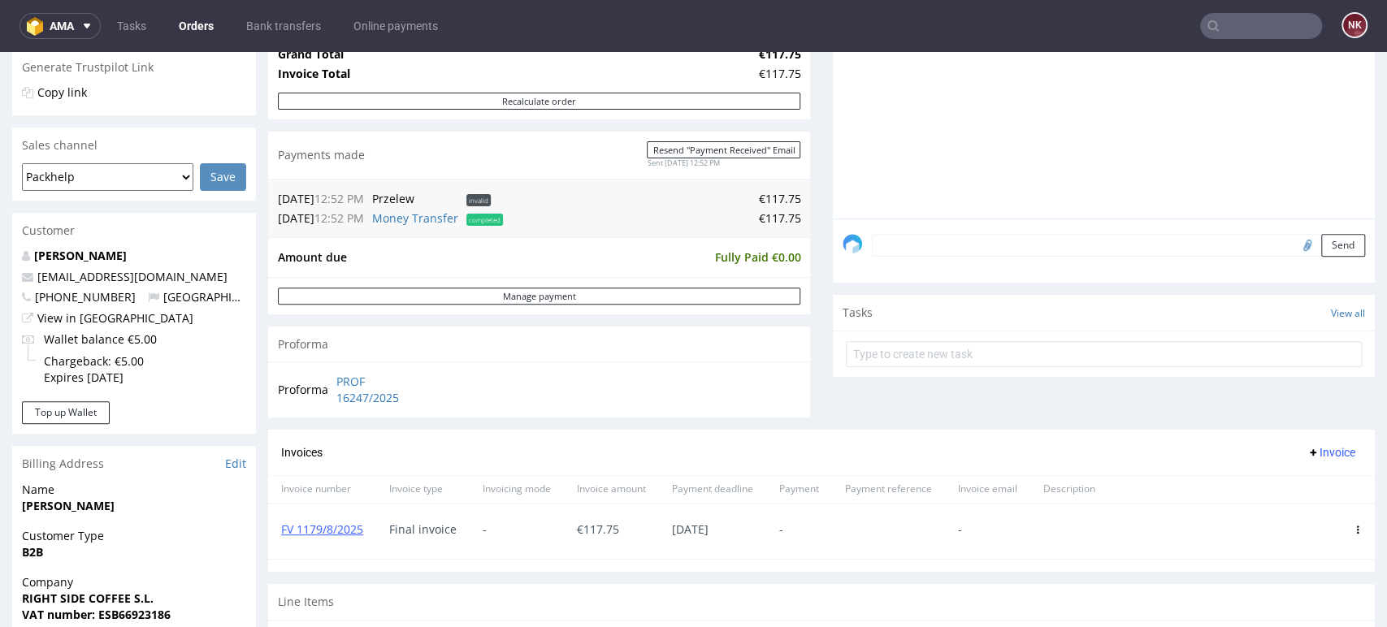
scroll to position [339, 0]
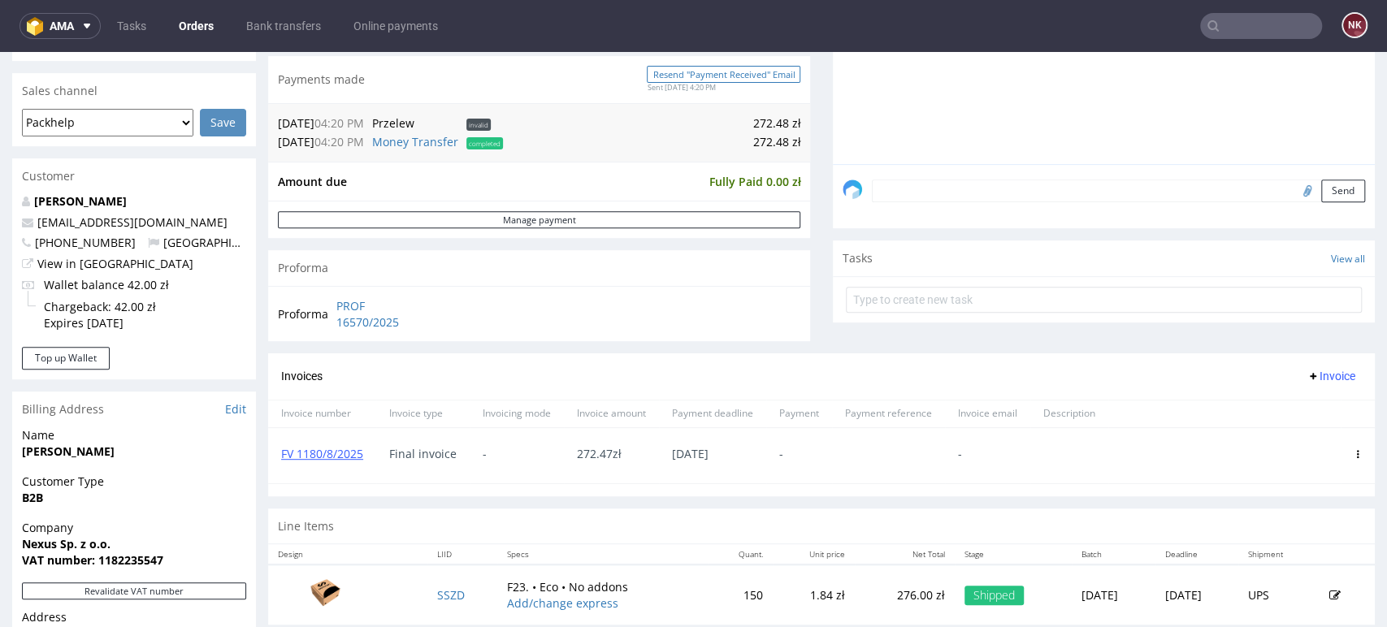
scroll to position [470, 0]
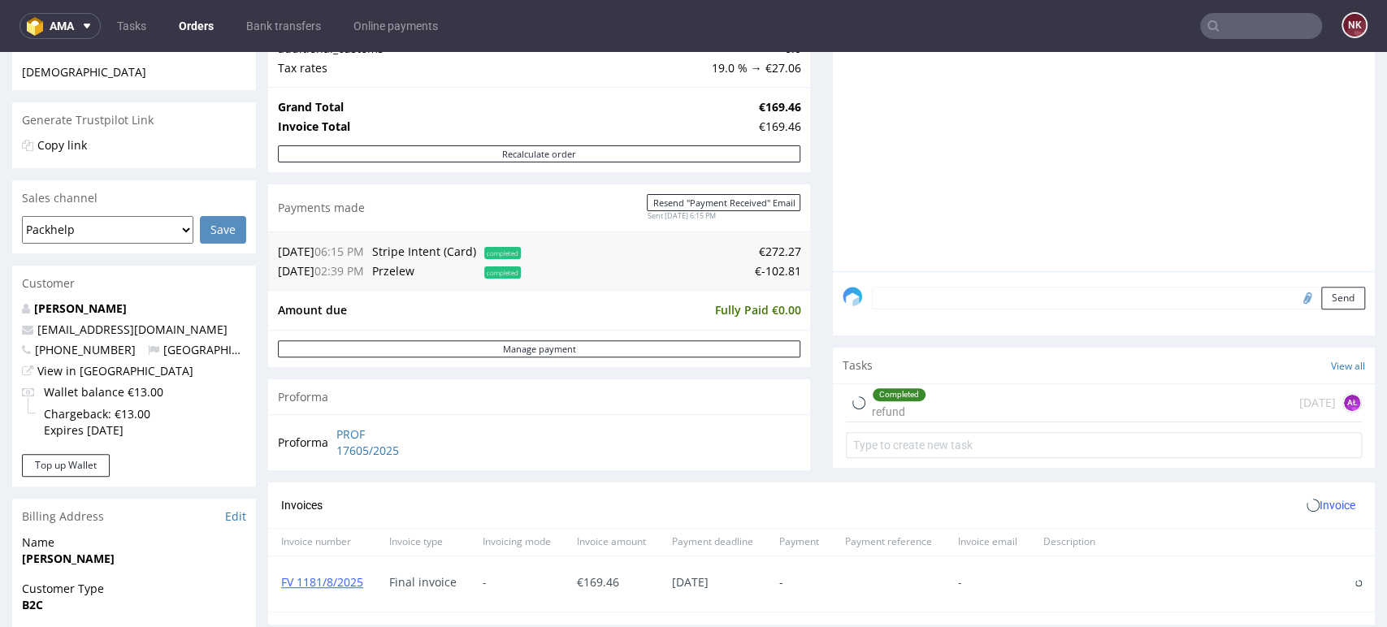
scroll to position [447, 0]
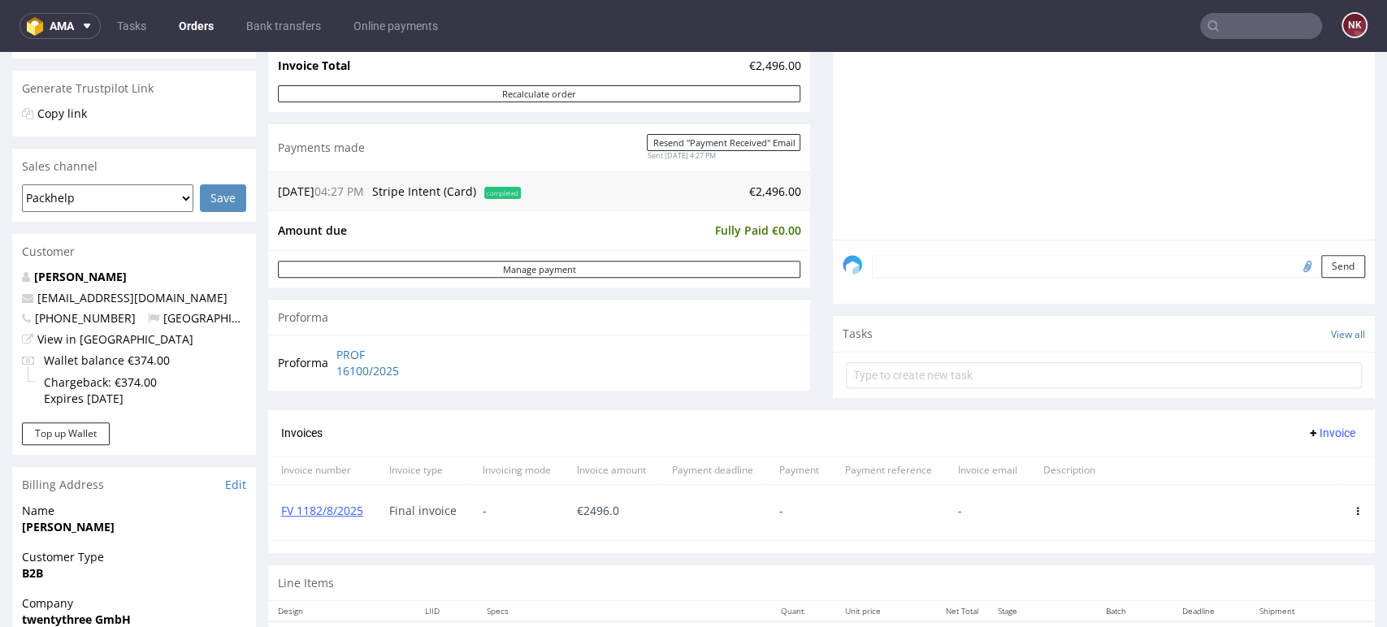
scroll to position [476, 0]
